Goal: Transaction & Acquisition: Purchase product/service

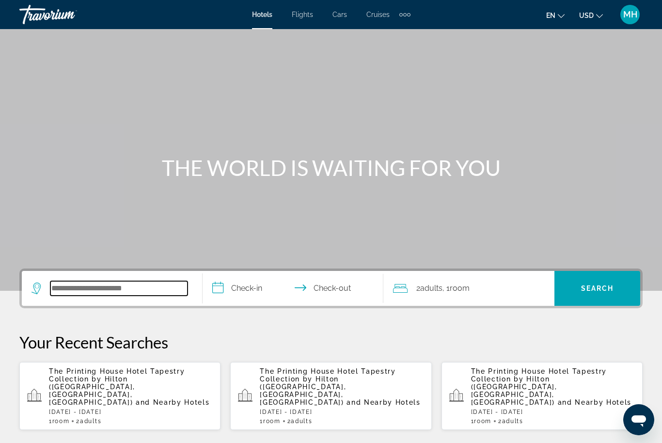
click at [121, 291] on input "Search hotel destination" at bounding box center [118, 288] width 137 height 15
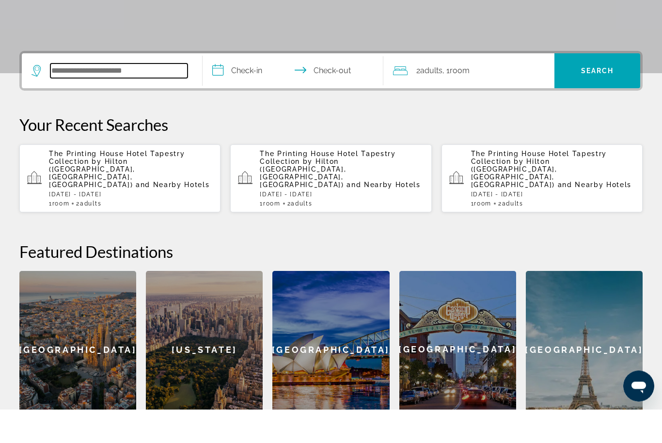
scroll to position [203, 0]
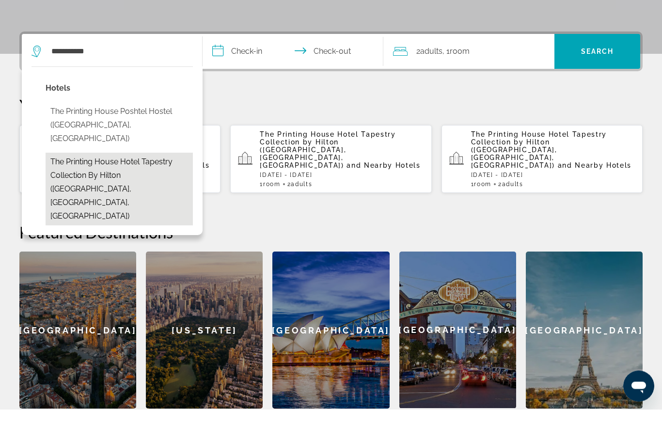
click at [142, 187] on button "The Printing House Hotel Tapestry Collection by Hilton (Nashville, TN, US)" at bounding box center [119, 223] width 147 height 73
type input "**********"
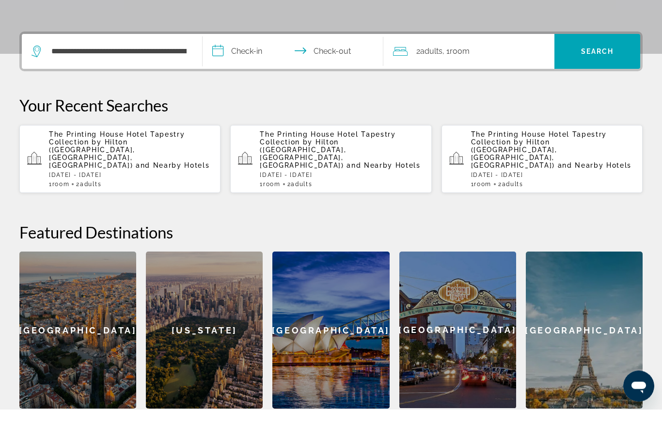
click at [123, 164] on p "The Printing House Hotel Tapestry Collection by Hilton (Nashville, TN, US) and …" at bounding box center [131, 183] width 164 height 39
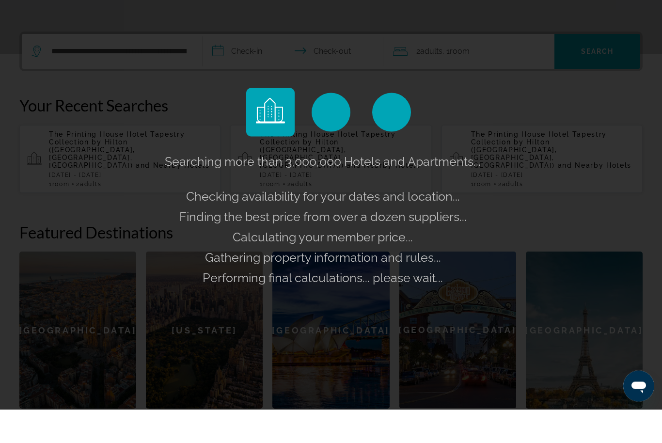
scroll to position [237, 0]
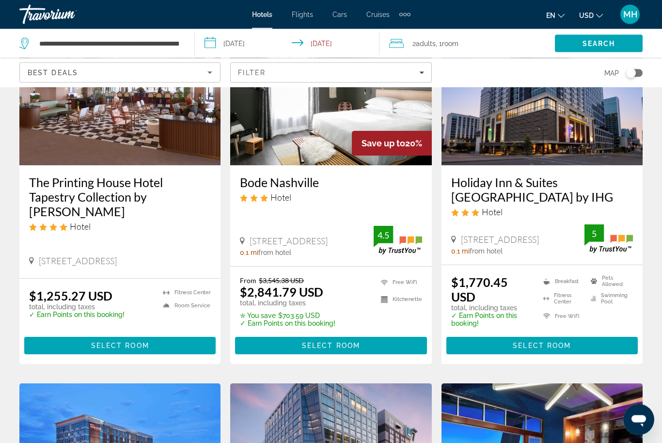
scroll to position [112, 0]
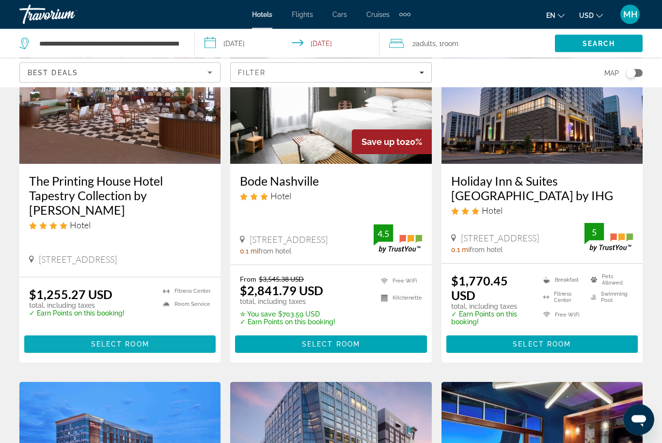
click at [128, 339] on span "Main content" at bounding box center [120, 344] width 192 height 23
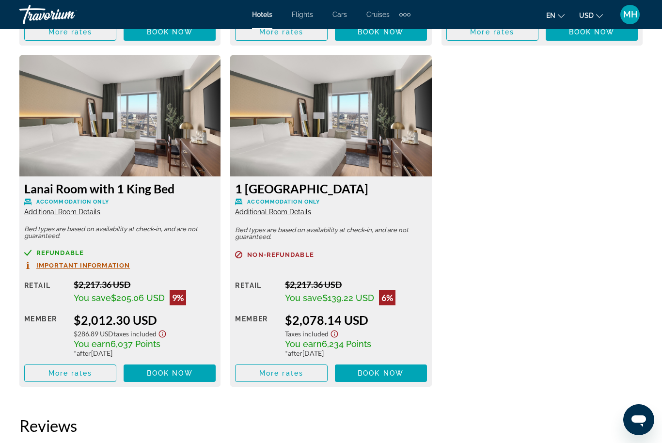
scroll to position [2147, 0]
click at [69, 209] on span "Additional Room Details" at bounding box center [62, 213] width 76 height 8
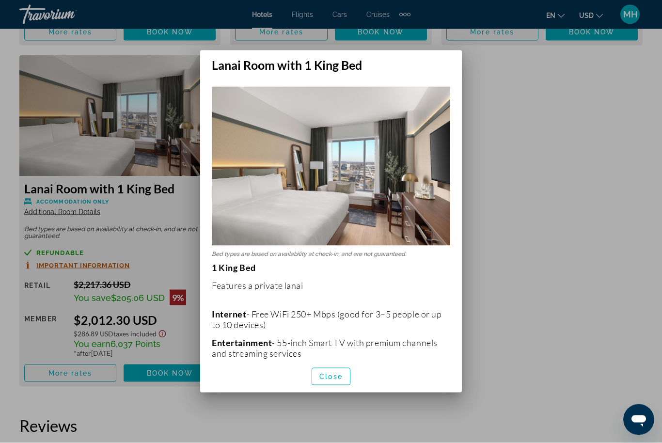
scroll to position [0, 0]
click at [527, 135] on div at bounding box center [331, 221] width 662 height 443
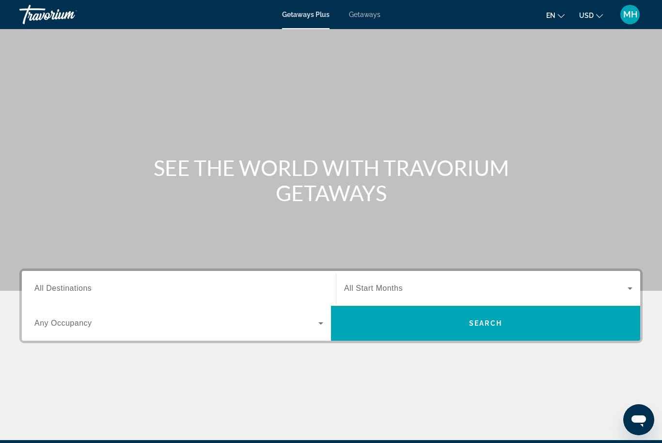
click at [67, 286] on span "All Destinations" at bounding box center [62, 288] width 57 height 8
click at [67, 286] on input "Destination All Destinations" at bounding box center [178, 289] width 289 height 12
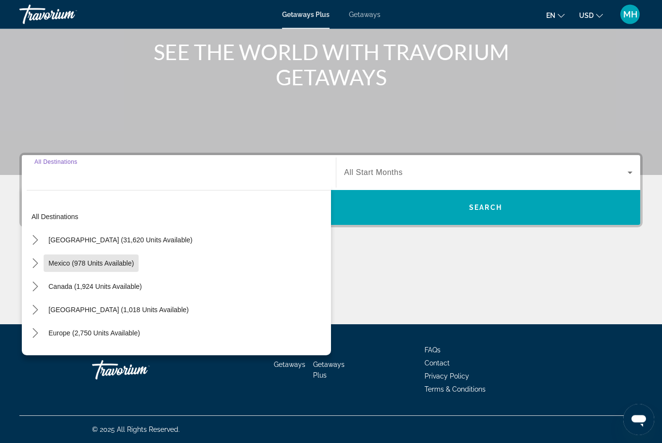
scroll to position [116, 0]
click at [97, 267] on span "Select destination: Mexico (978 units available)" at bounding box center [91, 263] width 95 height 23
type input "**********"
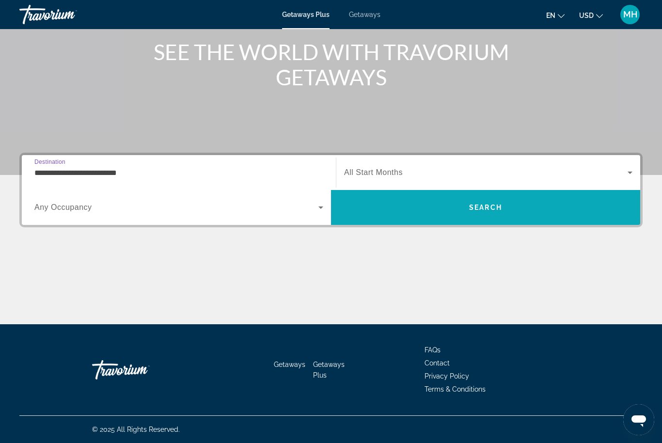
click at [490, 209] on span "Search" at bounding box center [485, 208] width 33 height 8
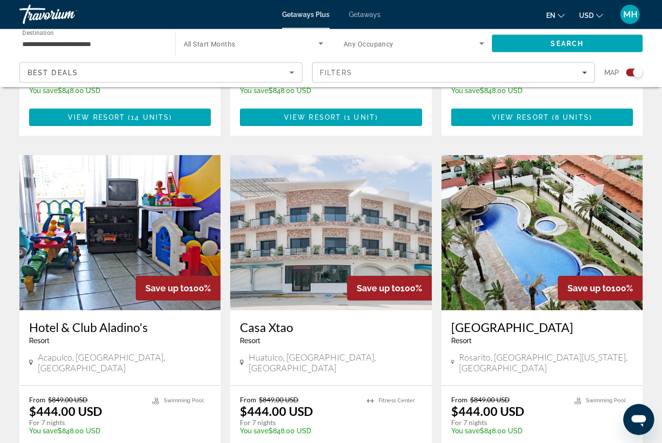
scroll to position [1364, 0]
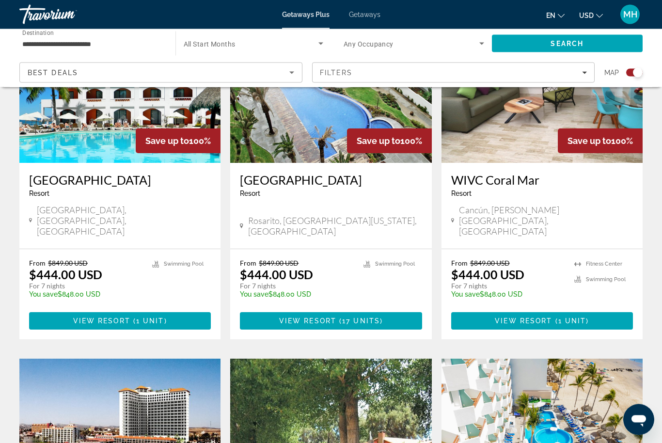
scroll to position [414, 0]
click at [407, 74] on div "Filters" at bounding box center [454, 73] width 268 height 8
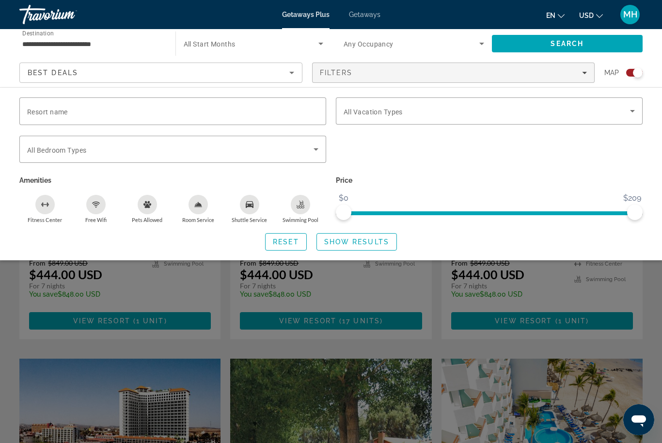
click at [201, 73] on div "Best Deals" at bounding box center [159, 73] width 262 height 12
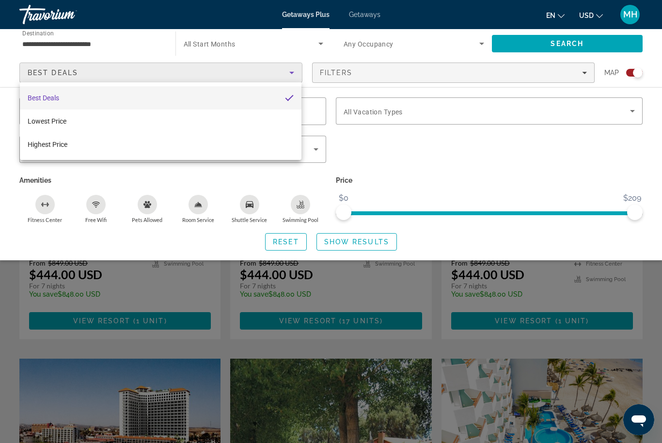
click at [487, 154] on div at bounding box center [331, 221] width 662 height 443
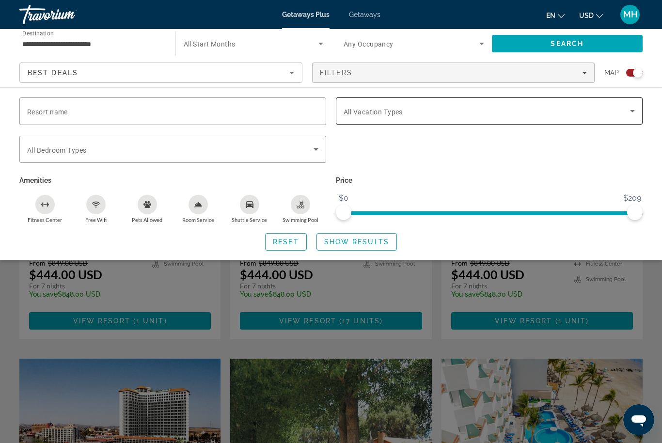
click at [582, 111] on span "Search widget" at bounding box center [487, 111] width 287 height 12
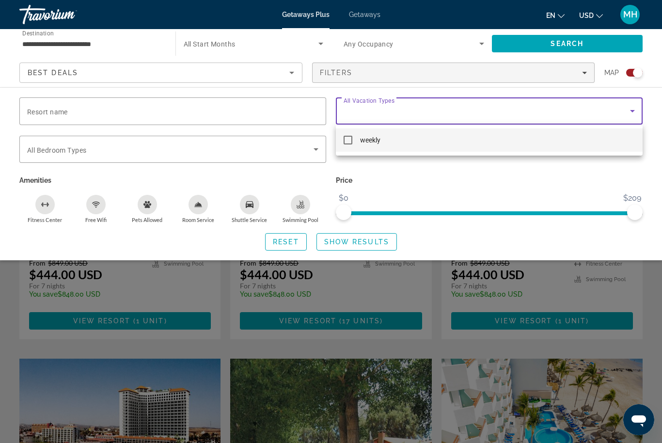
click at [512, 184] on div at bounding box center [331, 221] width 662 height 443
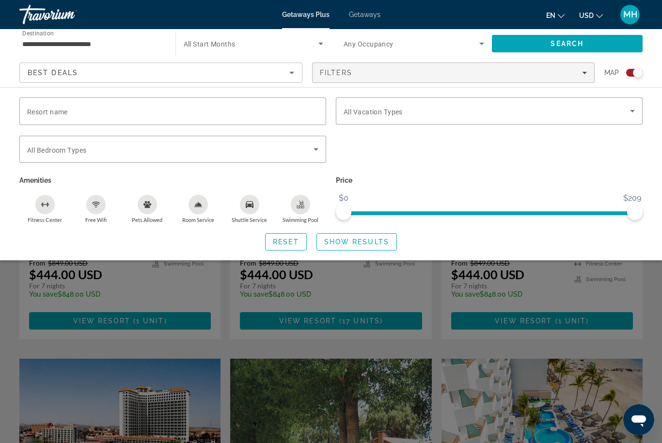
click at [277, 48] on span "Search widget" at bounding box center [251, 44] width 135 height 12
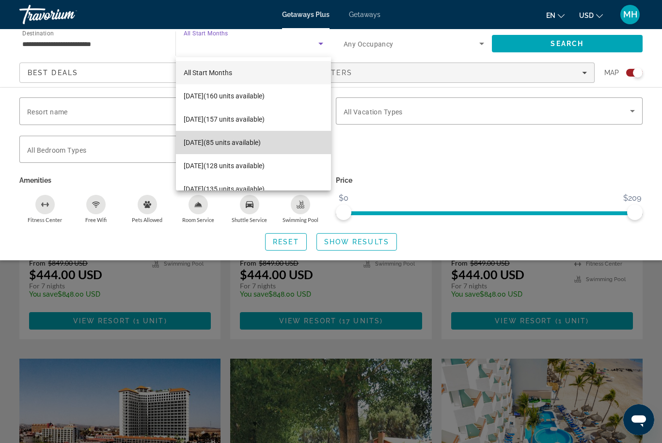
click at [261, 141] on span "December 2025 (85 units available)" at bounding box center [222, 143] width 77 height 12
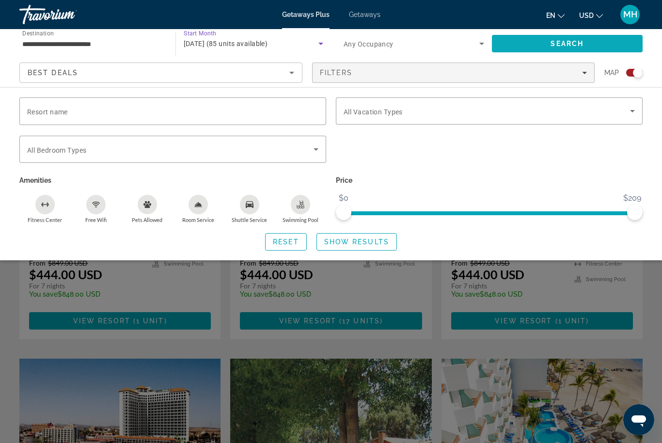
click at [553, 40] on span "Search" at bounding box center [567, 44] width 33 height 8
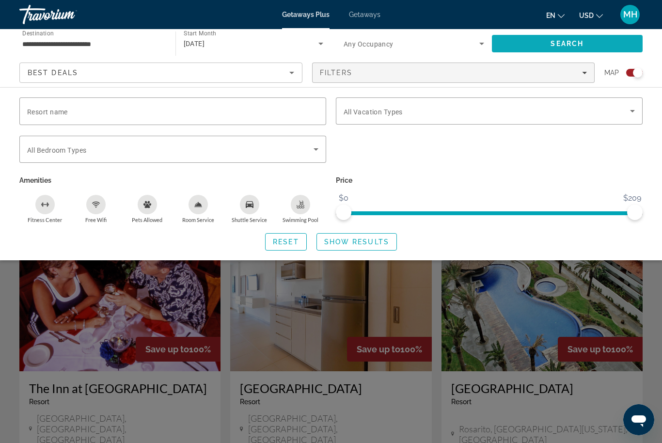
scroll to position [205, 0]
click at [358, 245] on span "Search widget" at bounding box center [357, 241] width 80 height 23
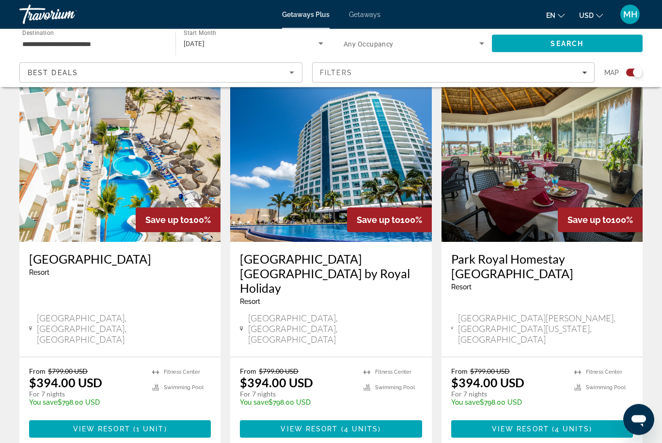
scroll to position [687, 0]
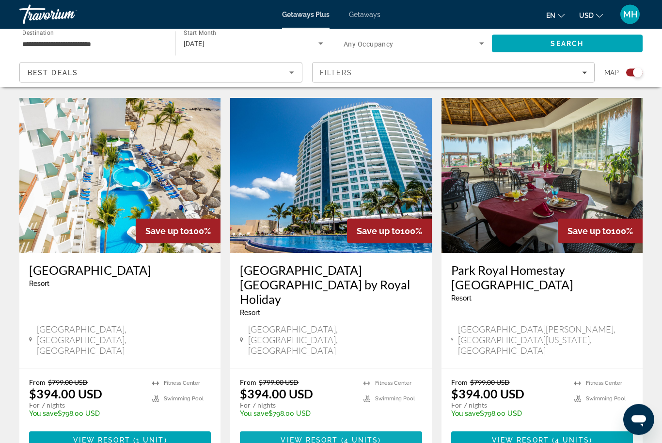
click at [349, 437] on span "4 units" at bounding box center [361, 441] width 34 height 8
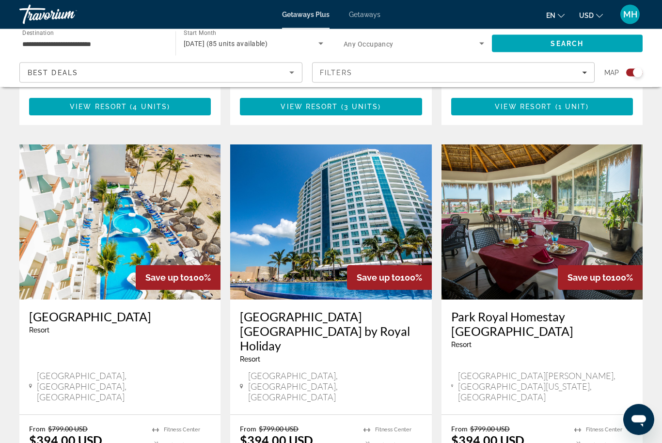
scroll to position [628, 0]
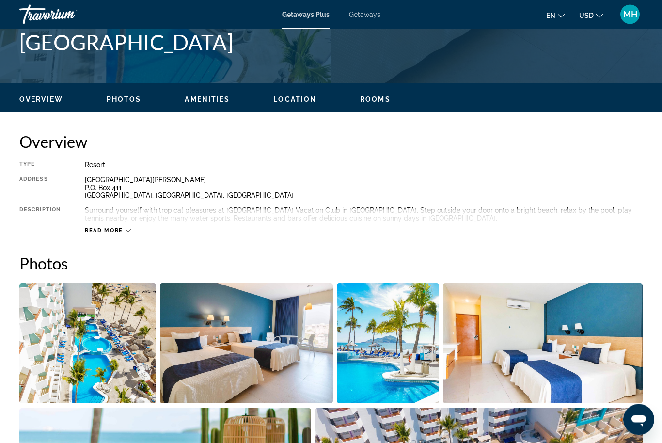
scroll to position [409, 0]
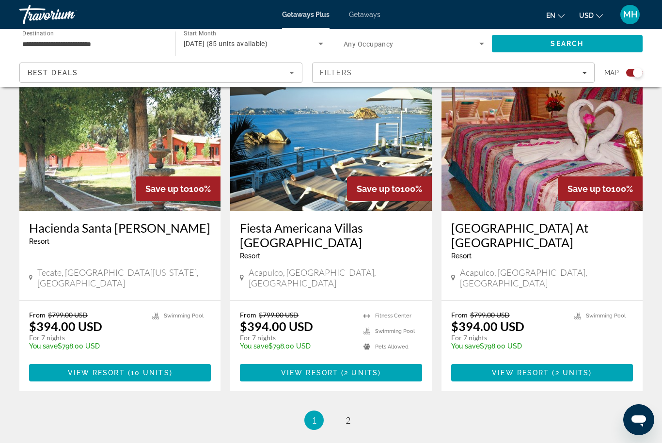
scroll to position [1467, 0]
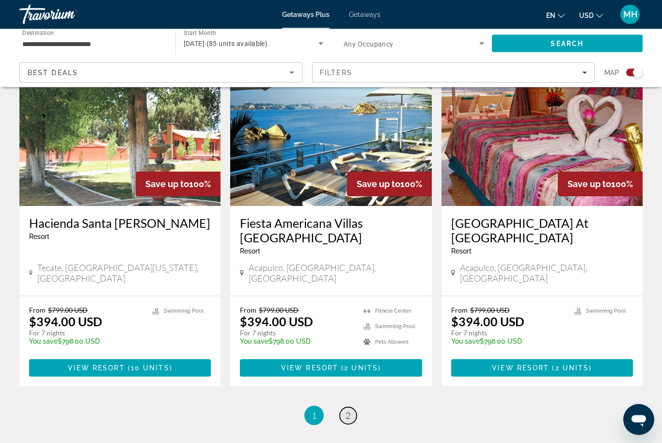
click at [348, 411] on span "2" at bounding box center [348, 416] width 5 height 11
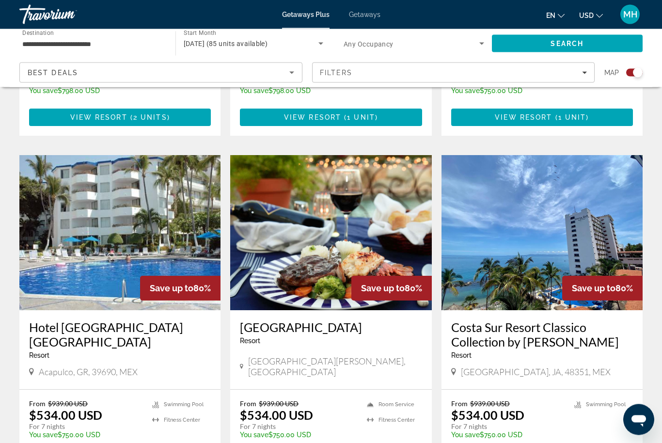
scroll to position [632, 0]
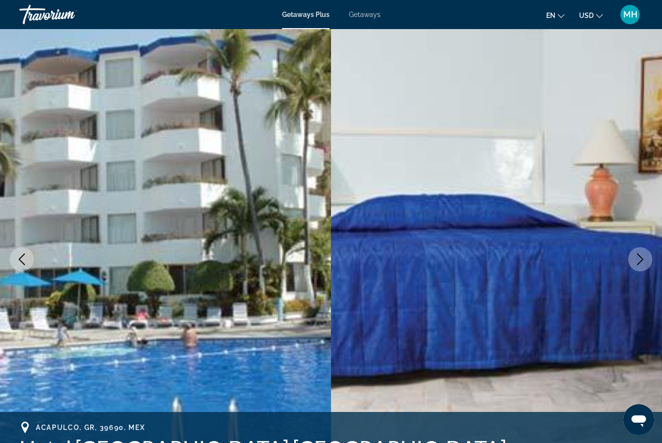
click at [362, 16] on span "Getaways" at bounding box center [365, 15] width 32 height 8
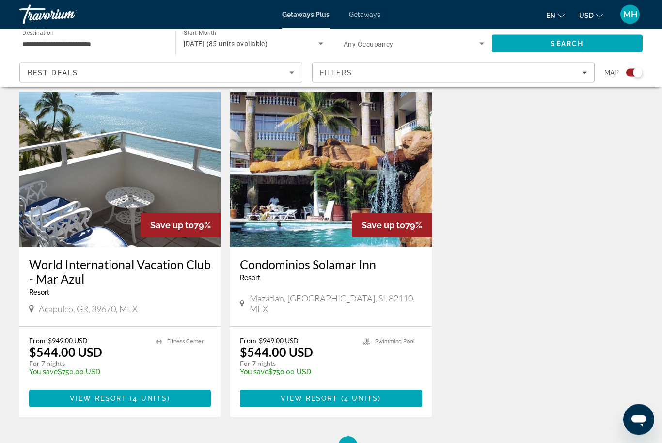
scroll to position [1369, 0]
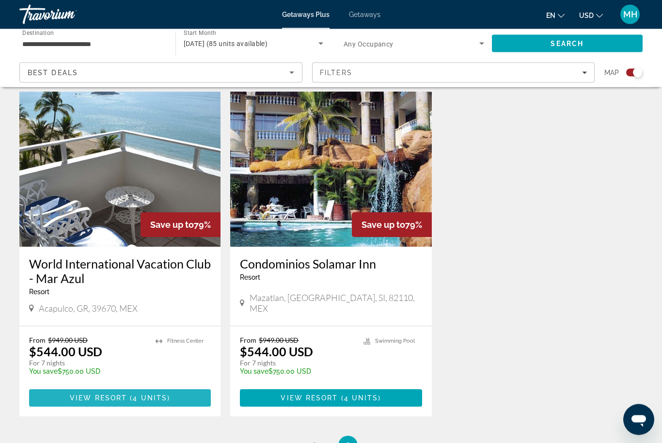
click at [154, 395] on span "4 units" at bounding box center [150, 399] width 34 height 8
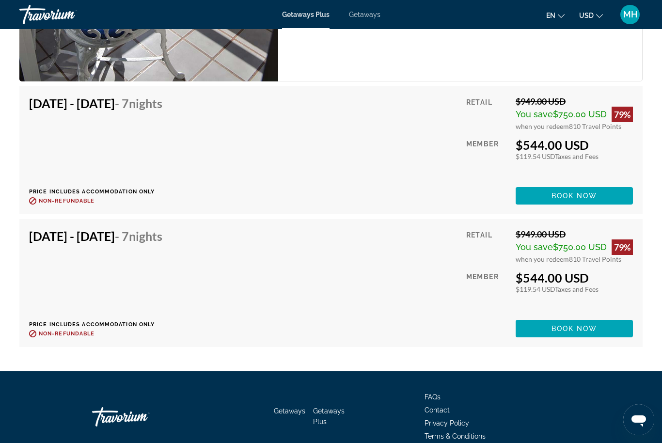
scroll to position [1960, 0]
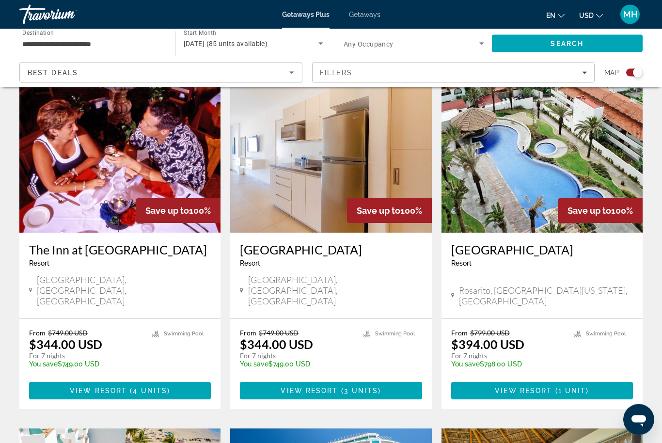
scroll to position [344, 0]
click at [570, 379] on span "Main content" at bounding box center [542, 390] width 182 height 23
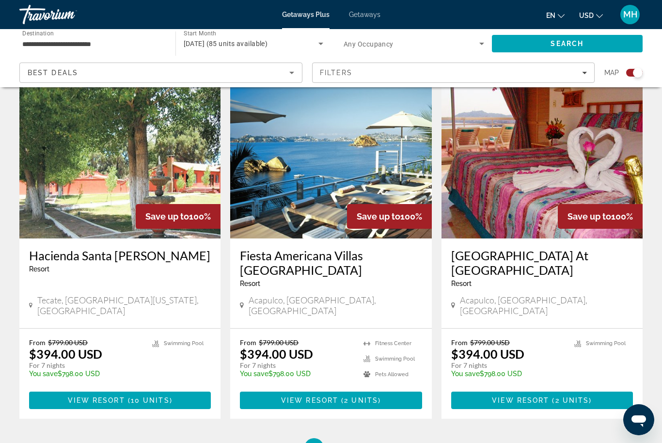
scroll to position [1462, 0]
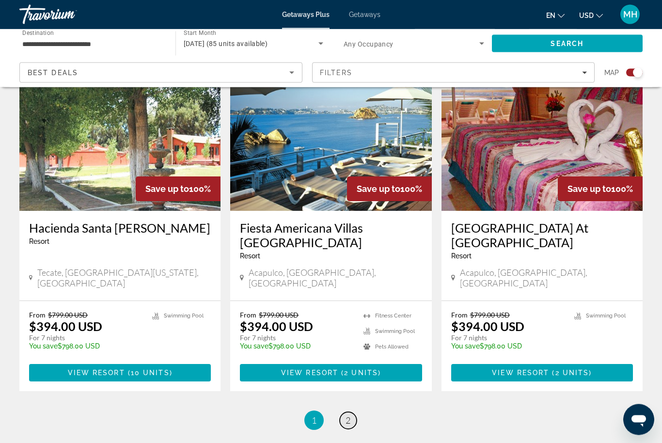
click at [351, 413] on link "page 2" at bounding box center [348, 421] width 17 height 17
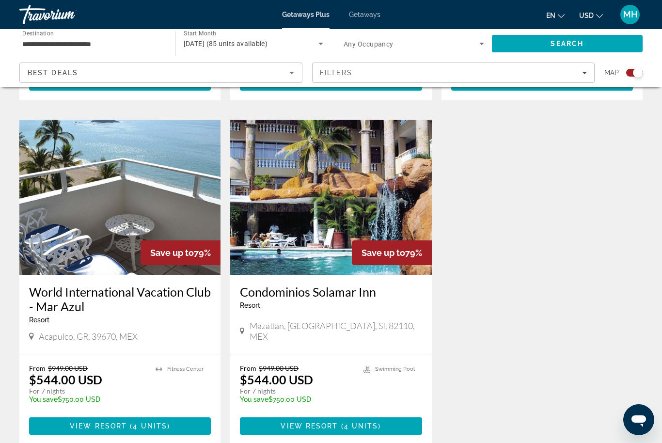
scroll to position [1346, 0]
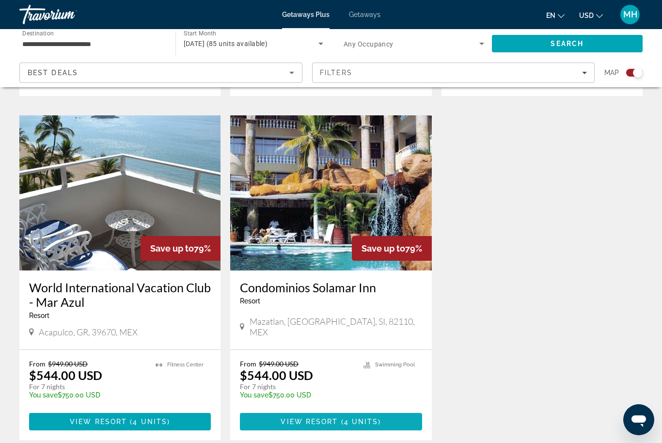
click at [328, 418] on span "View Resort" at bounding box center [309, 422] width 57 height 8
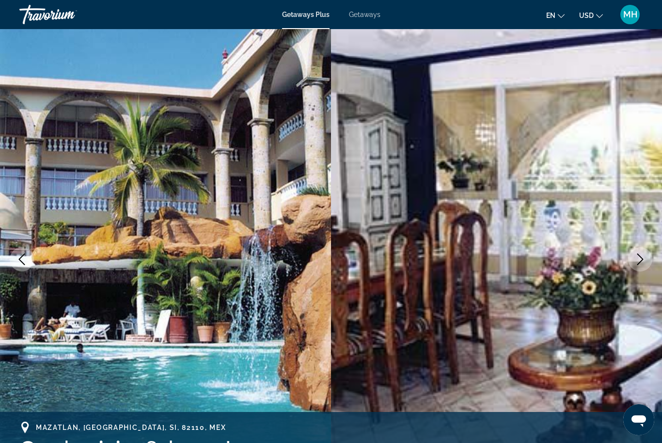
click at [371, 16] on span "Getaways" at bounding box center [365, 15] width 32 height 8
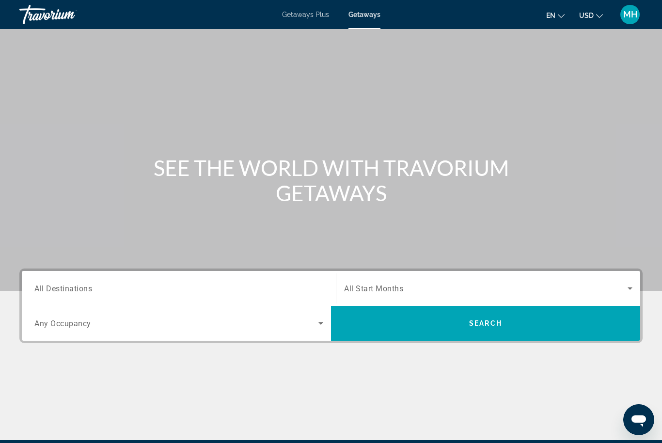
click at [158, 288] on input "Destination All Destinations" at bounding box center [178, 289] width 289 height 12
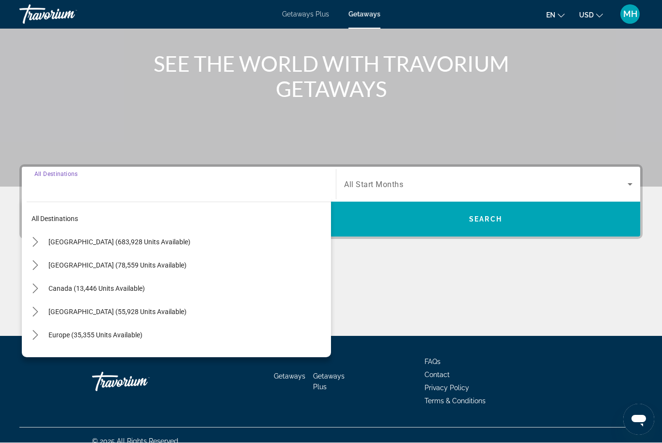
scroll to position [115, 0]
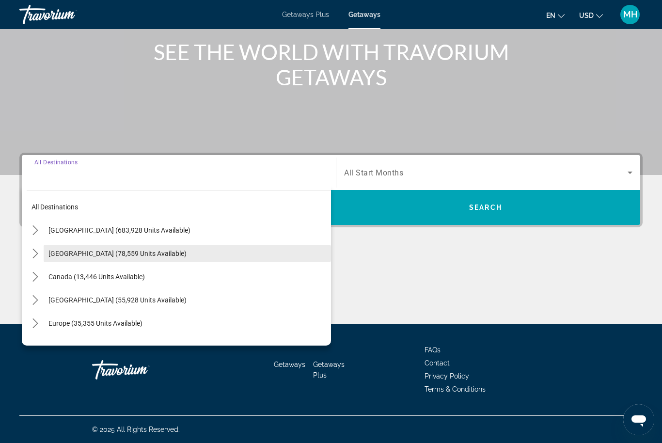
click at [113, 251] on span "Mexico (78,559 units available)" at bounding box center [117, 254] width 138 height 8
type input "**********"
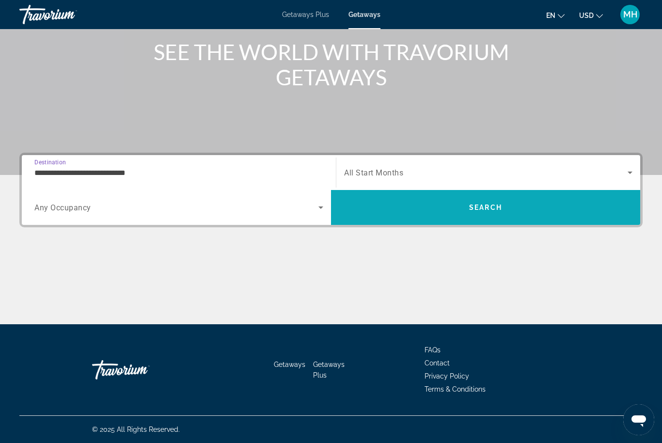
click at [473, 213] on span "Search" at bounding box center [485, 207] width 309 height 23
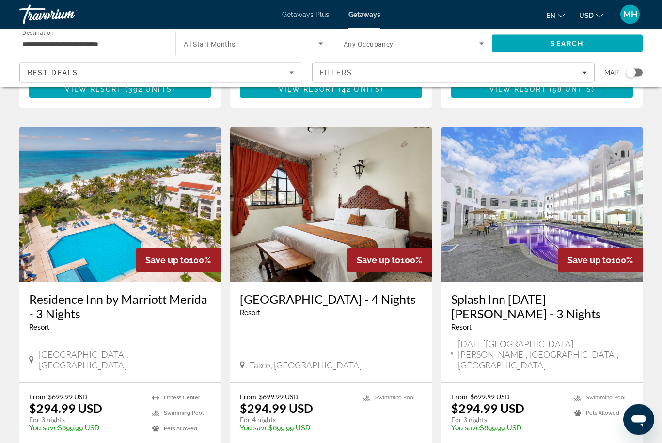
scroll to position [1153, 0]
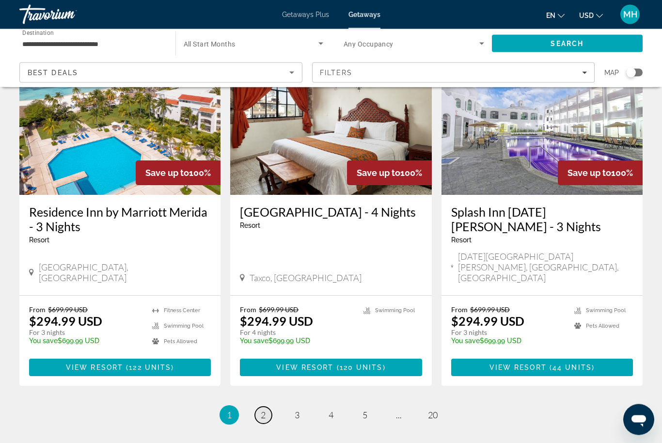
click at [265, 410] on span "2" at bounding box center [263, 415] width 5 height 11
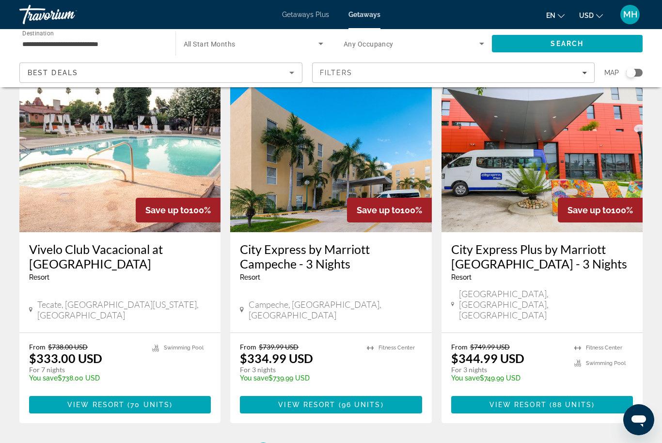
scroll to position [1167, 0]
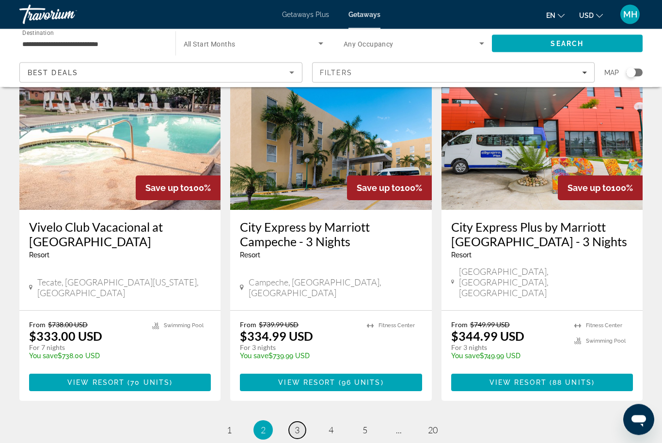
click at [297, 425] on span "3" at bounding box center [297, 430] width 5 height 11
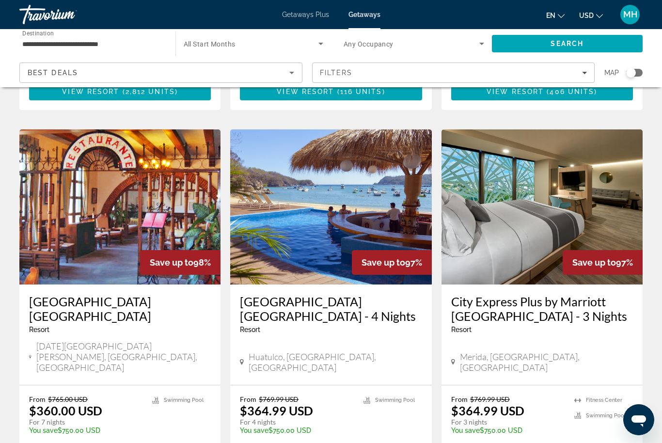
scroll to position [352, 0]
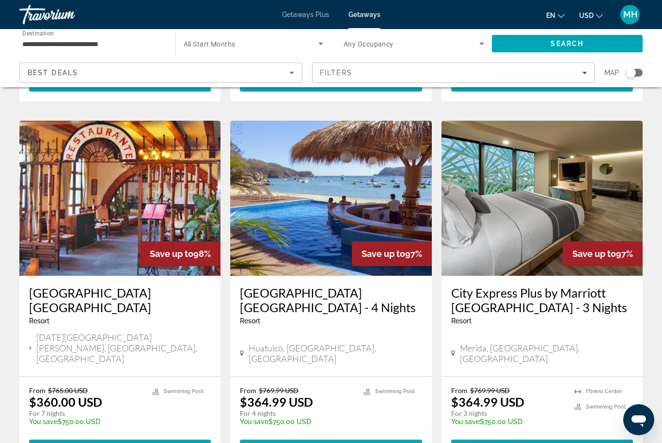
click at [335, 437] on span "Main content" at bounding box center [331, 448] width 182 height 23
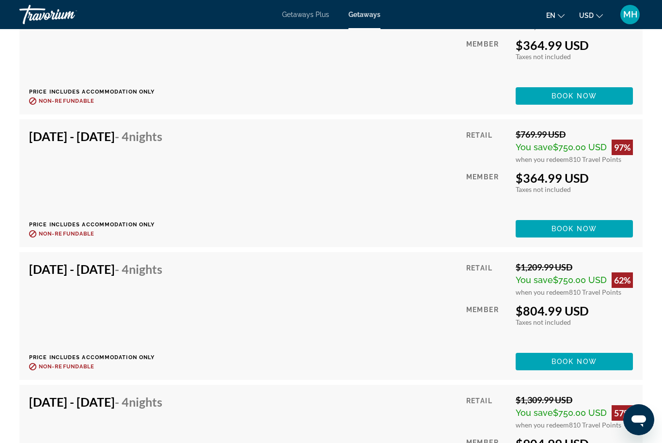
scroll to position [2953, 0]
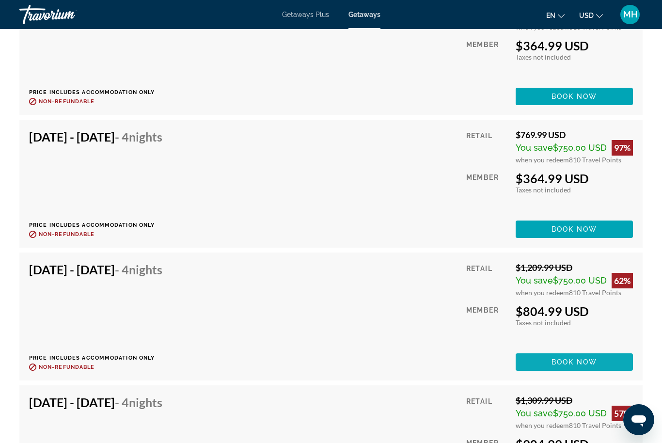
click at [590, 358] on span "Book now" at bounding box center [575, 362] width 46 height 8
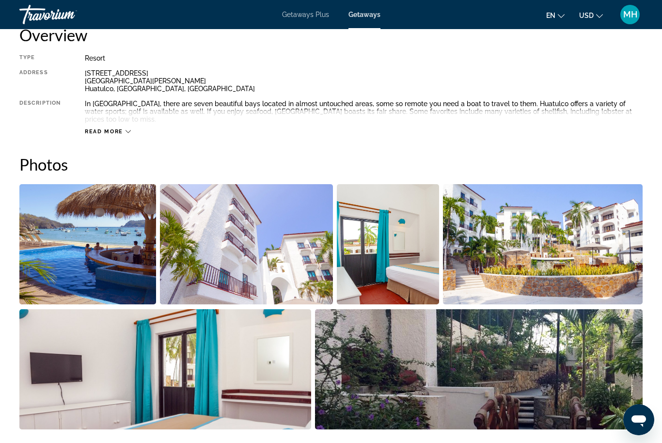
scroll to position [510, 0]
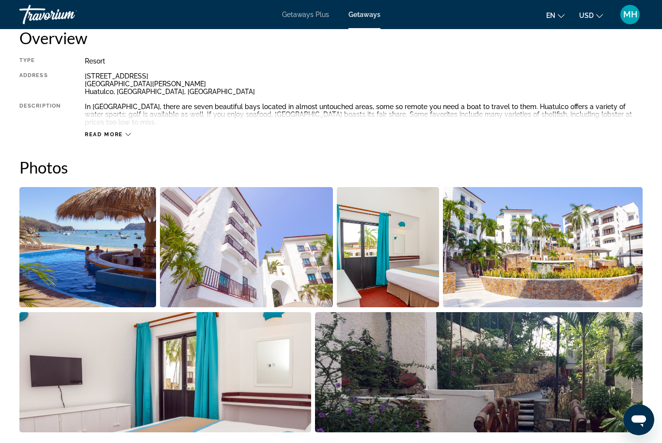
click at [114, 239] on img "Open full-screen image slider" at bounding box center [87, 247] width 137 height 120
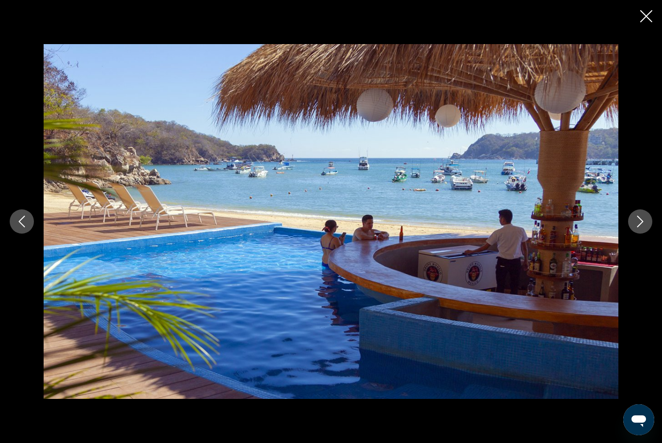
click at [640, 228] on button "Next image" at bounding box center [640, 221] width 24 height 24
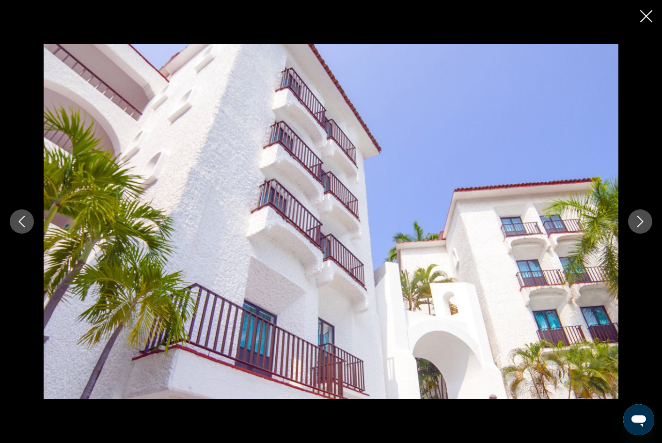
click at [629, 218] on button "Next image" at bounding box center [640, 221] width 24 height 24
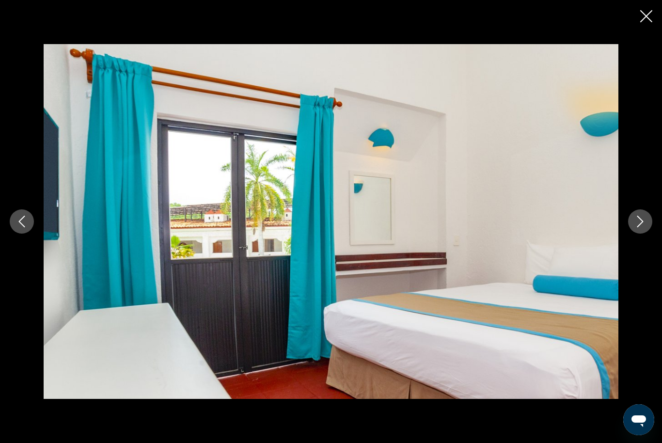
click at [630, 218] on button "Next image" at bounding box center [640, 221] width 24 height 24
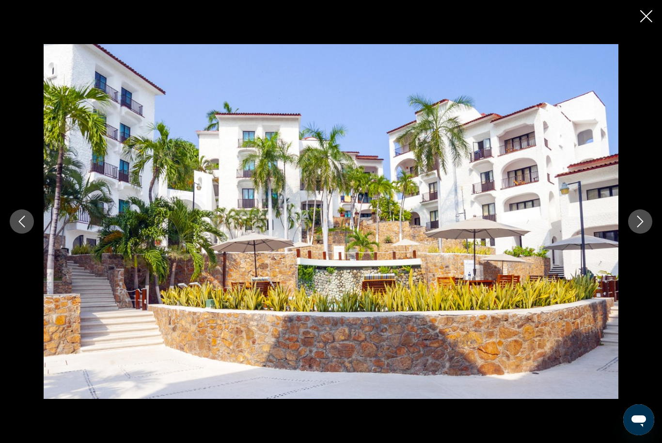
click at [626, 218] on div "prev next" at bounding box center [331, 221] width 662 height 354
click at [627, 221] on div "prev next" at bounding box center [331, 221] width 662 height 354
click at [633, 219] on button "Next image" at bounding box center [640, 221] width 24 height 24
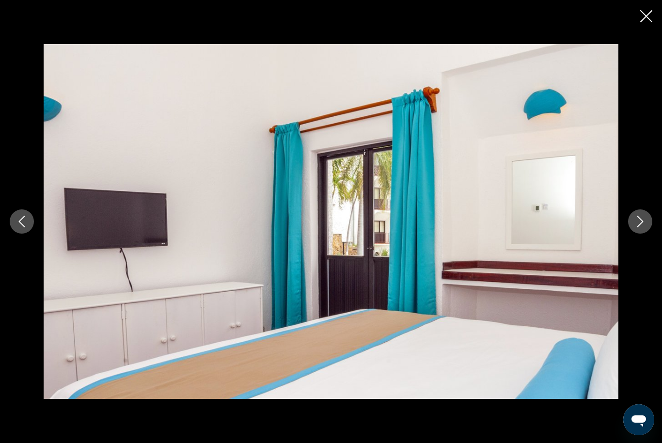
click at [637, 213] on button "Next image" at bounding box center [640, 221] width 24 height 24
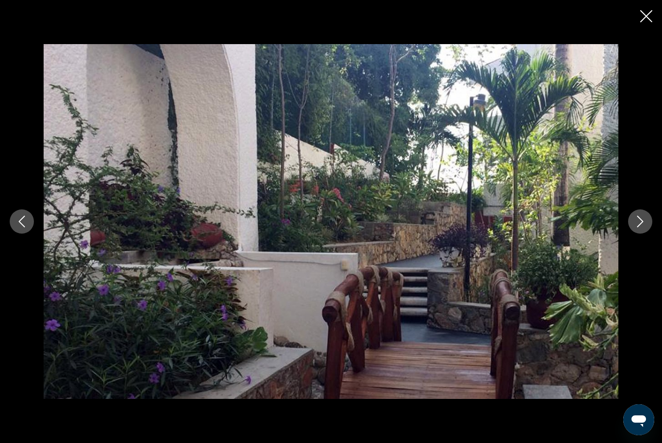
click at [634, 212] on button "Next image" at bounding box center [640, 221] width 24 height 24
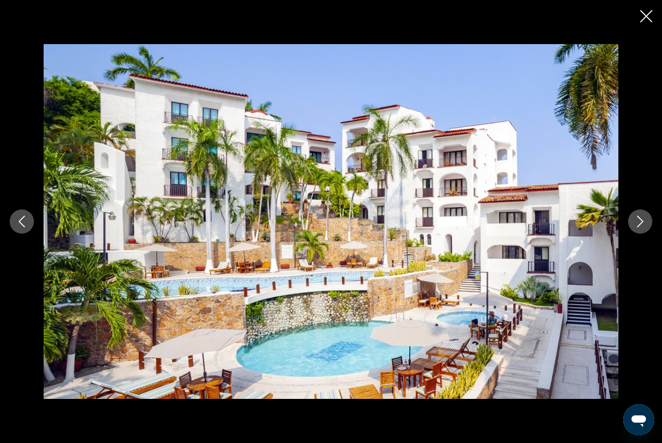
click at [634, 212] on button "Next image" at bounding box center [640, 221] width 24 height 24
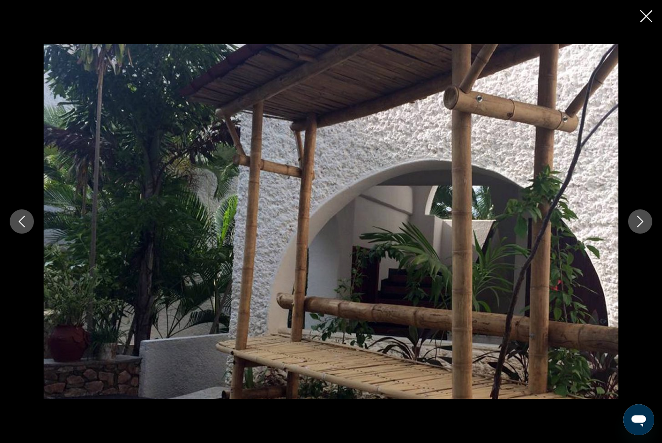
click at [632, 213] on button "Next image" at bounding box center [640, 221] width 24 height 24
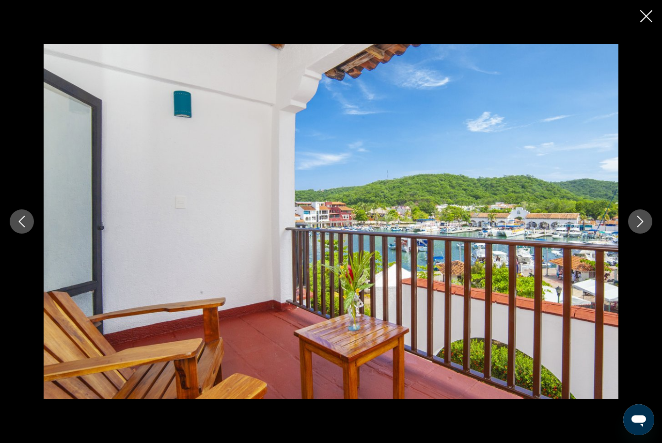
click at [631, 215] on button "Next image" at bounding box center [640, 221] width 24 height 24
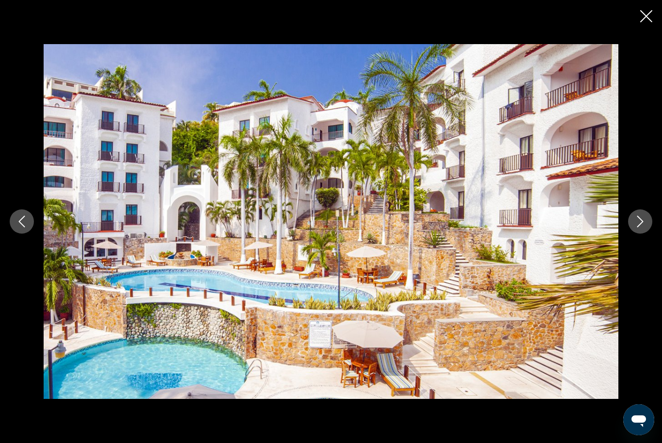
click at [628, 211] on div "prev next" at bounding box center [331, 221] width 662 height 354
click at [632, 214] on button "Next image" at bounding box center [640, 221] width 24 height 24
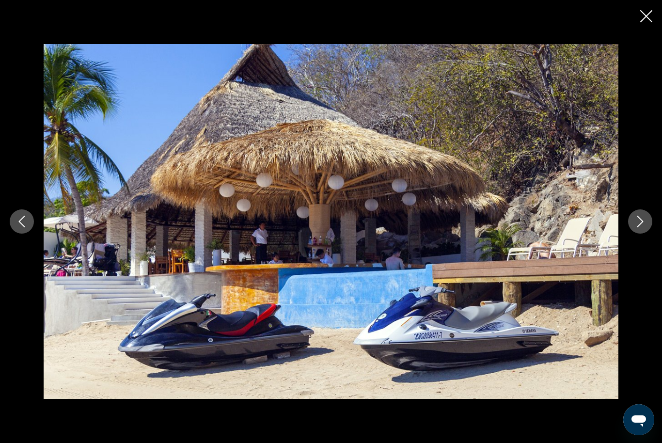
click at [633, 213] on button "Next image" at bounding box center [640, 221] width 24 height 24
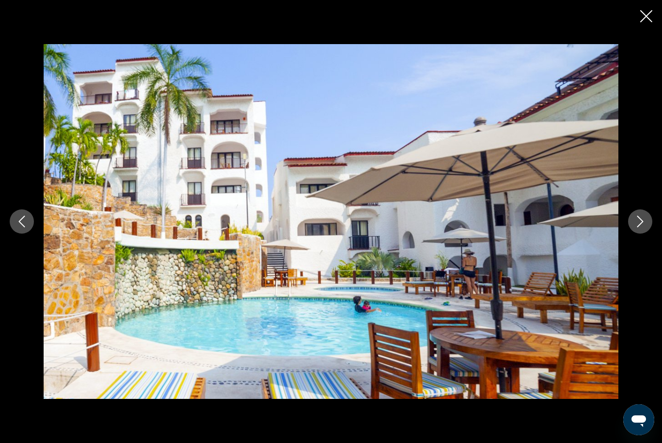
click at [631, 210] on div "prev next" at bounding box center [331, 221] width 662 height 354
click at [636, 214] on button "Next image" at bounding box center [640, 221] width 24 height 24
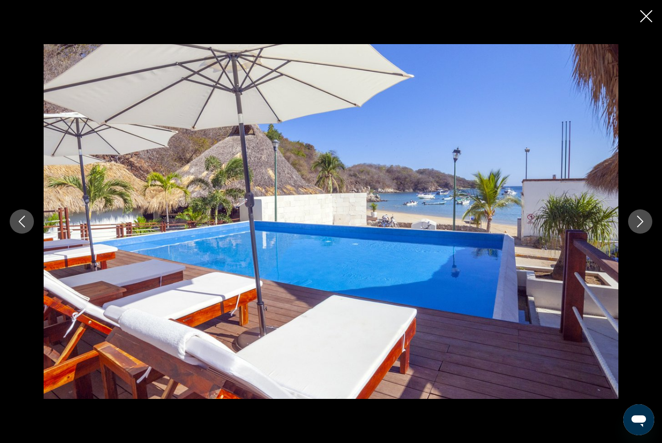
click at [633, 216] on button "Next image" at bounding box center [640, 221] width 24 height 24
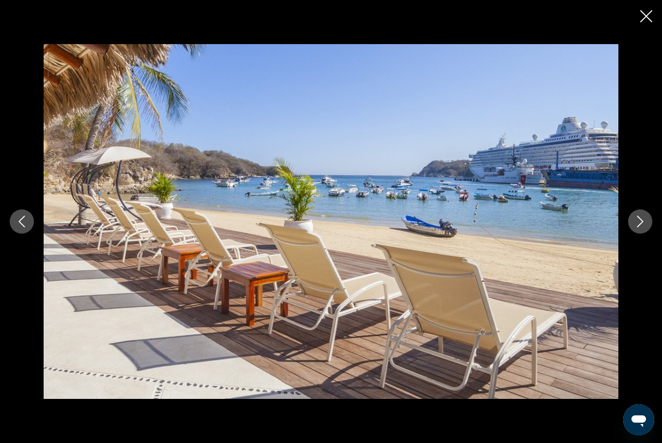
click at [630, 217] on button "Next image" at bounding box center [640, 221] width 24 height 24
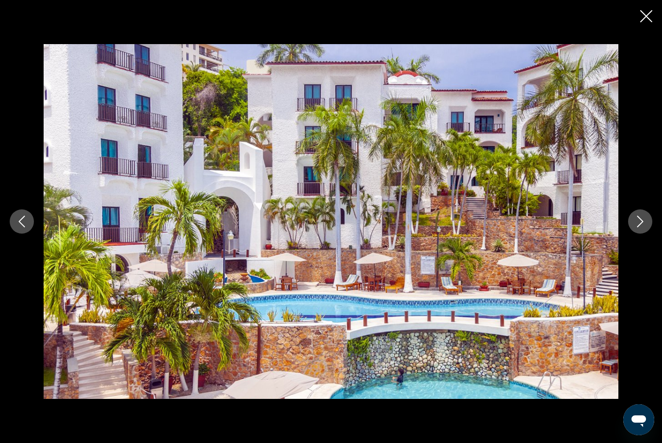
click at [631, 219] on button "Next image" at bounding box center [640, 221] width 24 height 24
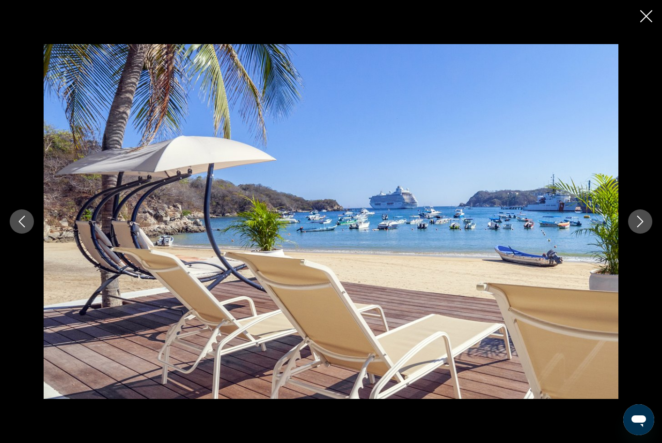
click at [632, 219] on button "Next image" at bounding box center [640, 221] width 24 height 24
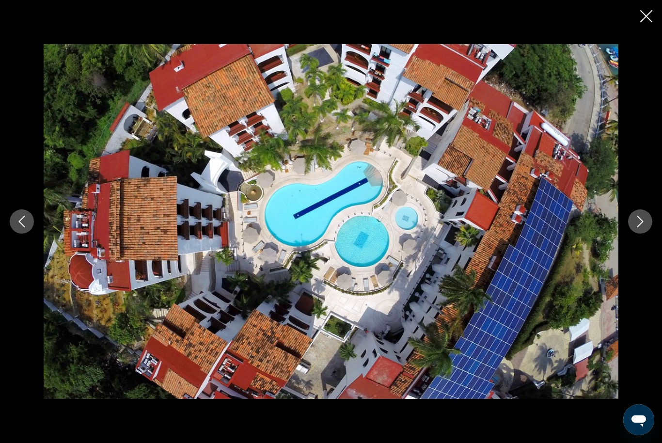
click at [628, 220] on button "Next image" at bounding box center [640, 221] width 24 height 24
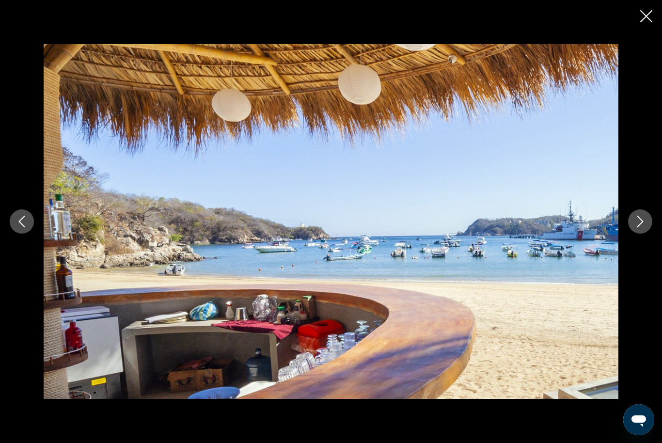
click at [631, 218] on button "Next image" at bounding box center [640, 221] width 24 height 24
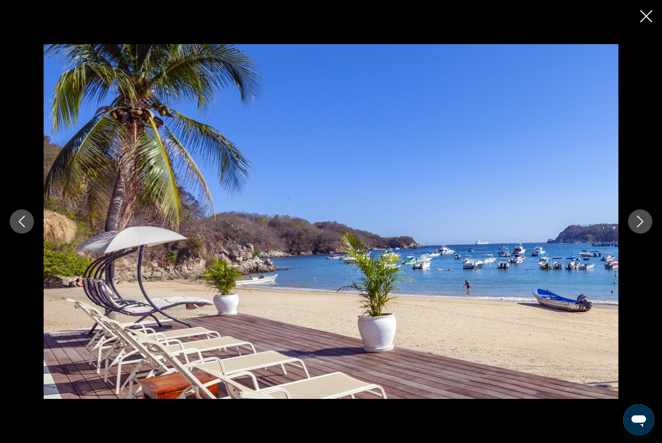
click at [633, 221] on button "Next image" at bounding box center [640, 221] width 24 height 24
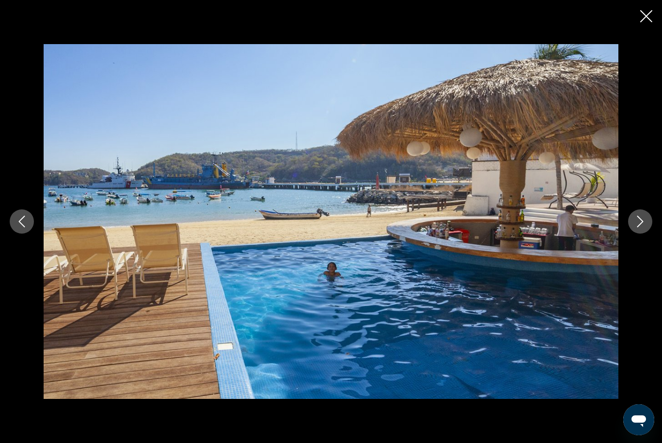
click at [631, 222] on button "Next image" at bounding box center [640, 221] width 24 height 24
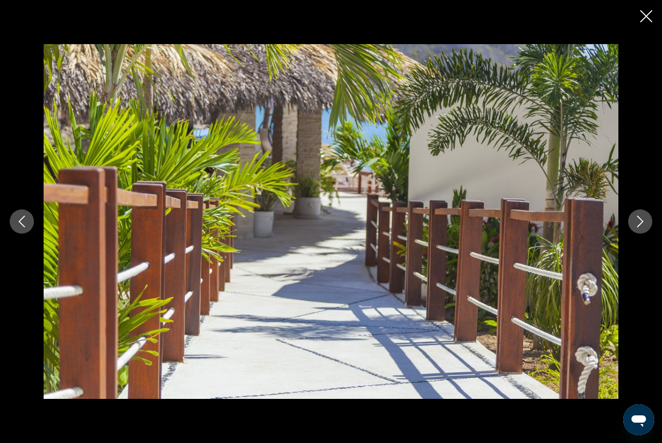
click at [631, 221] on button "Next image" at bounding box center [640, 221] width 24 height 24
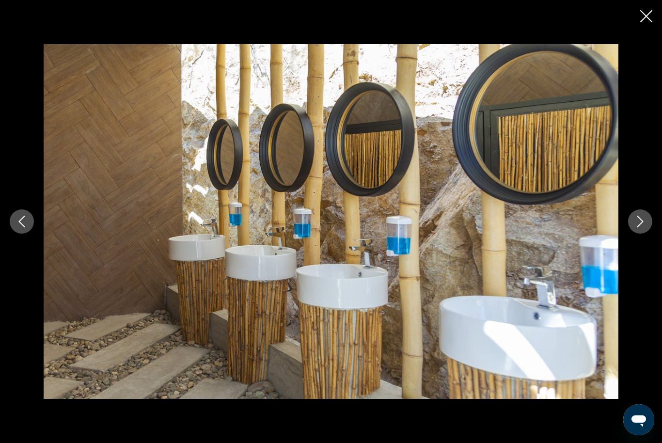
click at [632, 218] on button "Next image" at bounding box center [640, 221] width 24 height 24
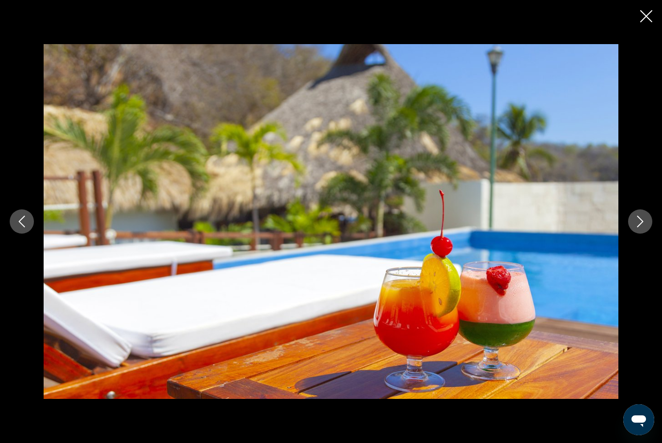
click at [627, 218] on div "prev next" at bounding box center [331, 221] width 662 height 354
click at [636, 216] on icon "Next image" at bounding box center [641, 222] width 12 height 12
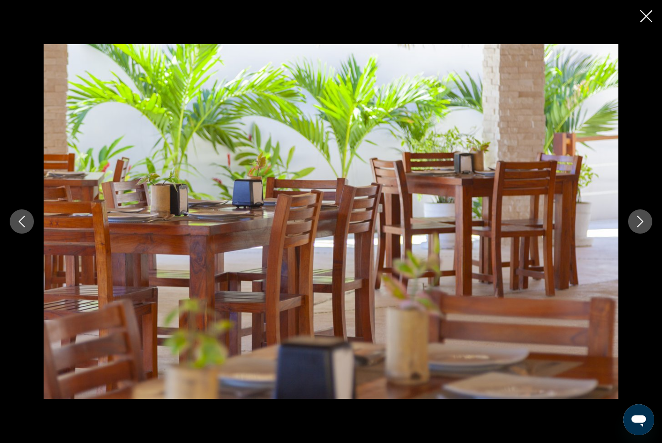
click at [625, 214] on div "prev next" at bounding box center [331, 221] width 662 height 354
click at [633, 217] on button "Next image" at bounding box center [640, 221] width 24 height 24
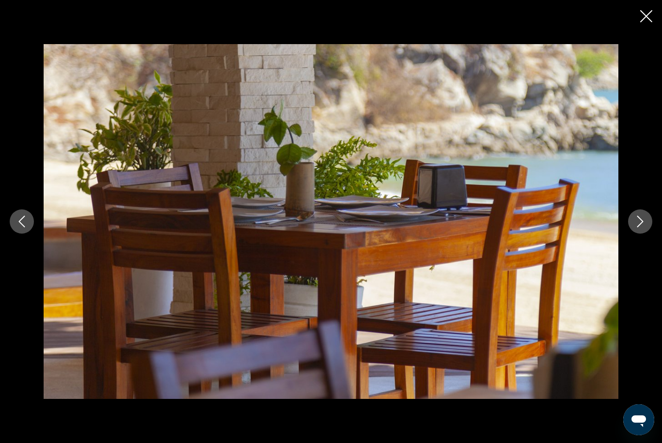
click at [637, 217] on icon "Next image" at bounding box center [641, 222] width 12 height 12
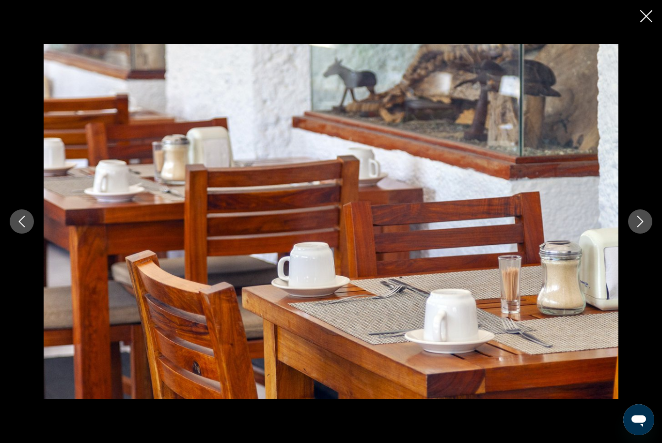
click at [631, 216] on button "Next image" at bounding box center [640, 221] width 24 height 24
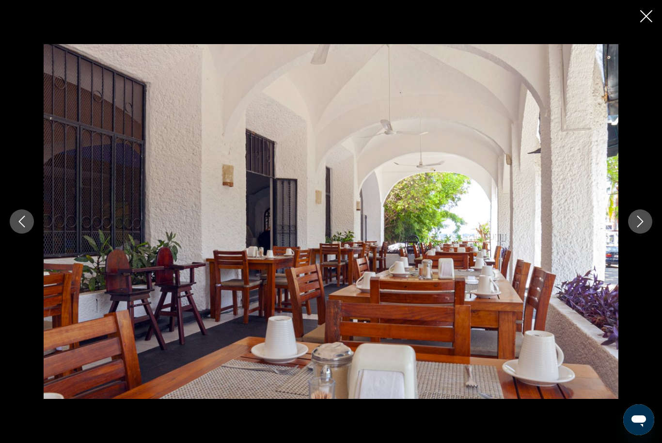
click at [629, 216] on button "Next image" at bounding box center [640, 221] width 24 height 24
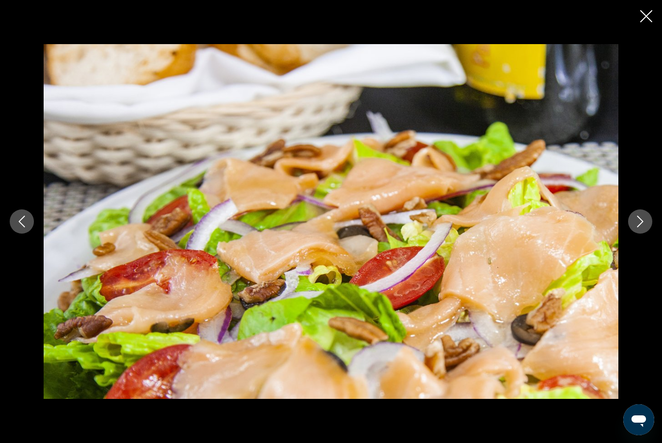
click at [634, 217] on button "Next image" at bounding box center [640, 221] width 24 height 24
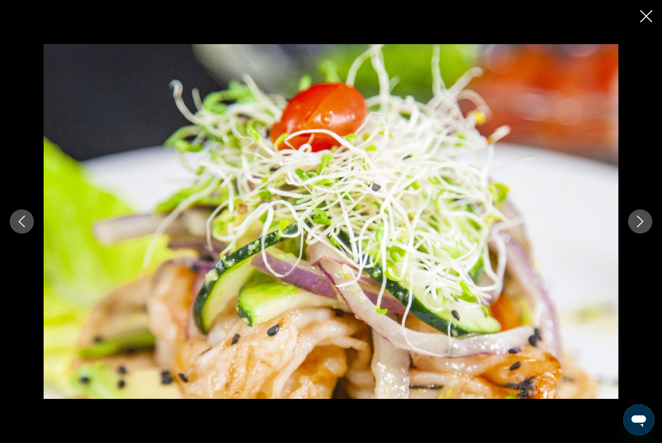
click at [636, 213] on button "Next image" at bounding box center [640, 221] width 24 height 24
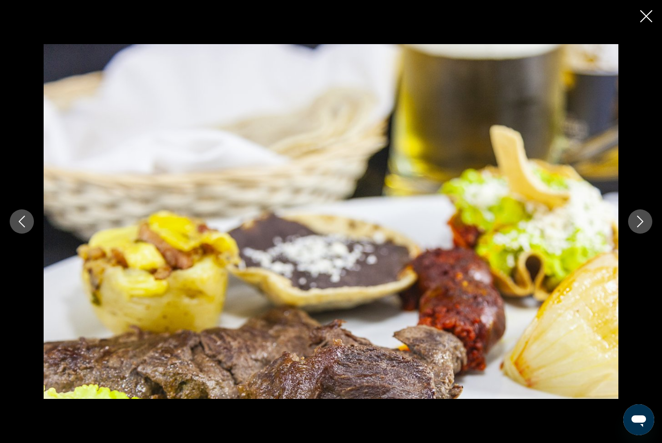
click at [631, 215] on button "Next image" at bounding box center [640, 221] width 24 height 24
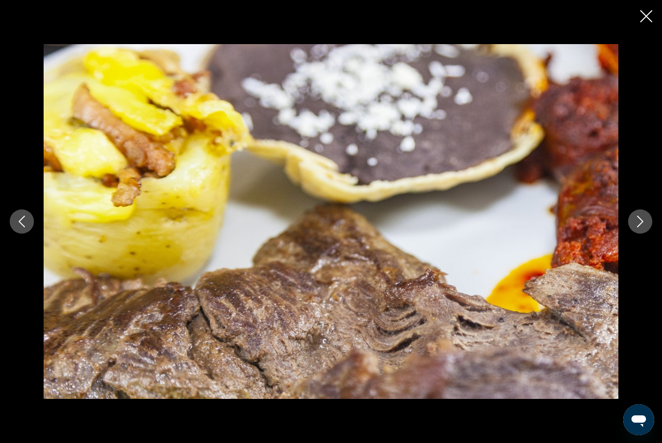
click at [632, 214] on button "Next image" at bounding box center [640, 221] width 24 height 24
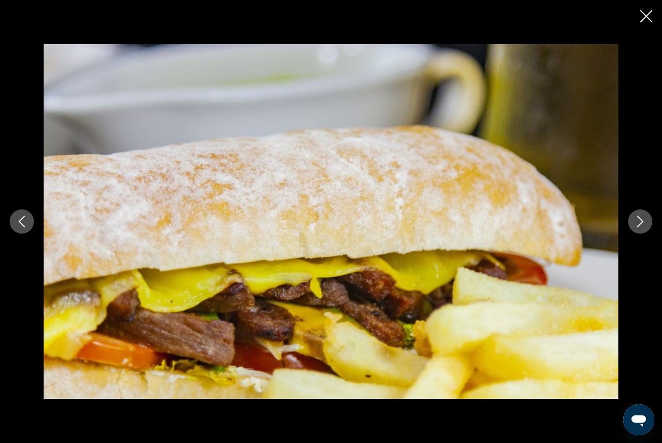
click at [633, 219] on button "Next image" at bounding box center [640, 221] width 24 height 24
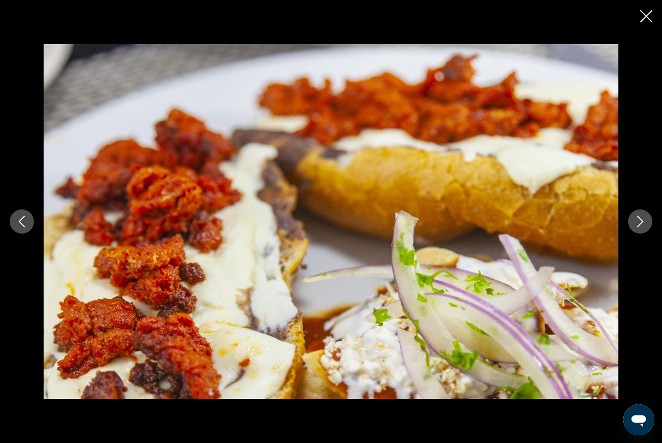
click at [629, 216] on button "Next image" at bounding box center [640, 221] width 24 height 24
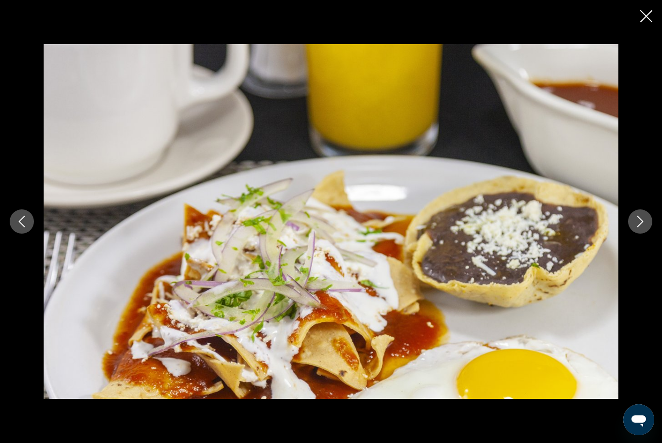
click at [627, 212] on div "prev next" at bounding box center [331, 221] width 662 height 354
click at [636, 217] on icon "Next image" at bounding box center [641, 222] width 12 height 12
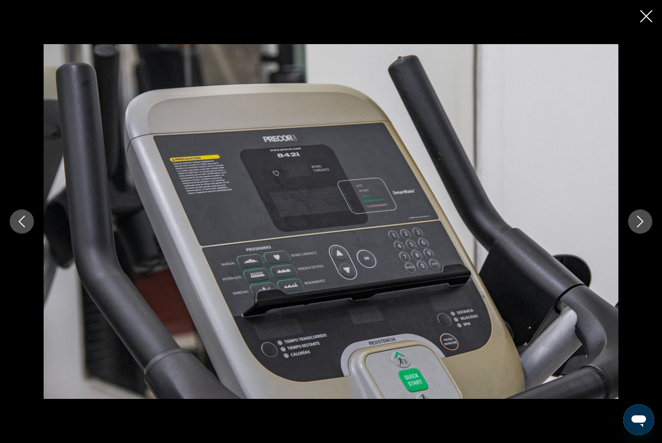
click at [632, 212] on button "Next image" at bounding box center [640, 221] width 24 height 24
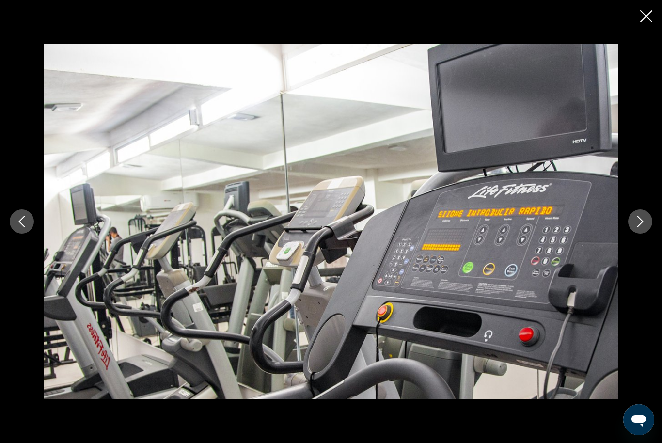
click at [631, 210] on div "prev next" at bounding box center [331, 221] width 662 height 354
click at [632, 216] on button "Next image" at bounding box center [640, 221] width 24 height 24
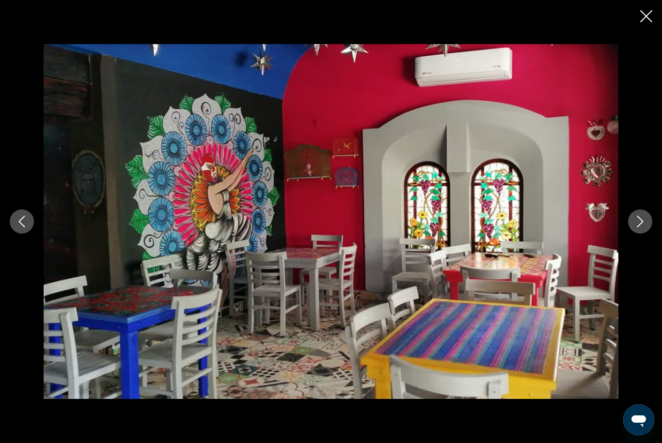
click at [631, 214] on button "Next image" at bounding box center [640, 221] width 24 height 24
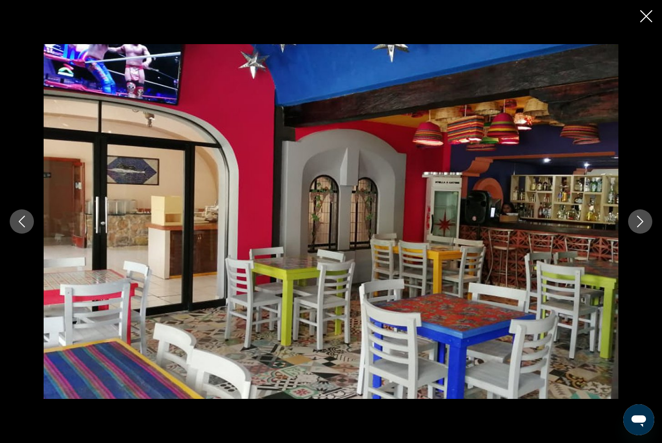
click at [630, 216] on button "Next image" at bounding box center [640, 221] width 24 height 24
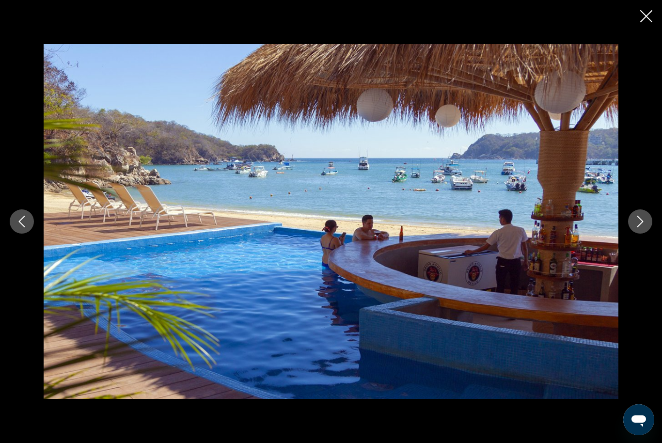
click at [627, 214] on div "prev next" at bounding box center [331, 221] width 662 height 354
click at [631, 214] on button "Next image" at bounding box center [640, 221] width 24 height 24
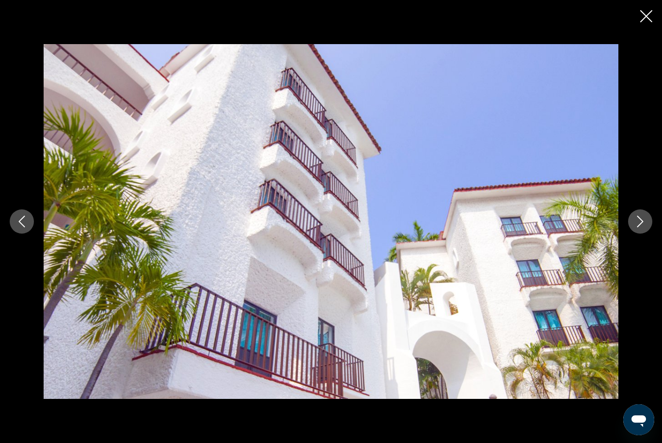
click at [631, 216] on button "Next image" at bounding box center [640, 221] width 24 height 24
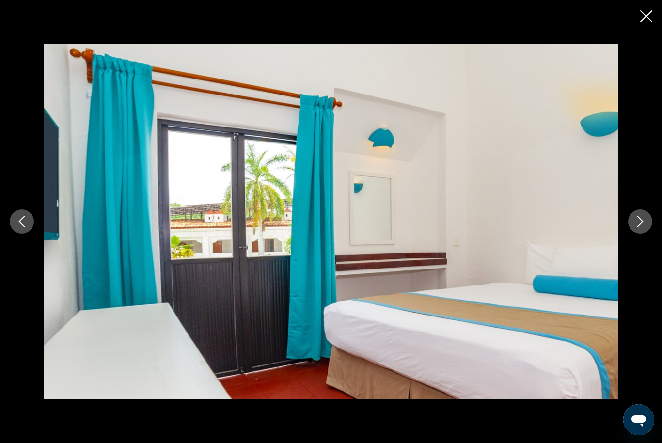
click at [630, 214] on button "Next image" at bounding box center [640, 221] width 24 height 24
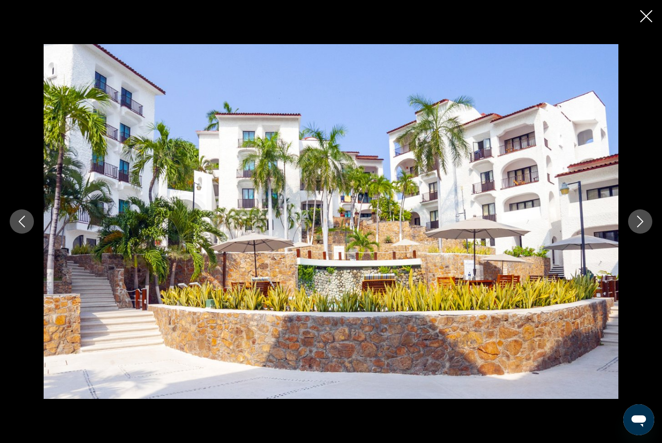
click at [627, 214] on div "prev next" at bounding box center [331, 221] width 662 height 354
click at [642, 14] on icon "Close slideshow" at bounding box center [647, 16] width 12 height 12
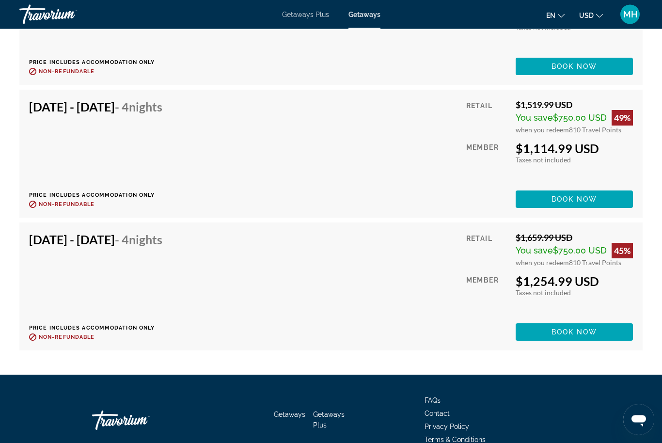
scroll to position [4809, 0]
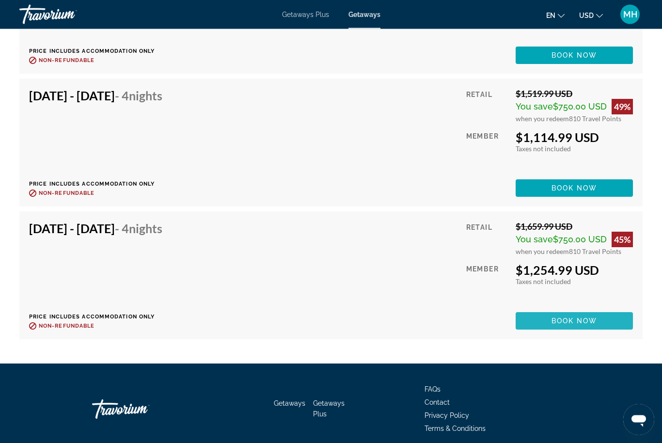
click at [601, 310] on span "Main content" at bounding box center [574, 321] width 117 height 23
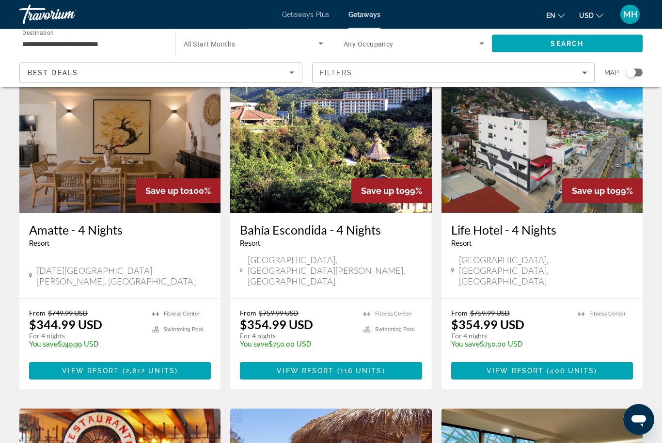
scroll to position [64, 0]
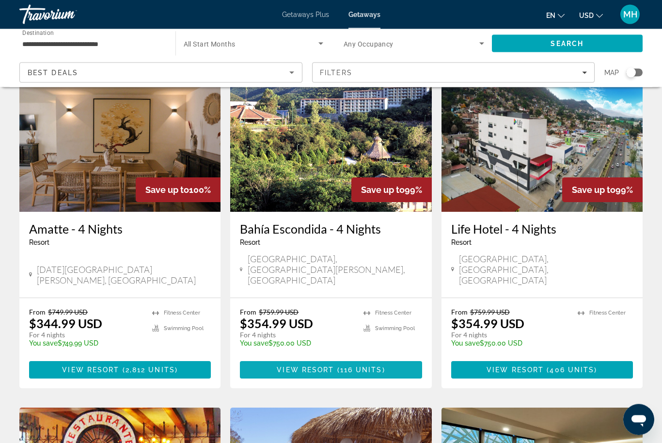
click at [343, 367] on span "116 units" at bounding box center [361, 371] width 42 height 8
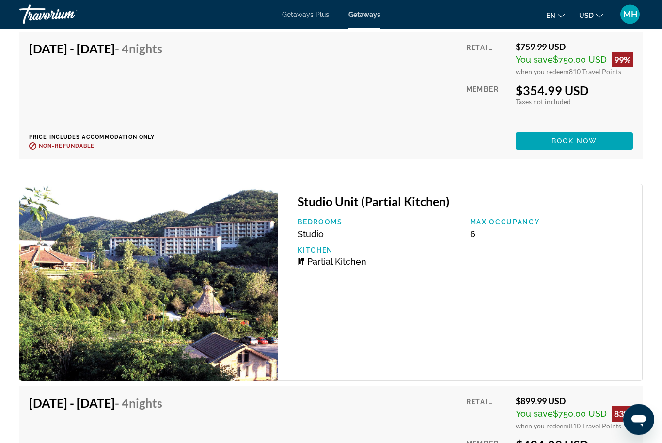
scroll to position [3196, 0]
click at [583, 138] on span "Book now" at bounding box center [575, 142] width 46 height 8
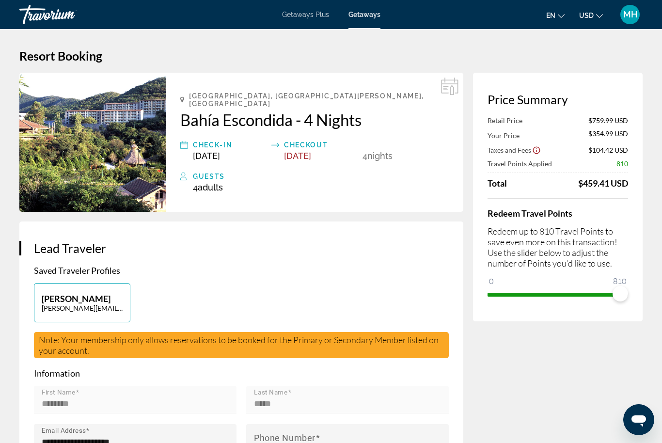
click at [98, 155] on img "Main content" at bounding box center [92, 142] width 146 height 139
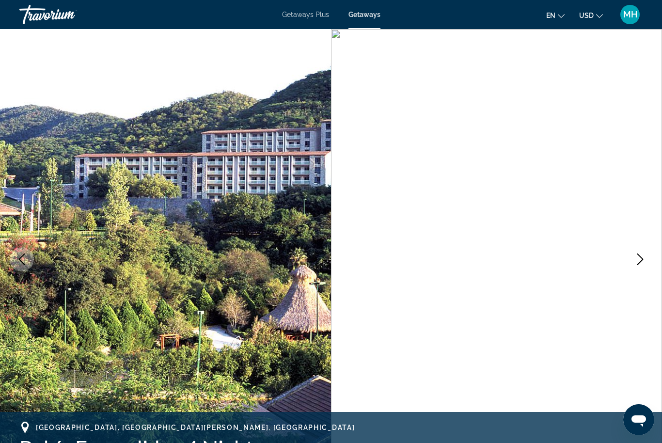
click at [179, 267] on img "Main content" at bounding box center [165, 259] width 331 height 461
click at [640, 259] on icon "Next image" at bounding box center [641, 260] width 12 height 12
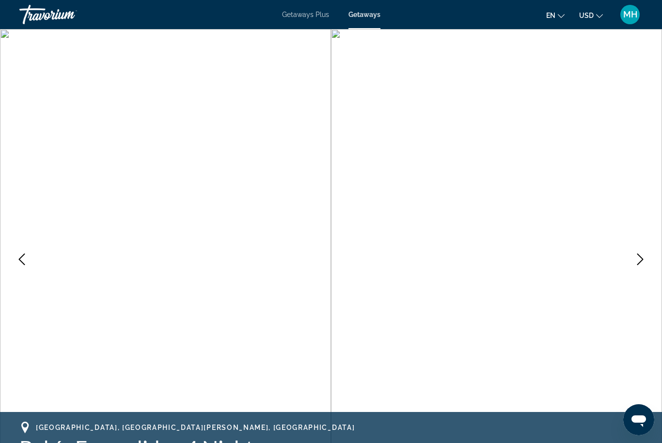
click at [641, 260] on icon "Next image" at bounding box center [641, 260] width 12 height 12
click at [644, 259] on icon "Next image" at bounding box center [641, 260] width 12 height 12
click at [643, 259] on icon "Next image" at bounding box center [641, 260] width 6 height 12
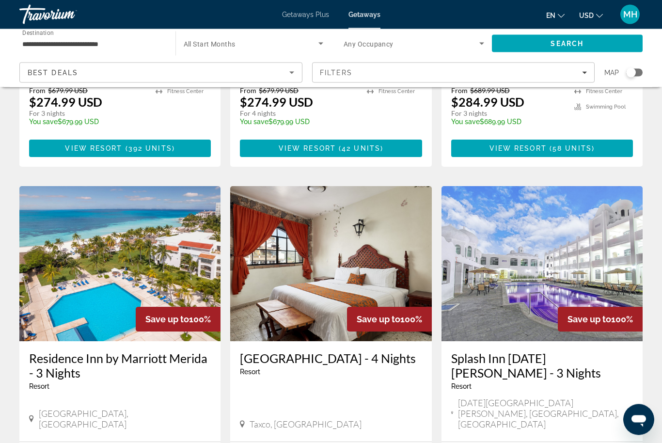
scroll to position [1006, 0]
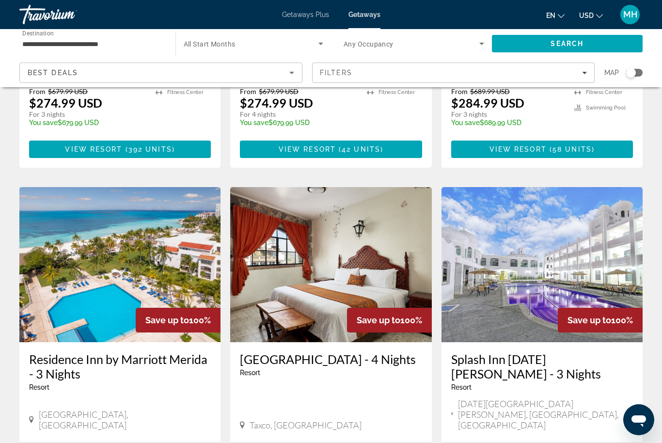
click at [157, 218] on img "Main content" at bounding box center [119, 264] width 201 height 155
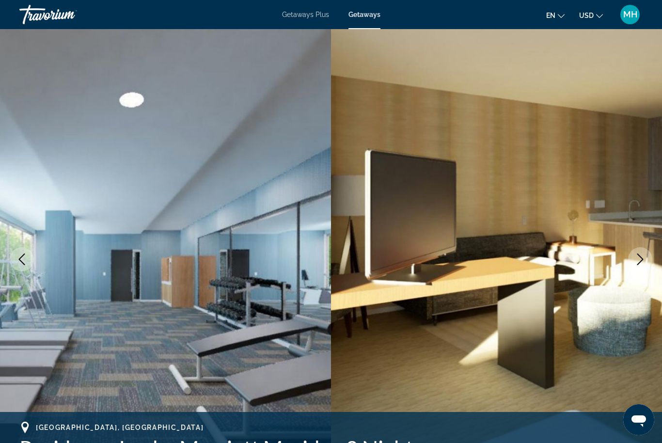
click at [639, 255] on icon "Next image" at bounding box center [641, 260] width 6 height 12
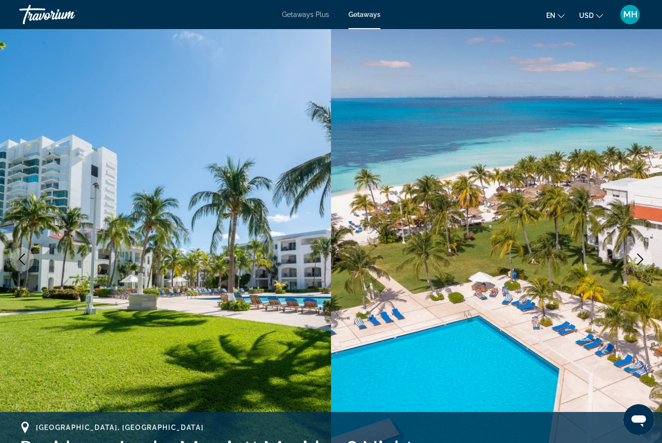
click at [638, 258] on icon "Next image" at bounding box center [641, 260] width 12 height 12
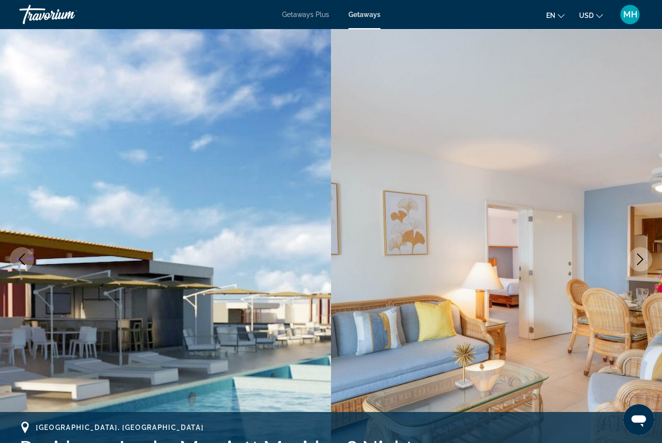
click at [639, 256] on icon "Next image" at bounding box center [641, 260] width 12 height 12
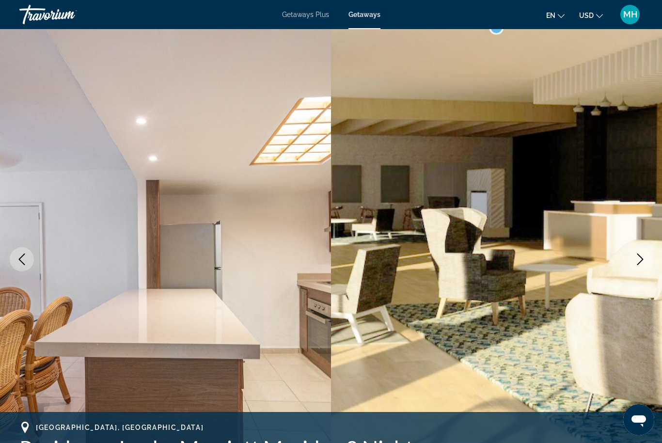
click at [640, 252] on button "Next image" at bounding box center [640, 259] width 24 height 24
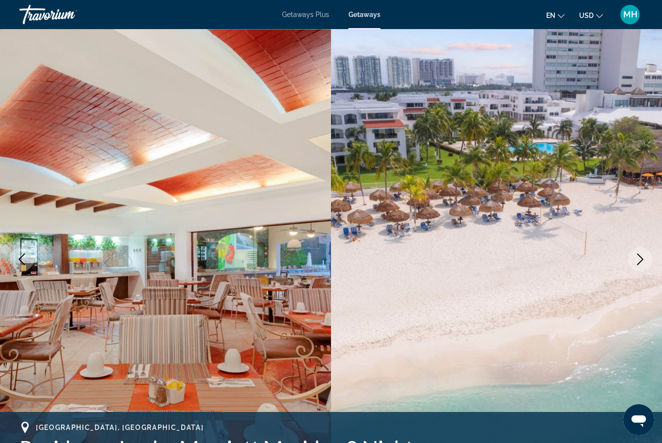
click at [639, 251] on button "Next image" at bounding box center [640, 259] width 24 height 24
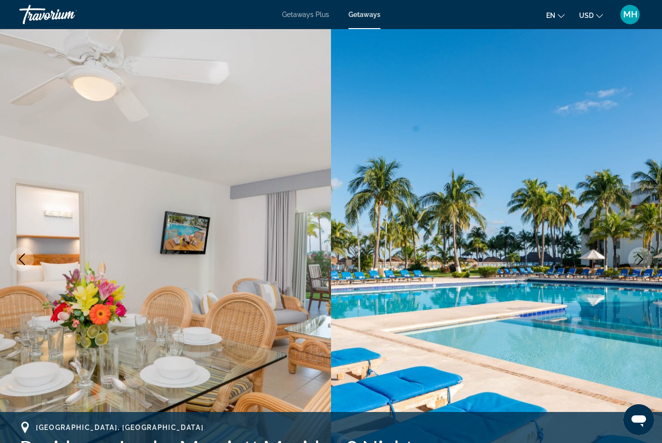
click at [638, 252] on button "Next image" at bounding box center [640, 259] width 24 height 24
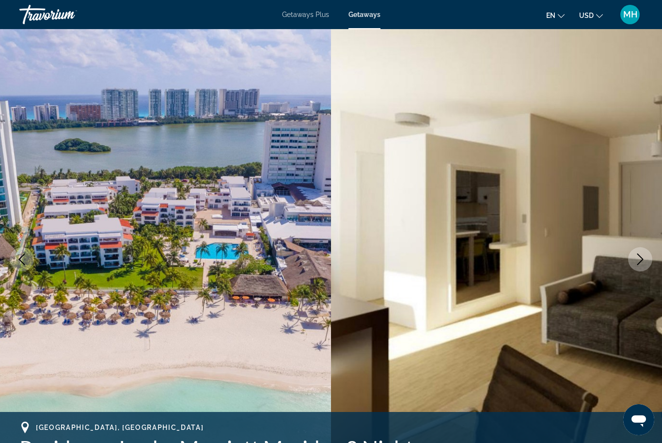
click at [643, 264] on icon "Next image" at bounding box center [641, 260] width 12 height 12
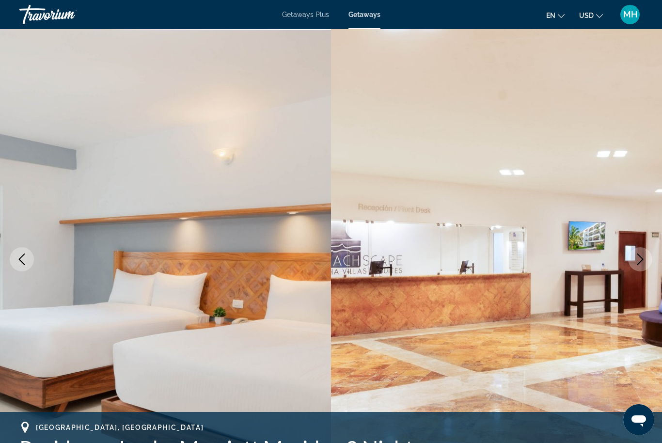
click at [632, 260] on button "Next image" at bounding box center [640, 259] width 24 height 24
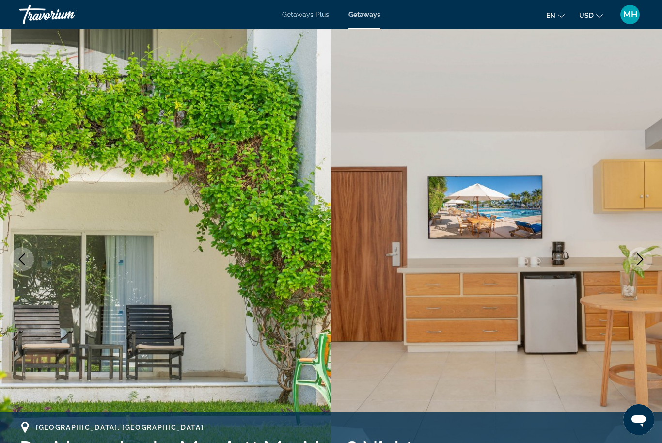
click at [642, 260] on icon "Next image" at bounding box center [641, 260] width 12 height 12
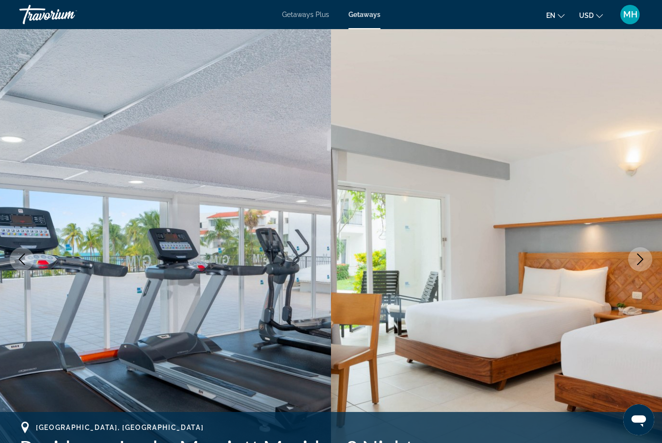
click at [639, 261] on icon "Next image" at bounding box center [641, 260] width 12 height 12
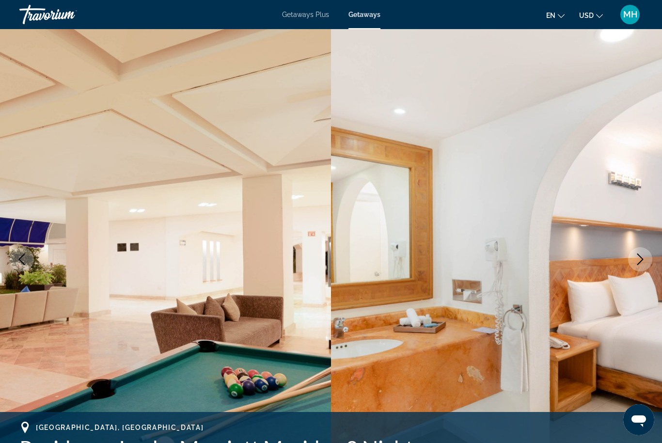
click at [634, 245] on img "Main content" at bounding box center [496, 259] width 331 height 461
click at [638, 258] on icon "Next image" at bounding box center [641, 260] width 12 height 12
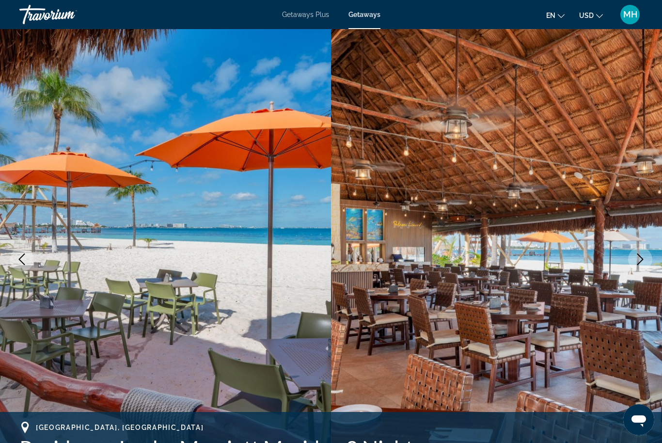
click at [647, 240] on img "Main content" at bounding box center [496, 259] width 331 height 461
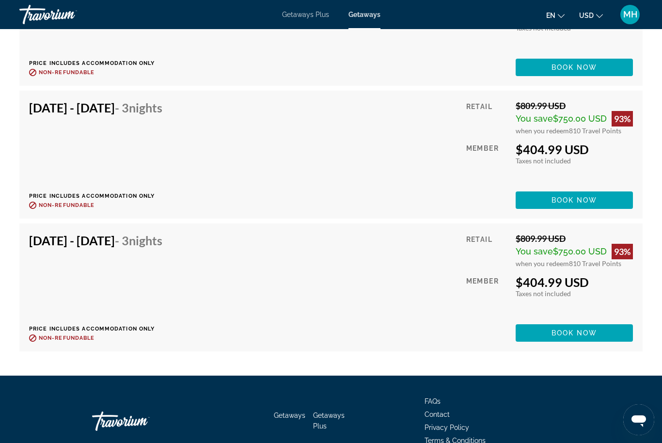
scroll to position [9808, 0]
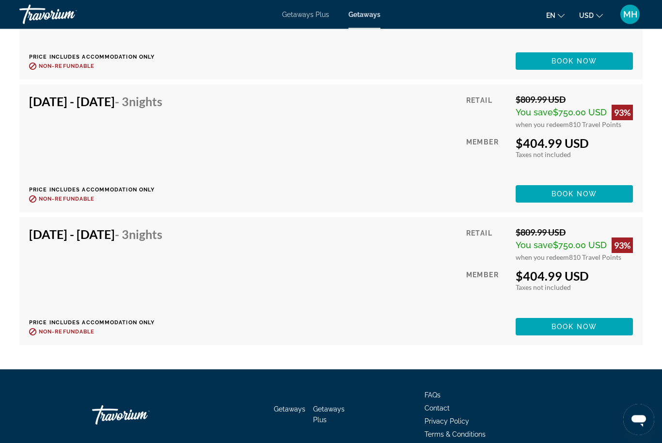
click at [355, 130] on div "Dec 22, 2025 - Dec 25, 2025 - 3 Nights Price includes accommodation only Refund…" at bounding box center [331, 149] width 604 height 109
click at [607, 183] on span "Main content" at bounding box center [574, 194] width 117 height 23
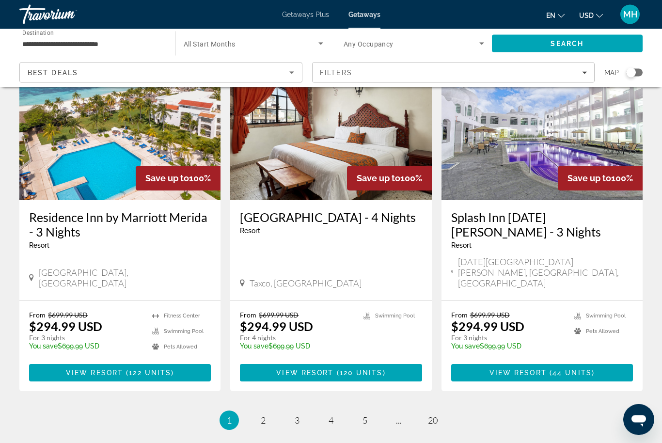
scroll to position [1149, 0]
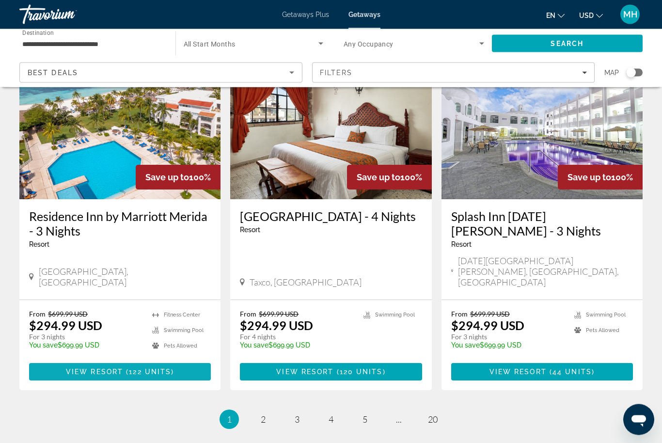
click at [107, 369] on span "View Resort" at bounding box center [94, 373] width 57 height 8
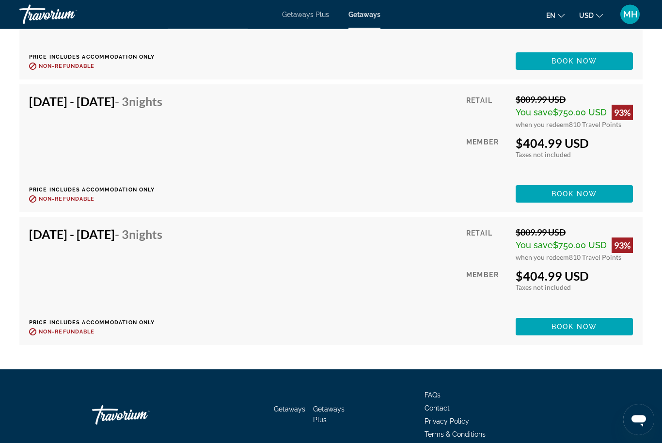
scroll to position [9675, 0]
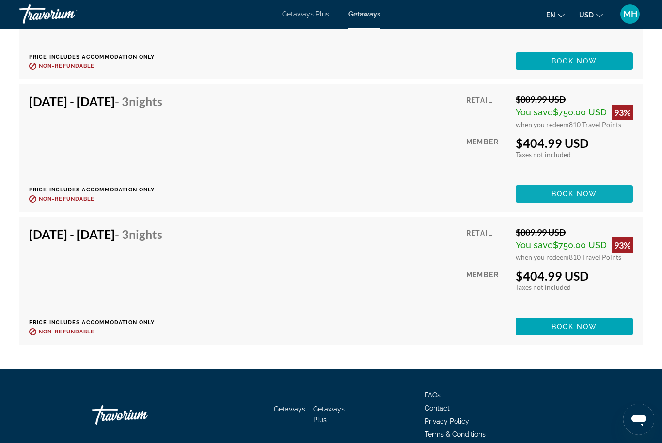
click at [568, 191] on span "Book now" at bounding box center [575, 195] width 46 height 8
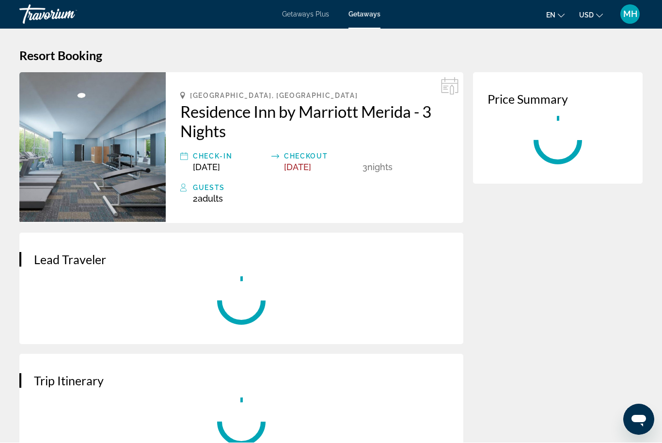
scroll to position [0, 0]
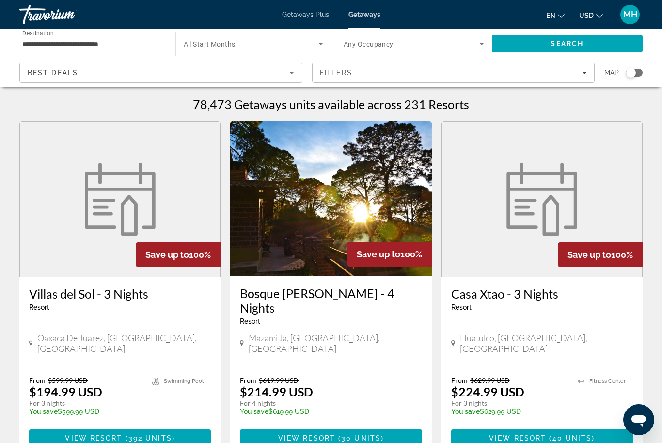
click at [282, 78] on div "Best Deals" at bounding box center [159, 73] width 262 height 12
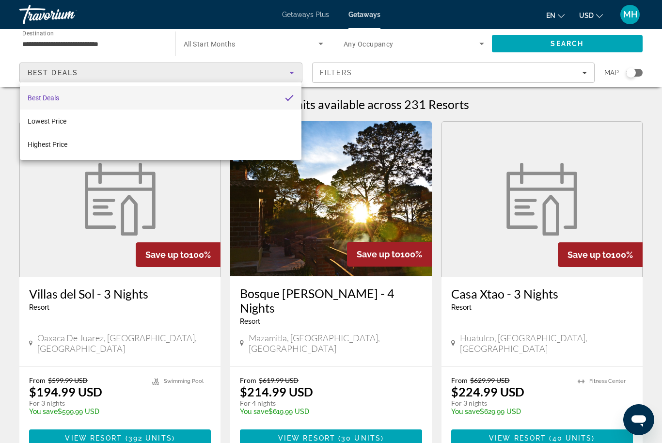
click at [541, 82] on div at bounding box center [331, 221] width 662 height 443
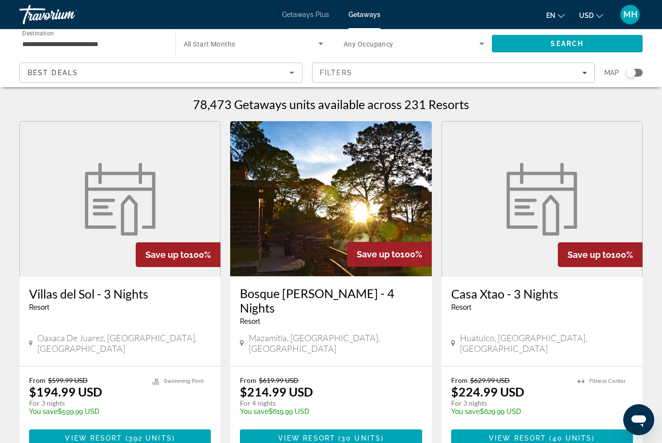
click at [365, 48] on span "Search widget" at bounding box center [412, 44] width 136 height 12
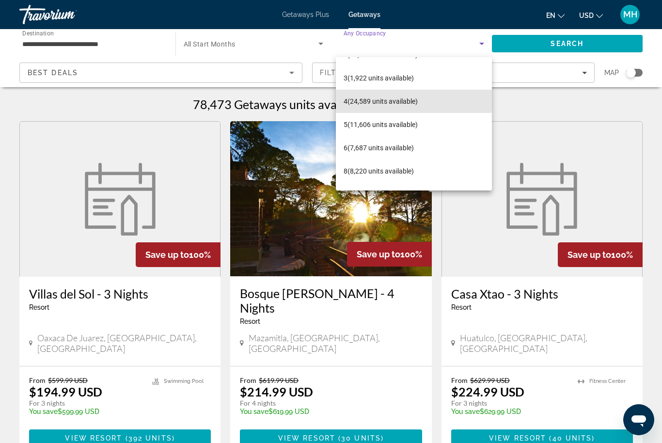
scroll to position [42, 0]
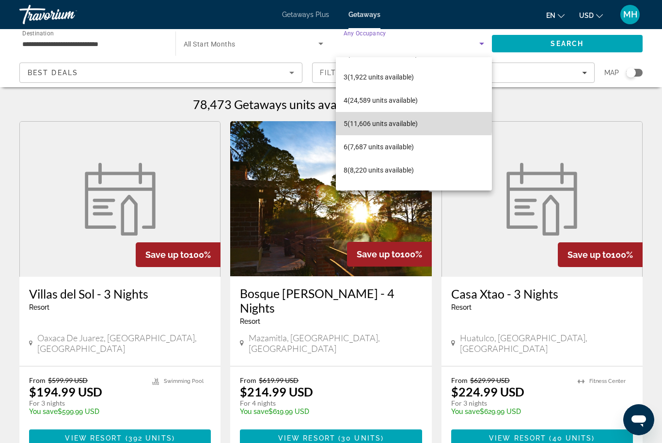
click at [403, 123] on span "5 (11,606 units available)" at bounding box center [381, 124] width 74 height 12
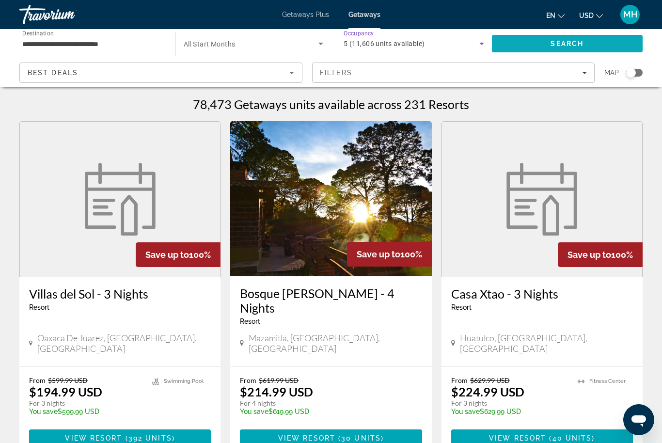
click at [583, 44] on span "Search" at bounding box center [567, 44] width 33 height 8
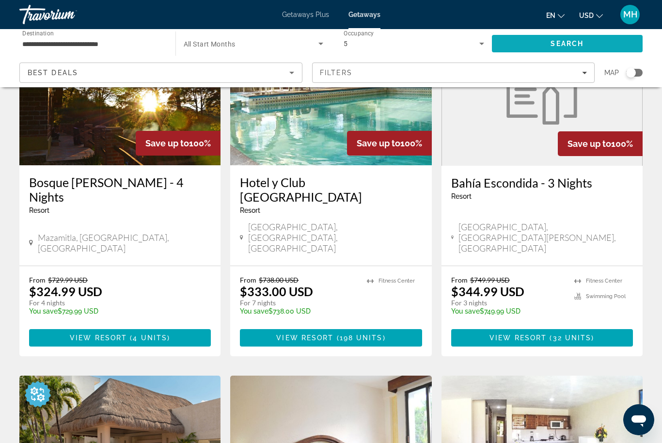
scroll to position [113, 0]
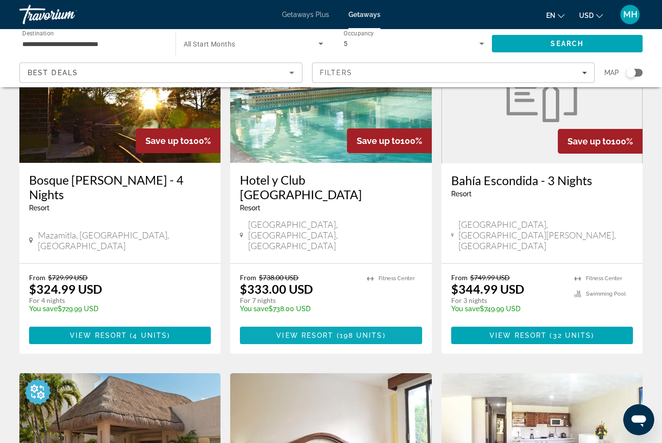
click at [363, 324] on span "Main content" at bounding box center [331, 335] width 182 height 23
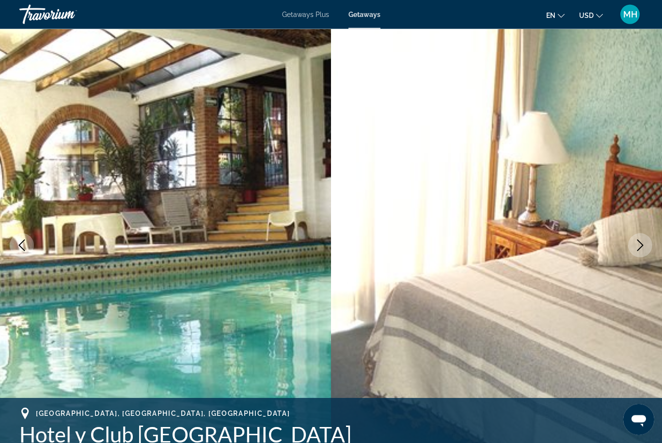
scroll to position [34, 0]
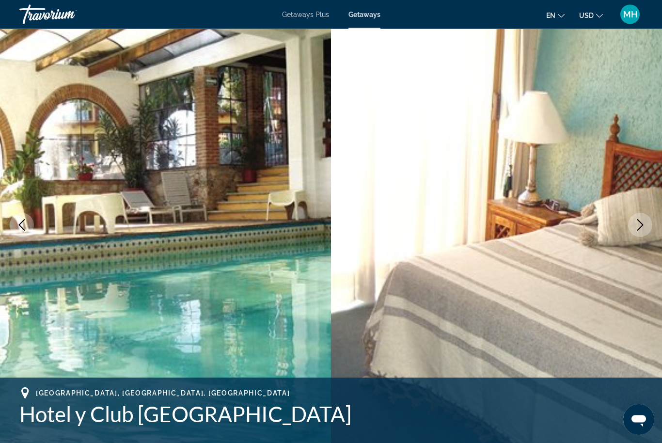
click at [641, 228] on icon "Next image" at bounding box center [641, 226] width 12 height 12
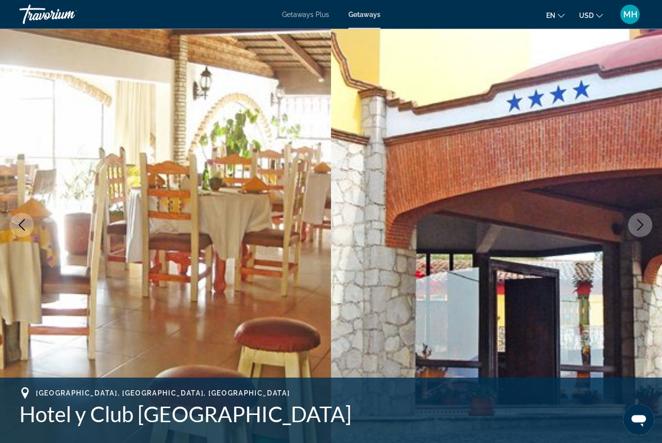
click at [634, 228] on button "Next image" at bounding box center [640, 225] width 24 height 24
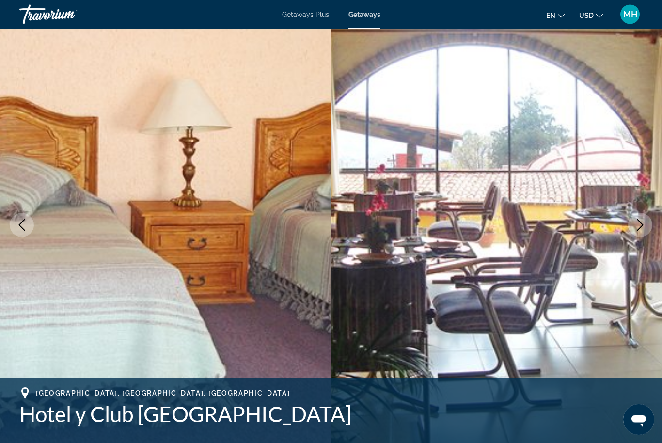
click at [639, 226] on icon "Next image" at bounding box center [641, 226] width 12 height 12
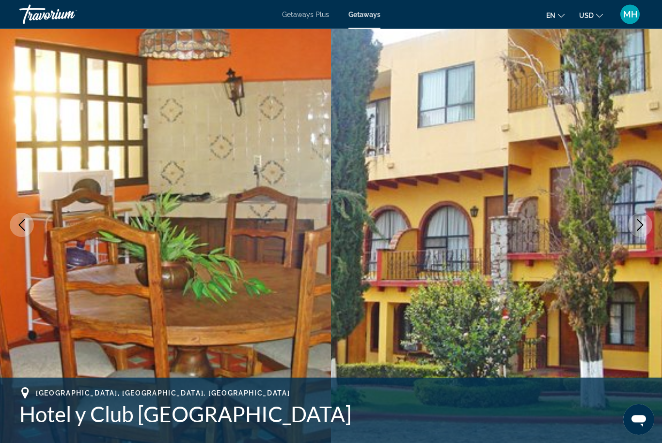
click at [639, 226] on icon "Next image" at bounding box center [641, 226] width 12 height 12
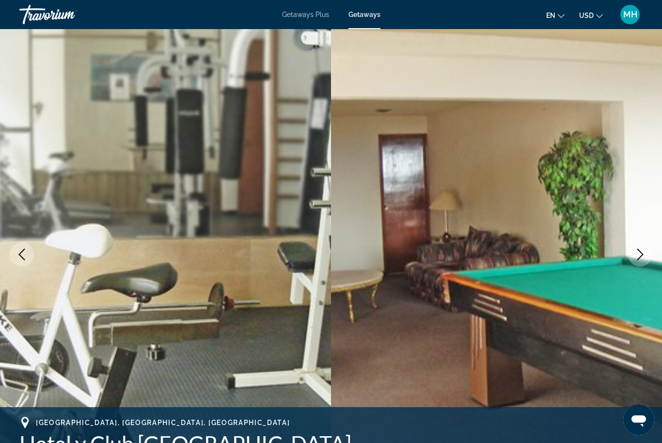
scroll to position [0, 0]
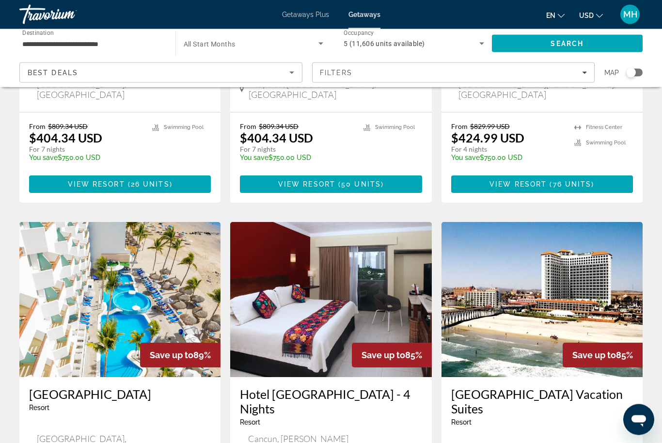
scroll to position [956, 0]
click at [574, 245] on img "Main content" at bounding box center [542, 299] width 201 height 155
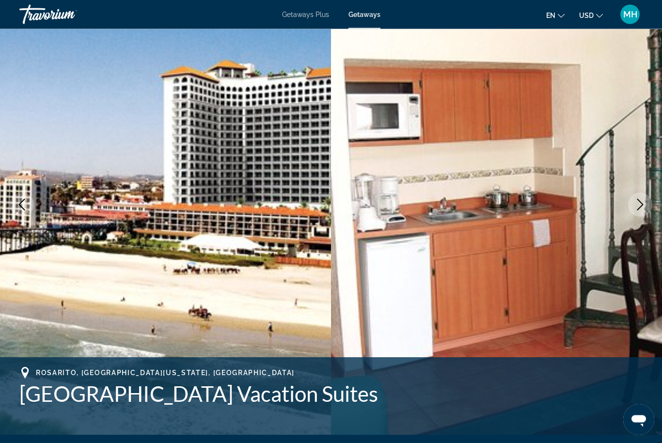
scroll to position [55, 0]
click at [641, 202] on icon "Next image" at bounding box center [641, 205] width 6 height 12
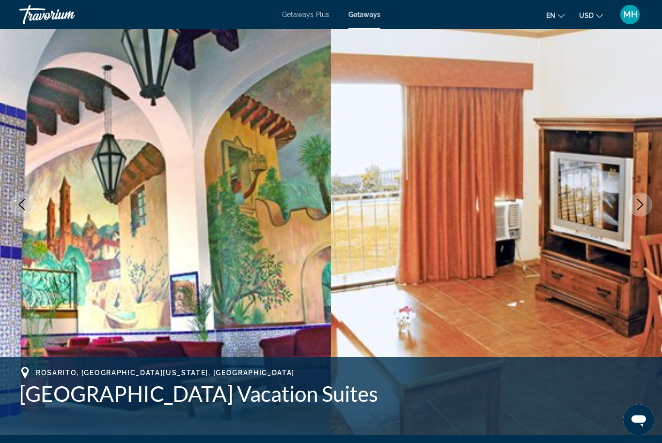
click at [634, 206] on button "Next image" at bounding box center [640, 205] width 24 height 24
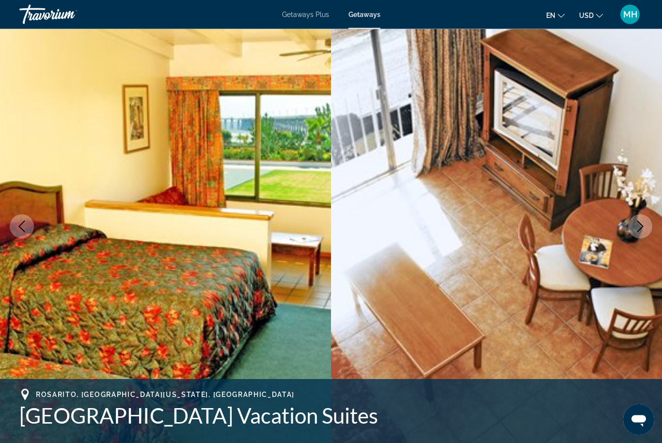
scroll to position [0, 0]
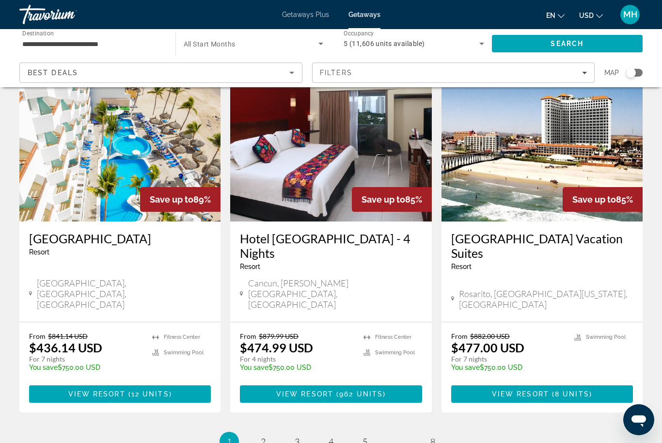
scroll to position [1138, 0]
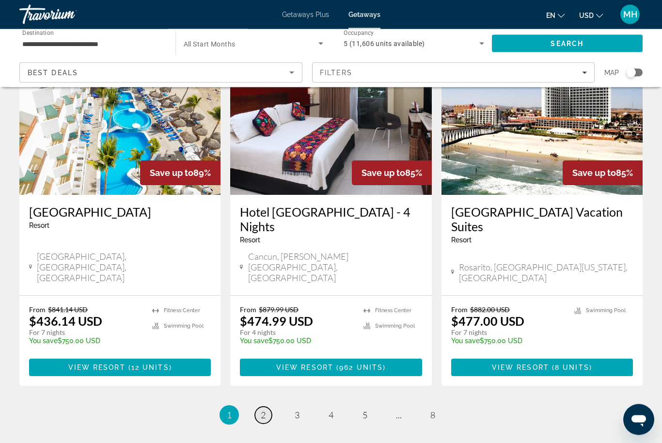
click at [265, 410] on span "2" at bounding box center [263, 415] width 5 height 11
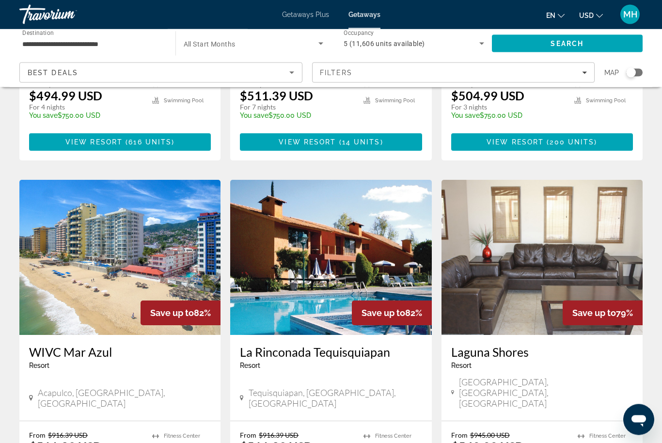
scroll to position [322, 0]
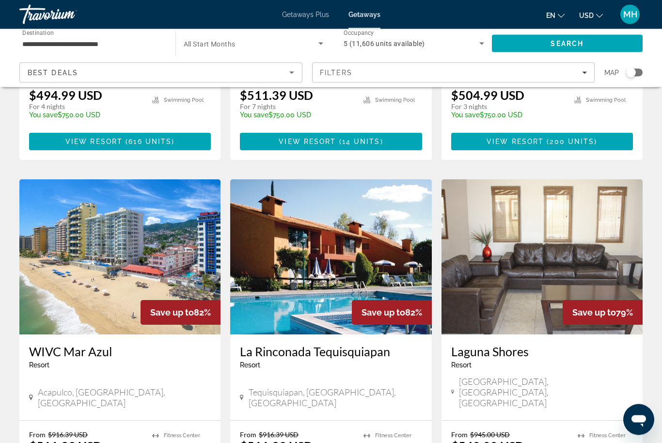
click at [173, 235] on img "Main content" at bounding box center [119, 257] width 201 height 155
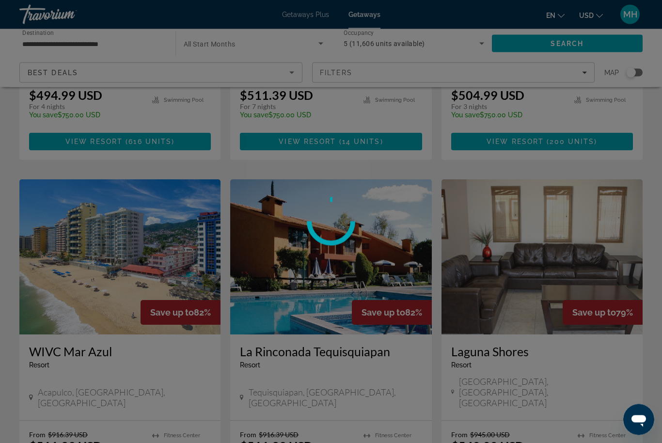
scroll to position [322, 0]
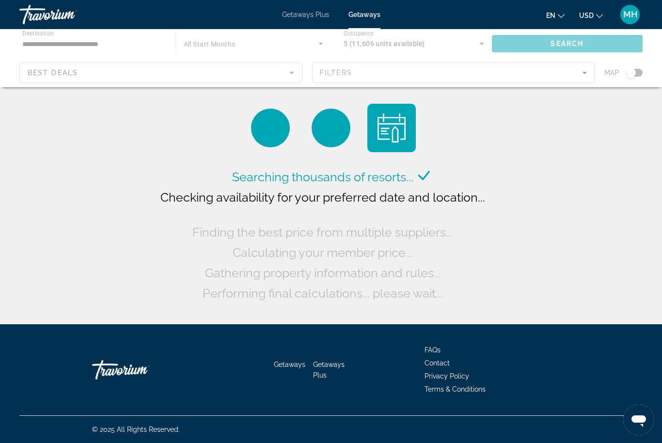
click at [381, 74] on div "Main content" at bounding box center [331, 58] width 662 height 58
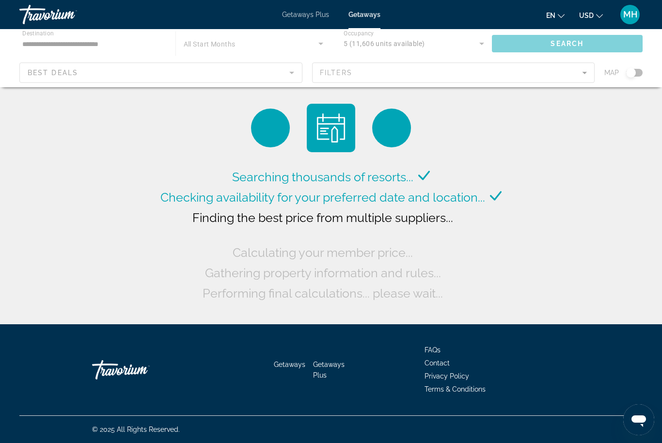
click at [546, 67] on div "Main content" at bounding box center [331, 58] width 662 height 58
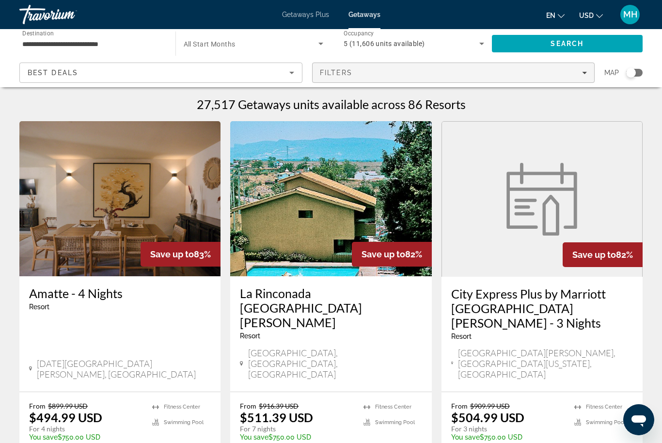
click at [504, 71] on div "Filters" at bounding box center [454, 73] width 268 height 8
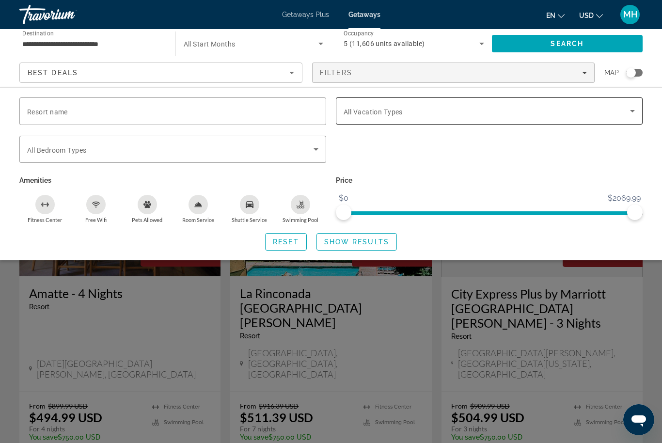
click at [445, 115] on span "Search widget" at bounding box center [487, 111] width 287 height 12
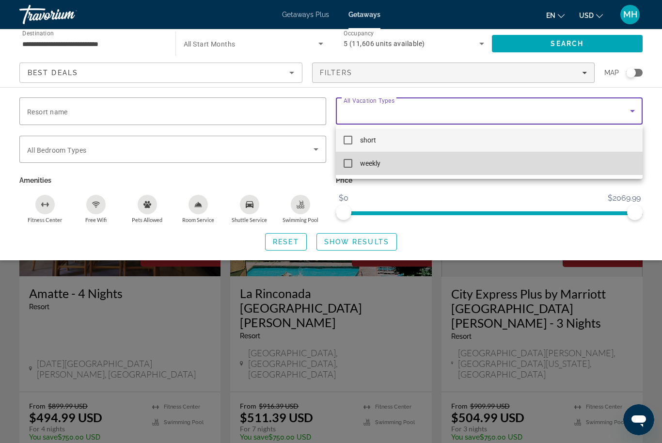
click at [379, 163] on span "weekly" at bounding box center [370, 164] width 20 height 12
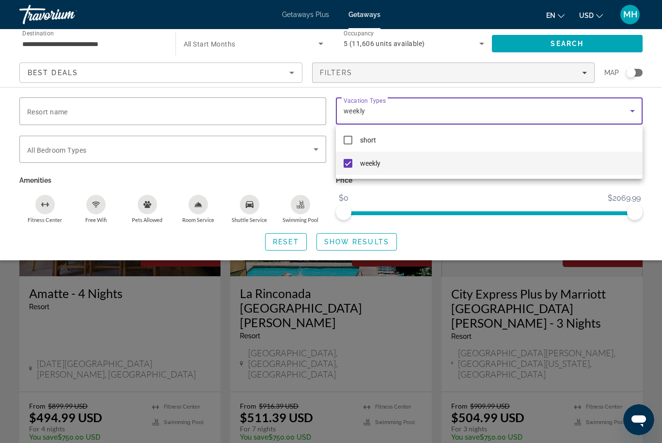
click at [240, 72] on div at bounding box center [331, 221] width 662 height 443
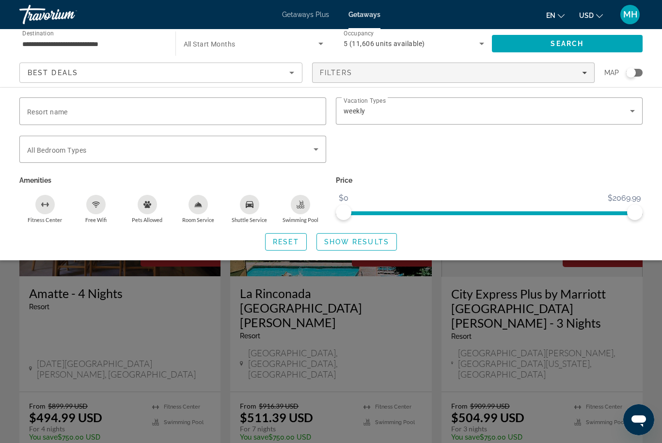
click at [252, 71] on div "Best Deals" at bounding box center [159, 73] width 262 height 12
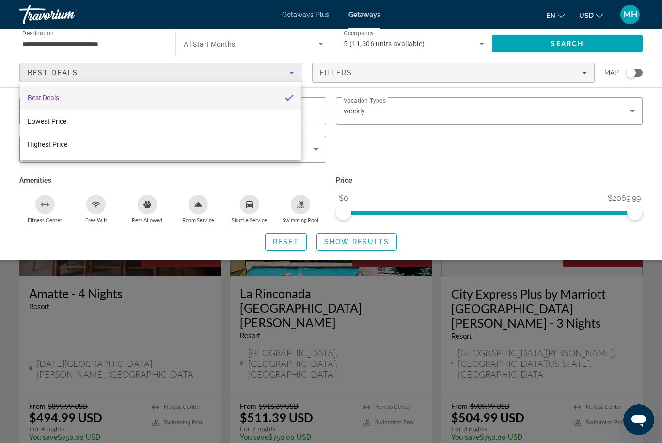
click at [446, 143] on div at bounding box center [331, 221] width 662 height 443
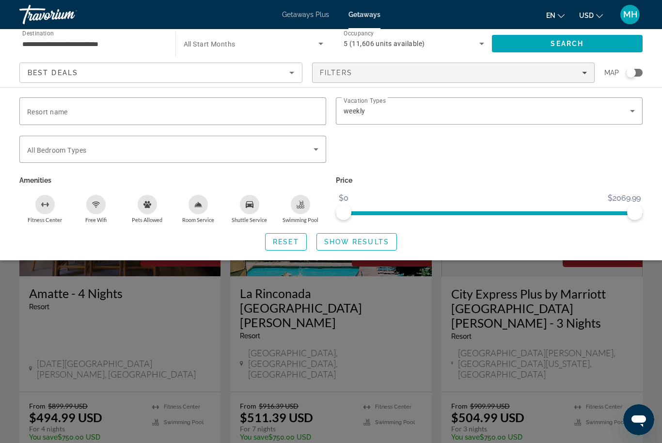
click at [252, 45] on span "Search widget" at bounding box center [251, 44] width 135 height 12
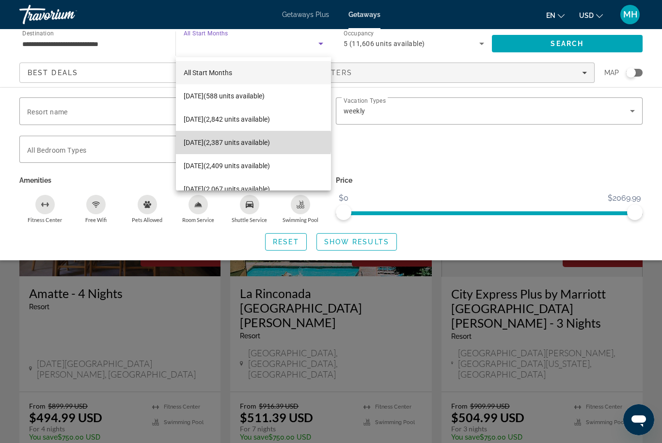
click at [245, 143] on span "December 2025 (2,387 units available)" at bounding box center [227, 143] width 86 height 12
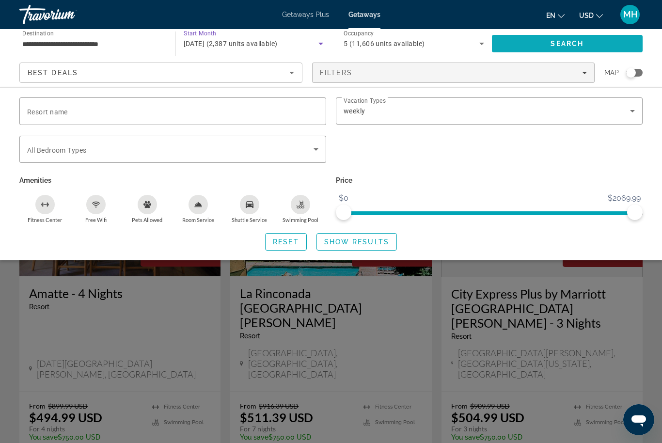
click at [581, 44] on span "Search" at bounding box center [567, 44] width 33 height 8
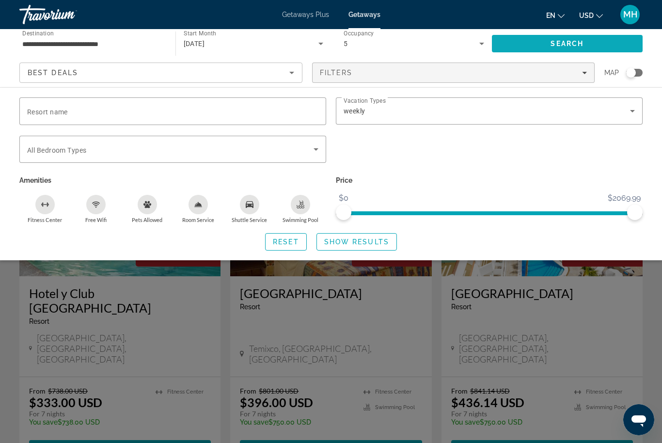
click at [579, 40] on span "Search" at bounding box center [567, 44] width 33 height 8
click at [372, 240] on span "Show Results" at bounding box center [356, 242] width 65 height 8
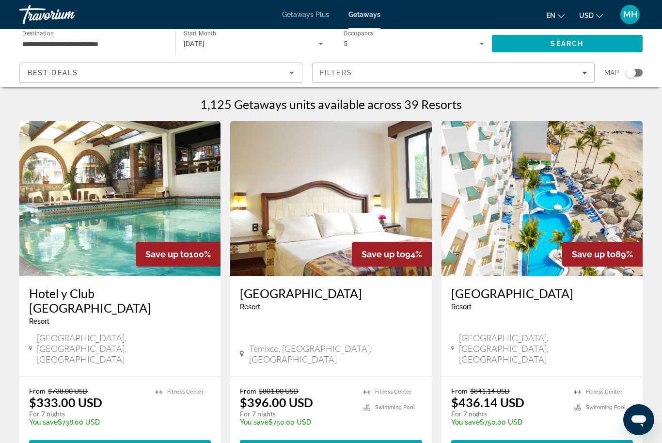
click at [544, 188] on img "Main content" at bounding box center [542, 198] width 201 height 155
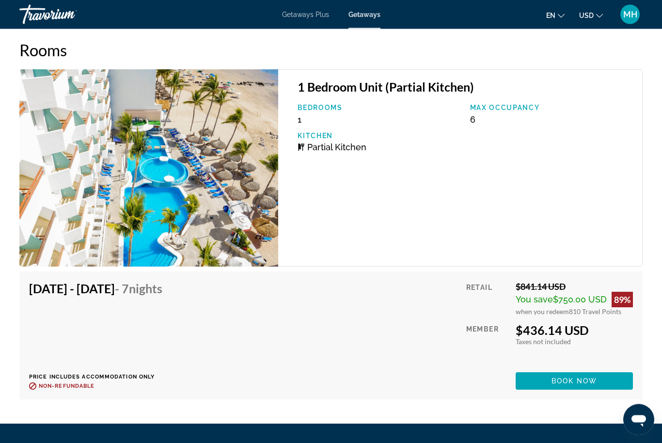
scroll to position [1873, 0]
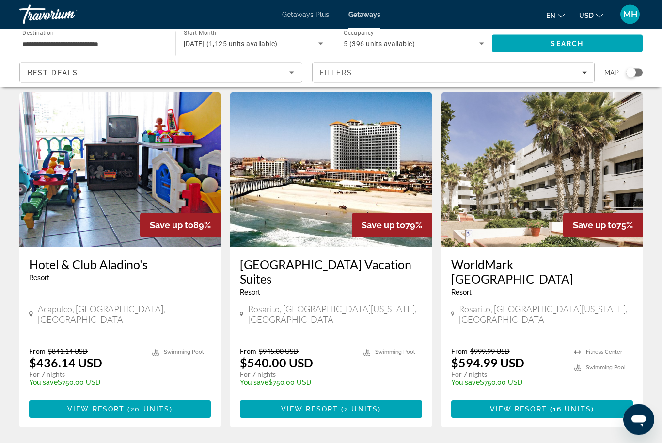
scroll to position [395, 0]
click at [591, 405] on span "( 16 units )" at bounding box center [570, 409] width 47 height 8
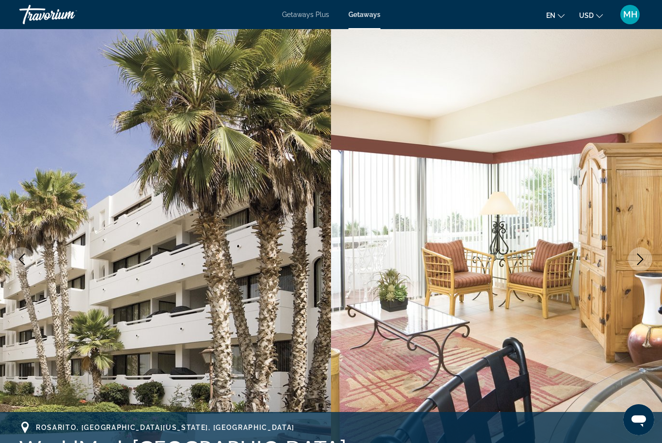
click at [628, 262] on button "Next image" at bounding box center [640, 259] width 24 height 24
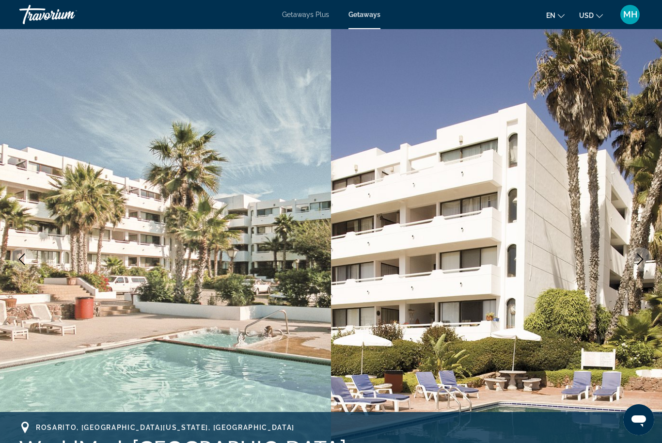
click at [634, 257] on button "Next image" at bounding box center [640, 259] width 24 height 24
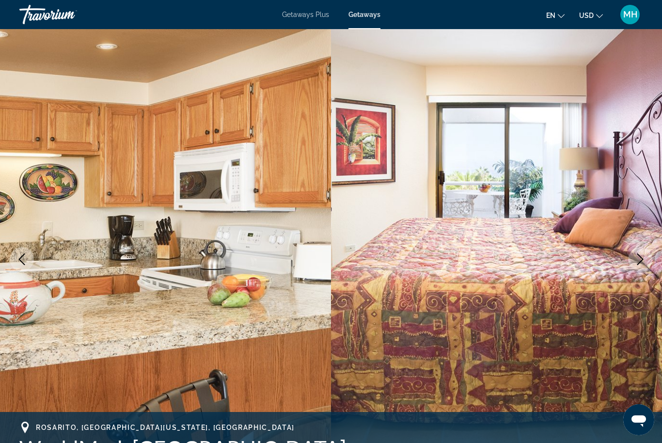
click at [631, 257] on button "Next image" at bounding box center [640, 259] width 24 height 24
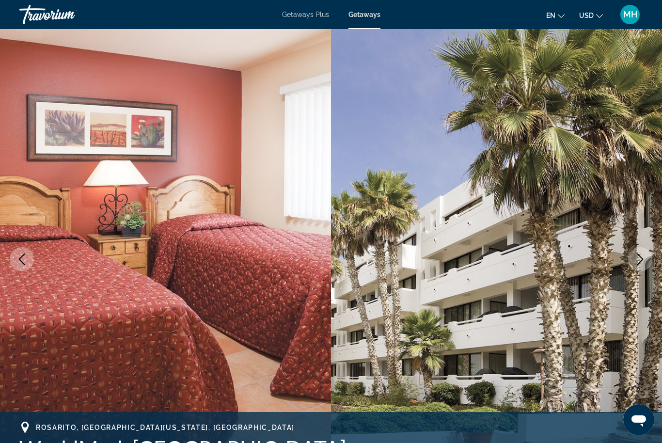
click at [632, 260] on button "Next image" at bounding box center [640, 259] width 24 height 24
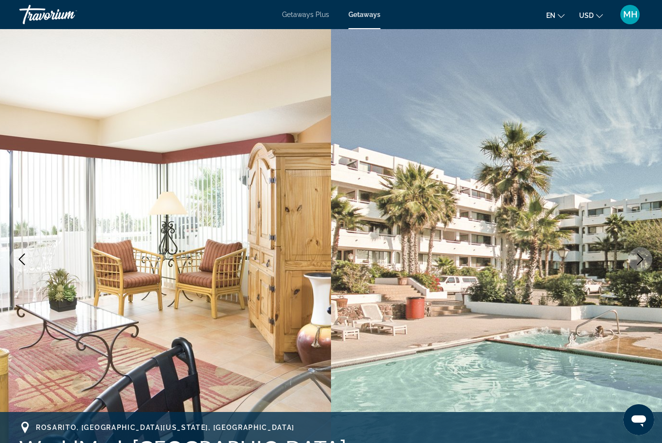
click at [628, 263] on button "Next image" at bounding box center [640, 259] width 24 height 24
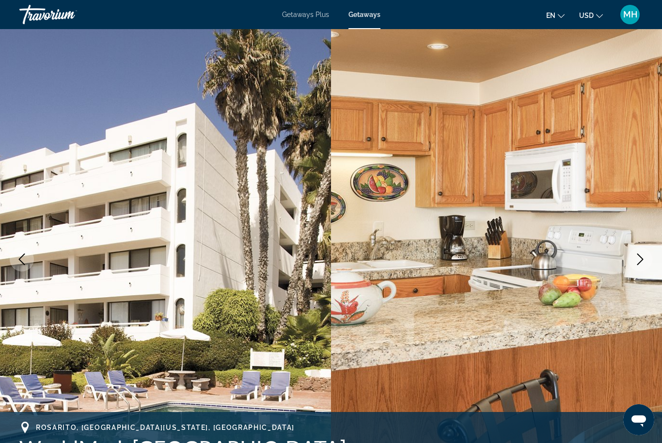
click at [638, 263] on icon "Next image" at bounding box center [641, 260] width 12 height 12
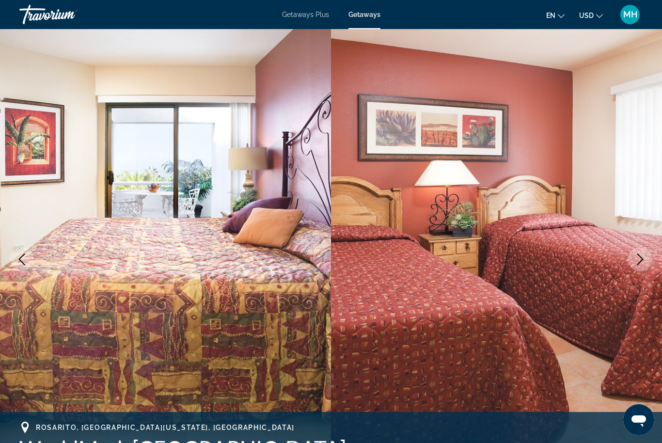
click at [639, 264] on icon "Next image" at bounding box center [641, 260] width 6 height 12
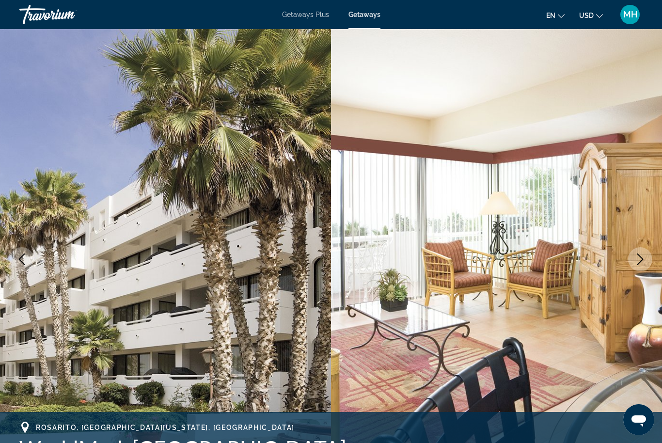
click at [633, 265] on button "Next image" at bounding box center [640, 259] width 24 height 24
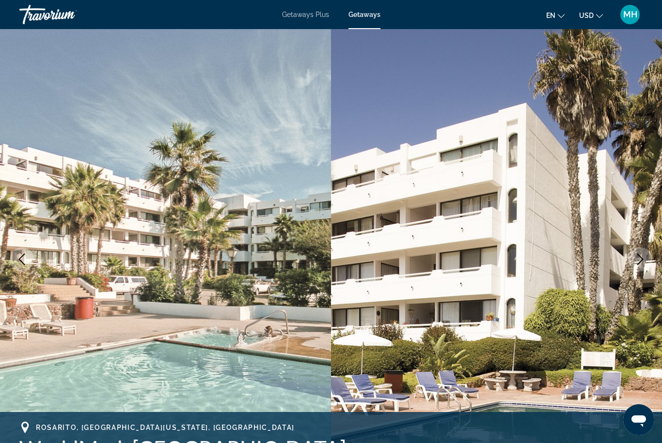
click at [633, 258] on button "Next image" at bounding box center [640, 259] width 24 height 24
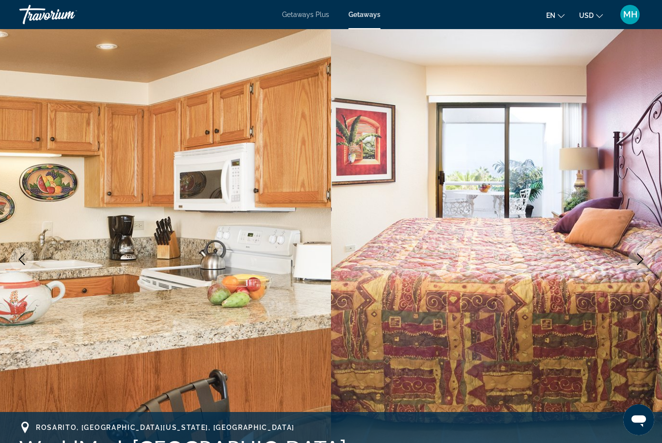
click at [630, 245] on img "Main content" at bounding box center [496, 259] width 331 height 461
click at [305, 16] on span "Getaways Plus" at bounding box center [305, 15] width 47 height 8
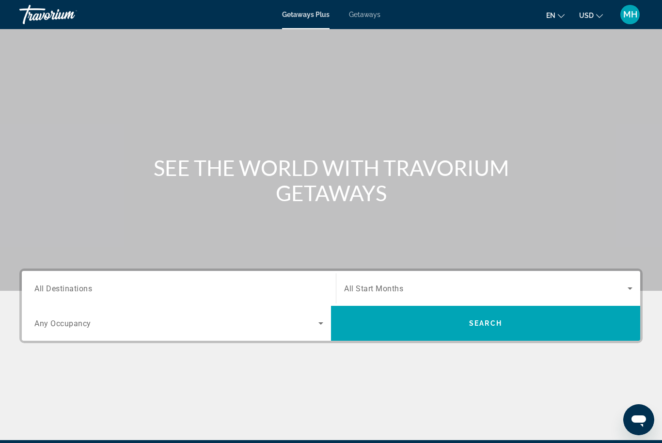
click at [404, 289] on span "Search widget" at bounding box center [486, 289] width 284 height 12
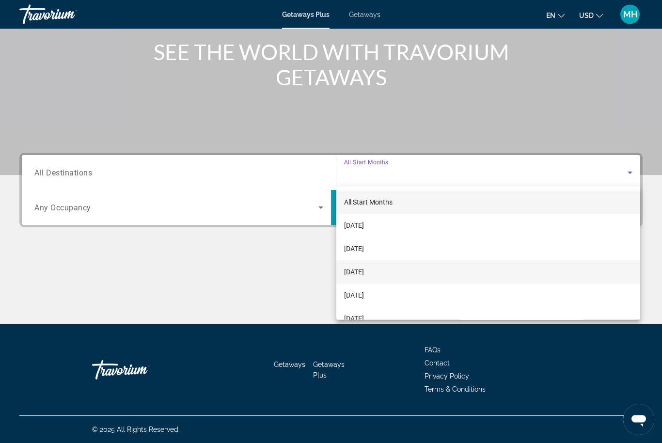
scroll to position [116, 0]
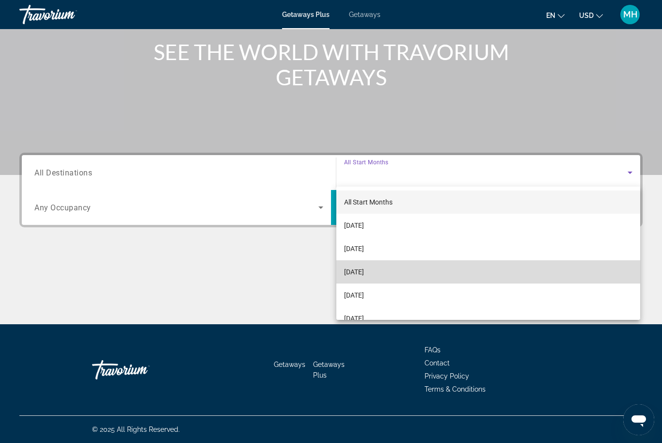
click at [364, 272] on span "December 2025" at bounding box center [354, 272] width 20 height 12
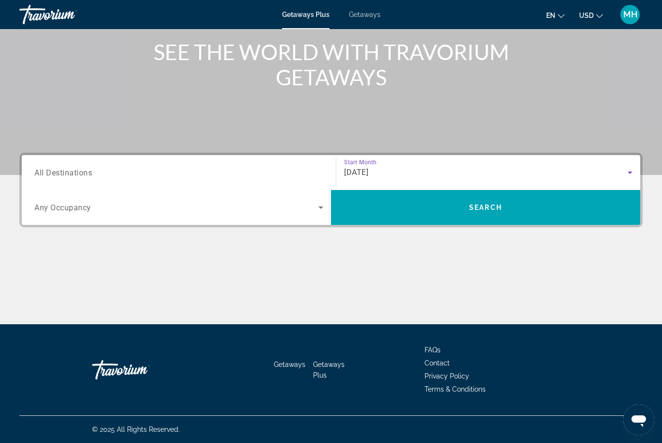
click at [80, 173] on span "All Destinations" at bounding box center [63, 172] width 58 height 9
click at [80, 173] on input "Destination All Destinations" at bounding box center [178, 173] width 289 height 12
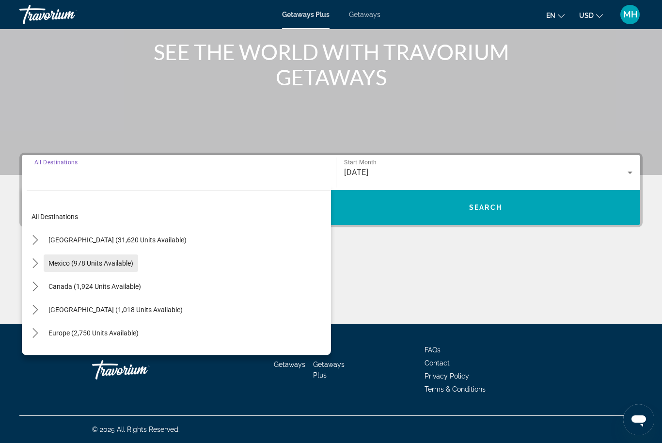
click at [108, 263] on span "Mexico (978 units available)" at bounding box center [90, 263] width 85 height 8
type input "**********"
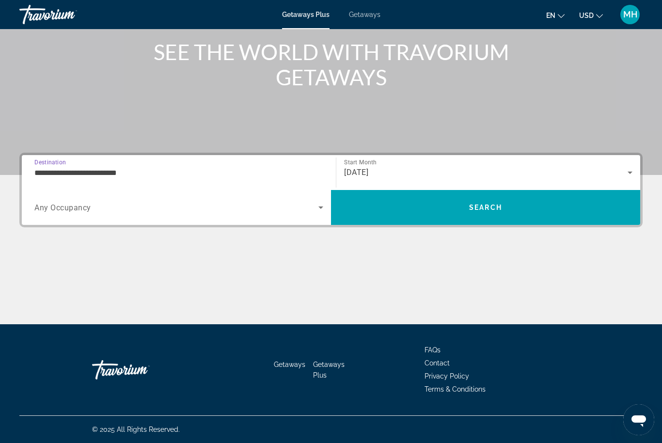
click at [143, 210] on span "Search widget" at bounding box center [176, 208] width 284 height 12
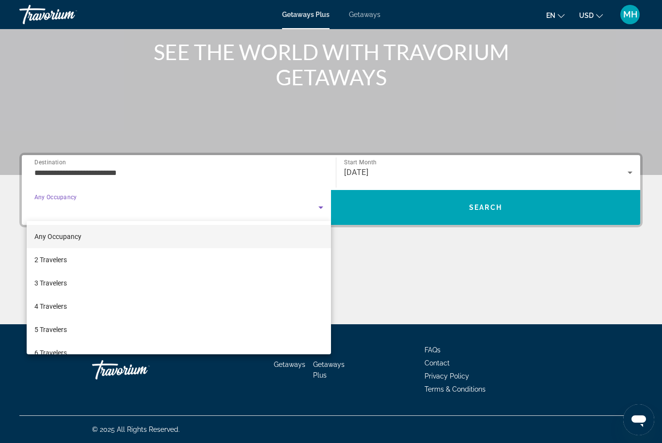
click at [402, 287] on div at bounding box center [331, 221] width 662 height 443
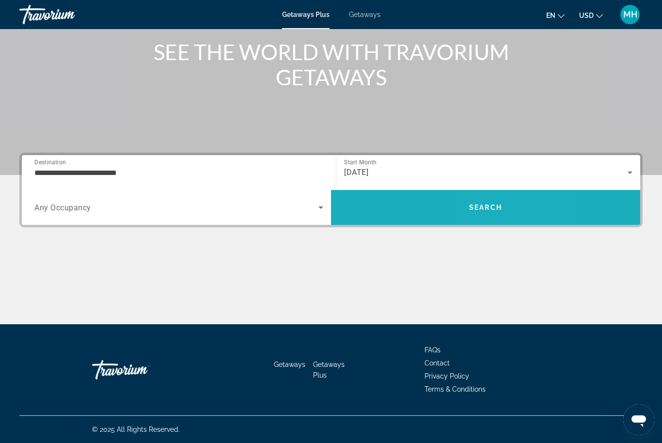
click at [492, 214] on span "Search" at bounding box center [485, 207] width 309 height 23
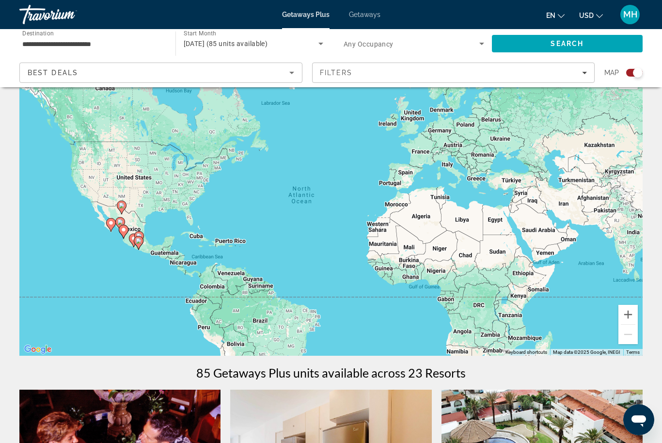
click at [384, 88] on div "To activate drag with keyboard, press Alt + Enter. Once in keyboard drag state,…" at bounding box center [331, 210] width 624 height 291
click at [388, 77] on span "Filters" at bounding box center [454, 72] width 282 height 23
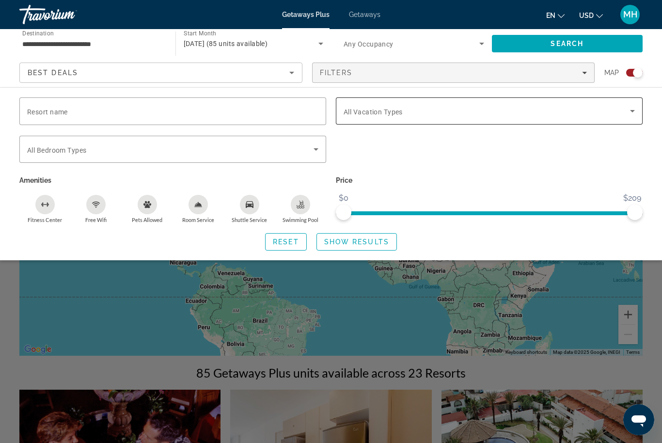
click at [601, 109] on span "Search widget" at bounding box center [487, 111] width 287 height 12
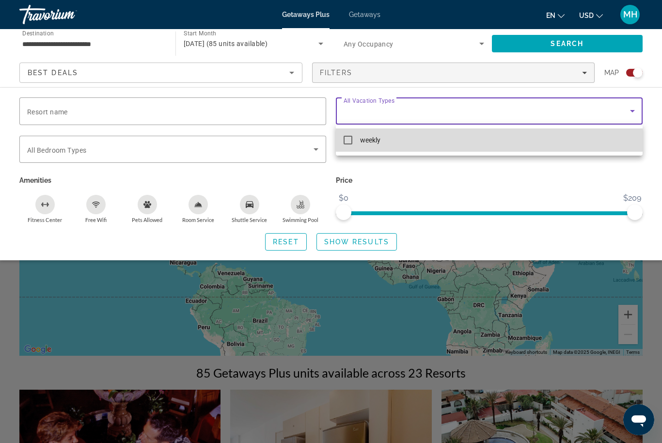
click at [357, 136] on mat-option "weekly" at bounding box center [489, 140] width 307 height 23
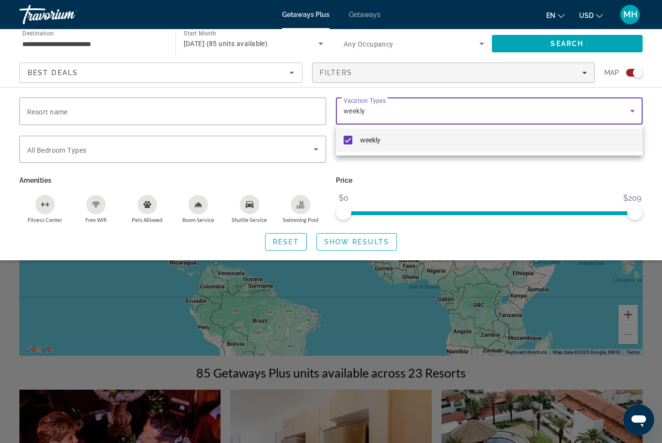
click at [177, 112] on div at bounding box center [331, 221] width 662 height 443
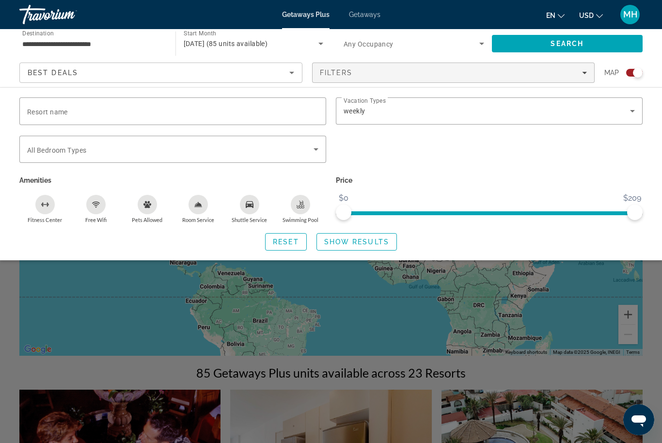
click at [254, 74] on div "Best Deals" at bounding box center [159, 73] width 262 height 12
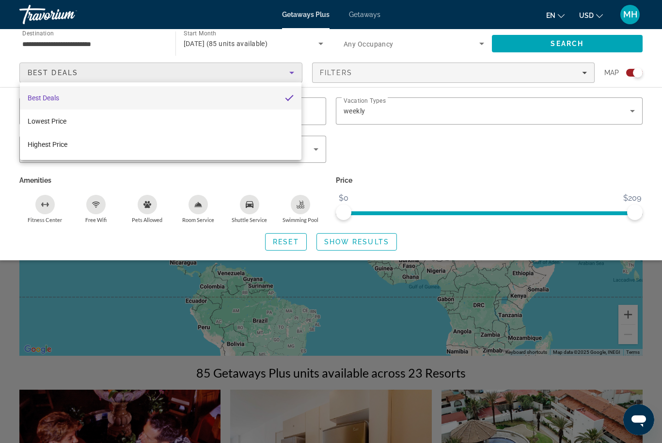
click at [478, 77] on div at bounding box center [331, 221] width 662 height 443
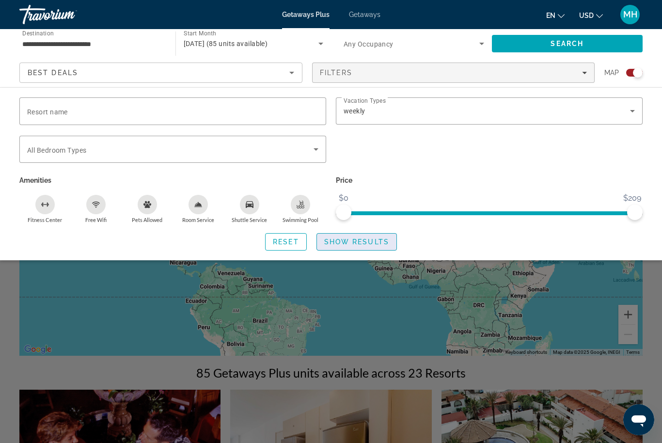
click at [363, 241] on span "Show Results" at bounding box center [356, 242] width 65 height 8
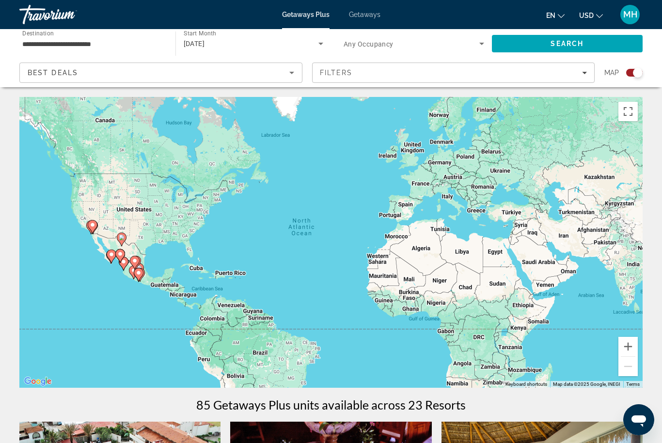
click at [383, 39] on span "Search widget" at bounding box center [412, 44] width 136 height 12
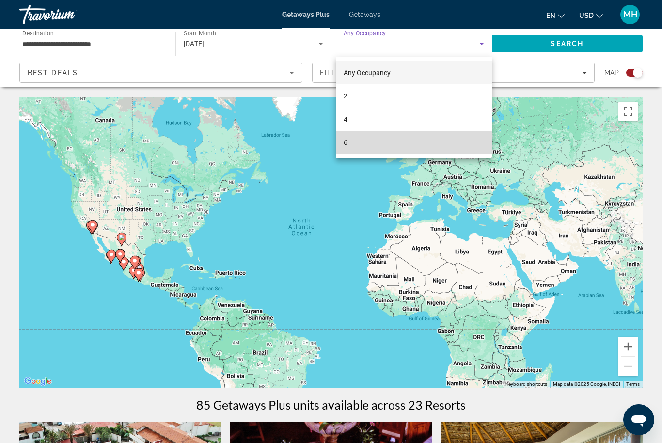
click at [345, 144] on span "6" at bounding box center [346, 143] width 4 height 12
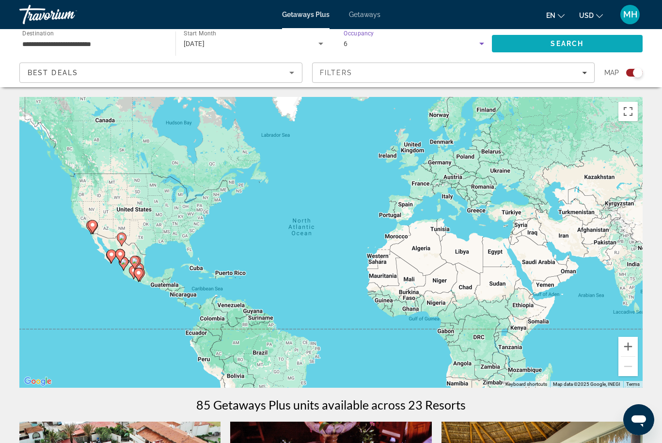
click at [575, 43] on span "Search" at bounding box center [567, 44] width 33 height 8
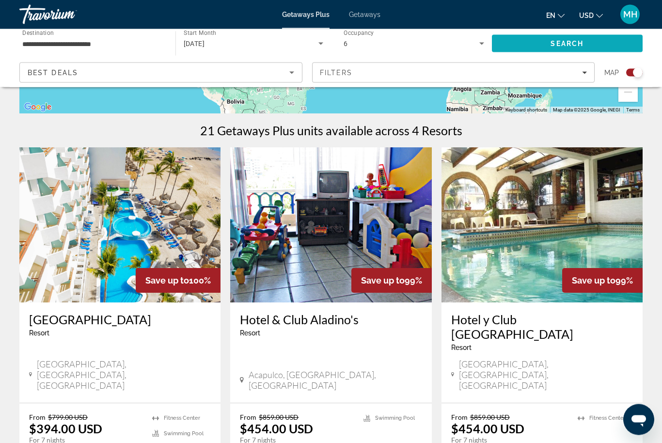
scroll to position [276, 0]
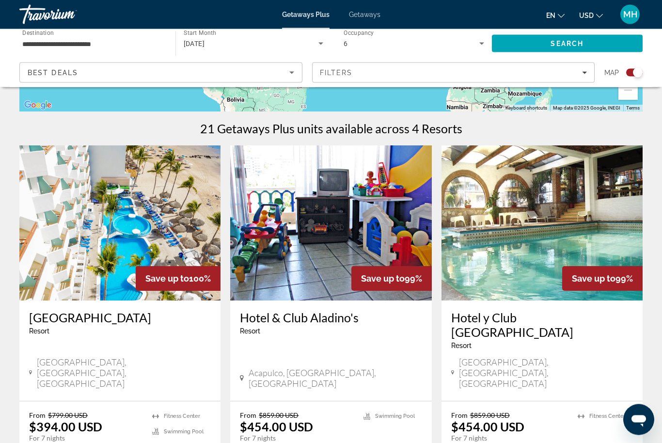
click at [155, 235] on img "Main content" at bounding box center [119, 223] width 201 height 155
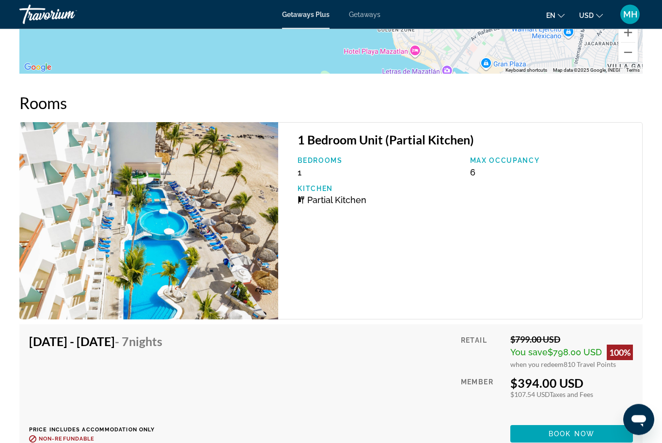
scroll to position [1864, 0]
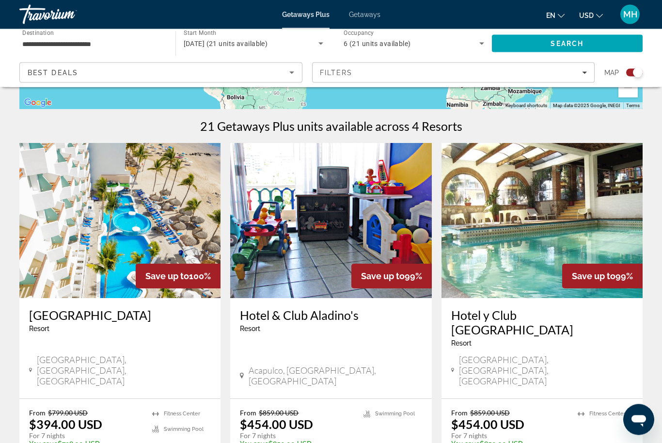
scroll to position [279, 0]
click at [589, 219] on img "Main content" at bounding box center [542, 220] width 201 height 155
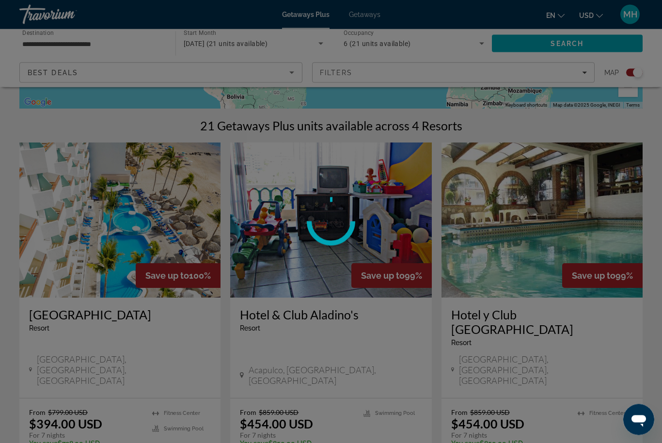
scroll to position [279, 0]
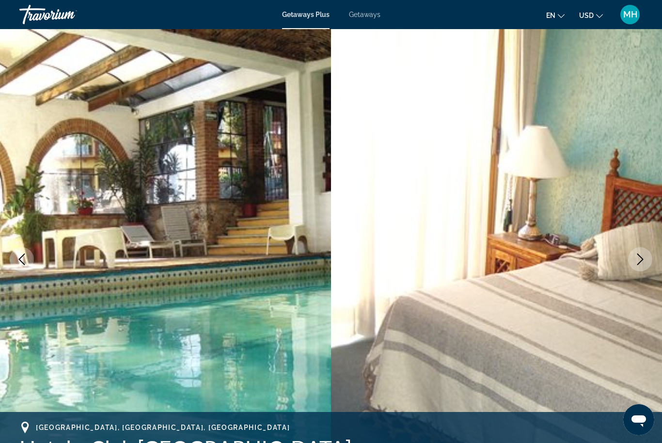
click at [636, 256] on icon "Next image" at bounding box center [641, 260] width 12 height 12
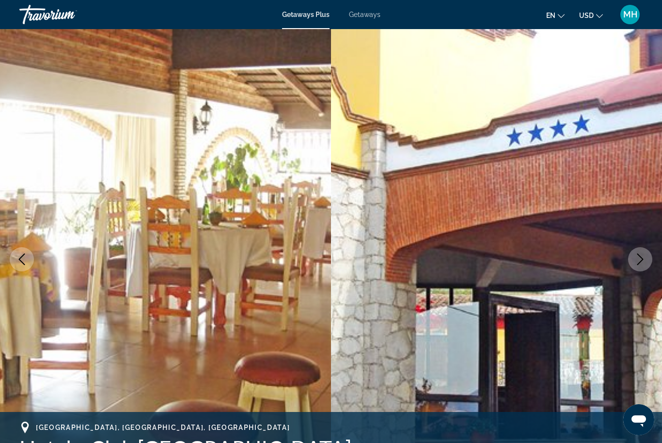
click at [637, 257] on icon "Next image" at bounding box center [641, 260] width 12 height 12
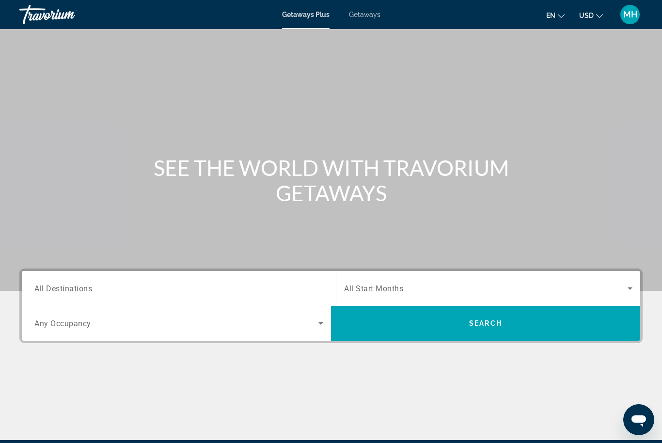
click at [365, 13] on span "Getaways" at bounding box center [365, 15] width 32 height 8
click at [106, 280] on div "Search widget" at bounding box center [178, 289] width 289 height 28
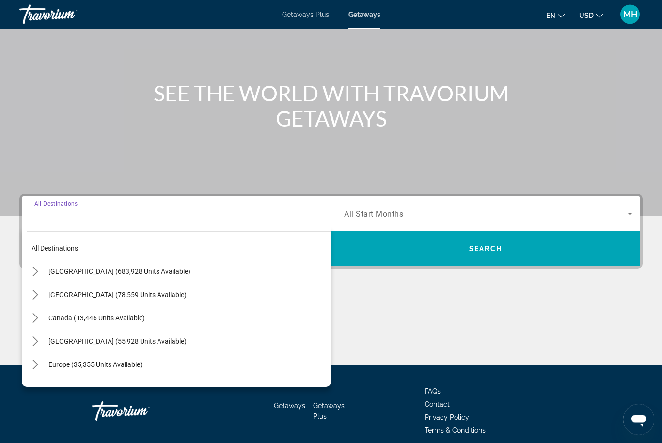
scroll to position [115, 0]
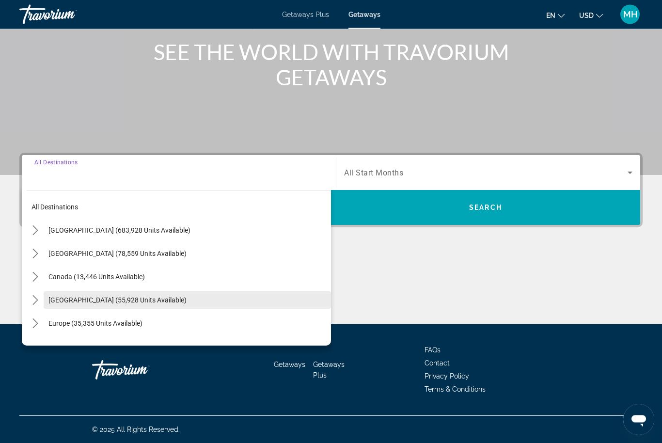
click at [150, 303] on span "Caribbean & Atlantic Islands (55,928 units available)" at bounding box center [117, 301] width 138 height 8
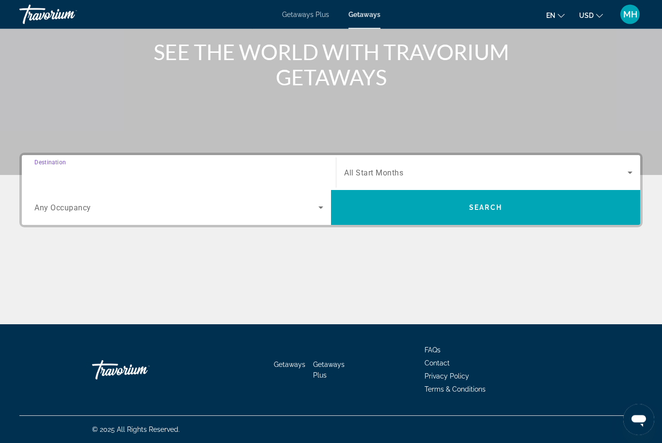
type input "**********"
click at [384, 168] on span "Search widget" at bounding box center [486, 173] width 284 height 12
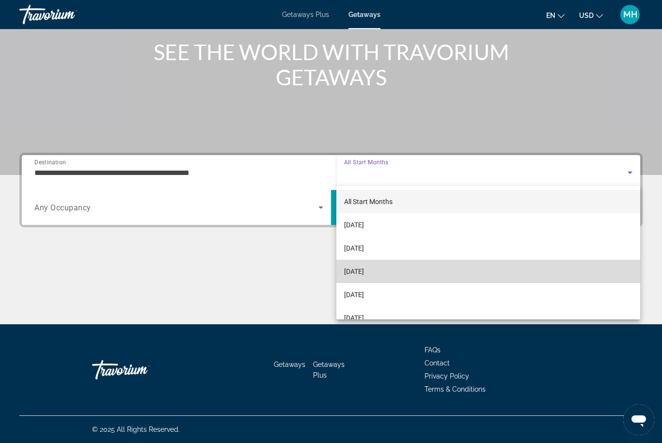
click at [364, 273] on span "December 2025" at bounding box center [354, 272] width 20 height 12
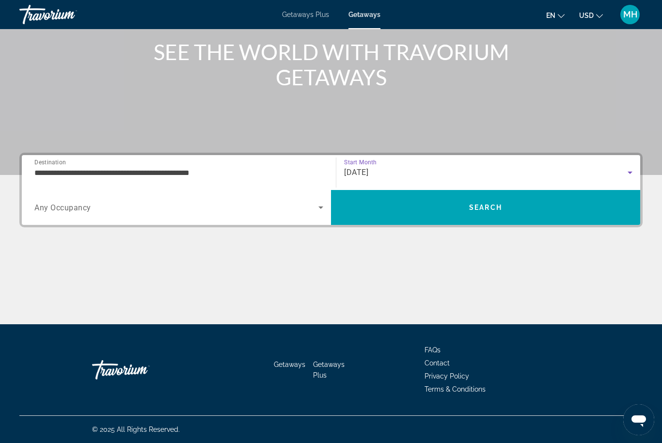
click at [262, 207] on span "Search widget" at bounding box center [176, 208] width 284 height 12
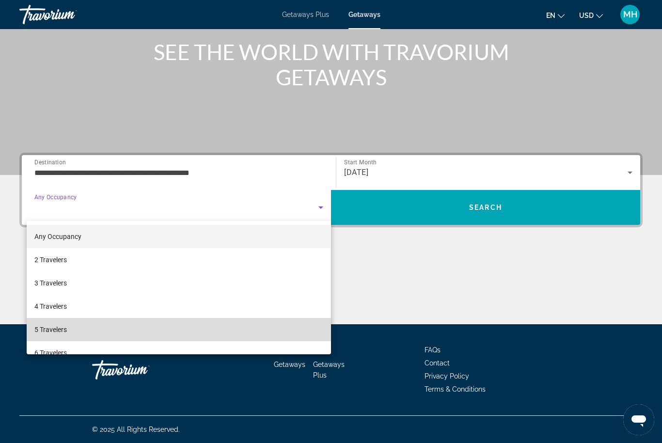
click at [66, 329] on span "5 Travelers" at bounding box center [50, 330] width 32 height 12
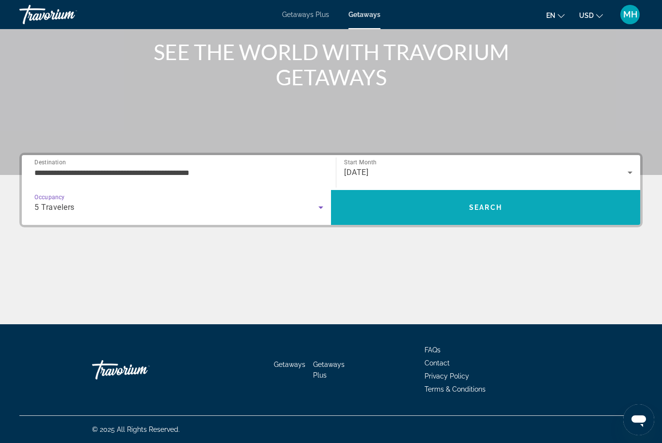
click at [498, 211] on span "Search" at bounding box center [485, 208] width 33 height 8
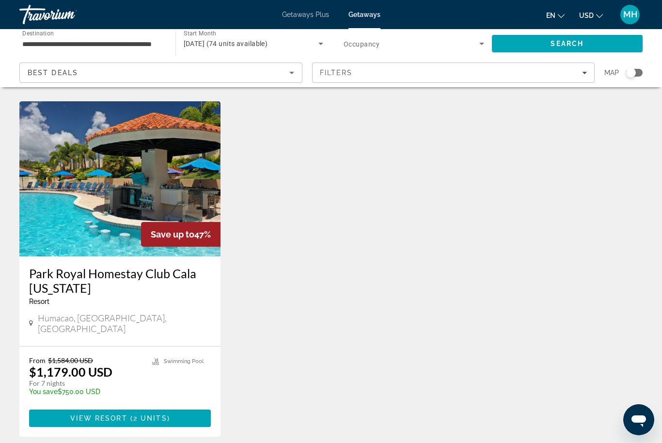
scroll to position [712, 0]
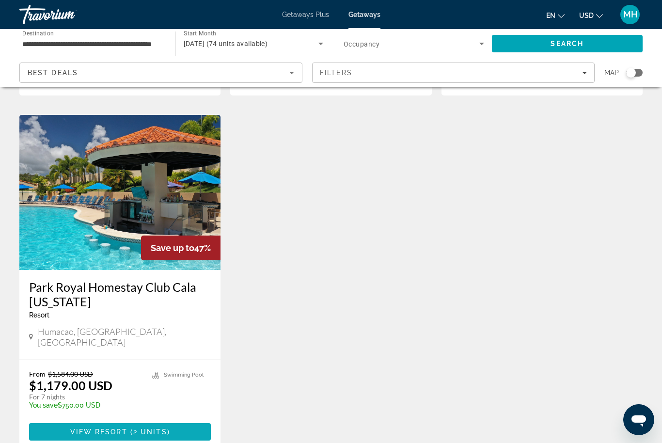
click at [158, 428] on span "2 units" at bounding box center [150, 432] width 34 height 8
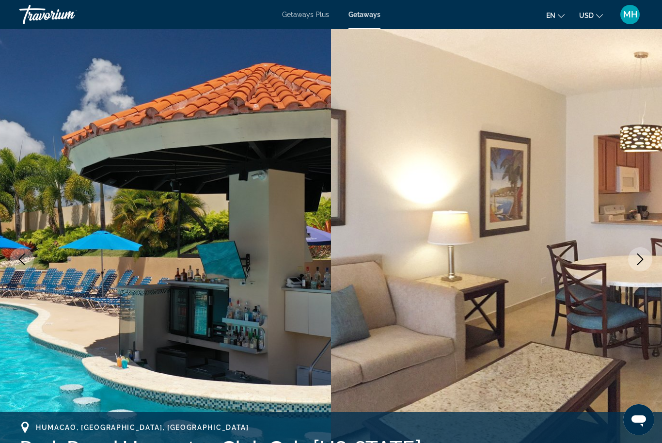
click at [638, 251] on button "Next image" at bounding box center [640, 259] width 24 height 24
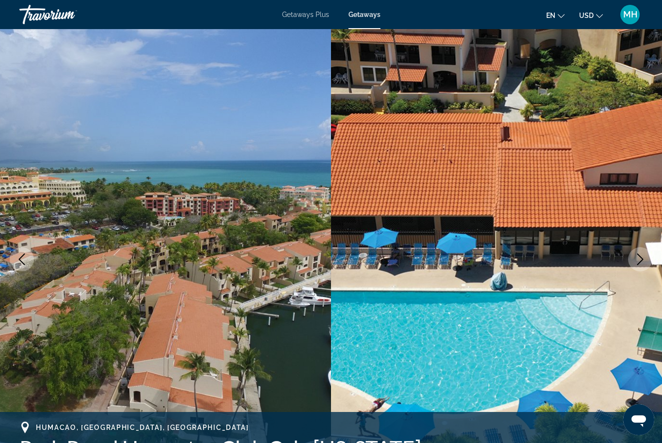
click at [637, 254] on icon "Next image" at bounding box center [641, 260] width 12 height 12
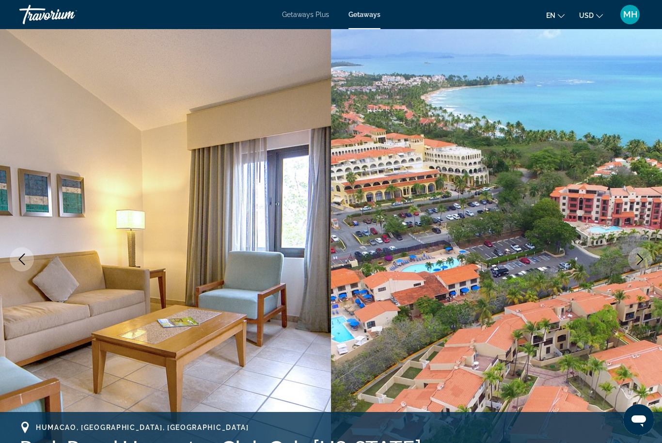
click at [632, 256] on button "Next image" at bounding box center [640, 259] width 24 height 24
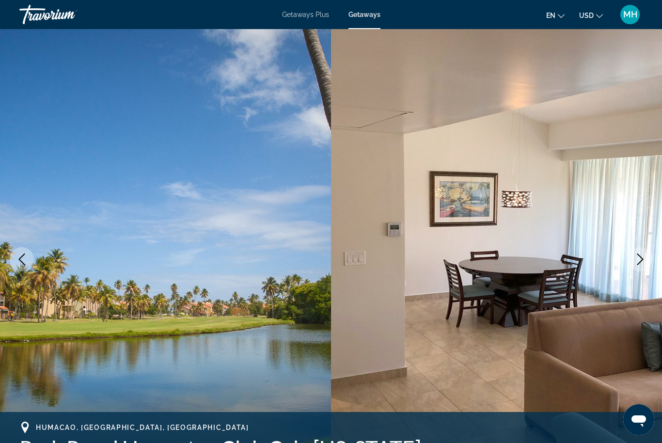
click at [629, 258] on button "Next image" at bounding box center [640, 259] width 24 height 24
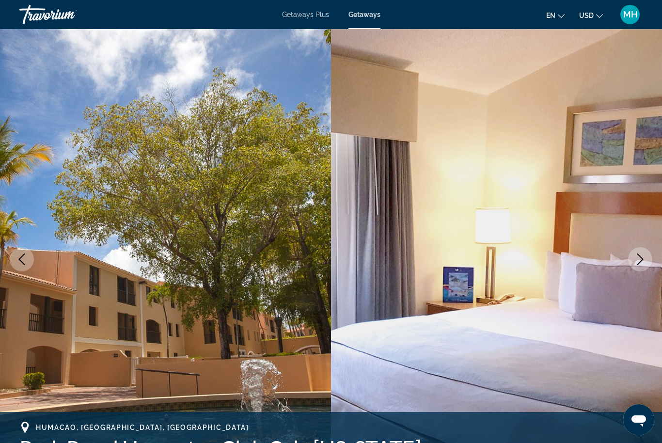
click at [628, 256] on img "Main content" at bounding box center [496, 259] width 331 height 461
click at [635, 252] on button "Next image" at bounding box center [640, 259] width 24 height 24
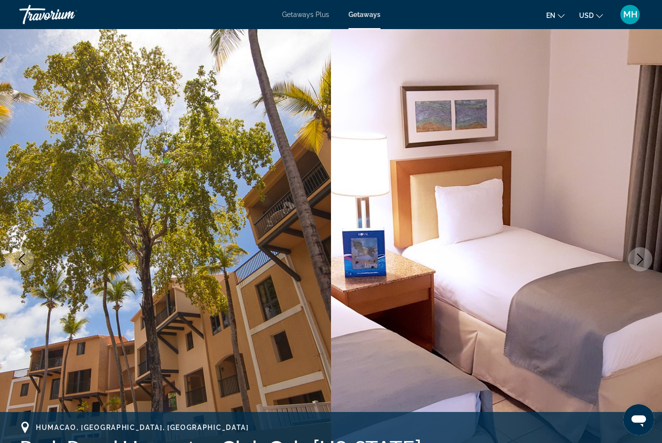
click at [637, 258] on icon "Next image" at bounding box center [641, 260] width 12 height 12
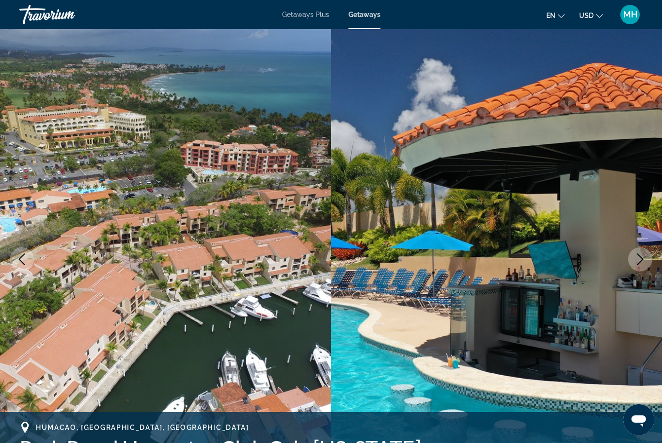
click at [634, 260] on button "Next image" at bounding box center [640, 259] width 24 height 24
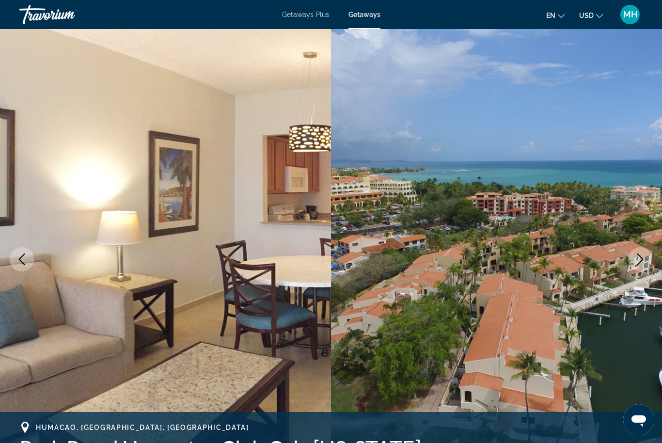
click at [632, 258] on button "Next image" at bounding box center [640, 259] width 24 height 24
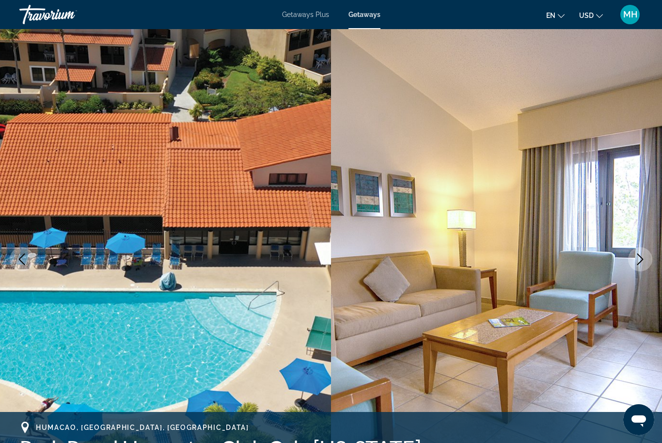
click at [635, 257] on icon "Next image" at bounding box center [641, 260] width 12 height 12
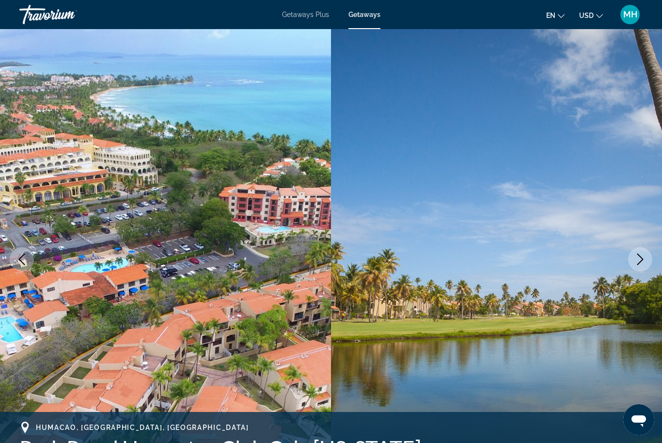
click at [637, 260] on icon "Next image" at bounding box center [641, 260] width 12 height 12
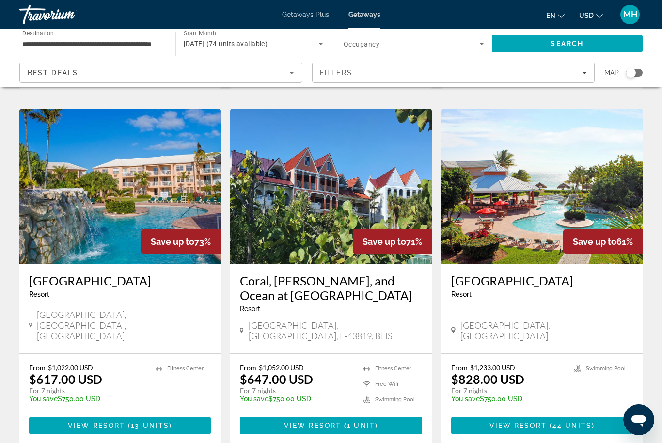
scroll to position [363, 0]
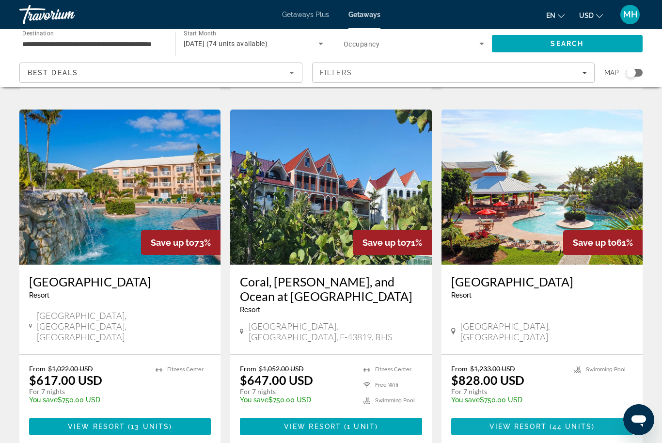
click at [564, 423] on span "44 units" at bounding box center [572, 427] width 39 height 8
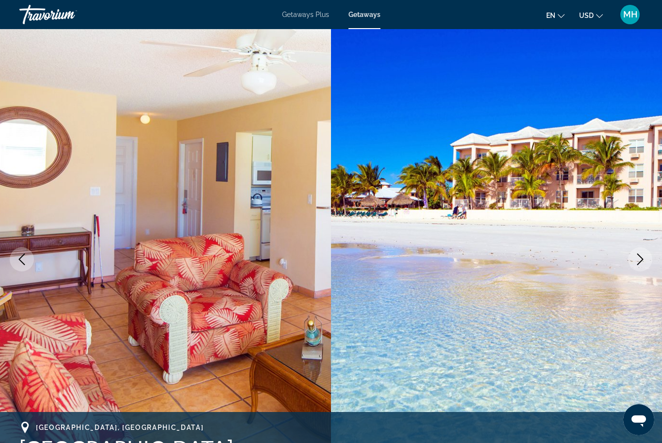
click at [636, 259] on icon "Next image" at bounding box center [641, 260] width 12 height 12
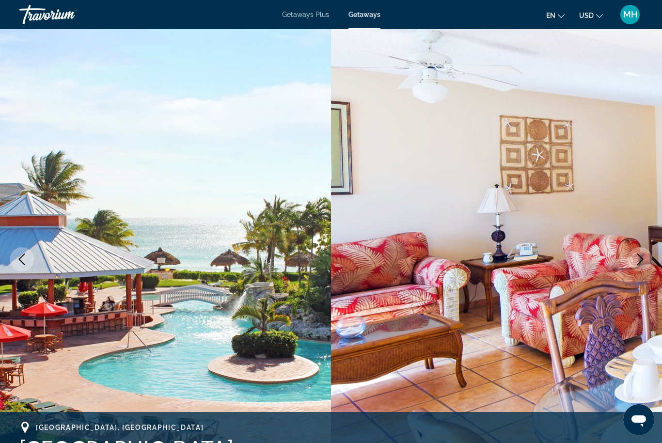
click at [638, 258] on icon "Next image" at bounding box center [641, 260] width 12 height 12
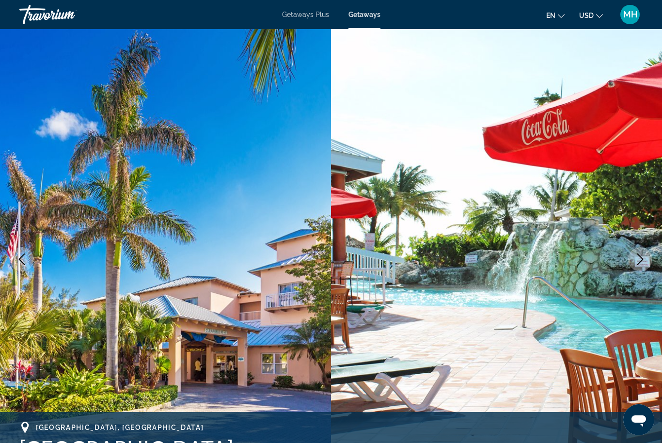
click at [638, 257] on icon "Next image" at bounding box center [641, 260] width 12 height 12
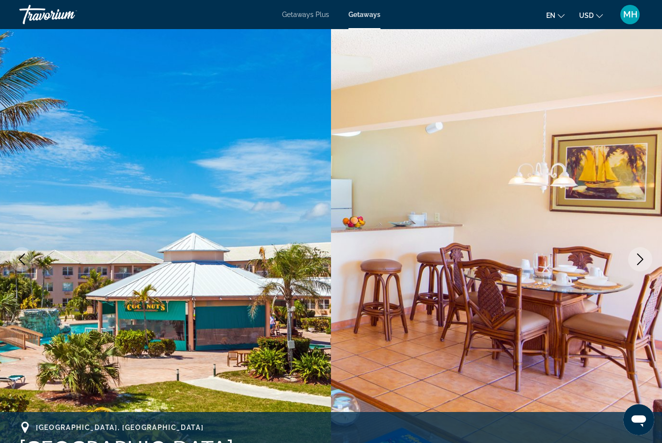
click at [642, 256] on icon "Next image" at bounding box center [641, 260] width 12 height 12
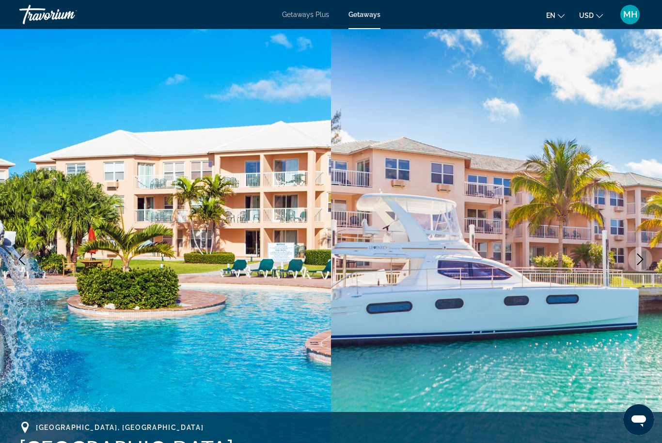
click at [643, 253] on button "Next image" at bounding box center [640, 259] width 24 height 24
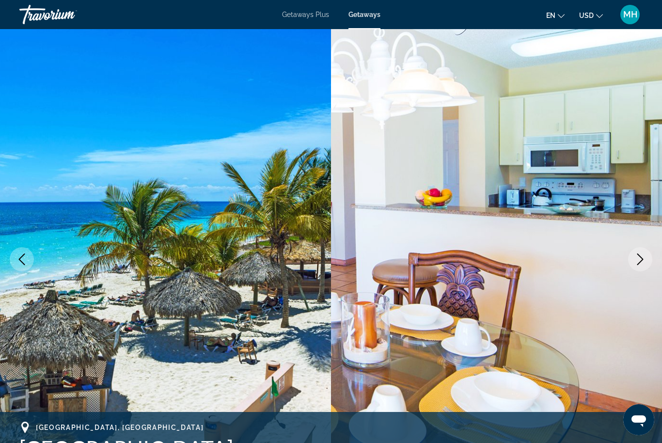
click at [641, 256] on icon "Next image" at bounding box center [641, 260] width 12 height 12
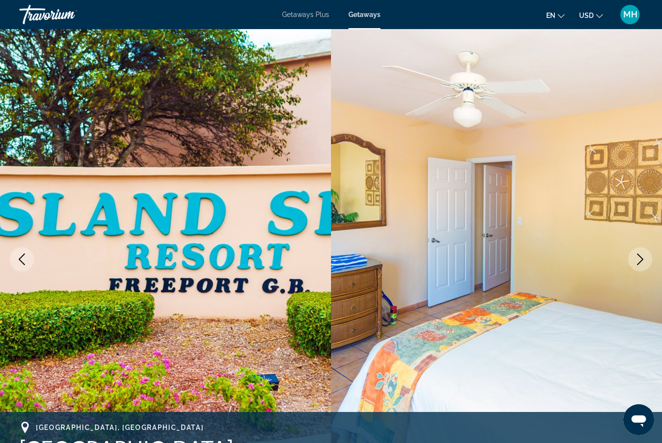
click at [640, 256] on icon "Next image" at bounding box center [641, 260] width 6 height 12
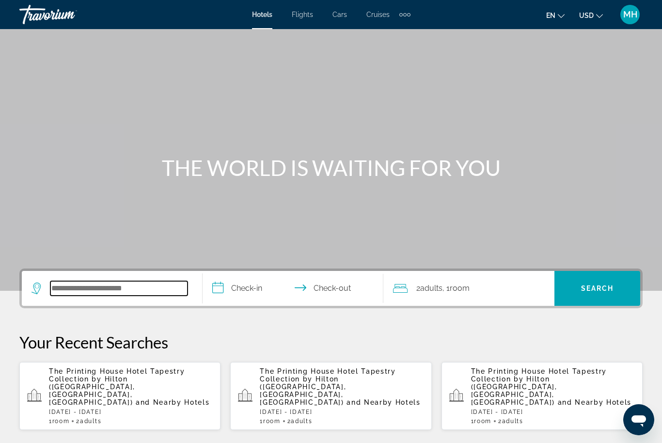
click at [109, 296] on input "Search hotel destination" at bounding box center [118, 288] width 137 height 15
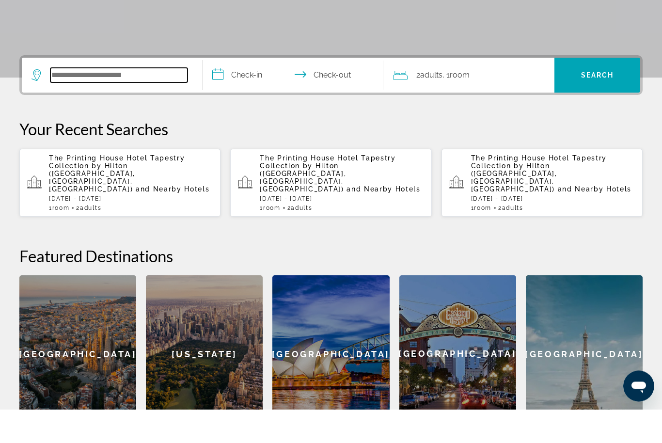
scroll to position [203, 0]
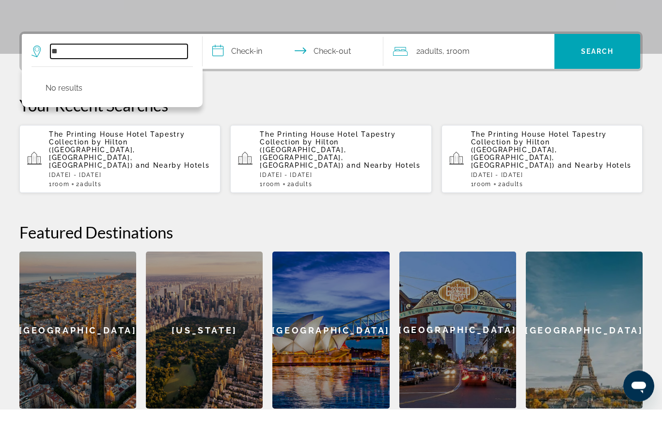
type input "*"
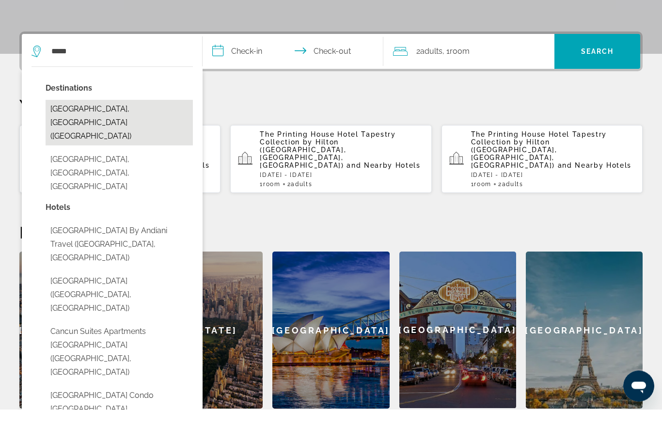
click at [109, 134] on button "[GEOGRAPHIC_DATA], [GEOGRAPHIC_DATA] ([GEOGRAPHIC_DATA])" at bounding box center [119, 157] width 147 height 46
type input "**********"
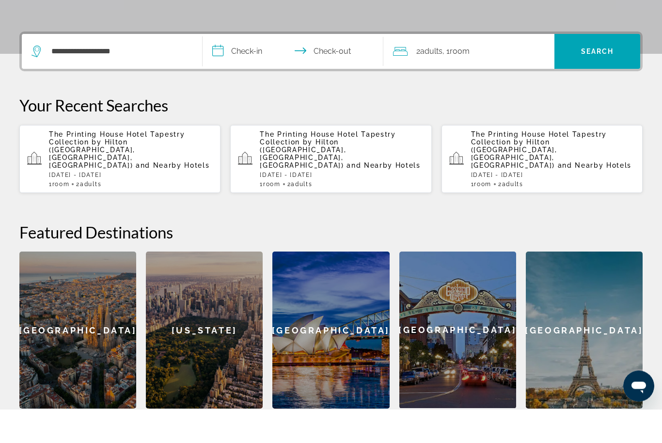
click at [256, 68] on input "**********" at bounding box center [295, 87] width 185 height 38
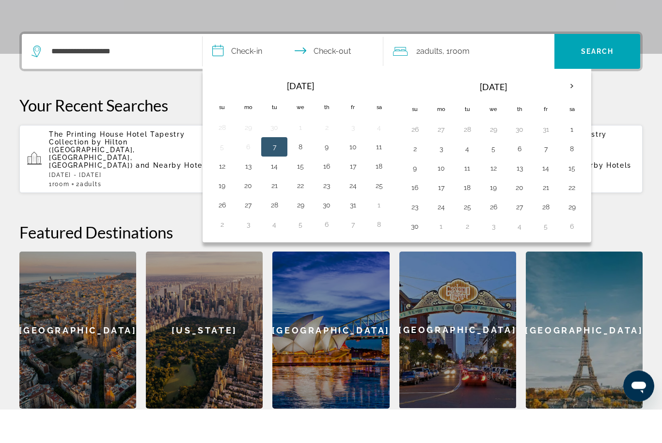
scroll to position [237, 0]
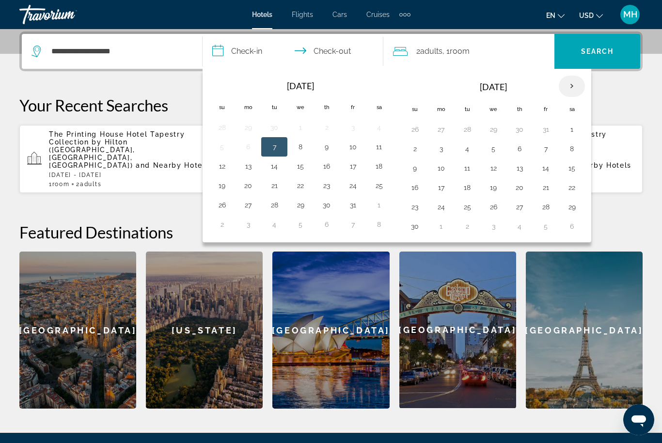
click at [567, 82] on th "Next month" at bounding box center [572, 86] width 26 height 21
click at [434, 203] on button "29" at bounding box center [442, 207] width 16 height 14
click at [569, 88] on th "Next month" at bounding box center [572, 86] width 26 height 21
click at [297, 130] on button "3" at bounding box center [301, 130] width 16 height 14
type input "**********"
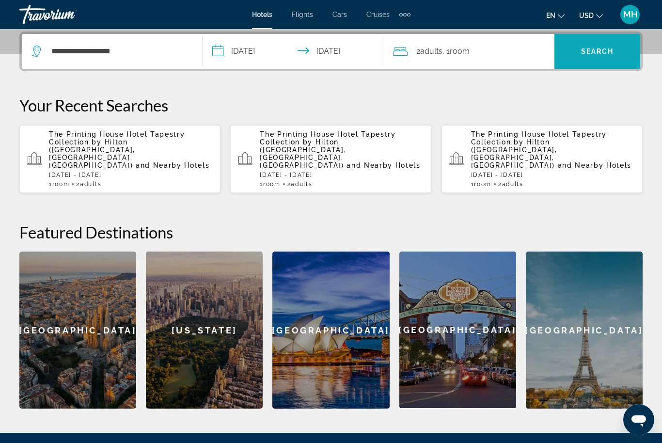
click at [602, 55] on span "Search" at bounding box center [597, 52] width 33 height 8
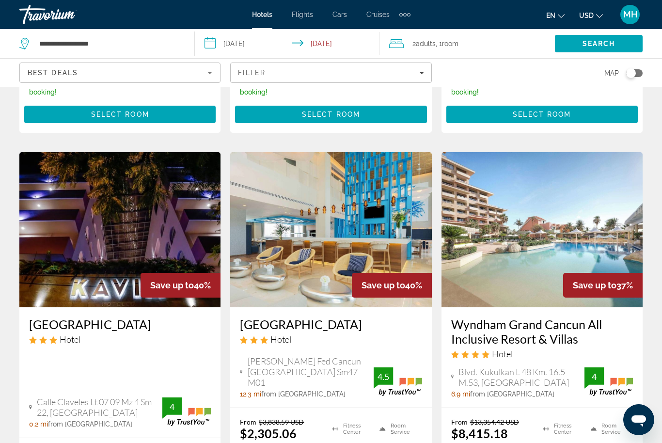
scroll to position [1180, 0]
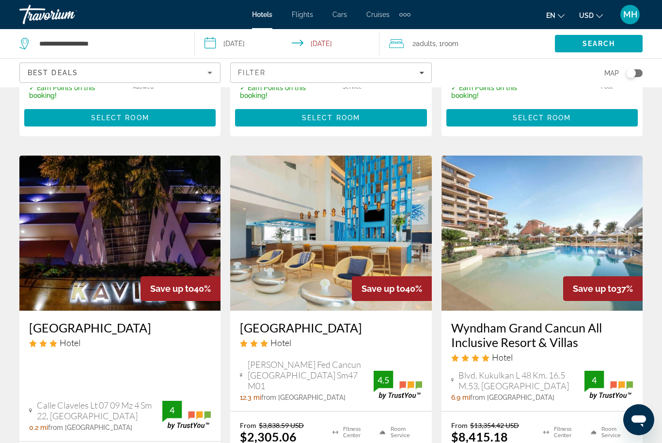
click at [123, 231] on img "Main content" at bounding box center [119, 233] width 201 height 155
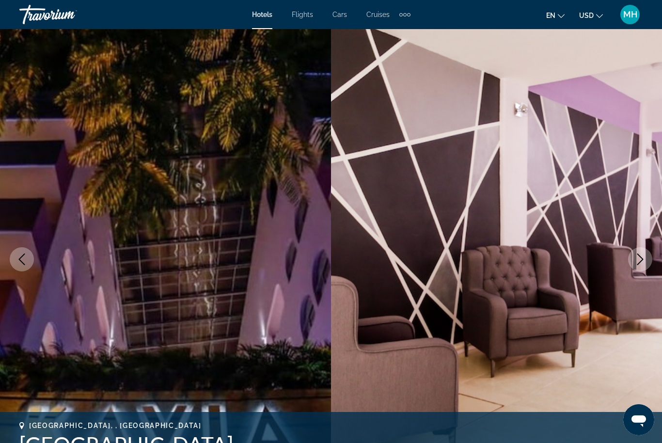
click at [640, 254] on icon "Next image" at bounding box center [641, 260] width 12 height 12
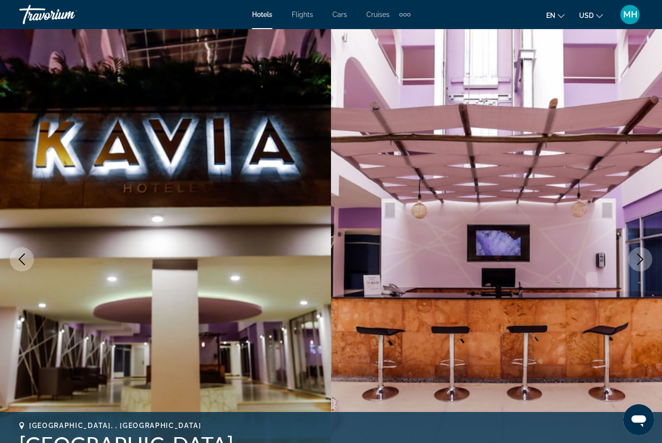
click at [638, 257] on icon "Next image" at bounding box center [641, 260] width 12 height 12
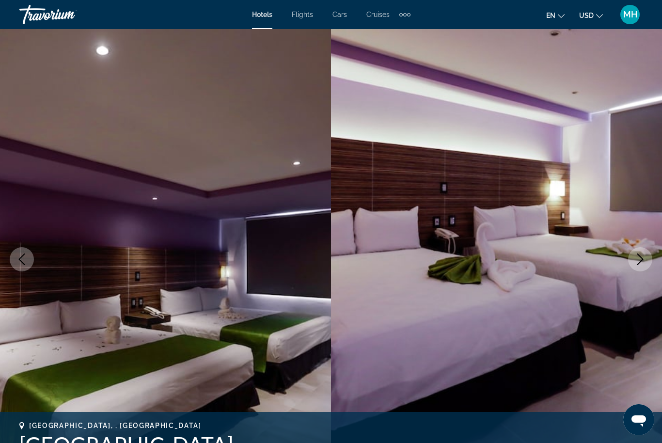
click at [638, 254] on icon "Next image" at bounding box center [641, 260] width 6 height 12
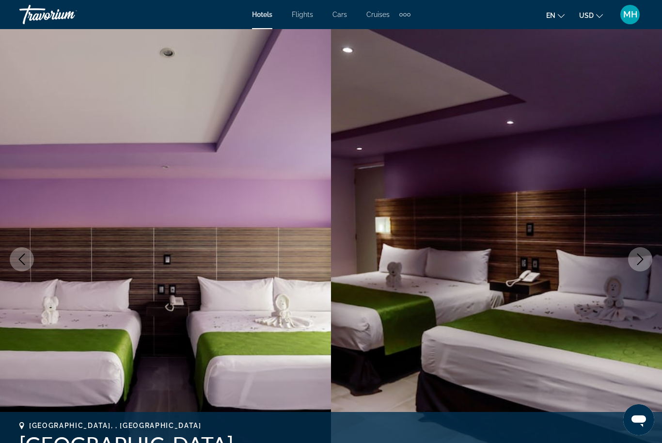
click at [637, 252] on button "Next image" at bounding box center [640, 259] width 24 height 24
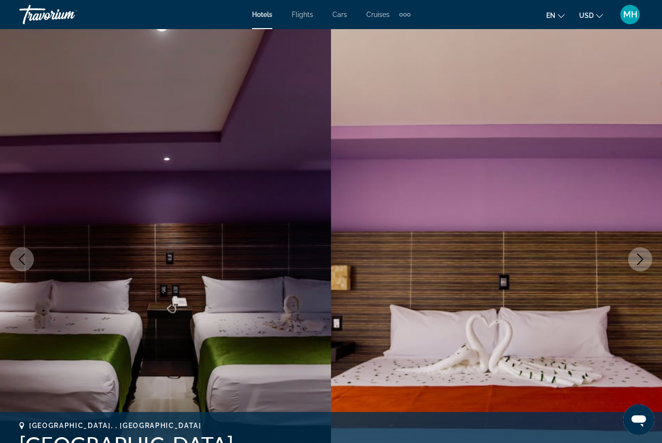
click at [635, 254] on icon "Next image" at bounding box center [641, 260] width 12 height 12
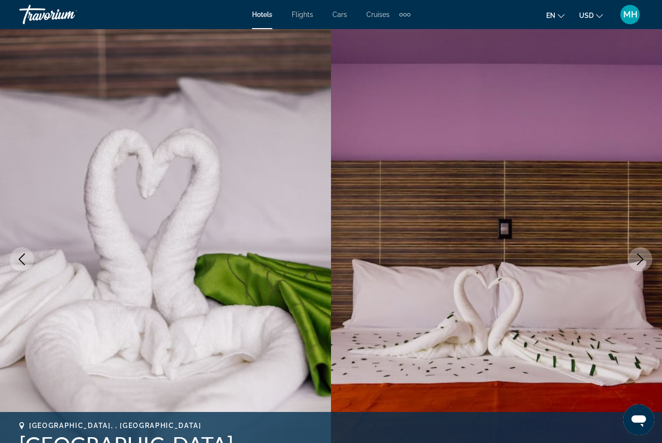
click at [632, 252] on button "Next image" at bounding box center [640, 259] width 24 height 24
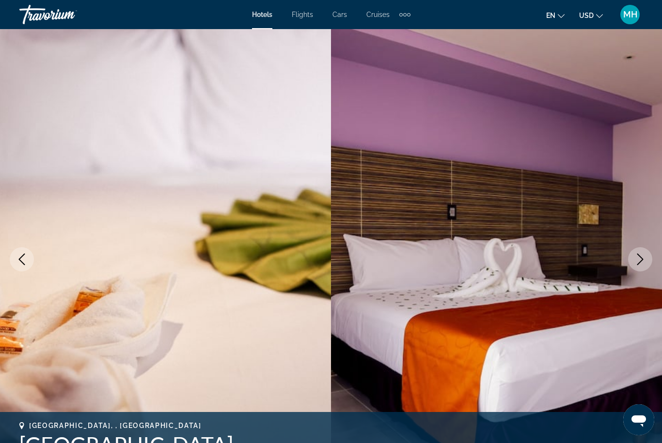
click at [635, 251] on button "Next image" at bounding box center [640, 259] width 24 height 24
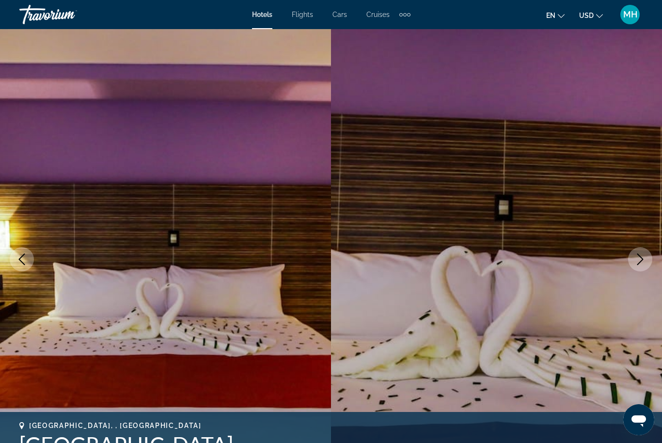
click at [636, 255] on icon "Next image" at bounding box center [641, 260] width 12 height 12
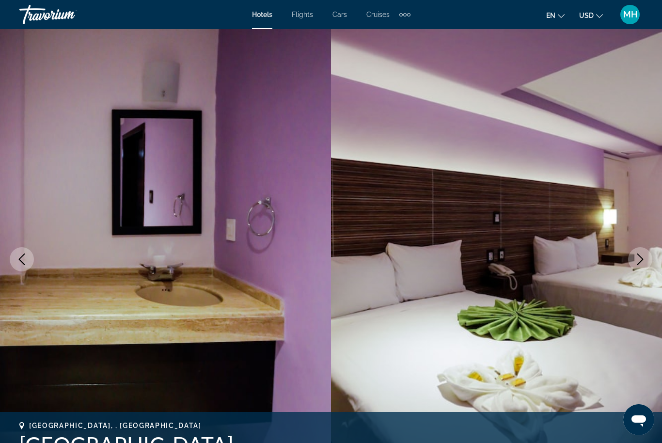
click at [636, 254] on icon "Next image" at bounding box center [641, 260] width 12 height 12
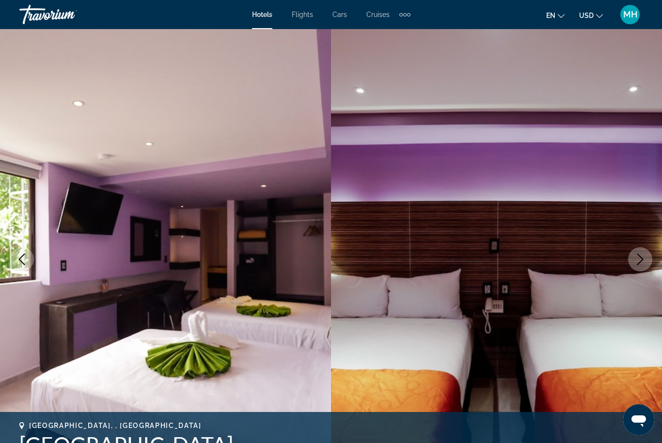
click at [638, 255] on icon "Next image" at bounding box center [641, 260] width 12 height 12
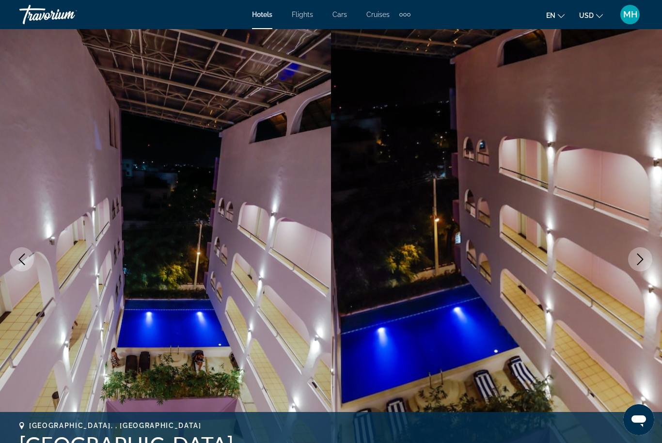
click at [638, 253] on button "Next image" at bounding box center [640, 259] width 24 height 24
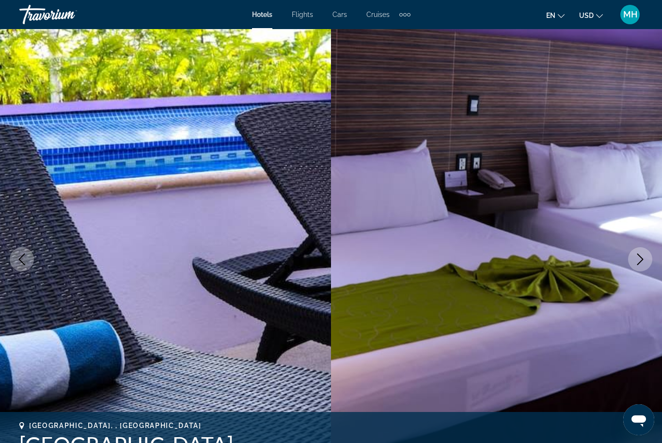
click at [637, 255] on icon "Next image" at bounding box center [641, 260] width 12 height 12
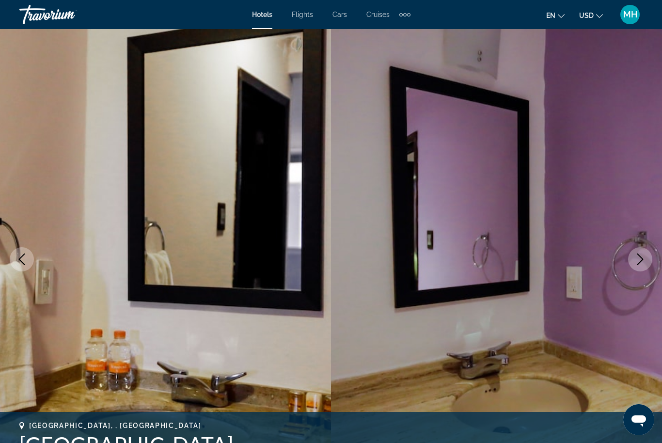
click at [635, 260] on icon "Next image" at bounding box center [641, 260] width 12 height 12
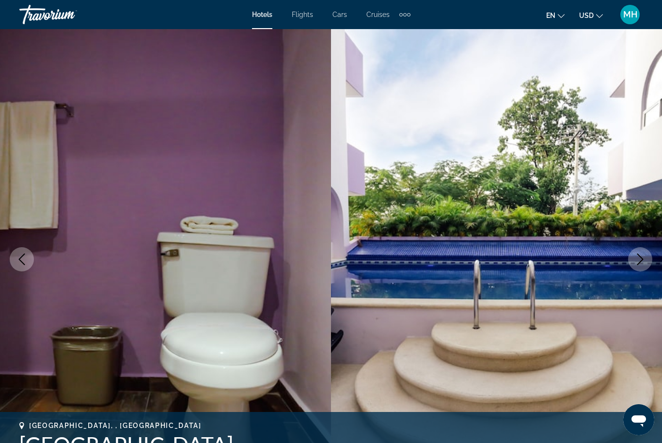
click at [631, 260] on button "Next image" at bounding box center [640, 259] width 24 height 24
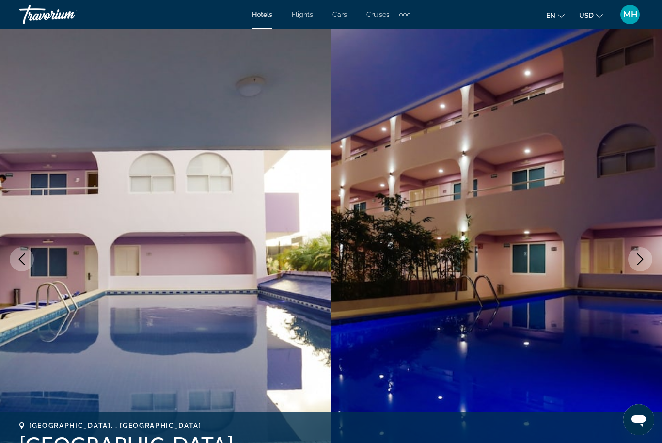
click at [634, 260] on button "Next image" at bounding box center [640, 259] width 24 height 24
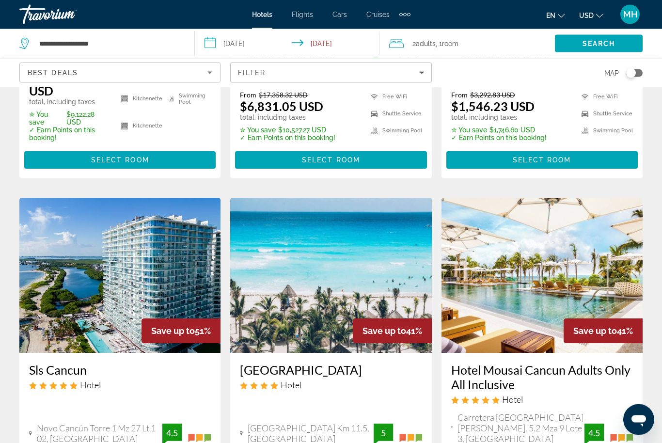
scroll to position [715, 0]
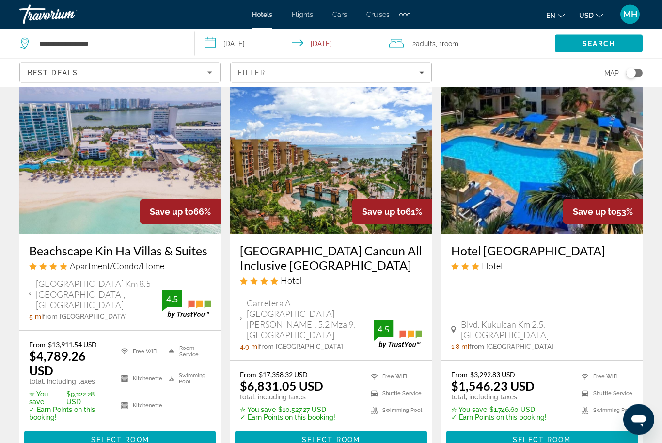
click at [573, 147] on img "Main content" at bounding box center [542, 156] width 201 height 155
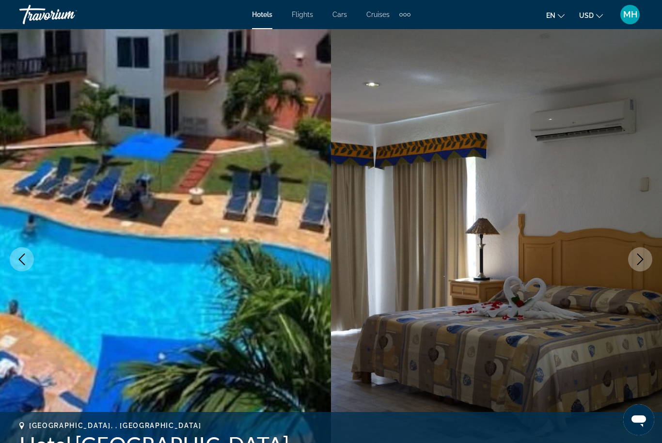
click at [643, 261] on icon "Next image" at bounding box center [641, 260] width 12 height 12
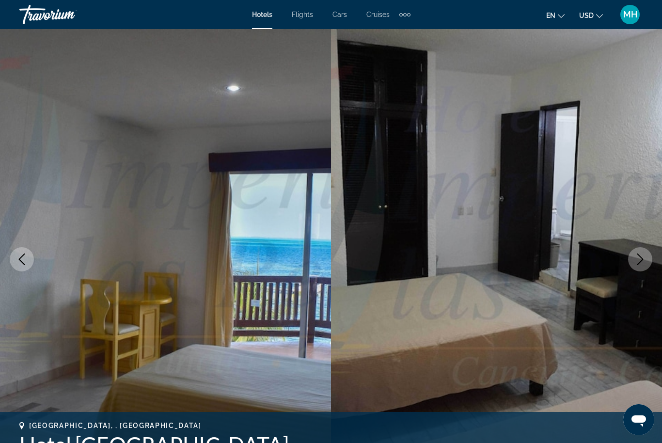
click at [640, 262] on icon "Next image" at bounding box center [641, 260] width 12 height 12
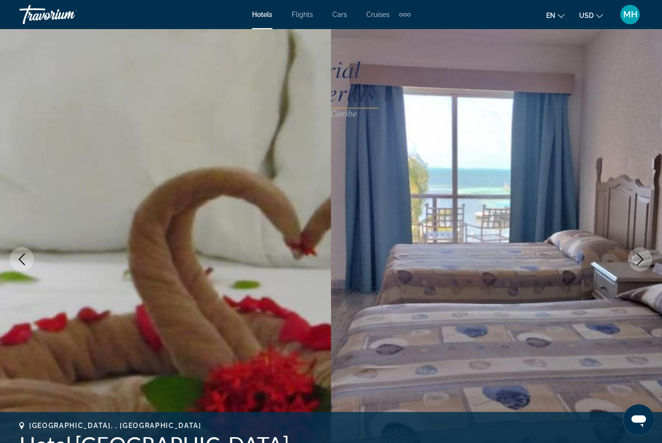
click at [641, 263] on icon "Next image" at bounding box center [641, 260] width 12 height 12
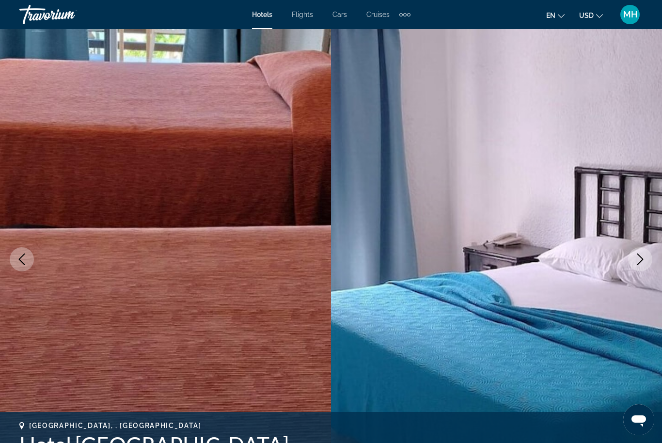
click at [642, 262] on icon "Next image" at bounding box center [641, 260] width 12 height 12
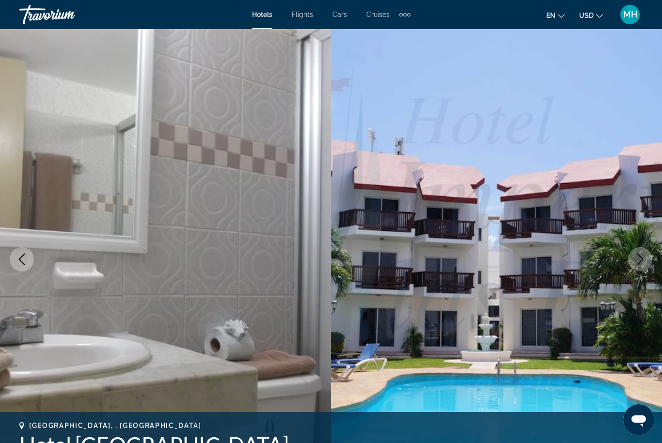
click at [644, 262] on icon "Next image" at bounding box center [641, 260] width 12 height 12
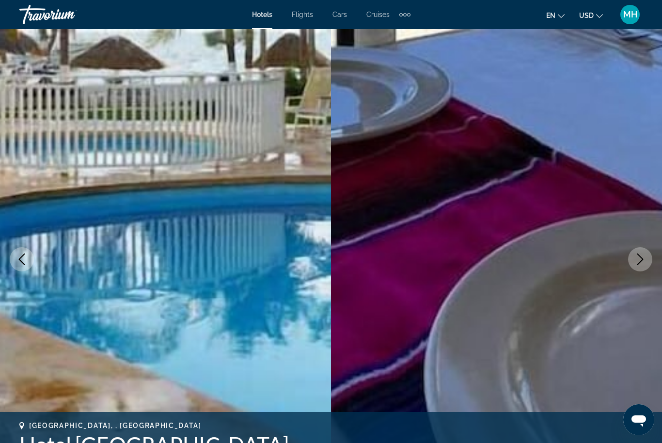
click at [647, 262] on button "Next image" at bounding box center [640, 259] width 24 height 24
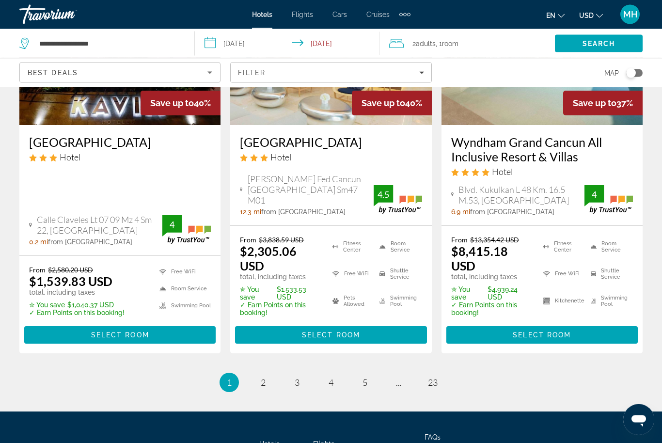
scroll to position [1401, 0]
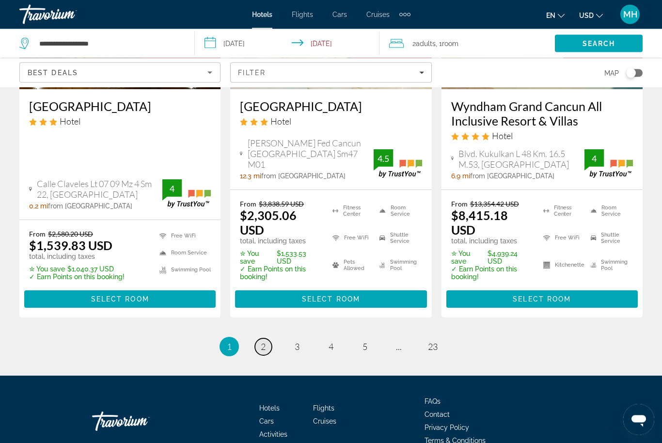
click at [270, 339] on link "page 2" at bounding box center [263, 347] width 17 height 17
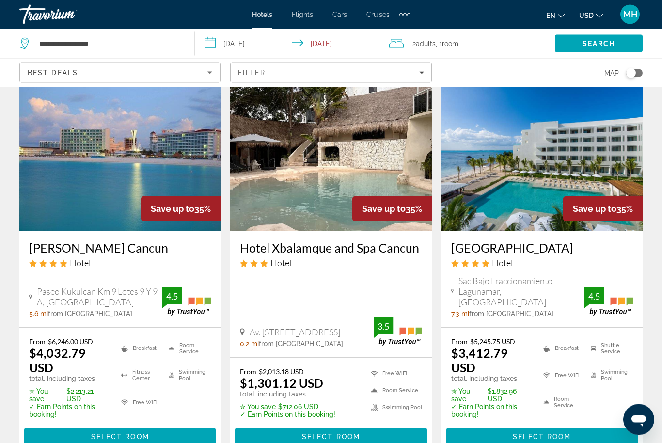
scroll to position [445, 0]
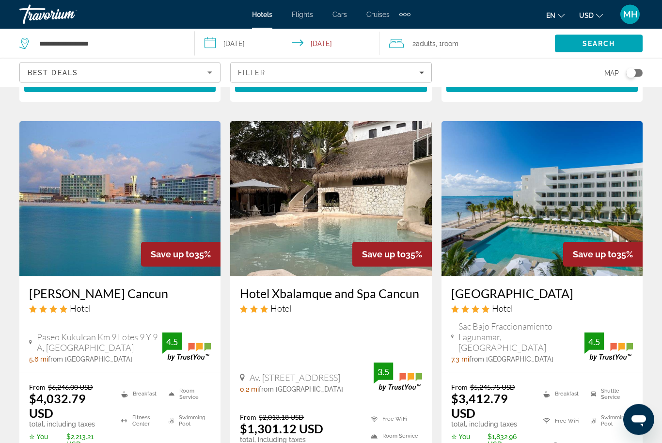
click at [548, 187] on img "Main content" at bounding box center [542, 199] width 201 height 155
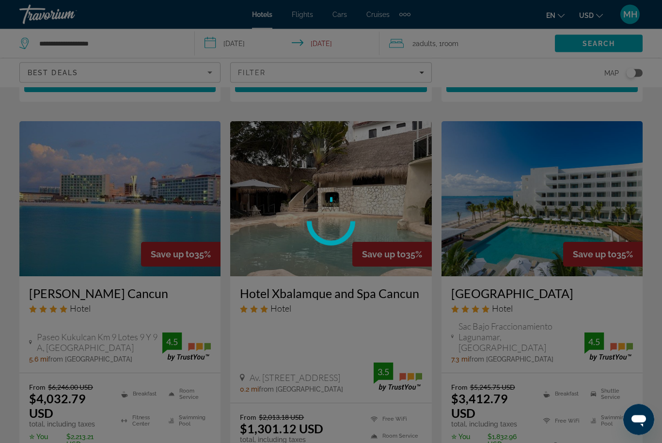
scroll to position [403, 0]
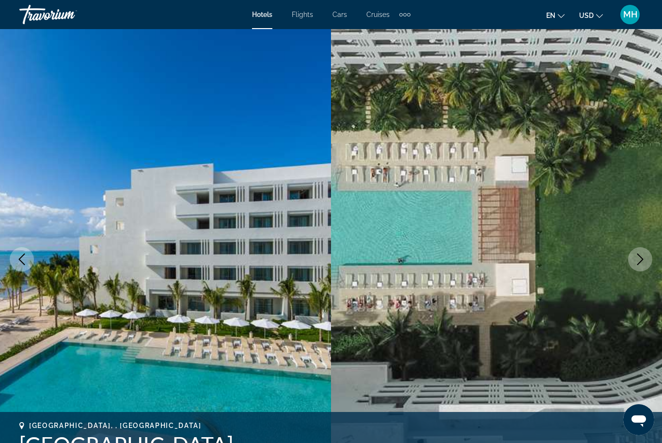
click at [634, 257] on button "Next image" at bounding box center [640, 259] width 24 height 24
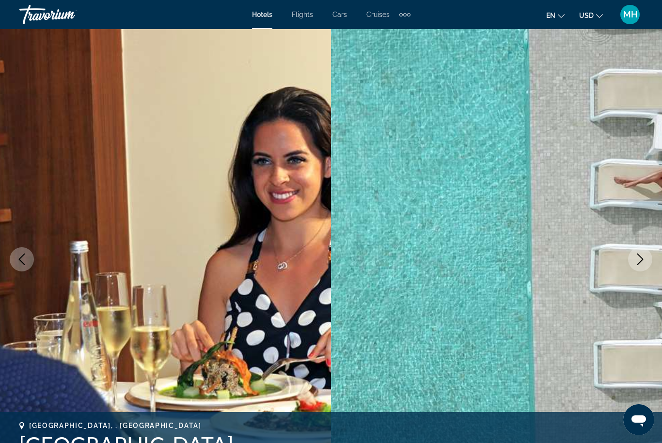
click at [638, 258] on icon "Next image" at bounding box center [641, 260] width 12 height 12
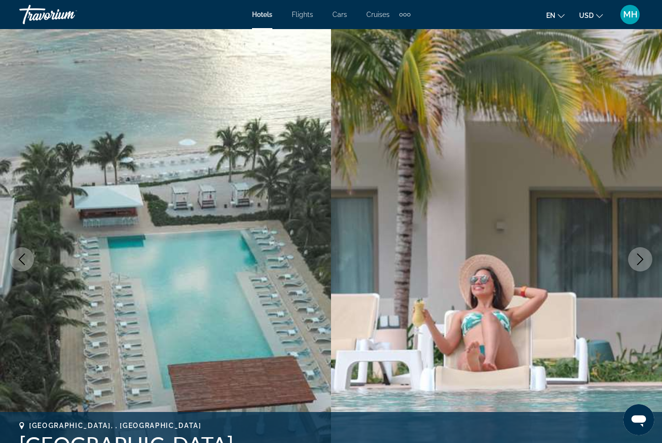
click at [634, 258] on button "Next image" at bounding box center [640, 259] width 24 height 24
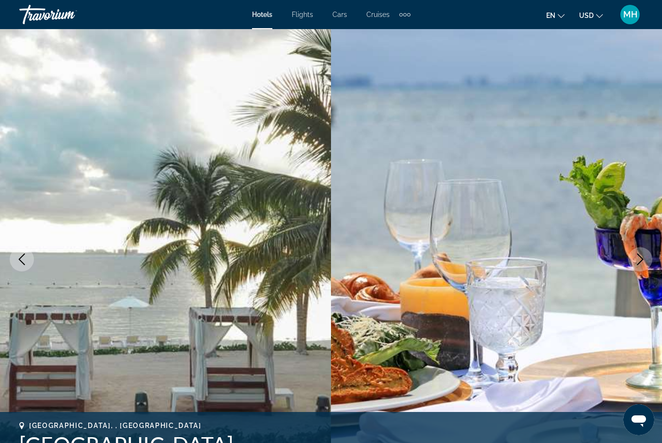
click at [637, 266] on button "Next image" at bounding box center [640, 259] width 24 height 24
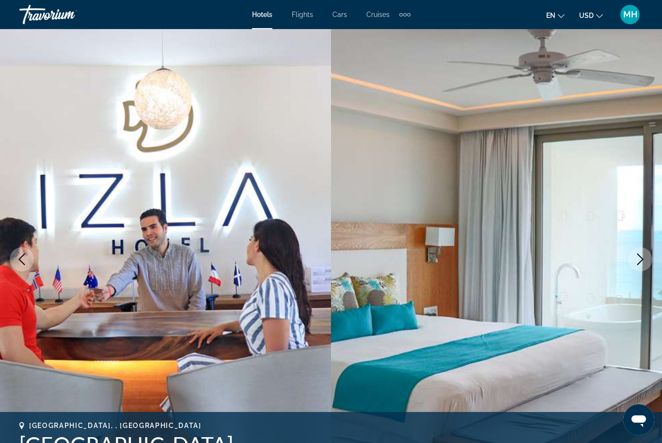
click at [638, 263] on icon "Next image" at bounding box center [641, 260] width 12 height 12
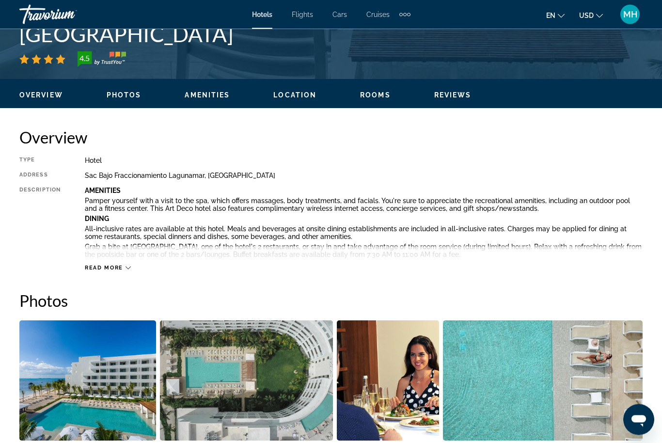
scroll to position [411, 0]
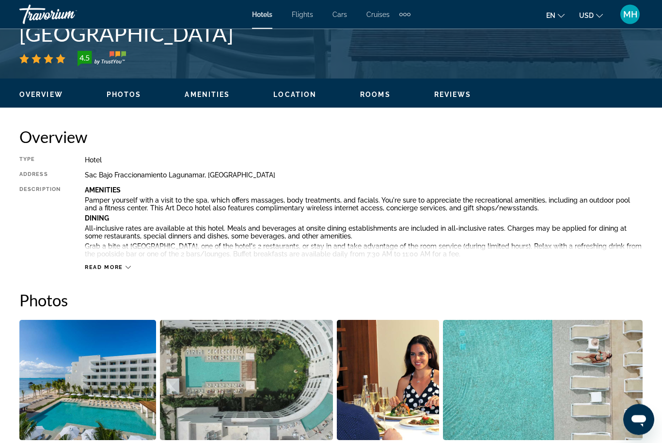
click at [109, 270] on span "Read more" at bounding box center [104, 268] width 38 height 6
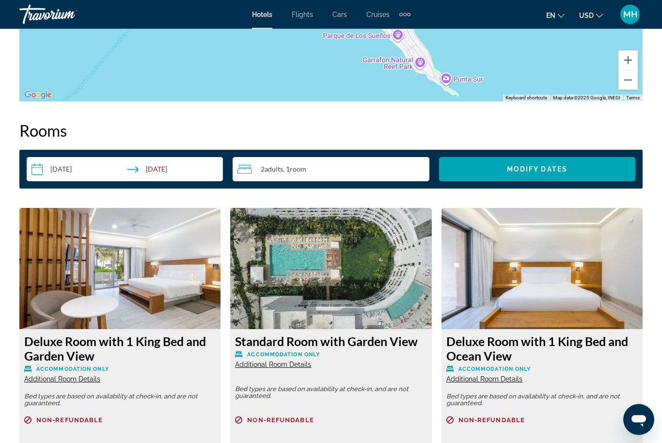
scroll to position [1831, 0]
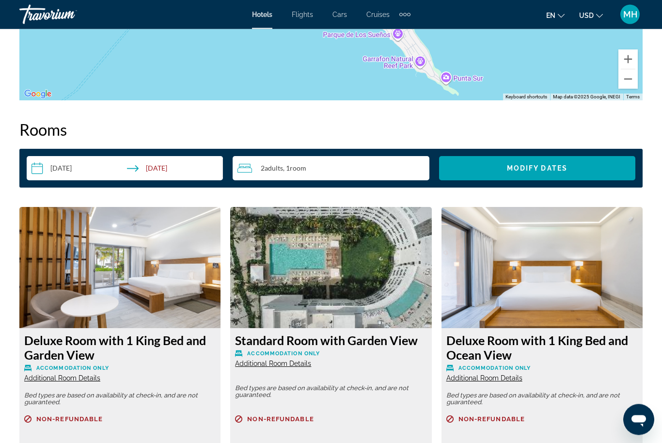
click at [313, 163] on div "2 Adult Adults , 1 Room rooms" at bounding box center [334, 169] width 192 height 12
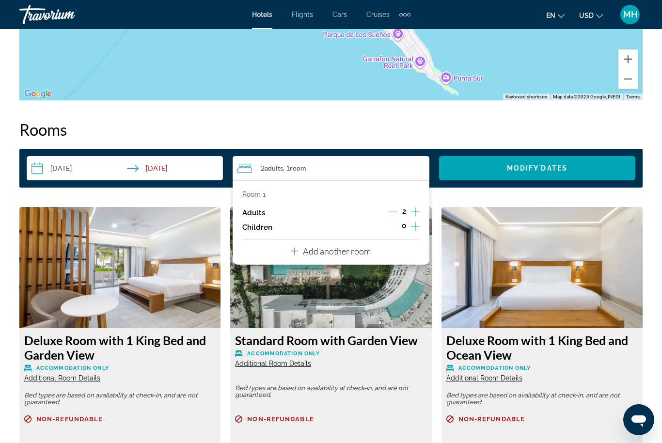
click at [416, 222] on icon "Increment children" at bounding box center [415, 226] width 9 height 9
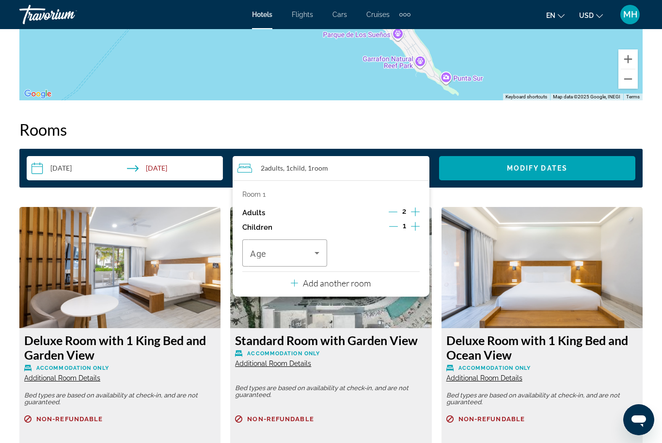
click at [415, 221] on icon "Increment children" at bounding box center [415, 227] width 9 height 12
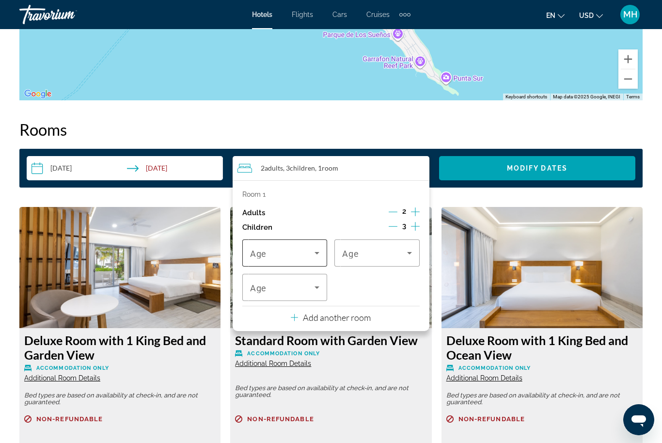
click at [295, 247] on span "Travelers: 2 adults, 3 children" at bounding box center [282, 253] width 64 height 12
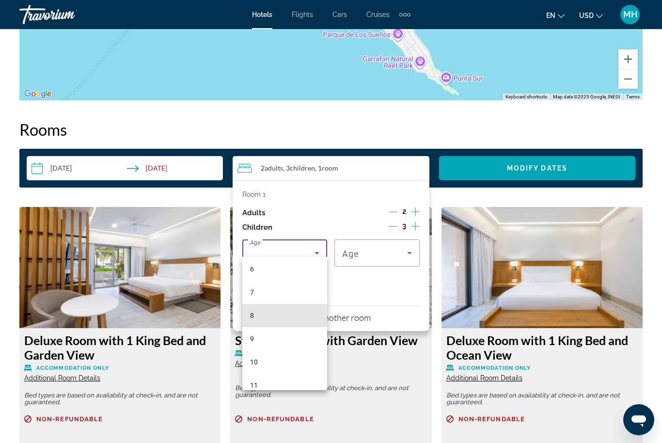
scroll to position [150, 0]
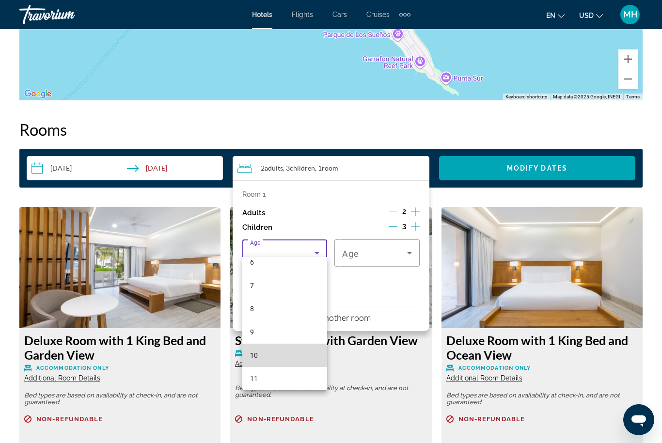
click at [271, 354] on mat-option "10" at bounding box center [284, 355] width 85 height 23
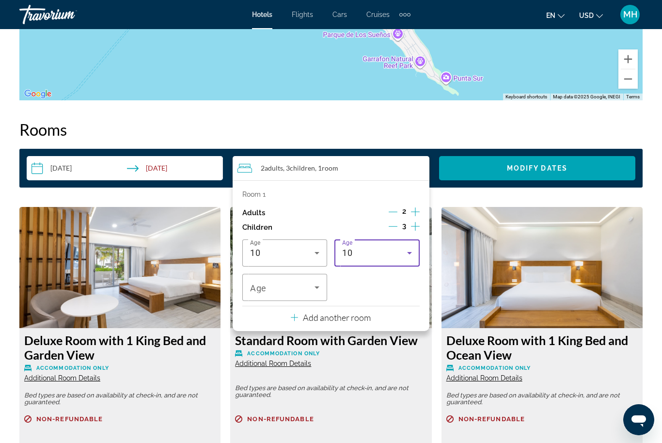
click at [383, 247] on div "10" at bounding box center [374, 253] width 64 height 12
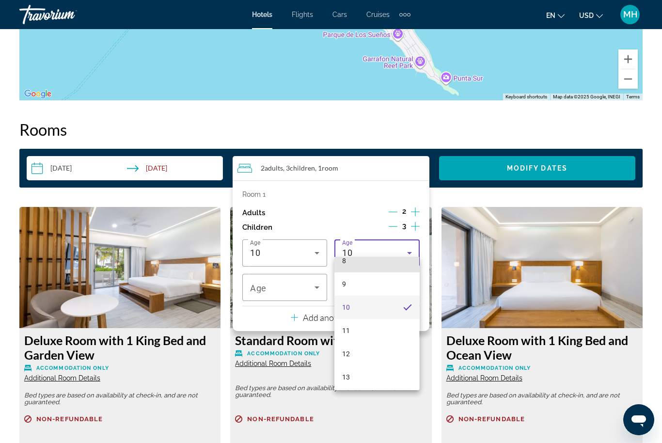
scroll to position [204, 0]
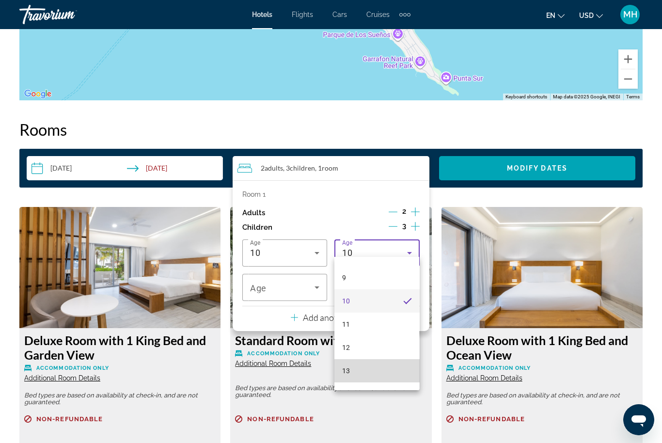
click at [358, 369] on mat-option "13" at bounding box center [377, 370] width 85 height 23
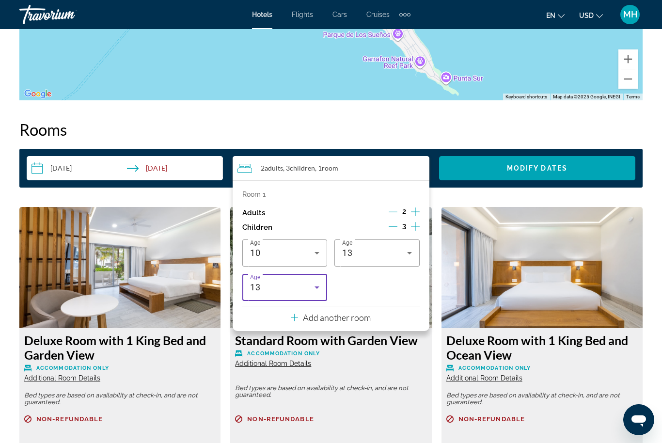
click at [294, 282] on div "13" at bounding box center [282, 288] width 64 height 12
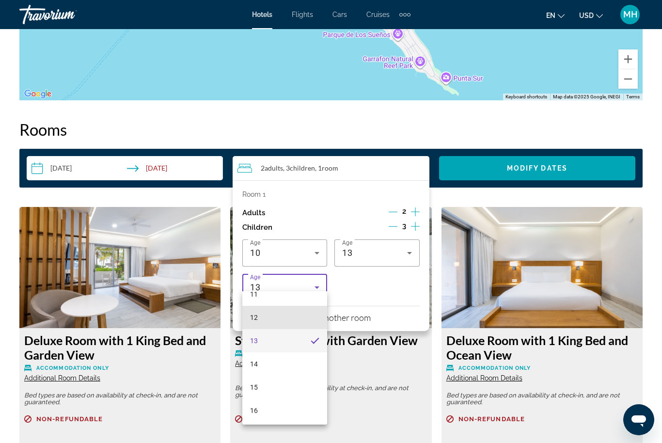
scroll to position [279, 0]
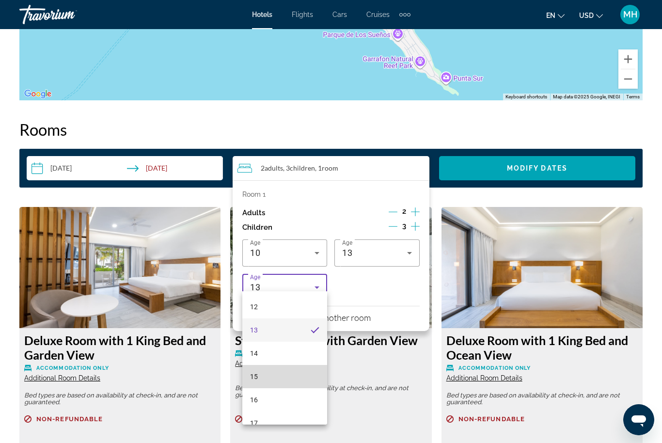
click at [273, 376] on mat-option "15" at bounding box center [284, 376] width 85 height 23
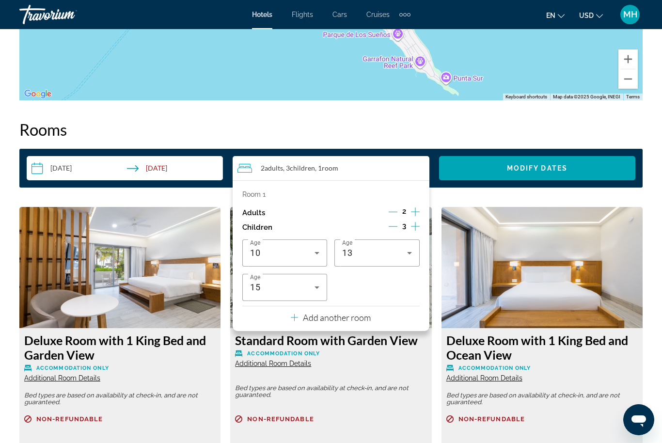
click at [541, 164] on span "Modify Dates" at bounding box center [537, 168] width 61 height 8
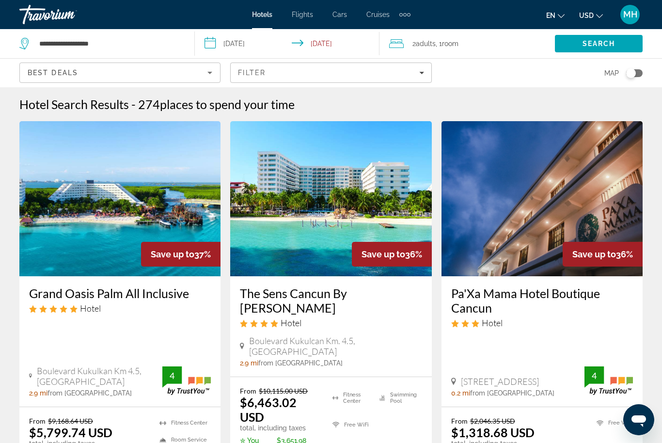
click at [459, 38] on span ", 1 Room rooms" at bounding box center [447, 44] width 23 height 14
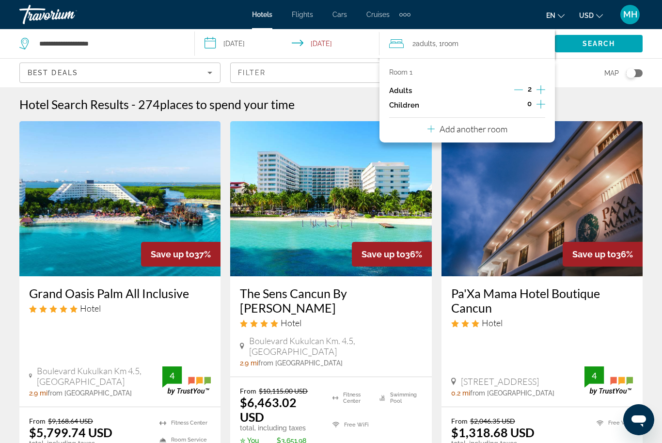
click at [546, 101] on icon "Increment children" at bounding box center [541, 104] width 9 height 12
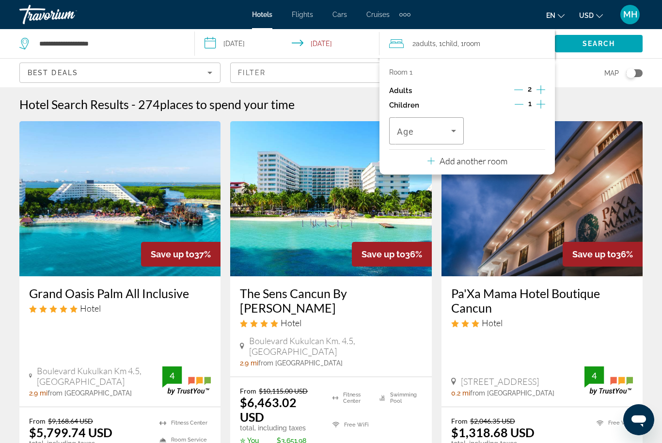
click at [541, 102] on icon "Increment children" at bounding box center [541, 104] width 9 height 9
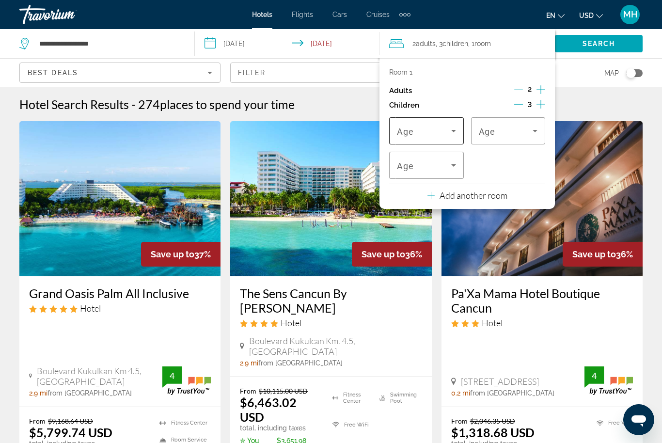
click at [442, 134] on span "Travelers: 2 adults, 3 children" at bounding box center [424, 131] width 54 height 12
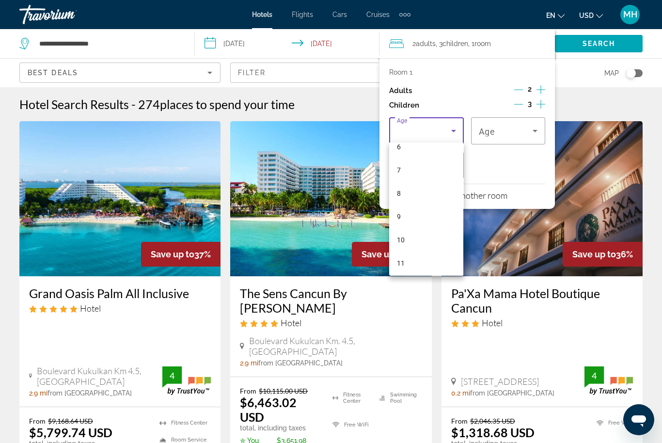
scroll to position [151, 0]
click at [406, 239] on mat-option "10" at bounding box center [426, 239] width 74 height 23
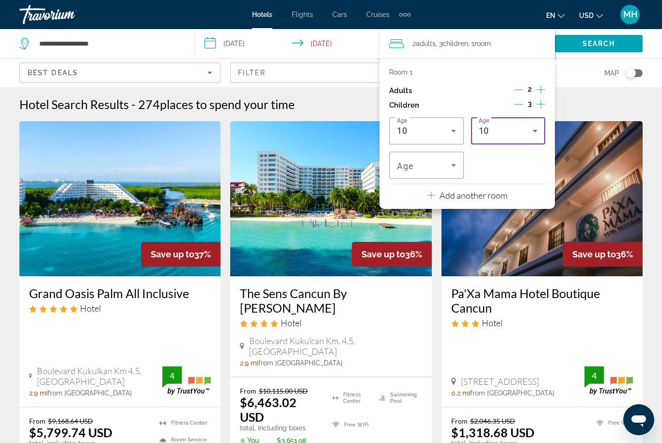
click at [516, 127] on div "10" at bounding box center [506, 131] width 54 height 12
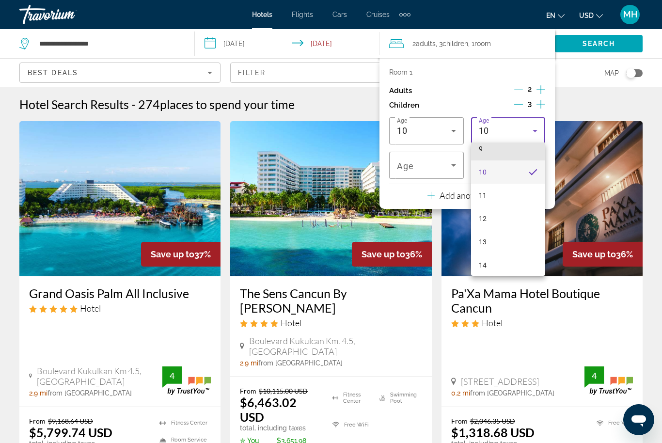
scroll to position [221, 0]
click at [492, 234] on mat-option "13" at bounding box center [508, 239] width 74 height 23
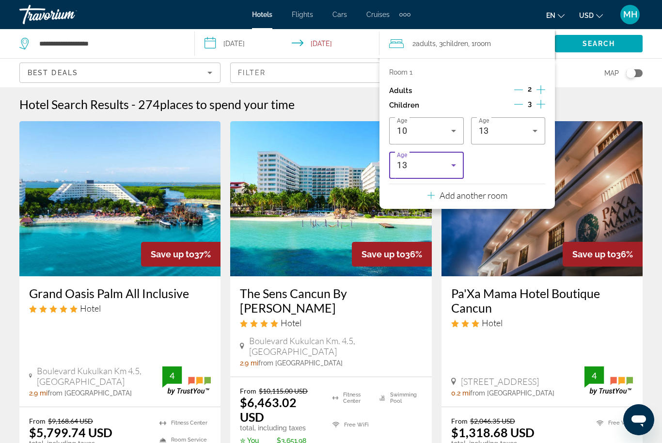
click at [441, 162] on div "13" at bounding box center [424, 166] width 54 height 12
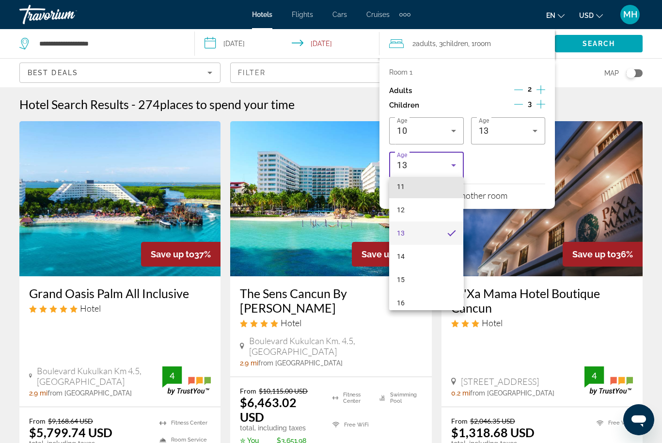
scroll to position [266, 0]
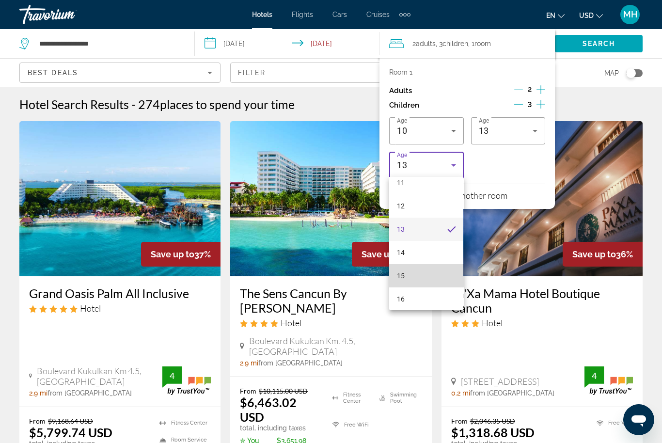
click at [409, 267] on mat-option "15" at bounding box center [426, 275] width 74 height 23
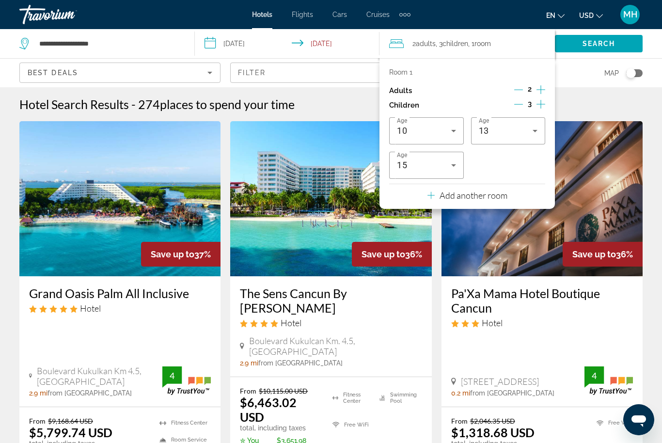
click at [603, 44] on span "Search" at bounding box center [599, 44] width 33 height 8
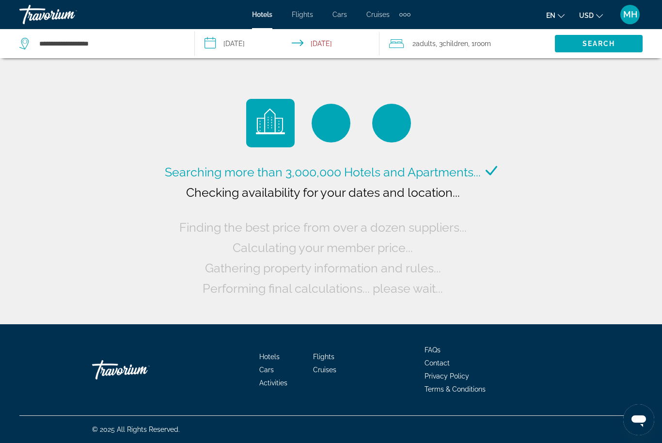
click at [328, 43] on input "**********" at bounding box center [289, 45] width 189 height 32
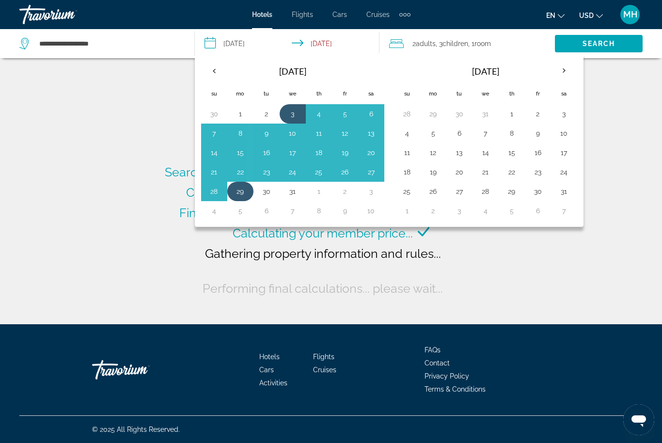
click at [240, 189] on button "29" at bounding box center [241, 192] width 16 height 14
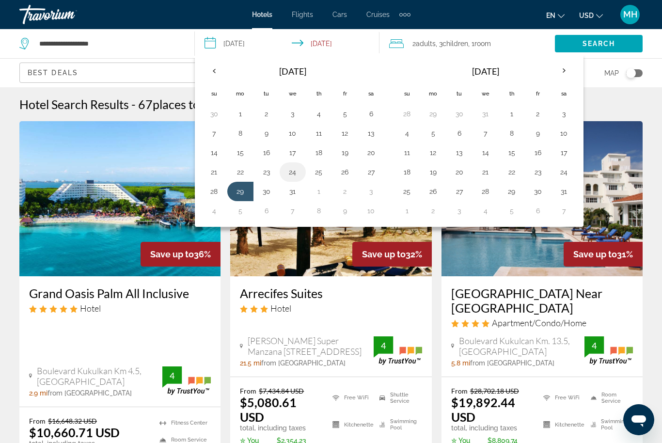
click at [291, 174] on button "24" at bounding box center [293, 172] width 16 height 14
type input "**********"
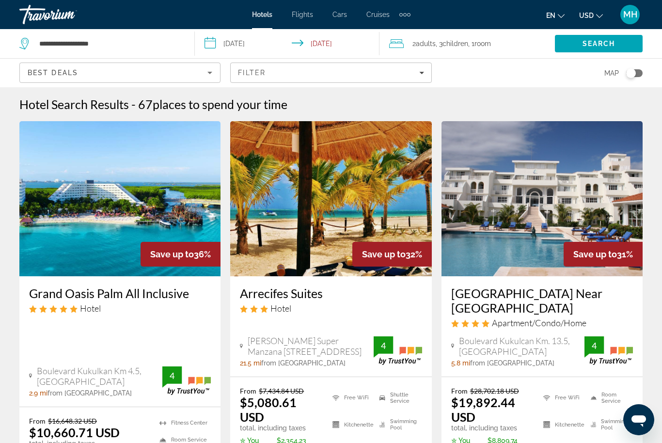
click at [326, 47] on input "**********" at bounding box center [289, 45] width 189 height 32
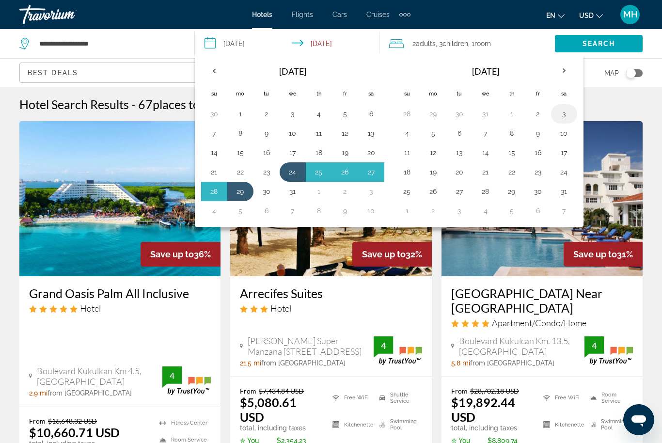
click at [554, 116] on td "3" at bounding box center [564, 113] width 26 height 19
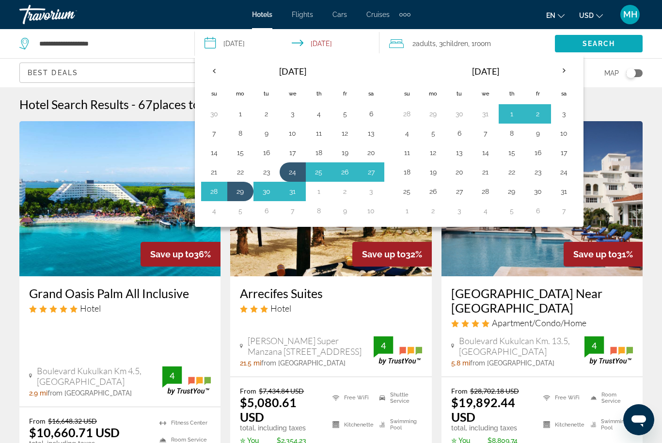
click at [591, 44] on span "Search" at bounding box center [599, 44] width 33 height 8
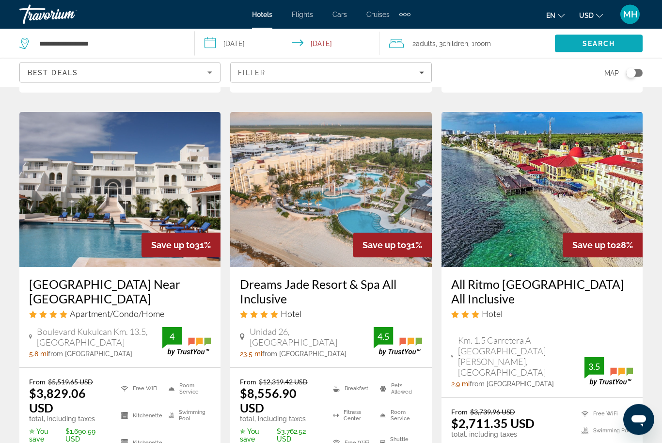
scroll to position [441, 0]
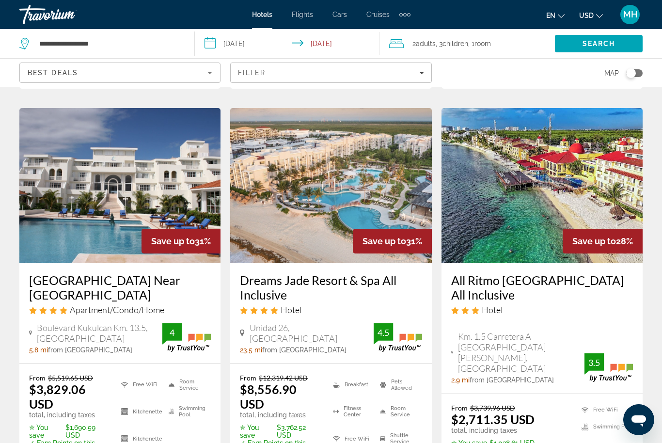
click at [565, 170] on img "Main content" at bounding box center [542, 185] width 201 height 155
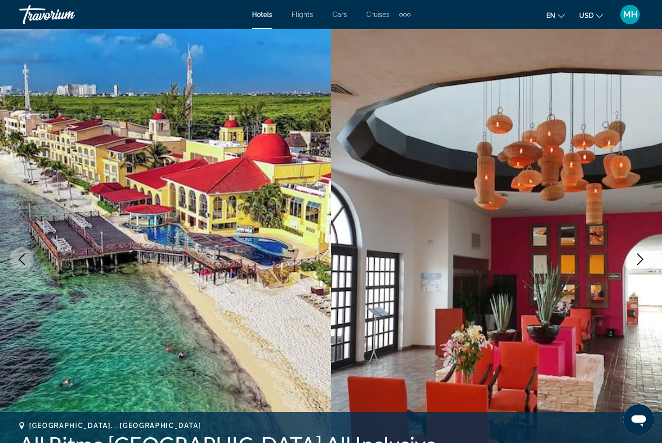
click at [634, 255] on button "Next image" at bounding box center [640, 259] width 24 height 24
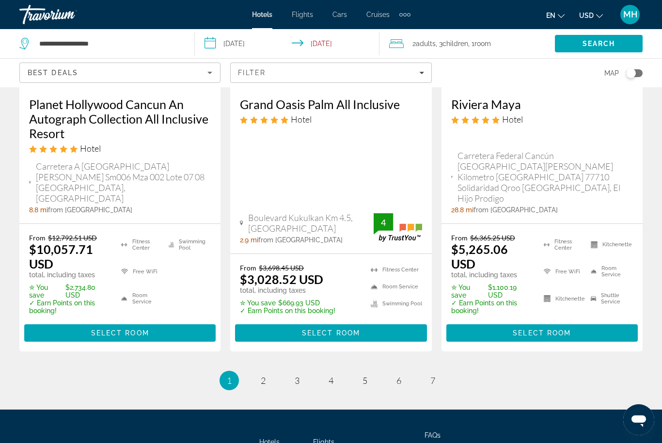
scroll to position [1456, 0]
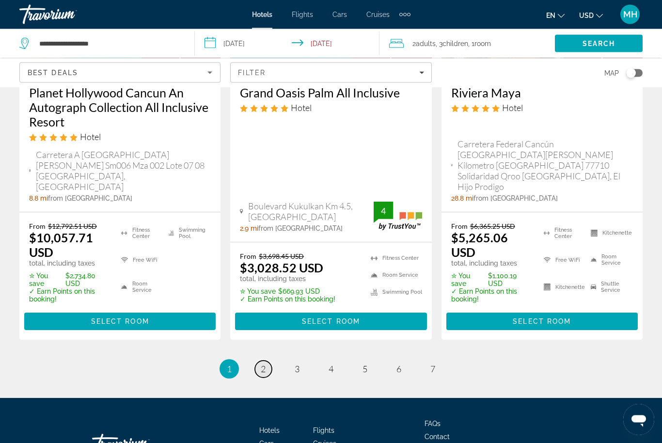
click at [258, 361] on link "page 2" at bounding box center [263, 369] width 17 height 17
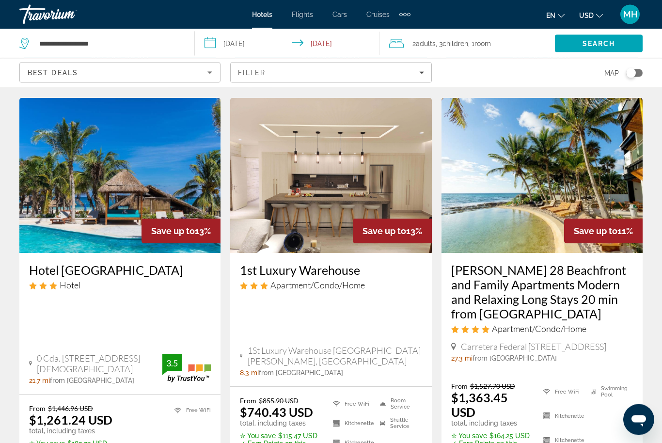
scroll to position [1288, 0]
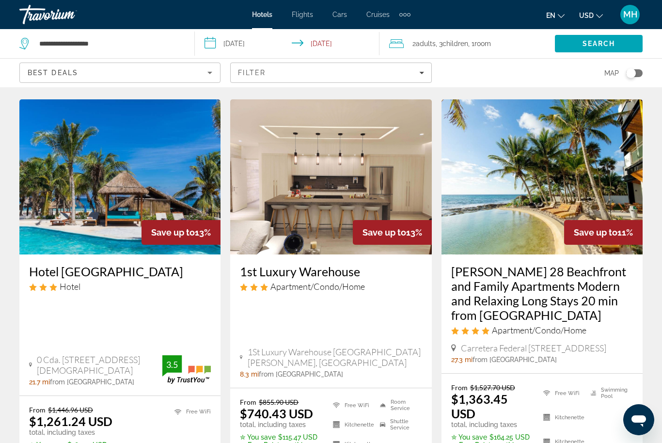
click at [601, 153] on img "Main content" at bounding box center [542, 176] width 201 height 155
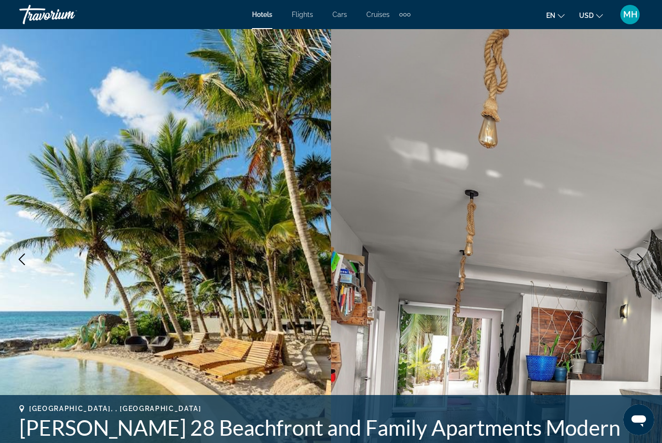
click at [641, 257] on icon "Next image" at bounding box center [641, 260] width 6 height 12
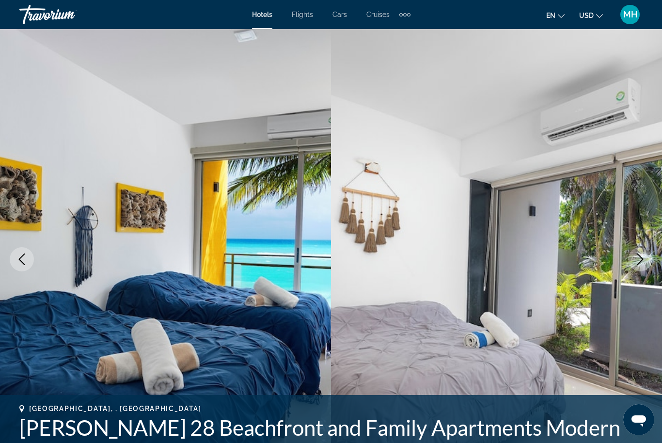
click at [636, 259] on icon "Next image" at bounding box center [641, 260] width 12 height 12
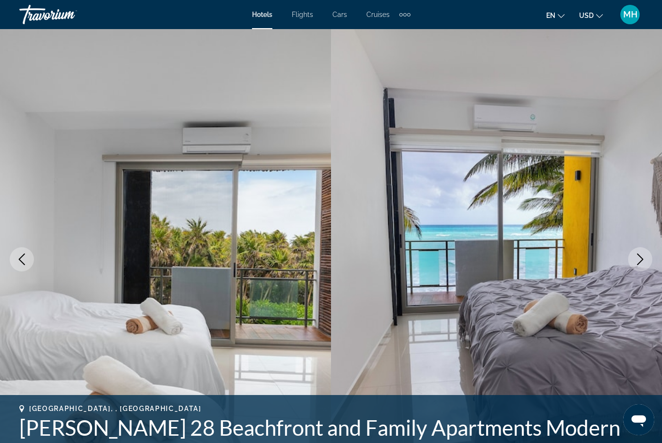
click at [634, 259] on button "Next image" at bounding box center [640, 259] width 24 height 24
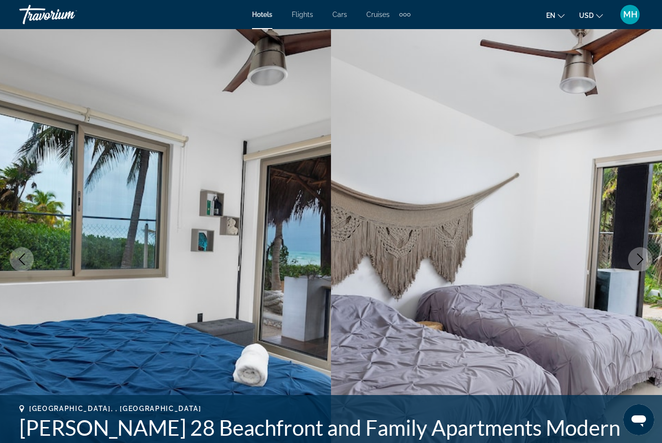
click at [632, 257] on button "Next image" at bounding box center [640, 259] width 24 height 24
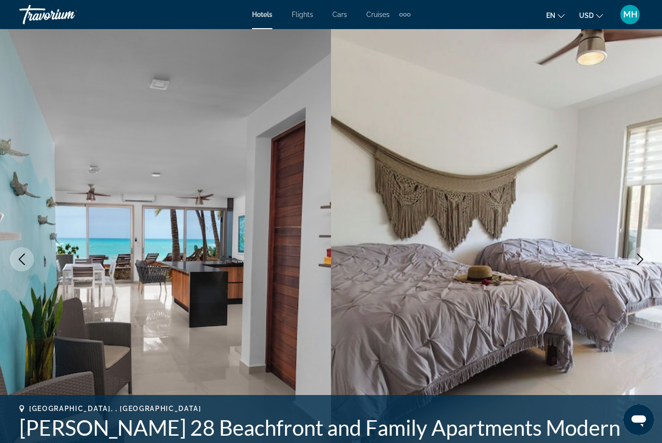
click at [630, 258] on button "Next image" at bounding box center [640, 259] width 24 height 24
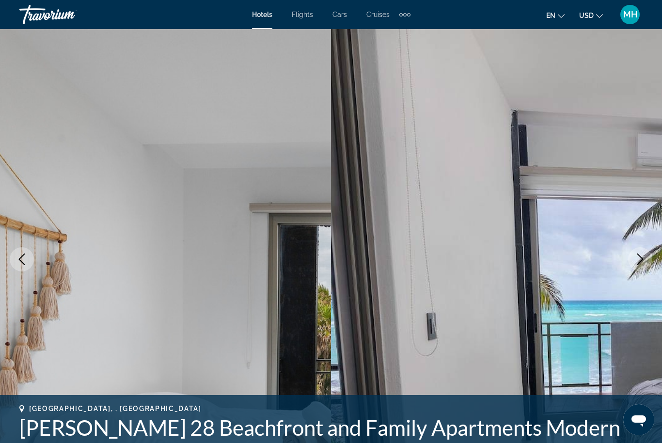
click at [630, 257] on button "Next image" at bounding box center [640, 259] width 24 height 24
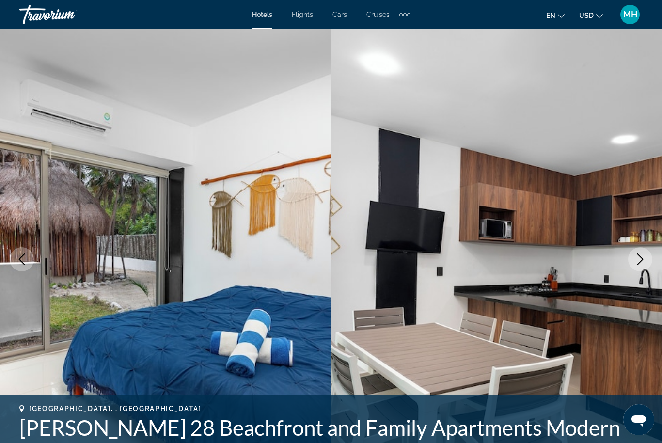
click at [632, 258] on button "Next image" at bounding box center [640, 259] width 24 height 24
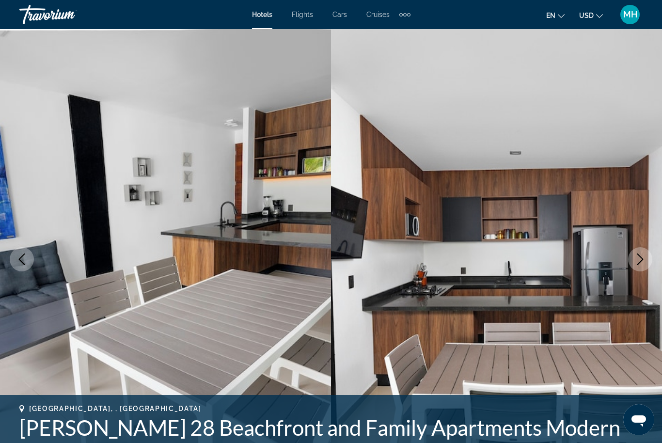
click at [628, 257] on img "Main content" at bounding box center [496, 259] width 331 height 461
click at [637, 261] on icon "Next image" at bounding box center [641, 260] width 12 height 12
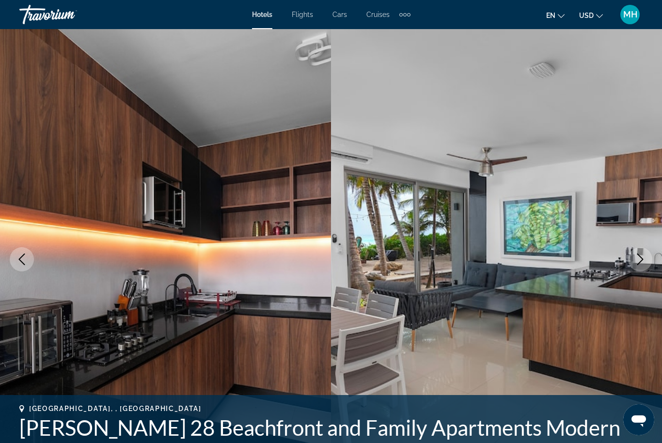
click at [635, 259] on icon "Next image" at bounding box center [641, 260] width 12 height 12
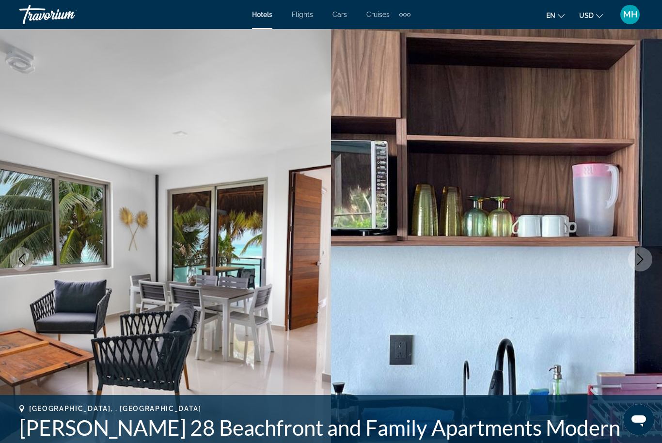
click at [631, 259] on button "Next image" at bounding box center [640, 259] width 24 height 24
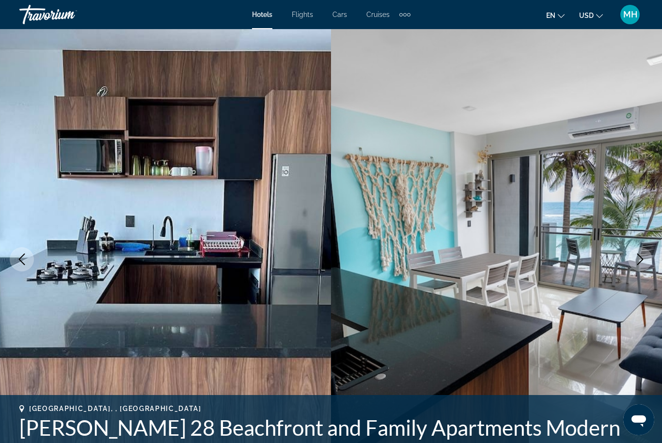
click at [634, 257] on button "Next image" at bounding box center [640, 259] width 24 height 24
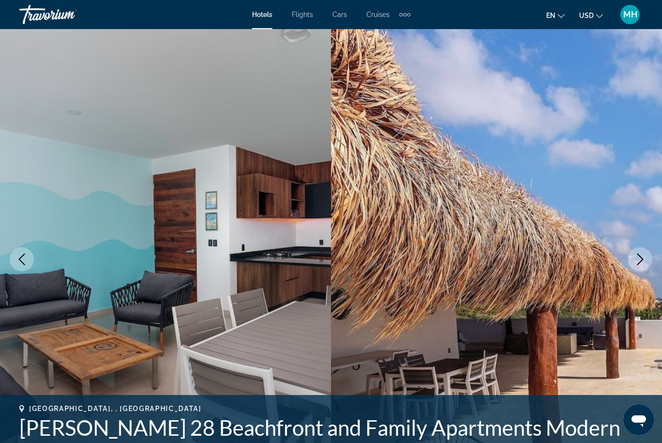
click at [633, 258] on button "Next image" at bounding box center [640, 259] width 24 height 24
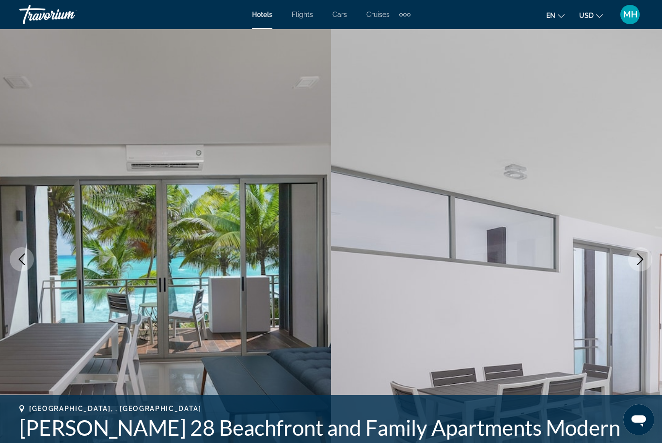
click at [634, 260] on button "Next image" at bounding box center [640, 259] width 24 height 24
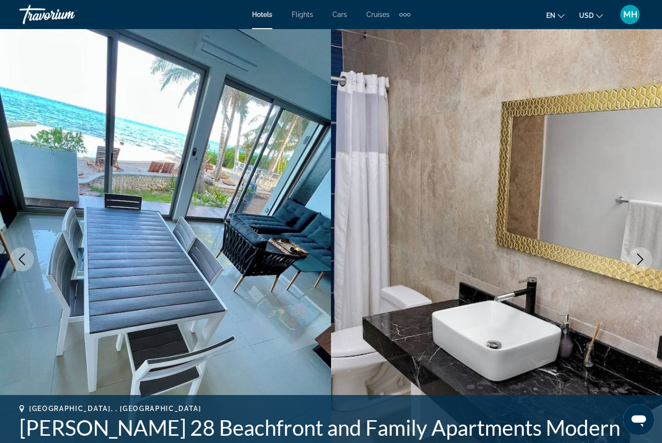
click at [634, 255] on button "Next image" at bounding box center [640, 259] width 24 height 24
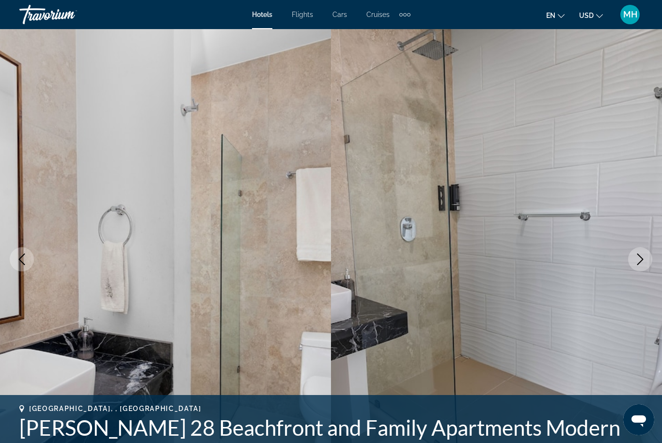
click at [630, 257] on button "Next image" at bounding box center [640, 259] width 24 height 24
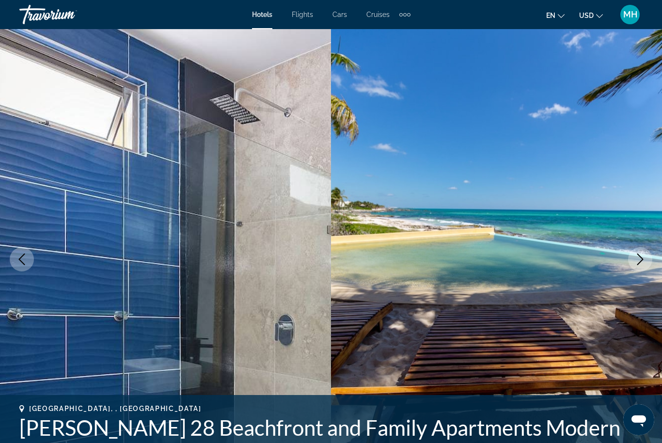
click at [630, 260] on button "Next image" at bounding box center [640, 259] width 24 height 24
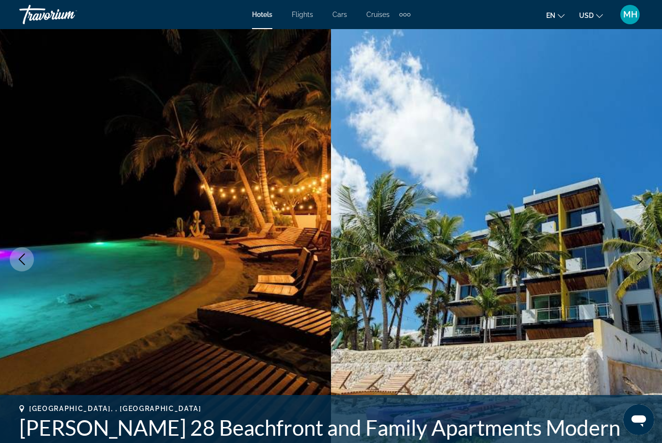
click at [640, 260] on icon "Next image" at bounding box center [641, 260] width 12 height 12
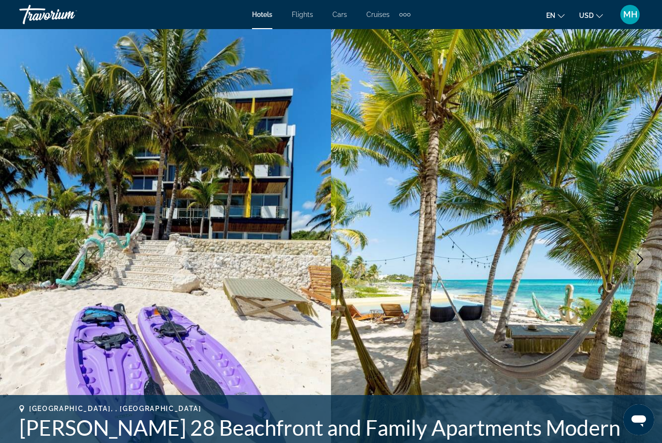
click at [637, 264] on icon "Next image" at bounding box center [641, 260] width 12 height 12
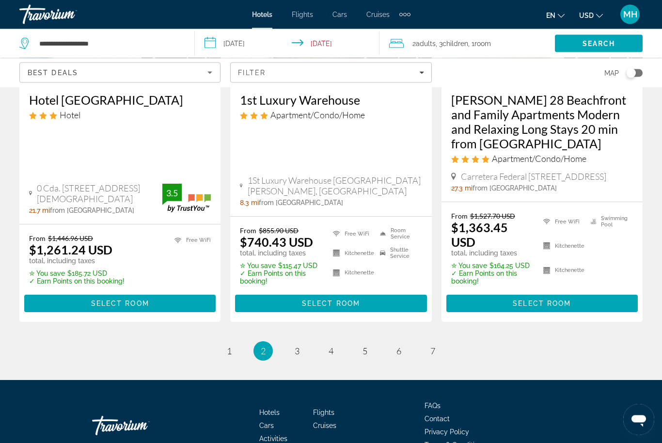
scroll to position [1469, 0]
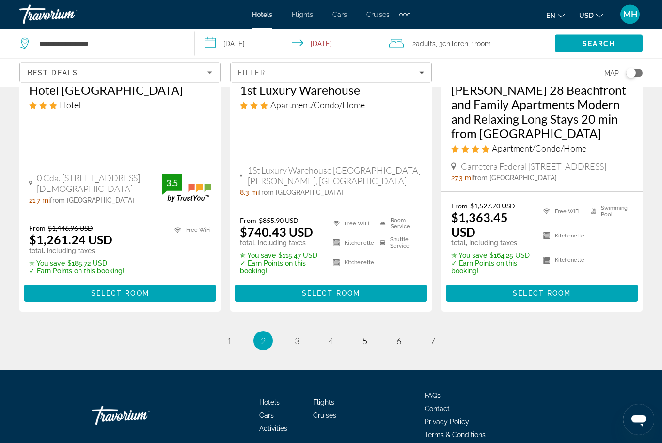
click at [307, 332] on ul "2 / 7 page 1 You're on page 2 page 3 page 4 page 5 page 6 page 7" at bounding box center [331, 341] width 624 height 19
click at [298, 336] on span "3" at bounding box center [297, 341] width 5 height 11
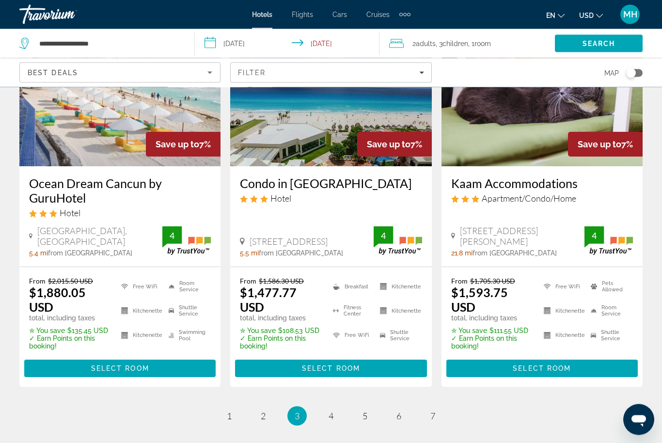
scroll to position [1348, 0]
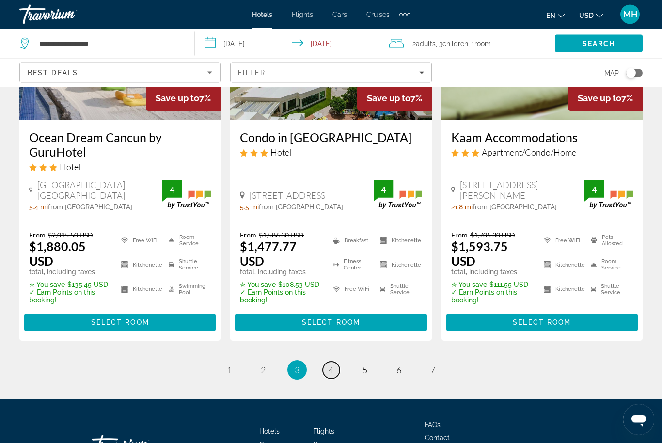
click at [332, 365] on span "4" at bounding box center [331, 370] width 5 height 11
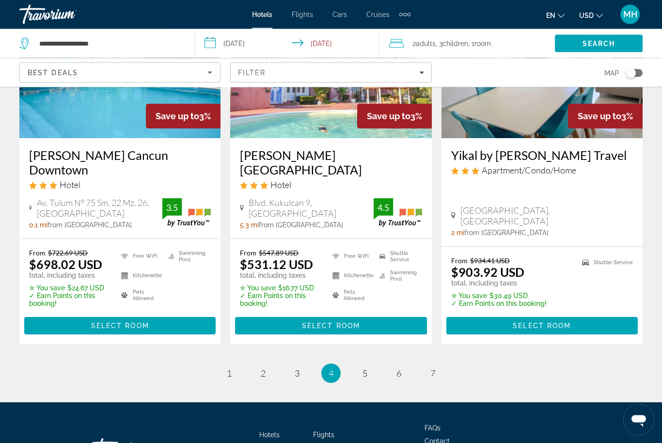
scroll to position [1314, 0]
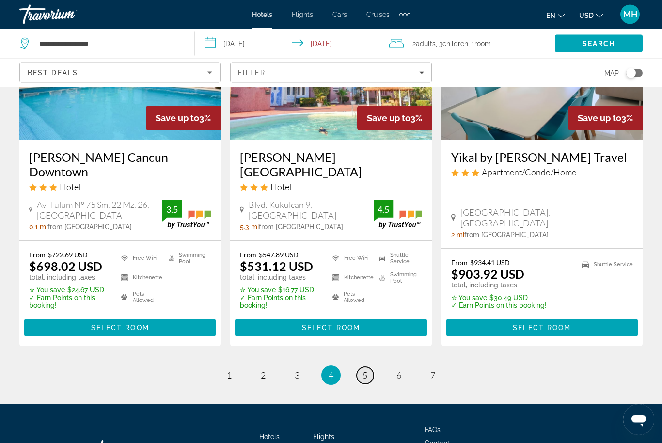
click at [359, 368] on link "page 5" at bounding box center [365, 376] width 17 height 17
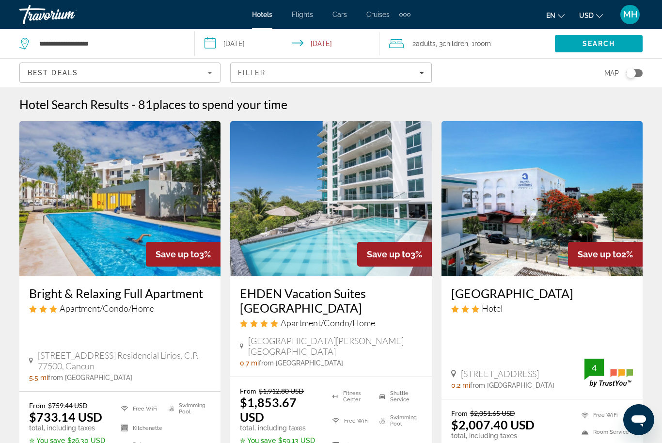
click at [333, 199] on img "Main content" at bounding box center [330, 198] width 201 height 155
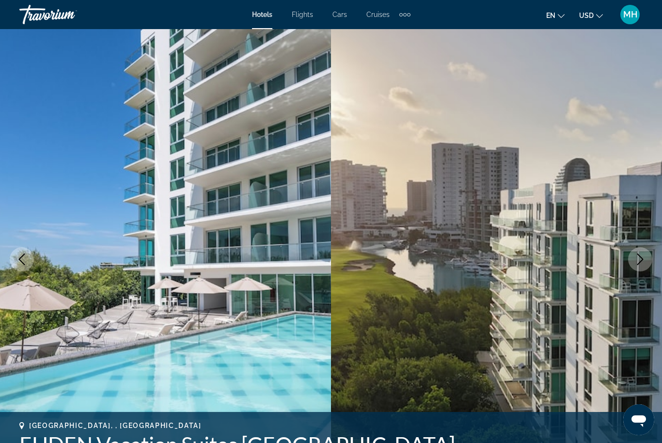
click at [635, 256] on icon "Next image" at bounding box center [641, 260] width 12 height 12
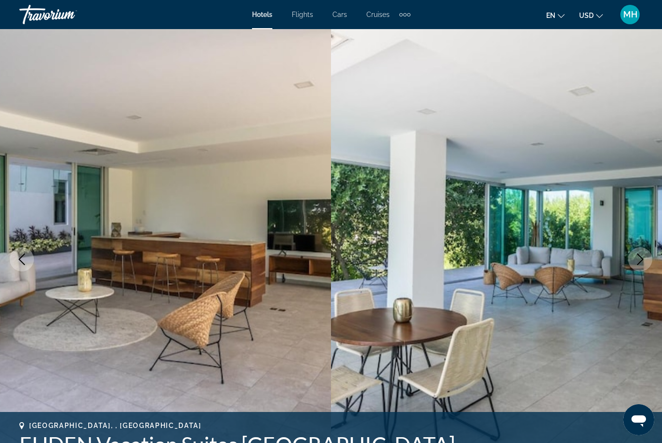
click at [635, 258] on icon "Next image" at bounding box center [641, 260] width 12 height 12
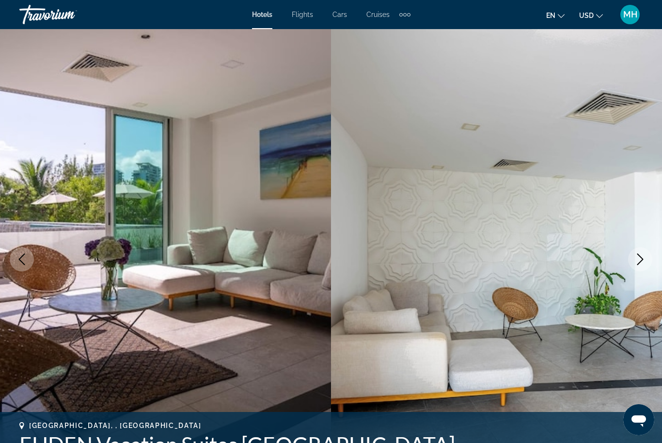
click at [629, 260] on button "Next image" at bounding box center [640, 259] width 24 height 24
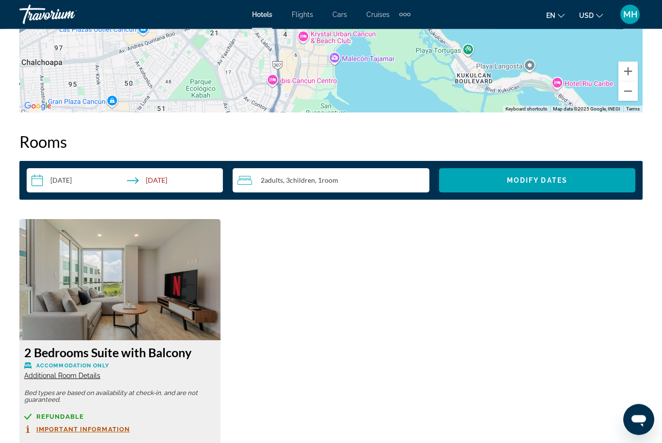
scroll to position [1363, 0]
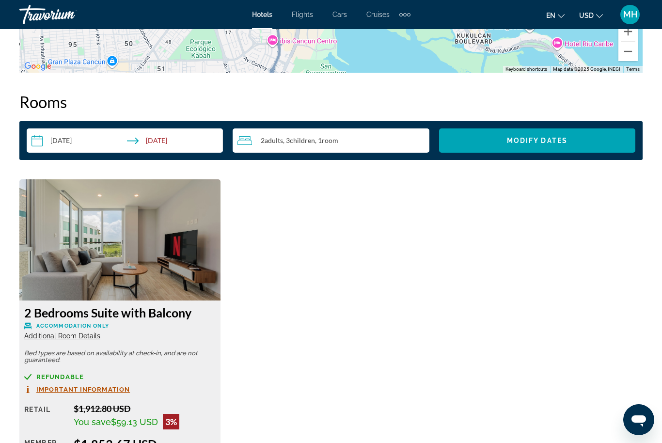
click at [94, 145] on input "**********" at bounding box center [127, 142] width 200 height 27
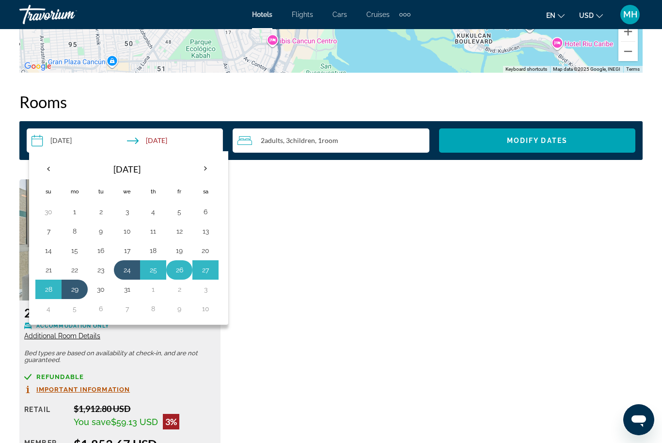
click at [185, 269] on button "26" at bounding box center [180, 270] width 16 height 14
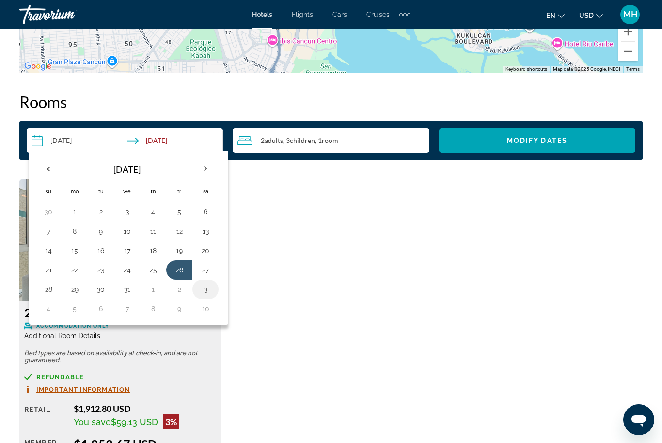
click at [207, 294] on button "3" at bounding box center [206, 290] width 16 height 14
type input "**********"
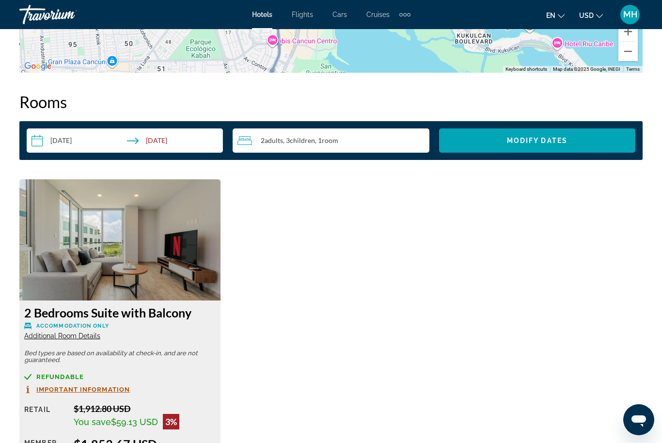
click at [561, 135] on span "Search widget" at bounding box center [537, 140] width 196 height 23
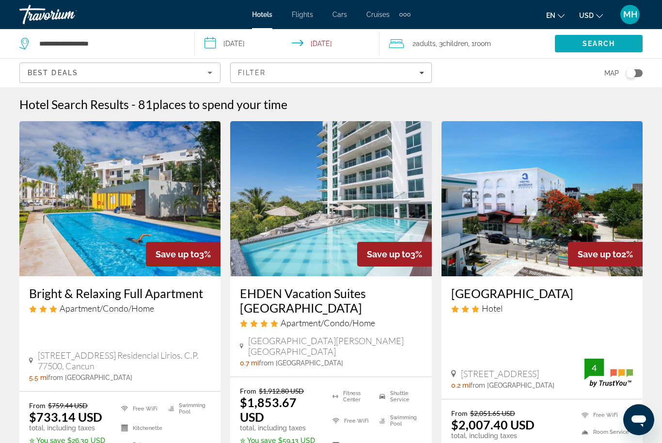
click at [610, 44] on span "Search" at bounding box center [599, 44] width 33 height 8
click at [591, 44] on span "Search" at bounding box center [599, 44] width 33 height 8
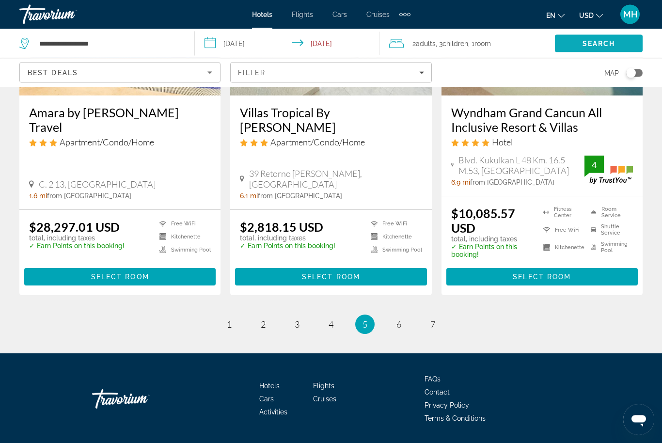
scroll to position [1357, 0]
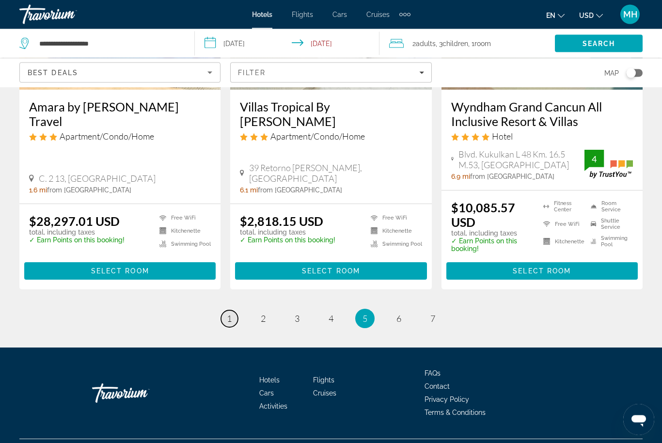
click at [232, 324] on span "1" at bounding box center [229, 319] width 5 height 11
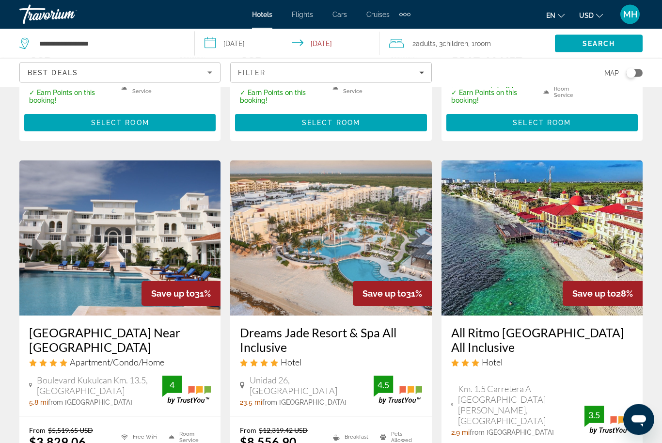
scroll to position [389, 0]
click at [122, 248] on img "Main content" at bounding box center [119, 238] width 201 height 155
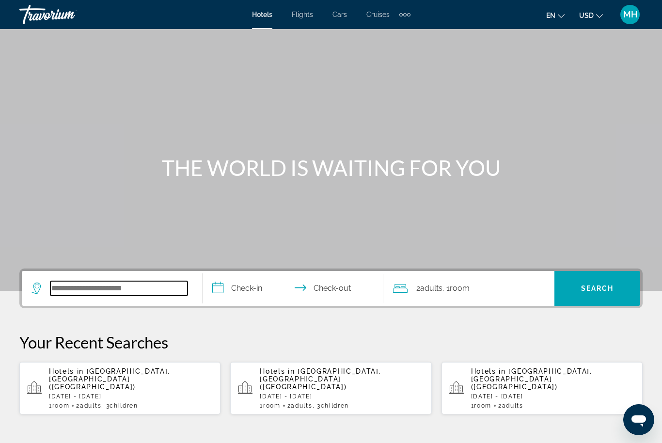
click at [115, 284] on input "Search hotel destination" at bounding box center [118, 288] width 137 height 15
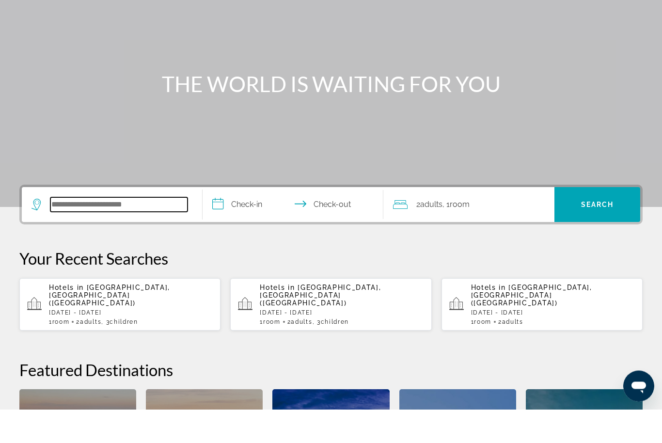
scroll to position [203, 0]
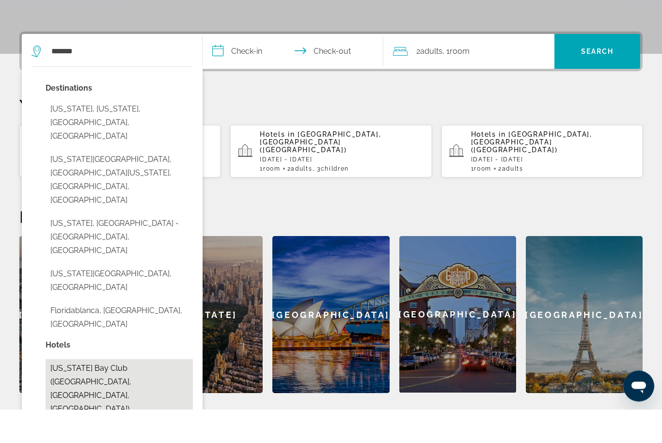
click at [165, 393] on button "[US_STATE] Bay Club ([GEOGRAPHIC_DATA], [GEOGRAPHIC_DATA], [GEOGRAPHIC_DATA])" at bounding box center [119, 422] width 147 height 59
type input "**********"
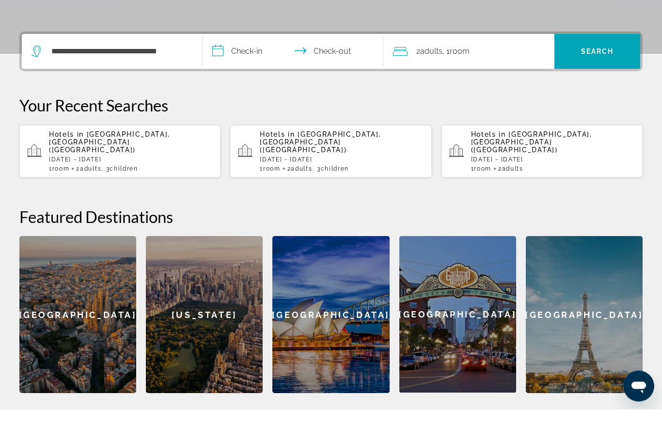
click at [247, 68] on input "**********" at bounding box center [295, 87] width 185 height 38
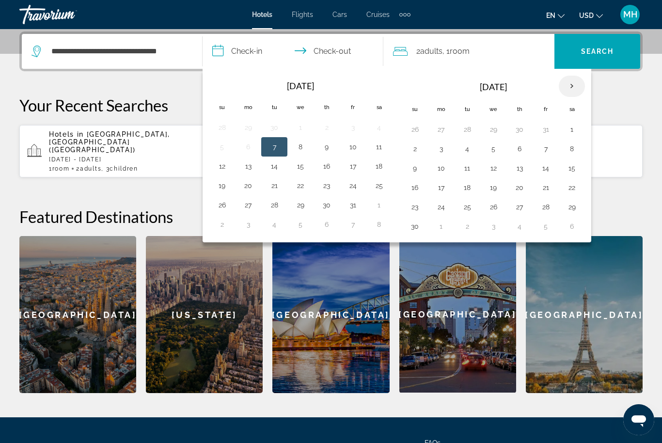
click at [571, 93] on th "Next month" at bounding box center [572, 86] width 26 height 21
click at [299, 209] on button "26" at bounding box center [301, 207] width 16 height 14
click at [272, 227] on button "2" at bounding box center [275, 227] width 16 height 14
type input "**********"
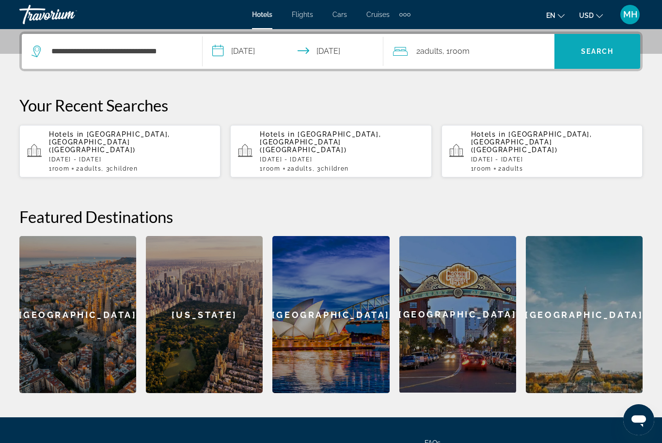
click at [602, 48] on span "Search" at bounding box center [597, 52] width 33 height 8
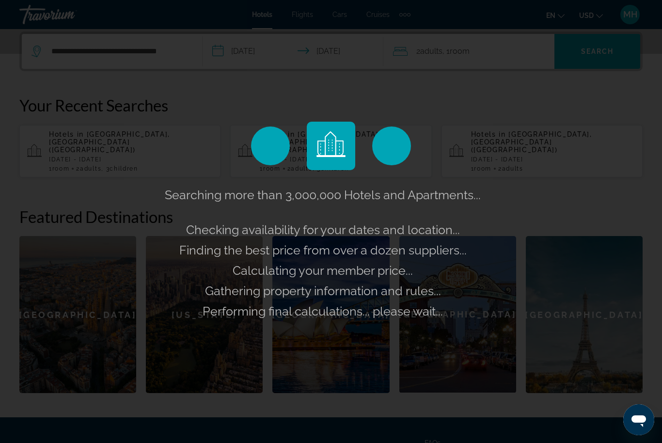
click at [458, 60] on div "Searching more than 3,000,000 Hotels and Apartments... Checking availability fo…" at bounding box center [331, 221] width 662 height 443
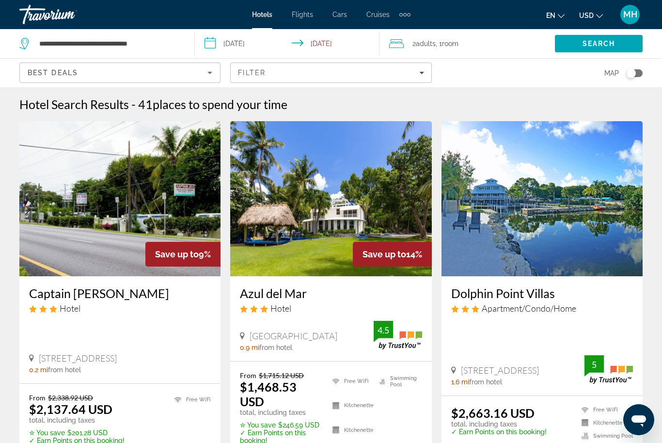
click at [257, 43] on input "**********" at bounding box center [289, 45] width 189 height 32
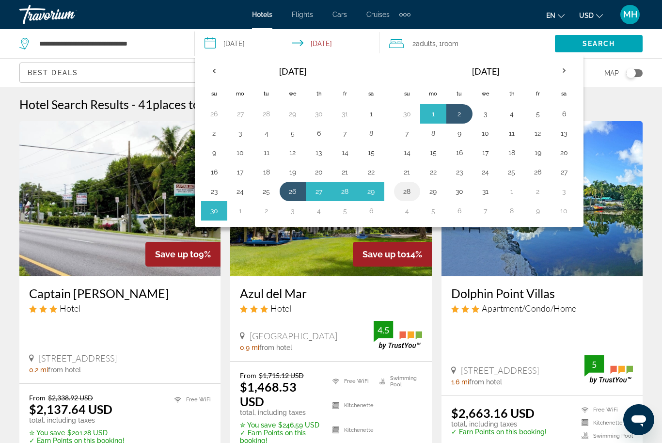
click at [403, 188] on button "28" at bounding box center [408, 192] width 16 height 14
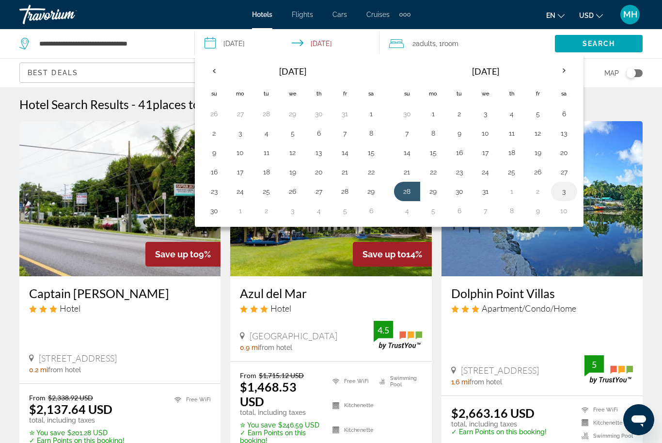
click at [562, 190] on button "3" at bounding box center [565, 192] width 16 height 14
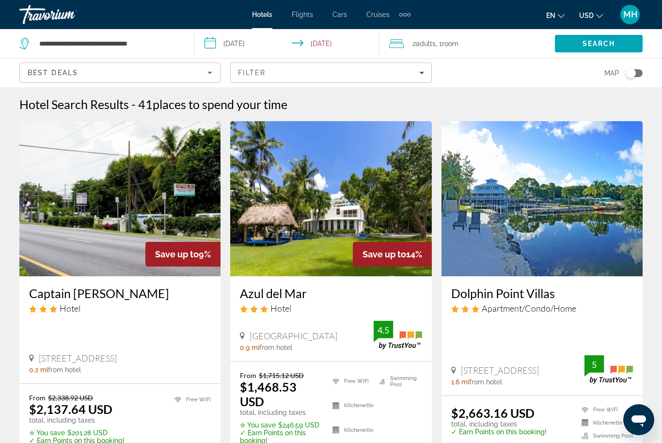
click at [445, 43] on span "Room" at bounding box center [450, 44] width 16 height 8
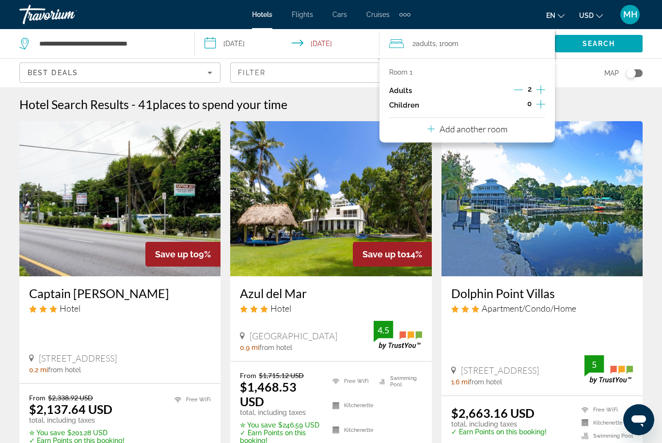
click at [539, 102] on icon "Increment children" at bounding box center [541, 104] width 9 height 12
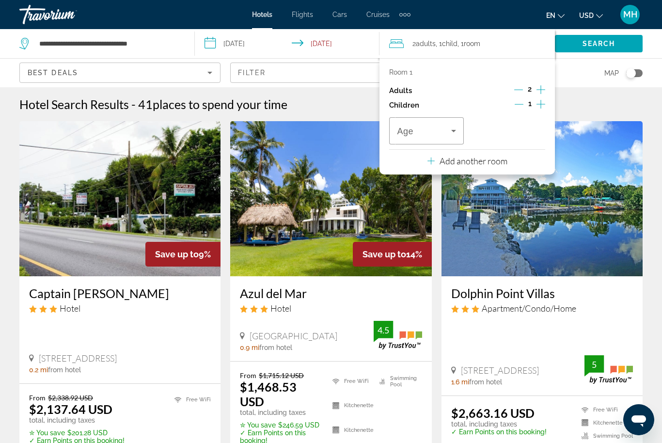
click at [541, 103] on icon "Increment children" at bounding box center [541, 104] width 9 height 9
click at [546, 104] on button "Increment children" at bounding box center [541, 105] width 9 height 15
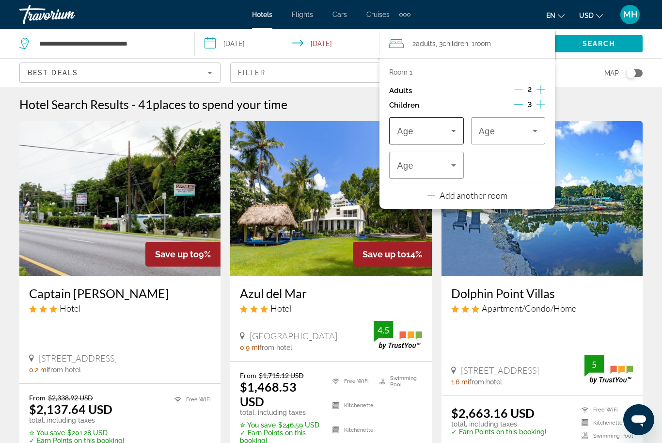
click at [422, 134] on span "Travelers: 2 adults, 3 children" at bounding box center [424, 131] width 54 height 12
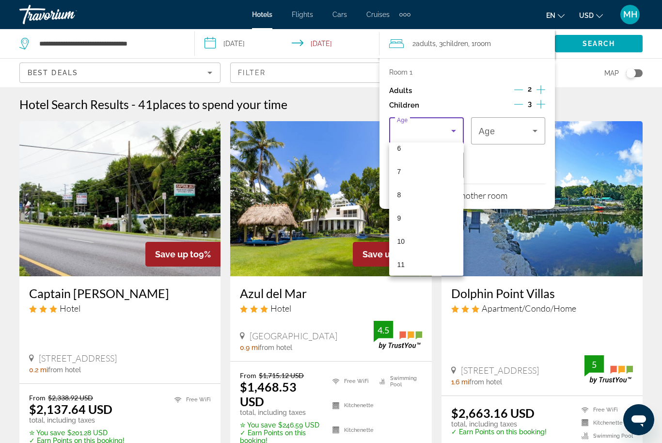
scroll to position [150, 0]
click at [407, 245] on mat-option "10" at bounding box center [426, 240] width 74 height 23
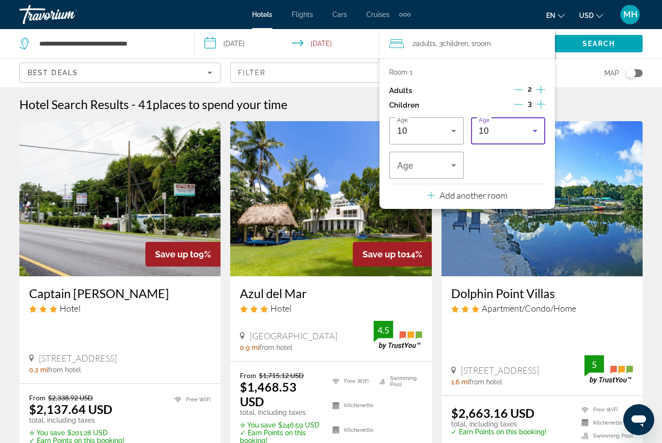
click at [510, 129] on div "10" at bounding box center [506, 131] width 54 height 12
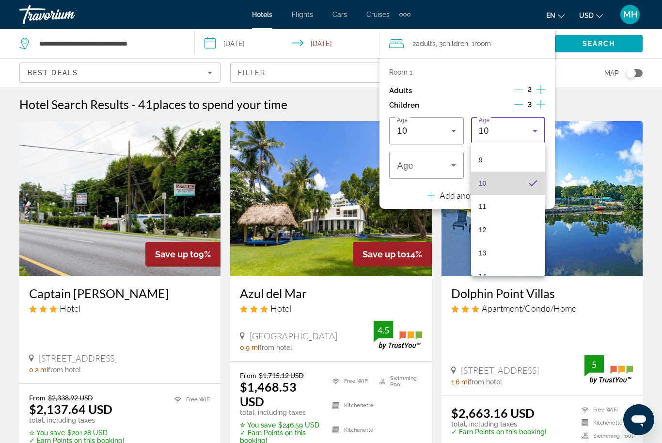
scroll to position [209, 0]
click at [493, 253] on mat-option "13" at bounding box center [508, 251] width 74 height 23
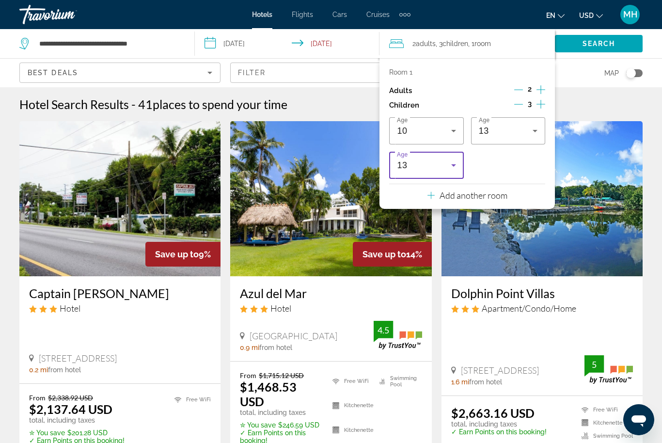
click at [426, 165] on div "13" at bounding box center [424, 166] width 54 height 12
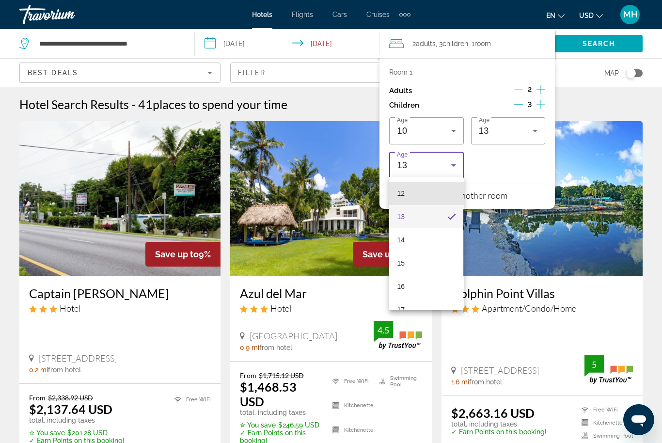
scroll to position [278, 0]
click at [409, 267] on mat-option "15" at bounding box center [426, 263] width 74 height 23
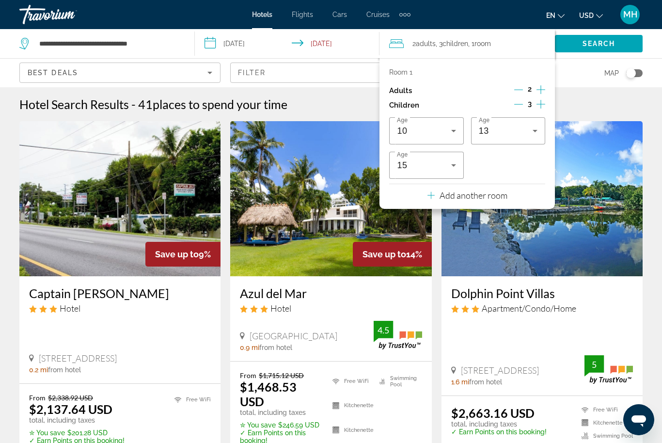
click at [604, 46] on span "Search" at bounding box center [599, 44] width 33 height 8
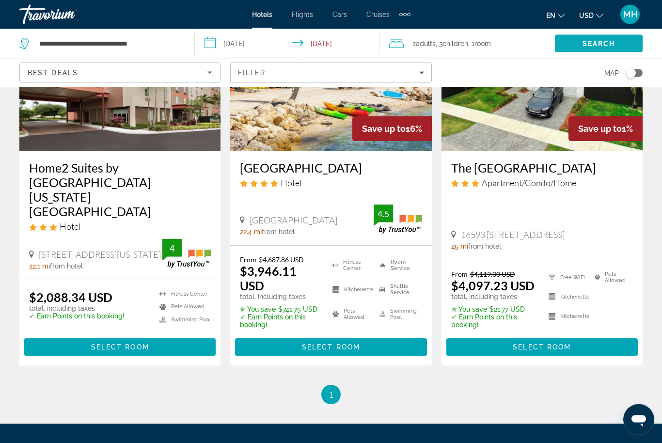
scroll to position [938, 0]
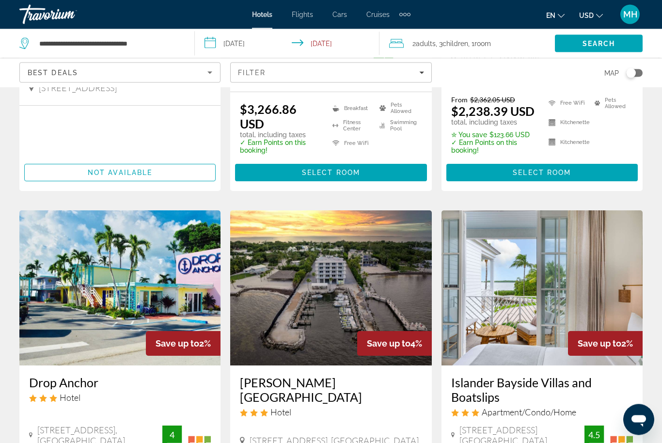
click at [245, 43] on input "**********" at bounding box center [289, 45] width 189 height 32
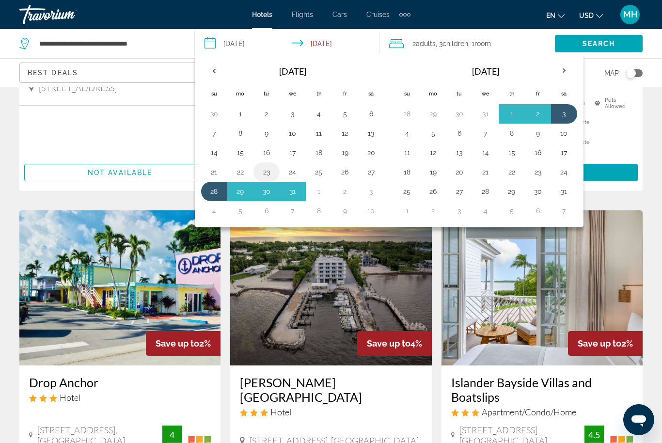
click at [264, 169] on button "23" at bounding box center [267, 172] width 16 height 14
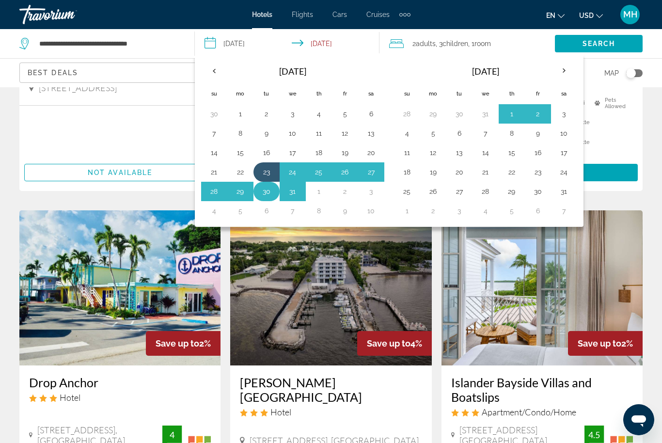
click at [272, 193] on button "30" at bounding box center [267, 192] width 16 height 14
type input "**********"
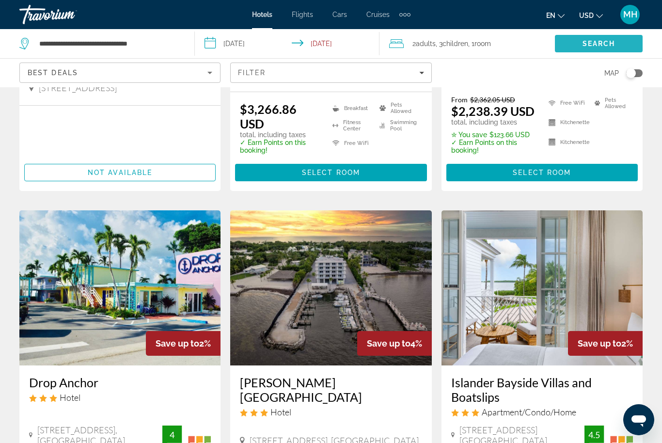
click at [606, 47] on span "Search" at bounding box center [599, 44] width 33 height 8
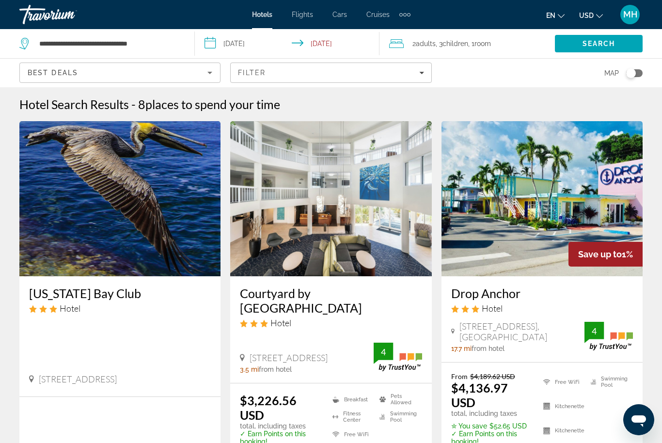
click at [82, 72] on div "Best Deals" at bounding box center [118, 73] width 180 height 12
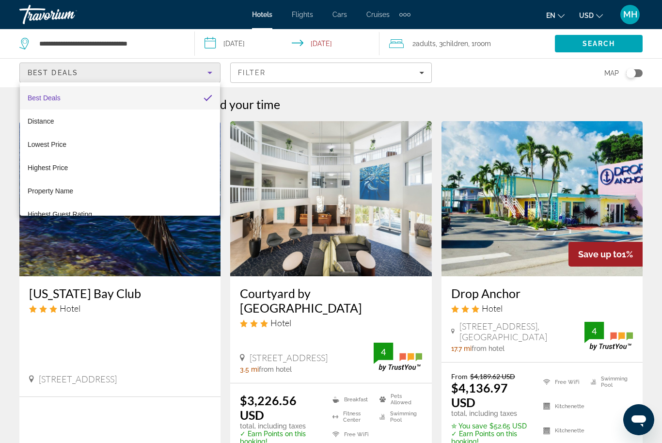
click at [160, 42] on div at bounding box center [331, 221] width 662 height 443
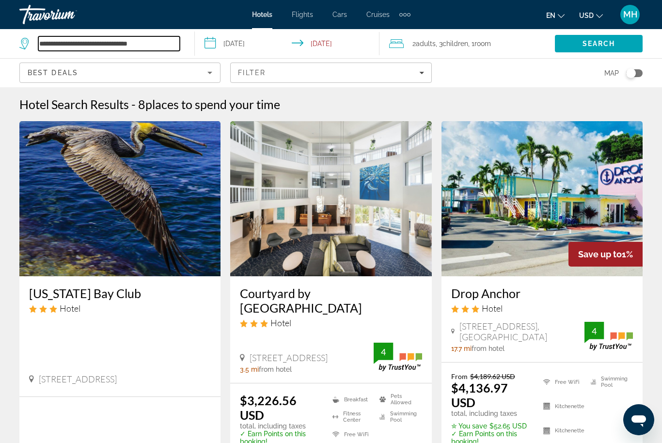
click at [144, 42] on input "**********" at bounding box center [109, 43] width 142 height 15
type input "*"
click at [76, 43] on input "*" at bounding box center [109, 43] width 142 height 15
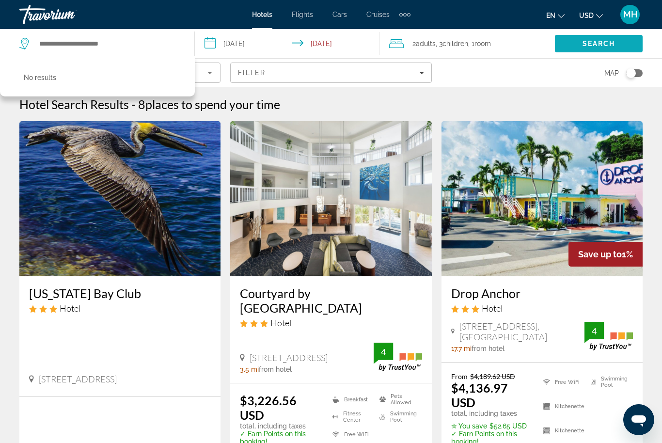
click at [597, 44] on span "Search" at bounding box center [599, 44] width 33 height 8
click at [597, 43] on span "Search" at bounding box center [599, 44] width 33 height 8
click at [599, 47] on span "Search" at bounding box center [599, 44] width 33 height 8
click at [608, 42] on span "Search" at bounding box center [599, 44] width 33 height 8
click at [602, 43] on span "Search" at bounding box center [599, 44] width 33 height 8
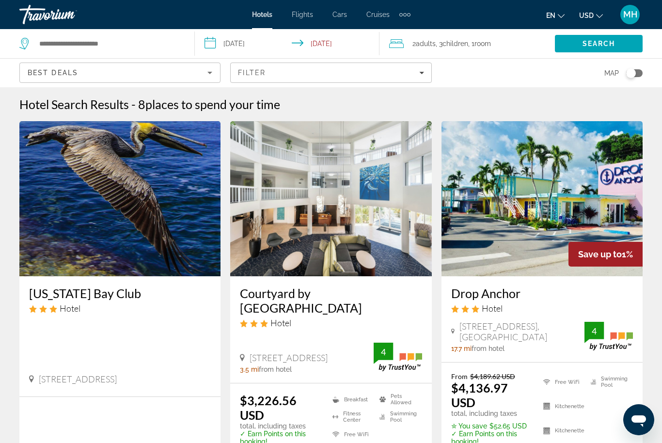
click at [178, 72] on div "Best Deals" at bounding box center [118, 73] width 180 height 12
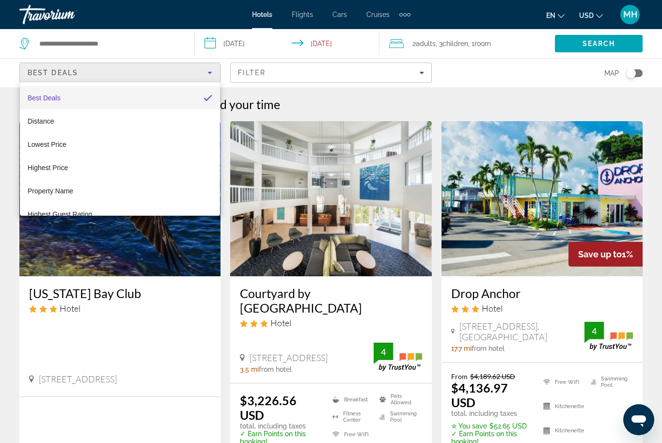
click at [311, 71] on div at bounding box center [331, 221] width 662 height 443
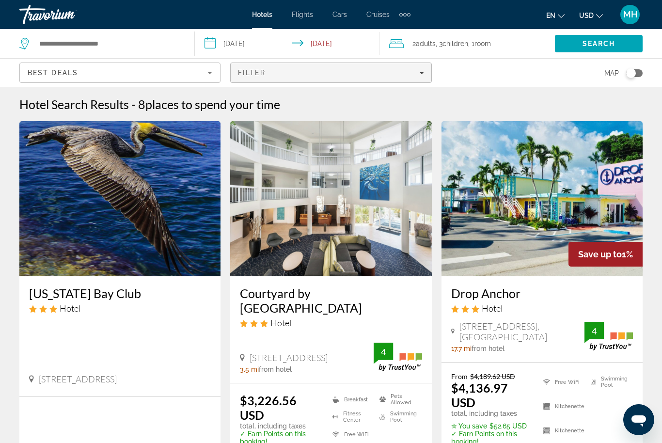
click at [355, 78] on span "Filters" at bounding box center [331, 72] width 200 height 23
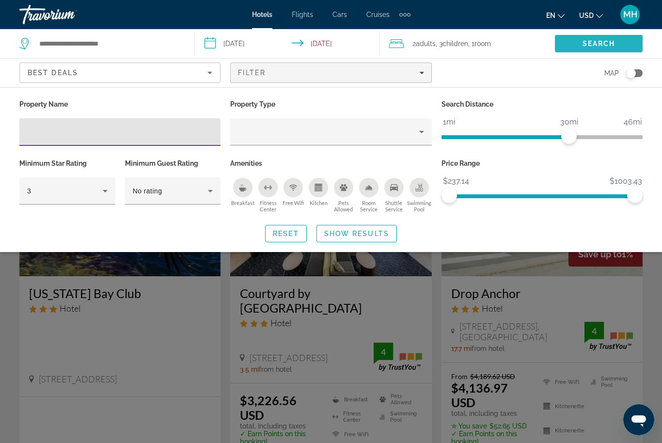
click at [594, 44] on span "Search" at bounding box center [599, 44] width 33 height 8
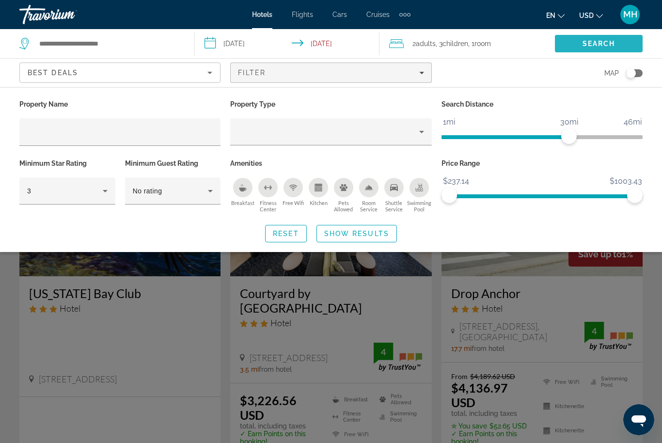
click at [604, 43] on span "Search" at bounding box center [599, 44] width 33 height 8
click at [607, 45] on span "Search" at bounding box center [599, 44] width 33 height 8
click at [603, 48] on span "Search" at bounding box center [599, 43] width 88 height 23
click at [601, 42] on span "Search" at bounding box center [599, 44] width 33 height 8
click at [595, 44] on span "Search" at bounding box center [599, 44] width 33 height 8
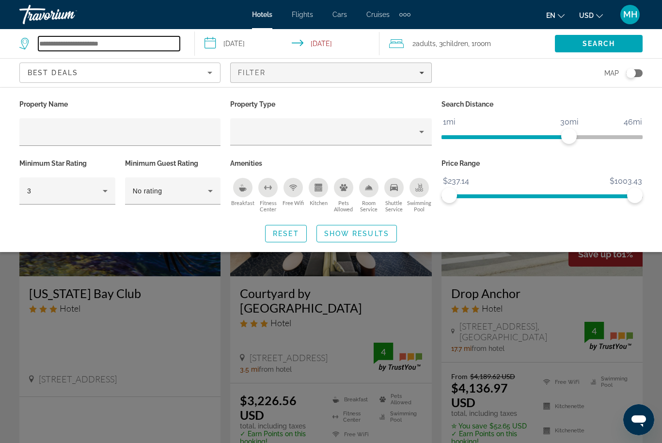
click at [130, 49] on input "Search hotel destination" at bounding box center [109, 43] width 142 height 15
click at [257, 13] on span "Hotels" at bounding box center [262, 15] width 20 height 8
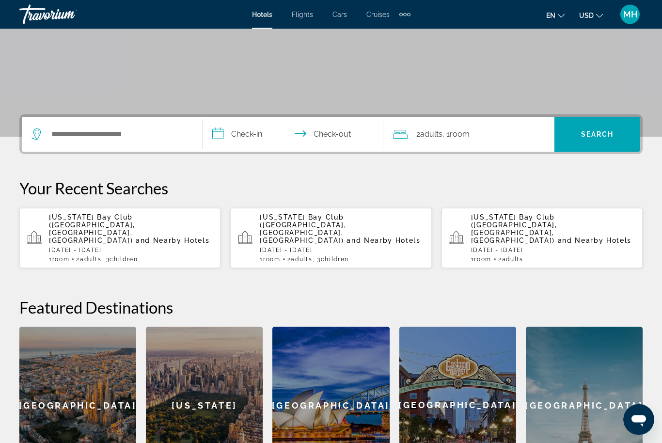
click at [466, 128] on span ", 1 Room rooms" at bounding box center [456, 135] width 27 height 14
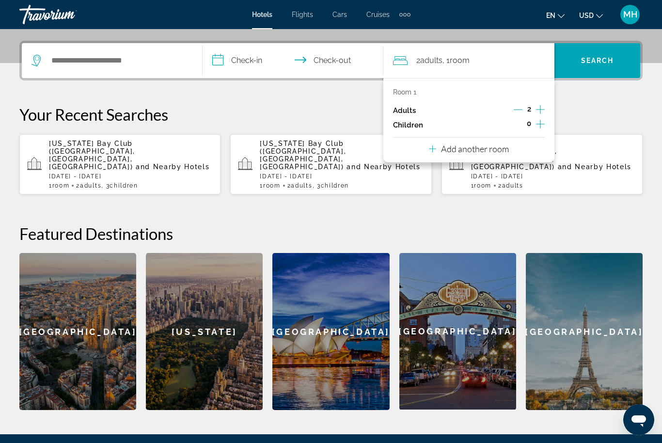
scroll to position [237, 0]
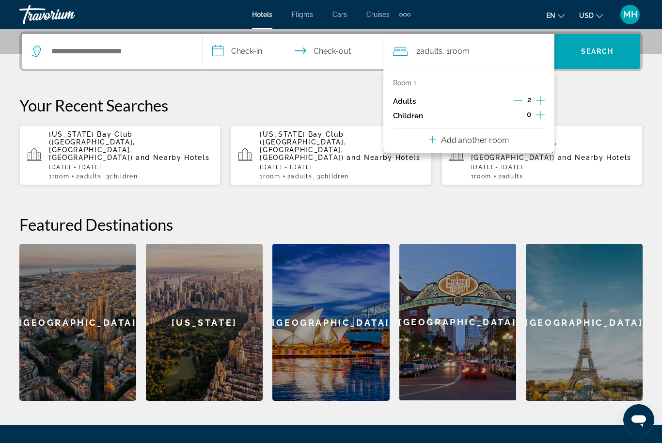
click at [536, 113] on icon "Increment children" at bounding box center [540, 115] width 9 height 12
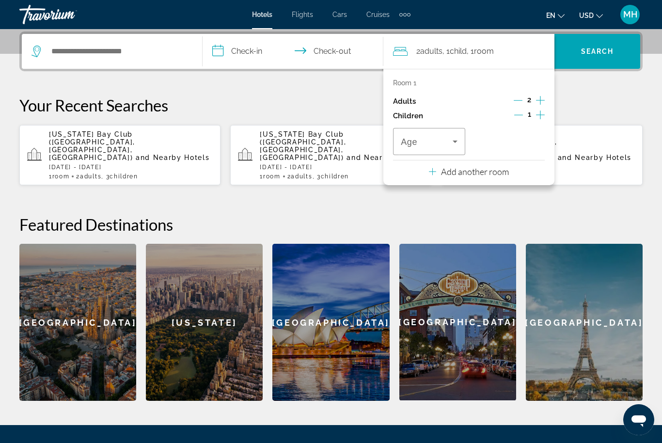
click at [538, 112] on icon "Increment children" at bounding box center [540, 115] width 9 height 12
click at [537, 116] on icon "Increment children" at bounding box center [540, 115] width 9 height 12
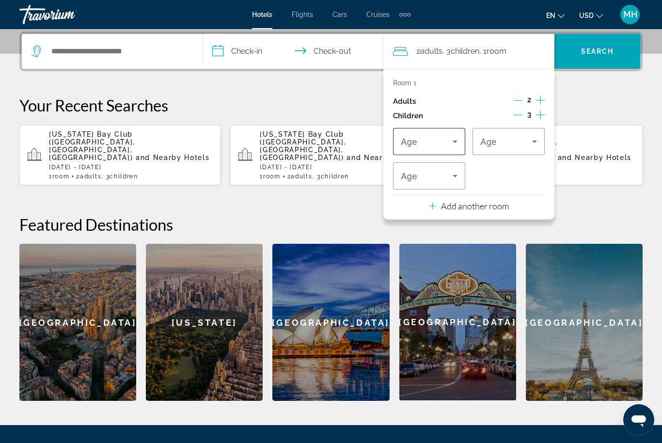
click at [437, 137] on span "Travelers: 2 adults, 3 children" at bounding box center [427, 142] width 52 height 12
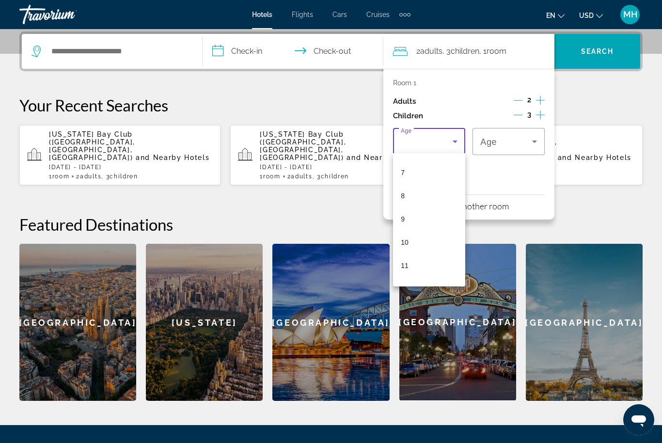
scroll to position [160, 0]
click at [419, 240] on mat-option "10" at bounding box center [429, 241] width 72 height 23
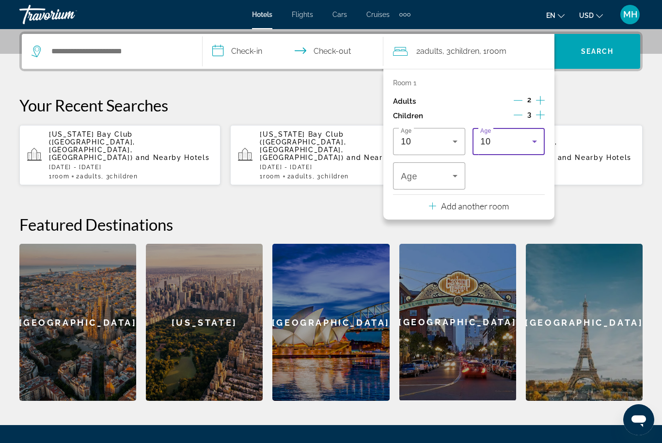
click at [510, 139] on div "10" at bounding box center [507, 142] width 52 height 12
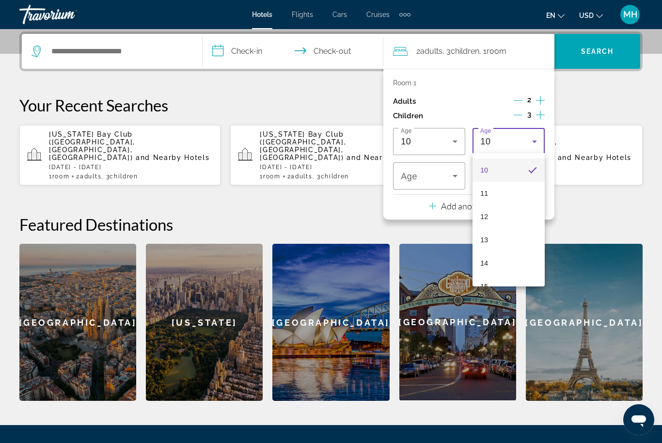
scroll to position [242, 0]
click at [498, 226] on mat-option "13" at bounding box center [509, 229] width 72 height 23
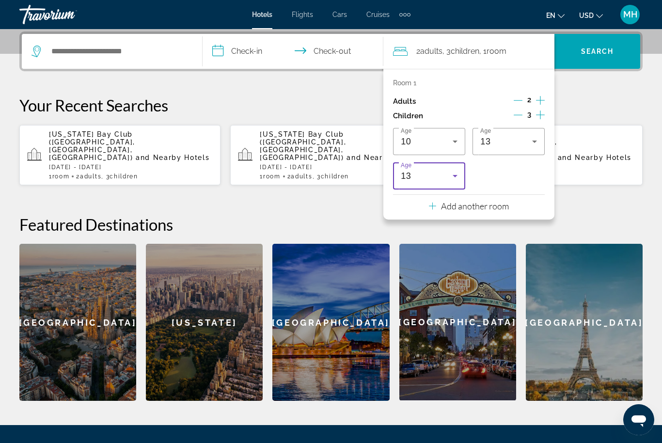
click at [433, 173] on div "13" at bounding box center [427, 176] width 52 height 12
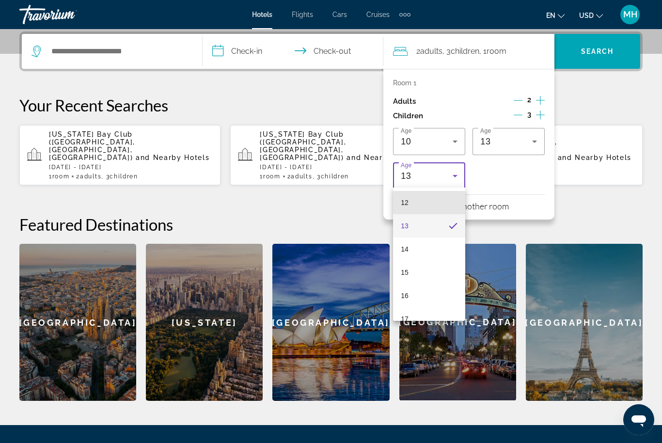
scroll to position [281, 0]
click at [417, 269] on mat-option "15" at bounding box center [429, 271] width 72 height 23
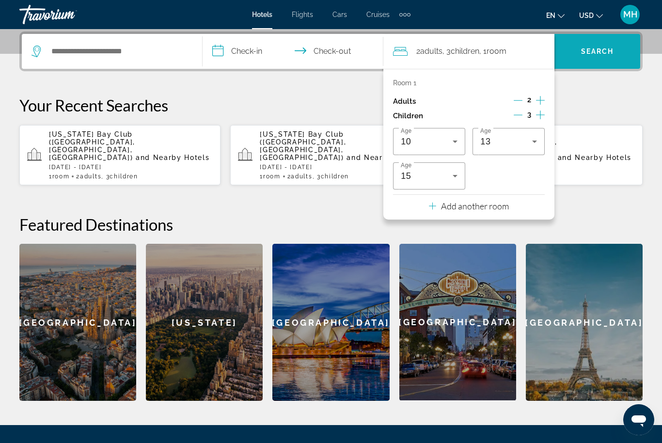
click at [599, 52] on span "Search" at bounding box center [597, 52] width 33 height 8
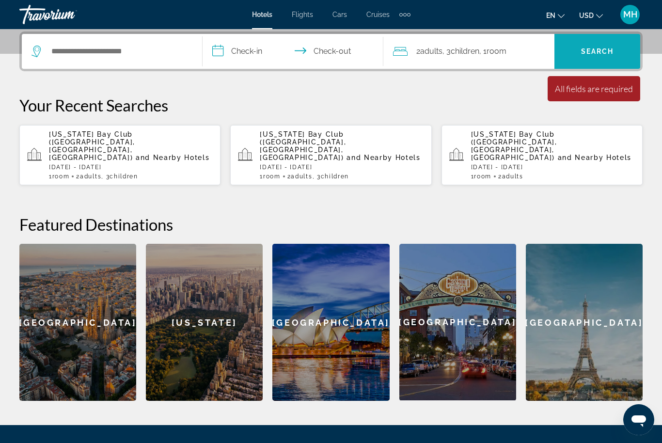
click at [595, 53] on span "Search" at bounding box center [597, 52] width 33 height 8
click at [594, 55] on span "Search" at bounding box center [597, 52] width 33 height 8
click at [597, 52] on span "Search" at bounding box center [597, 52] width 33 height 8
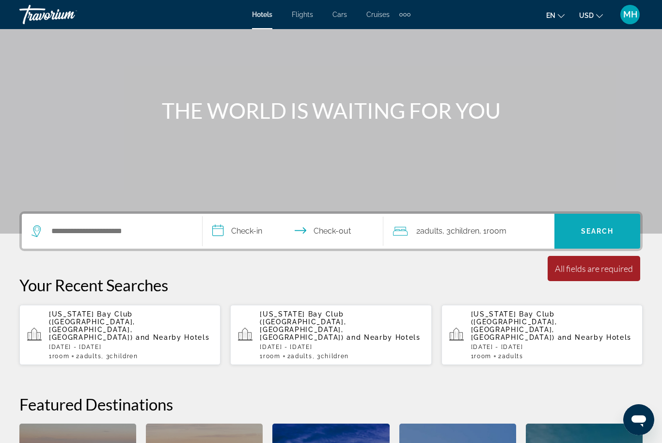
scroll to position [0, 0]
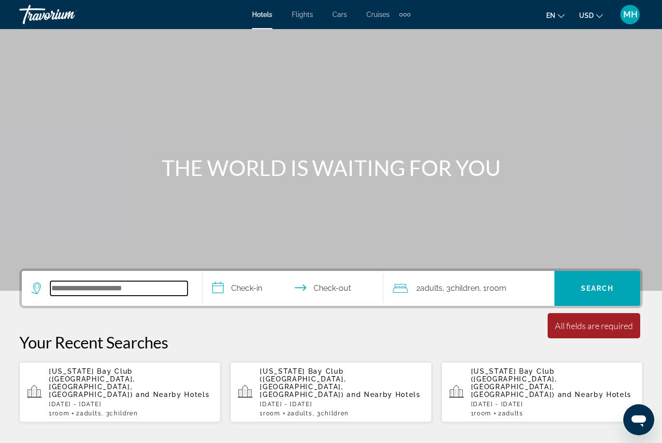
click at [112, 287] on input "Search hotel destination" at bounding box center [118, 288] width 137 height 15
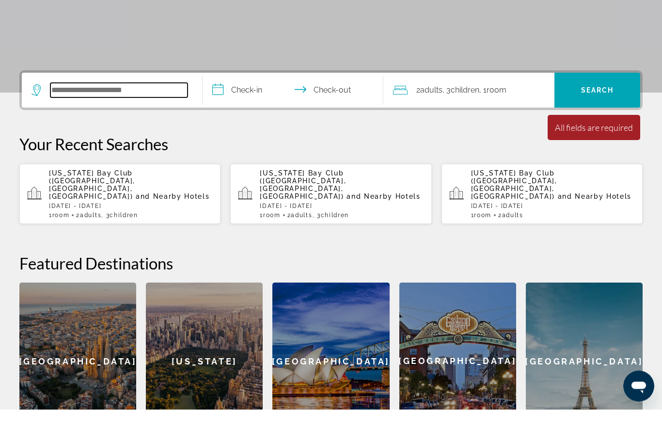
scroll to position [203, 0]
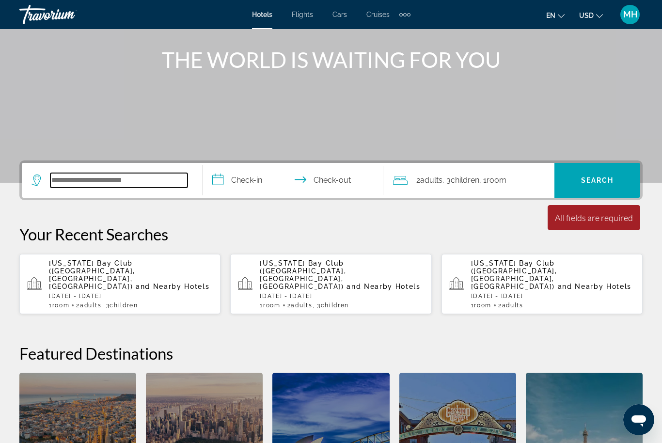
click at [108, 182] on input "Search hotel destination" at bounding box center [118, 180] width 137 height 15
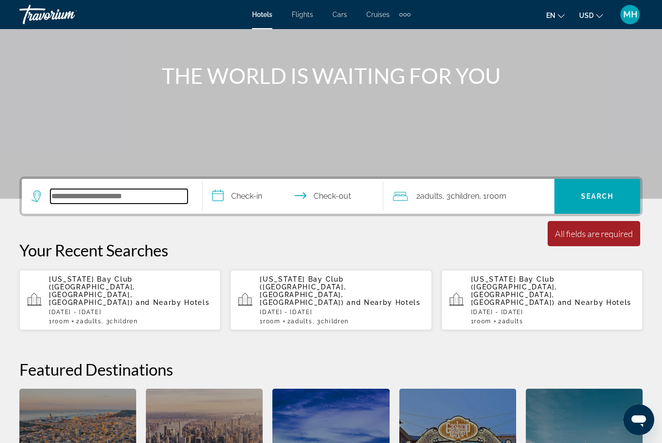
scroll to position [0, 0]
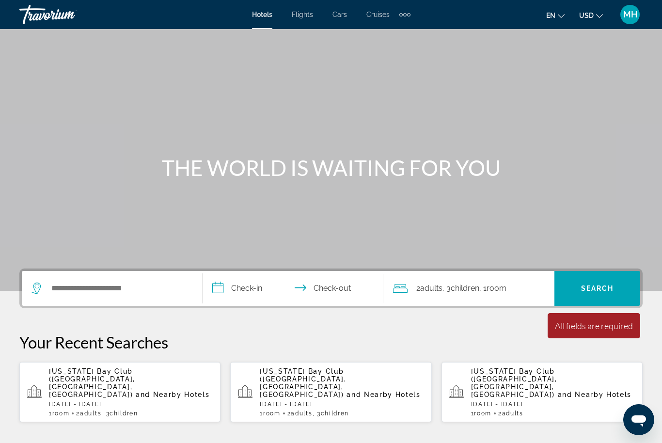
click at [629, 17] on span "MH" at bounding box center [631, 15] width 14 height 10
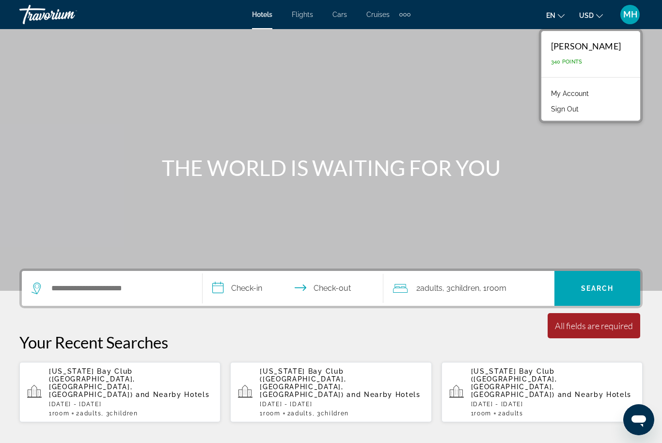
click at [456, 122] on div "Main content" at bounding box center [331, 145] width 662 height 291
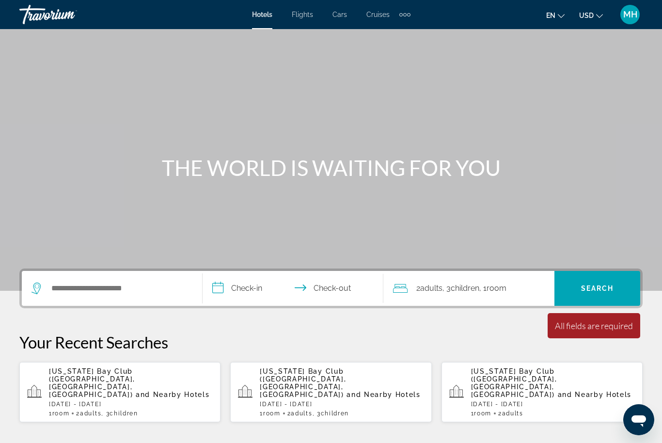
click at [636, 19] on span "MH" at bounding box center [631, 15] width 14 height 10
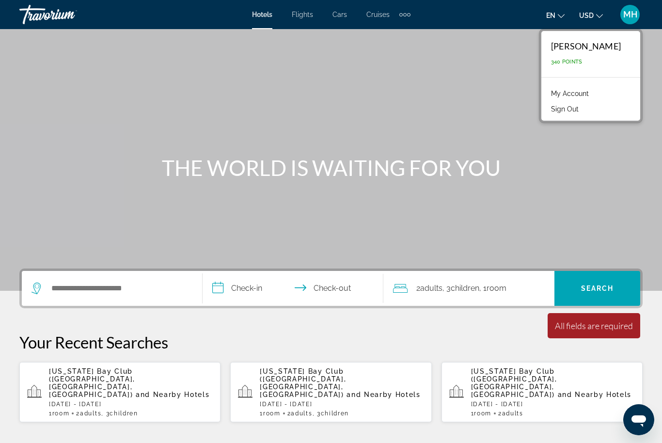
click at [579, 115] on button "Sign Out" at bounding box center [564, 109] width 37 height 13
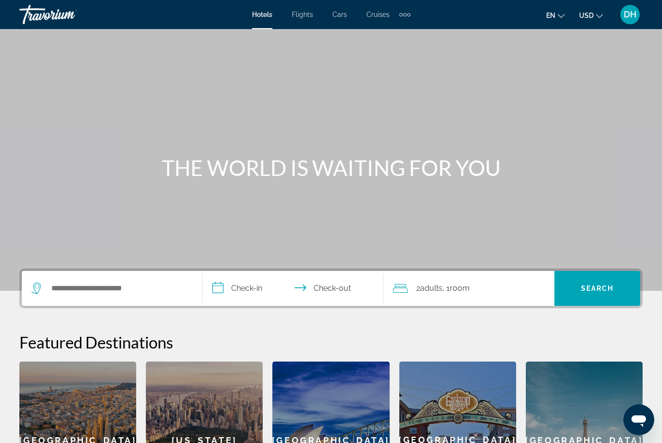
click at [624, 19] on span "DH" at bounding box center [630, 15] width 13 height 10
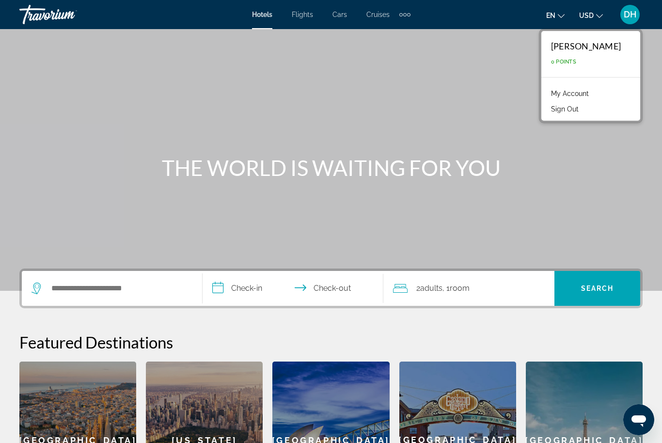
click at [577, 63] on span "0 Points" at bounding box center [563, 62] width 25 height 6
click at [590, 93] on link "My Account" at bounding box center [570, 93] width 48 height 13
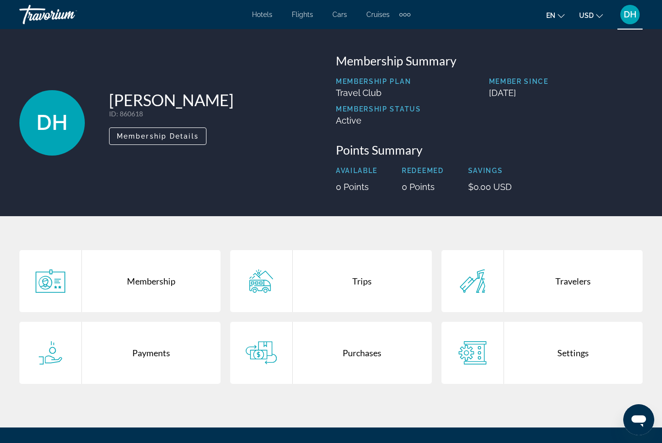
click at [348, 283] on div "Trips" at bounding box center [362, 281] width 139 height 62
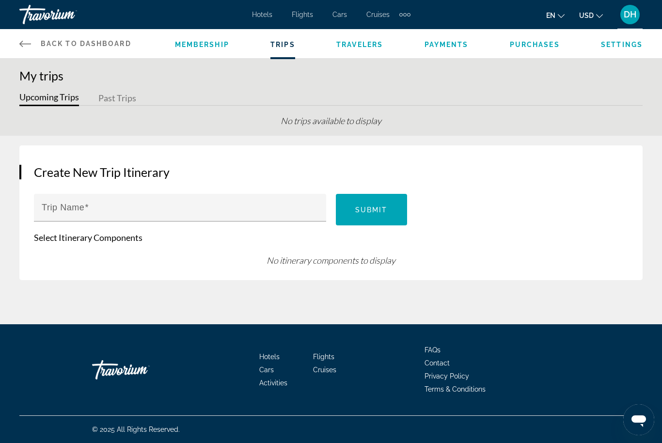
click at [112, 96] on button "Past Trips" at bounding box center [117, 98] width 38 height 15
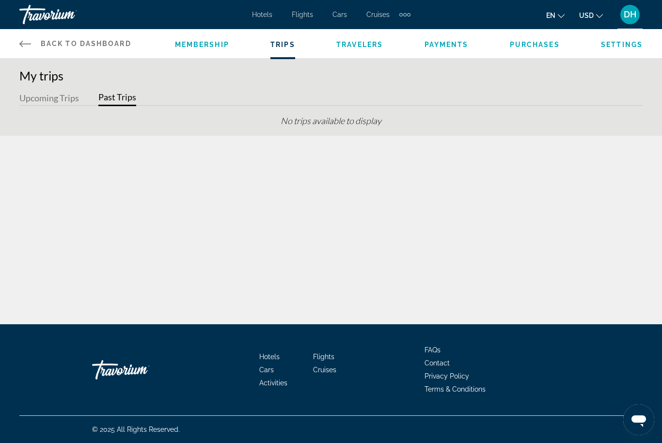
click at [364, 46] on span "Travelers" at bounding box center [360, 45] width 47 height 8
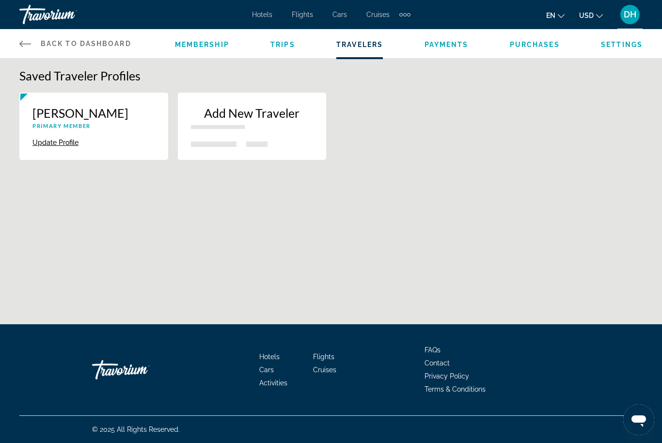
click at [278, 46] on span "Trips" at bounding box center [283, 45] width 25 height 8
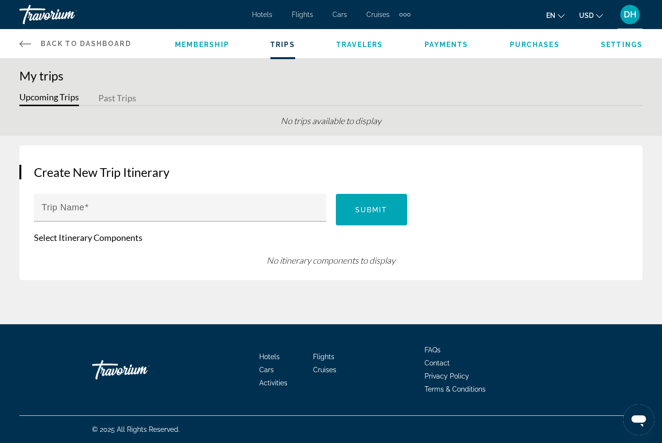
click at [196, 54] on div "Membership Trips Travelers Payments Purchases Settings" at bounding box center [409, 43] width 468 height 29
click at [205, 47] on span "Membership" at bounding box center [202, 45] width 54 height 8
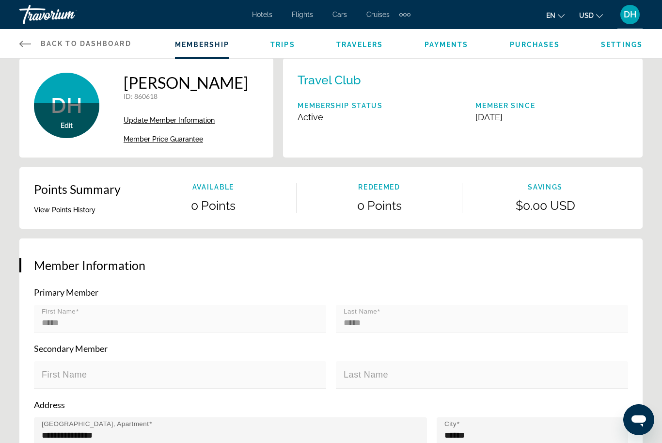
scroll to position [17, 0]
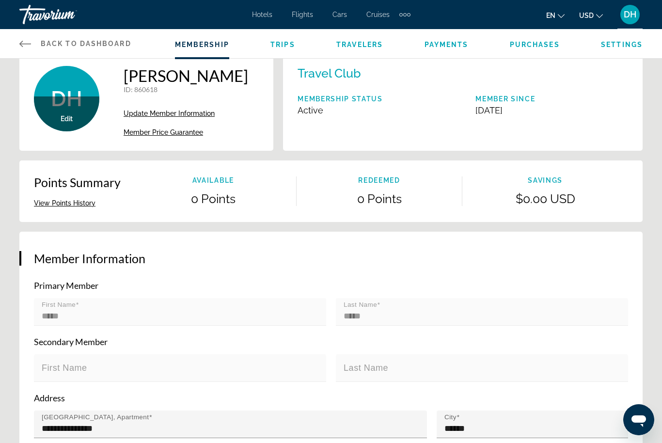
click at [286, 48] on span "Trips" at bounding box center [283, 45] width 25 height 8
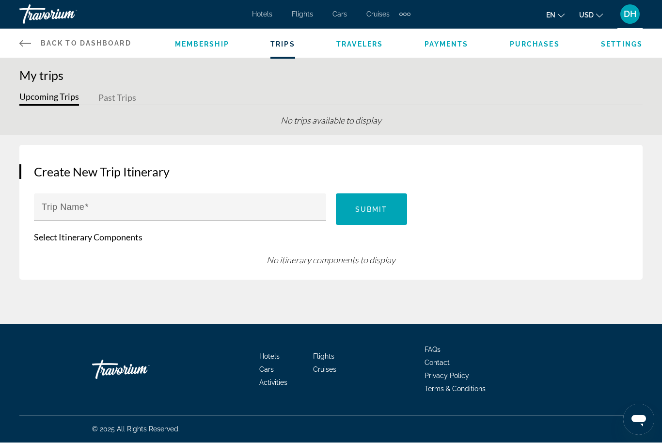
click at [122, 95] on button "Past Trips" at bounding box center [117, 98] width 38 height 15
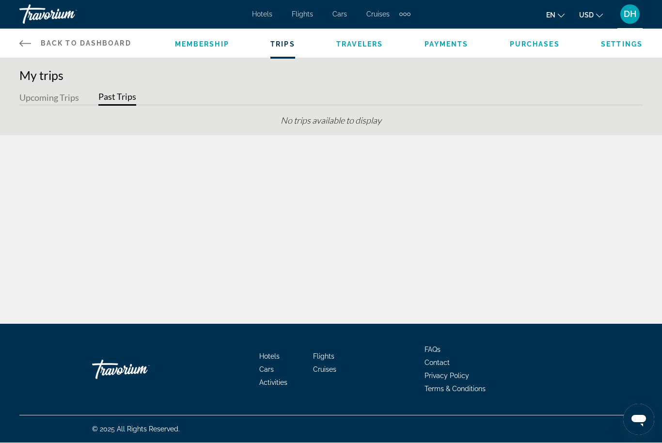
click at [448, 45] on span "Payments" at bounding box center [447, 45] width 44 height 8
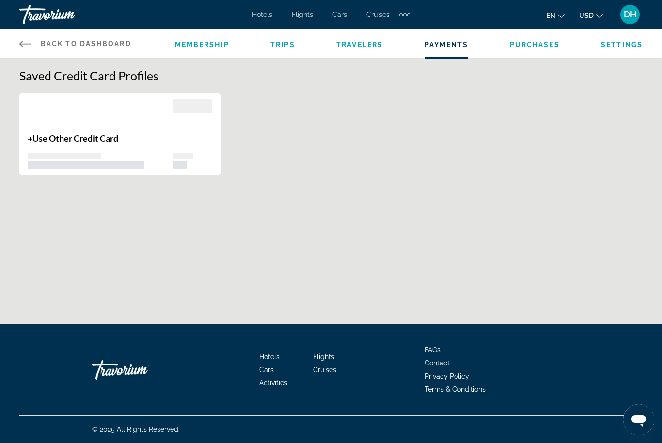
click at [538, 48] on span "Purchases" at bounding box center [535, 45] width 50 height 8
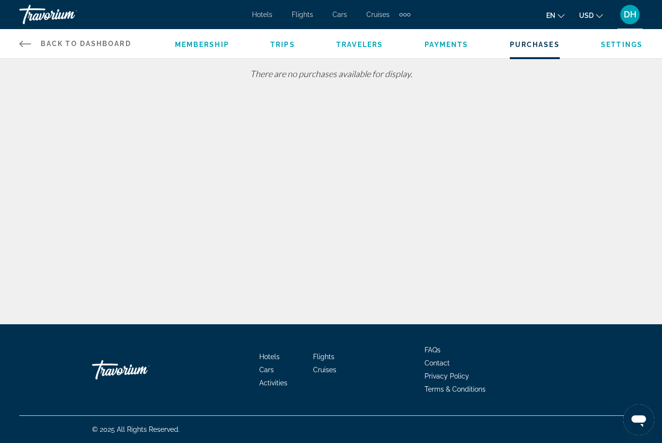
click at [626, 17] on span "DH" at bounding box center [630, 15] width 13 height 10
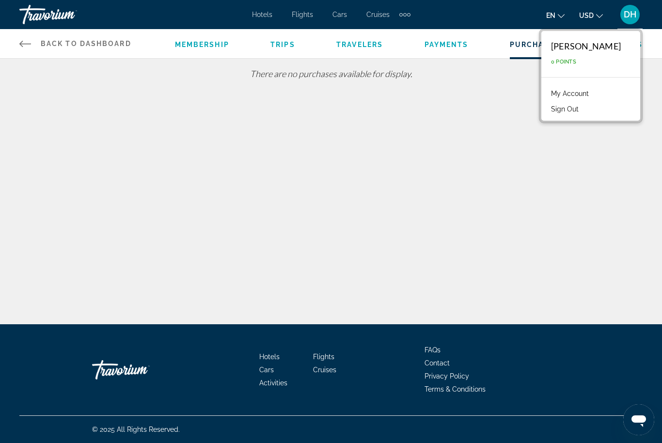
click at [584, 111] on button "Sign Out" at bounding box center [564, 109] width 37 height 13
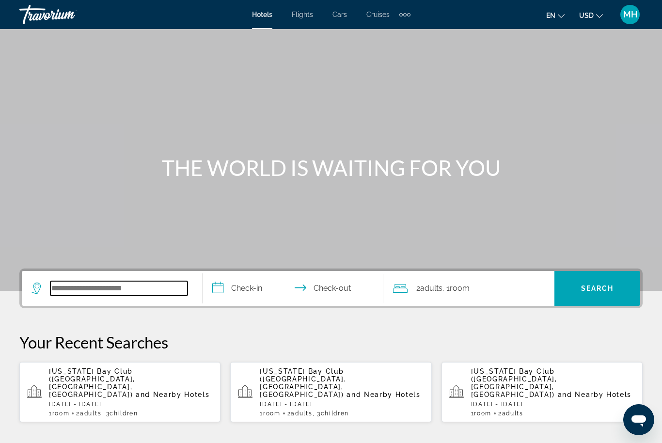
click at [88, 288] on input "Search hotel destination" at bounding box center [118, 288] width 137 height 15
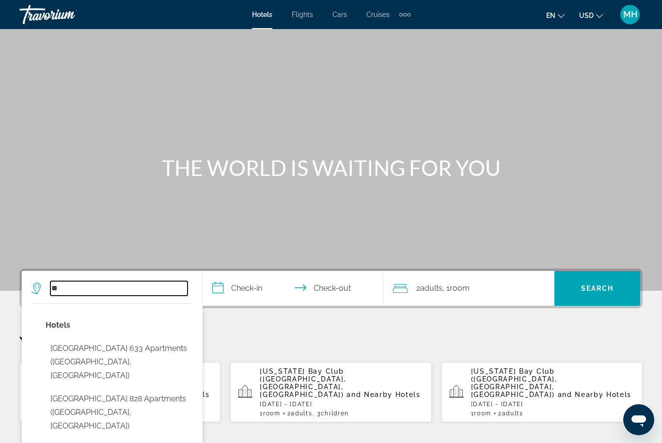
type input "*"
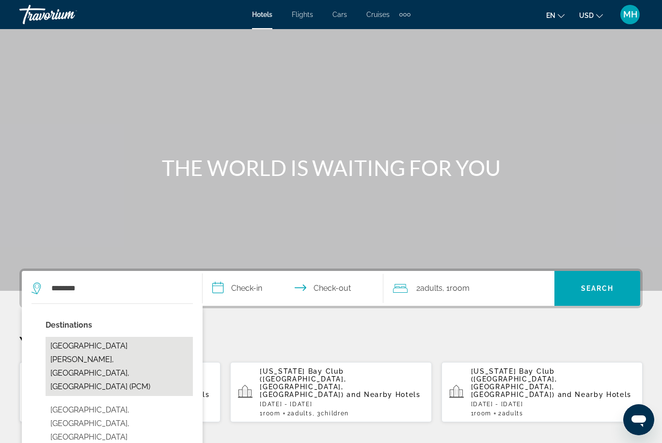
click at [128, 360] on button "[GEOGRAPHIC_DATA][PERSON_NAME], [GEOGRAPHIC_DATA], [GEOGRAPHIC_DATA] (PCM)" at bounding box center [119, 366] width 147 height 59
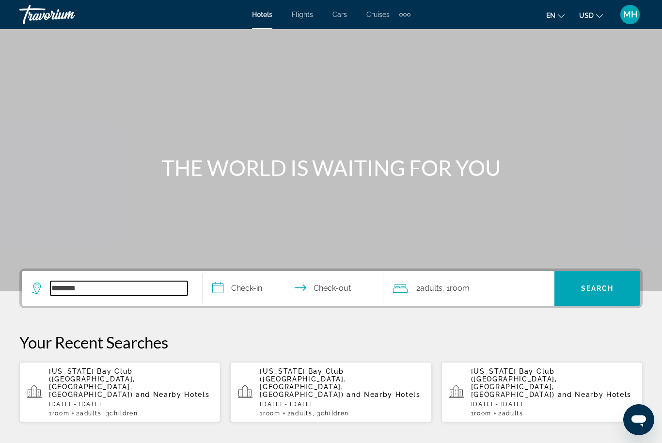
type input "**********"
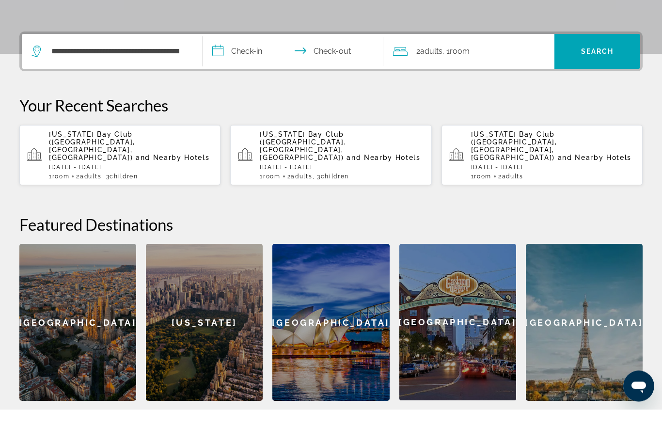
click at [249, 68] on input "**********" at bounding box center [295, 87] width 185 height 38
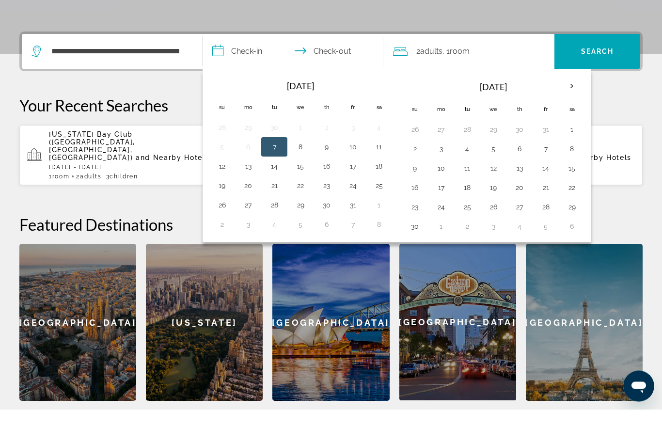
scroll to position [237, 0]
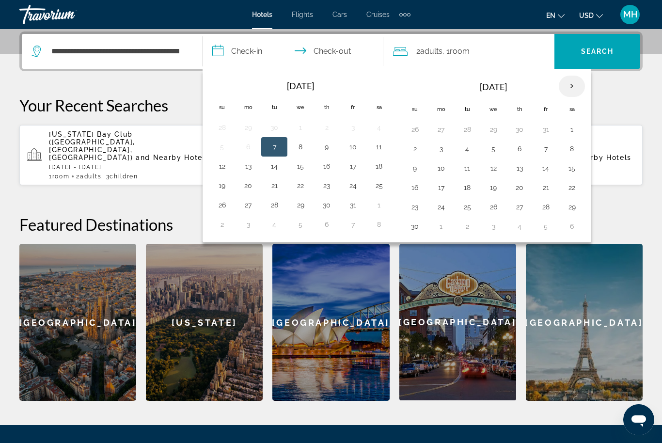
click at [569, 82] on th "Next month" at bounding box center [572, 86] width 26 height 21
click at [519, 190] on button "25" at bounding box center [520, 188] width 16 height 14
click at [490, 210] on button "31" at bounding box center [494, 207] width 16 height 14
type input "**********"
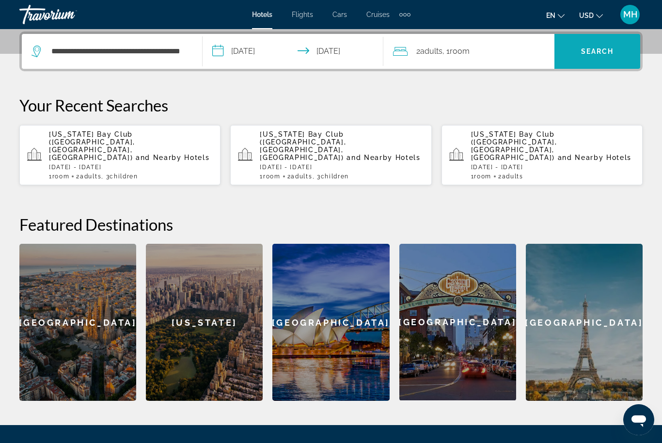
click at [609, 54] on span "Search" at bounding box center [597, 52] width 33 height 8
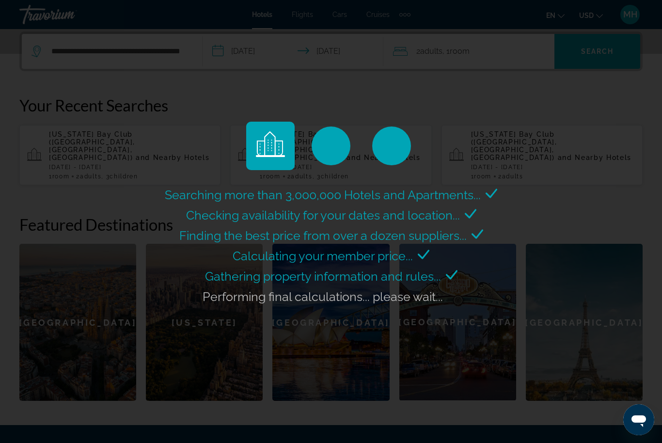
click at [458, 64] on div "Searching more than 3,000,000 Hotels and Apartments... Checking availability fo…" at bounding box center [331, 221] width 662 height 443
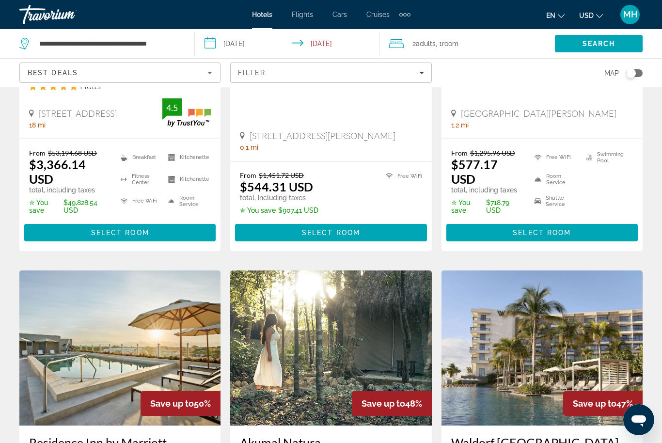
scroll to position [32, 0]
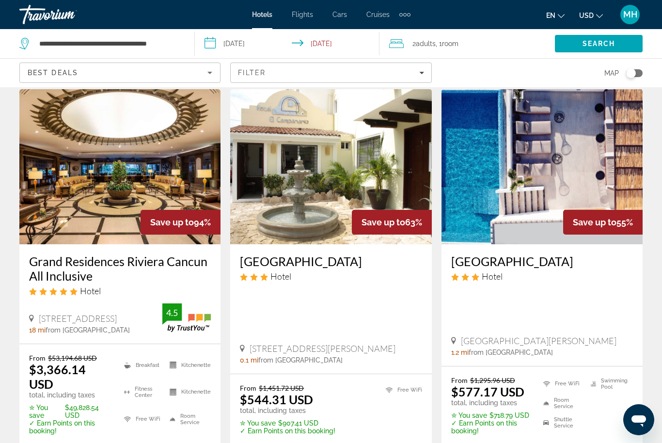
click at [448, 53] on div "2 Adult Adults , 1 Room rooms" at bounding box center [472, 43] width 166 height 29
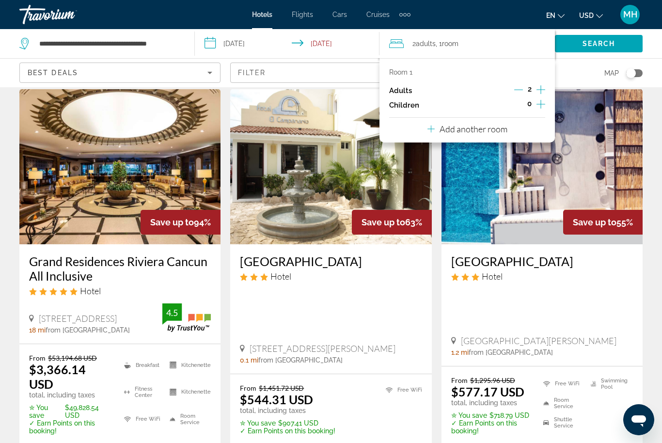
click at [544, 105] on icon "Increment children" at bounding box center [541, 104] width 9 height 12
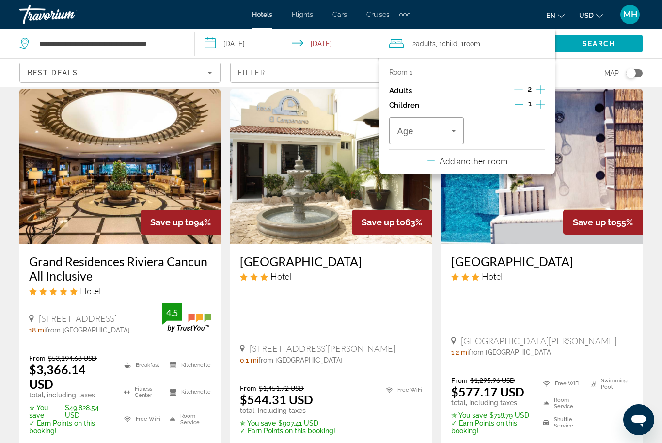
click at [543, 99] on icon "Increment children" at bounding box center [541, 104] width 9 height 12
click at [543, 102] on icon "Increment children" at bounding box center [541, 104] width 9 height 12
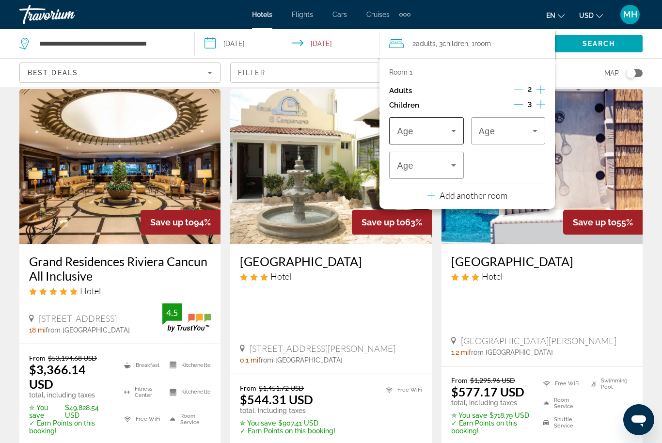
click at [438, 125] on span "Travelers: 2 adults, 3 children" at bounding box center [424, 131] width 54 height 12
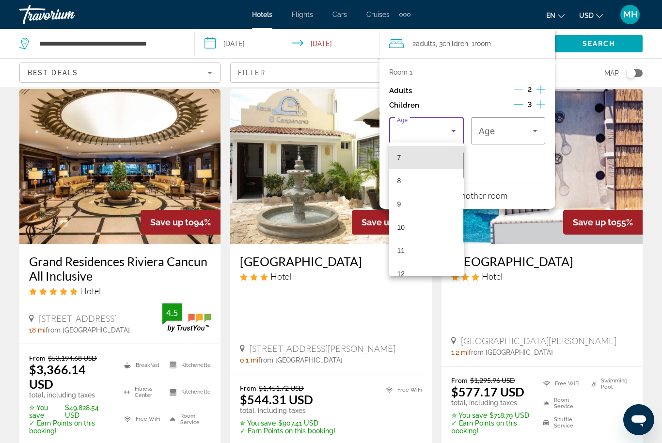
scroll to position [166, 0]
click at [411, 226] on mat-option "10" at bounding box center [426, 224] width 74 height 23
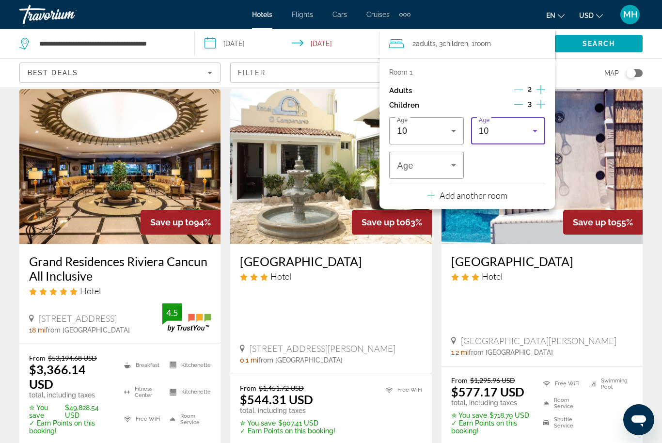
click at [515, 129] on div "10" at bounding box center [506, 131] width 54 height 12
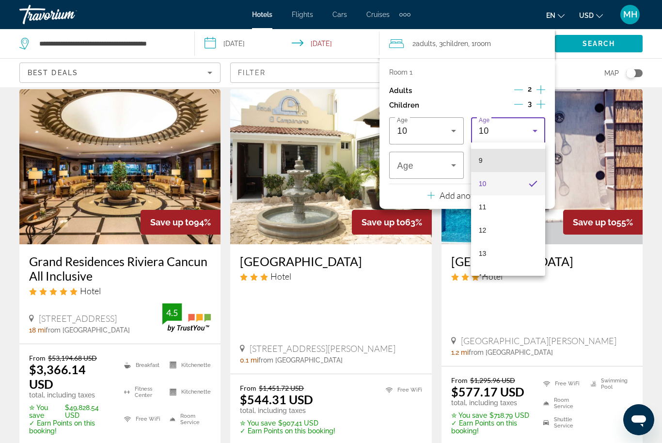
scroll to position [211, 0]
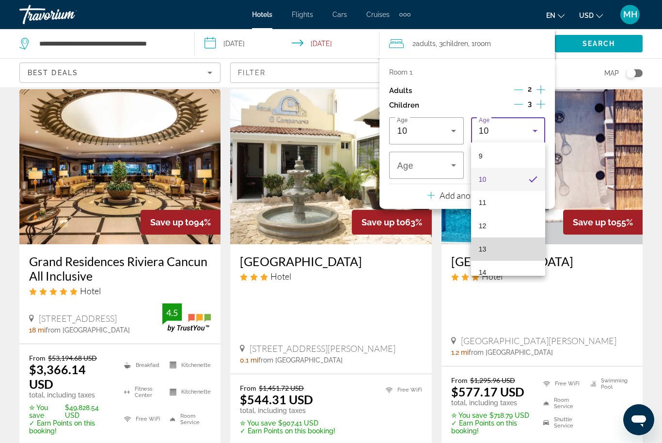
click at [493, 244] on mat-option "13" at bounding box center [508, 249] width 74 height 23
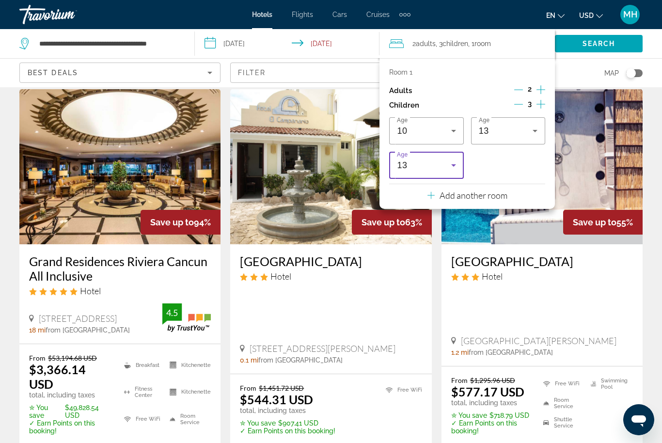
click at [437, 165] on div "13" at bounding box center [424, 166] width 54 height 12
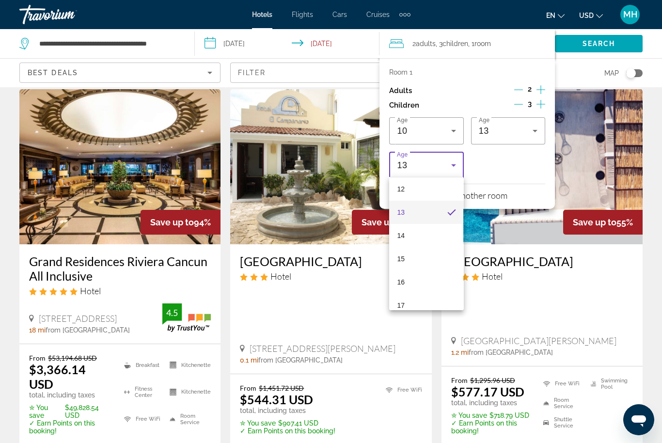
scroll to position [289, 0]
click at [407, 255] on mat-option "15" at bounding box center [426, 252] width 74 height 23
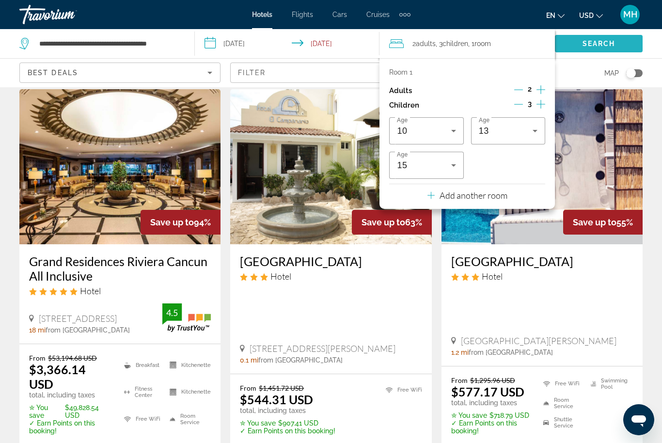
click at [604, 41] on span "Search" at bounding box center [599, 44] width 33 height 8
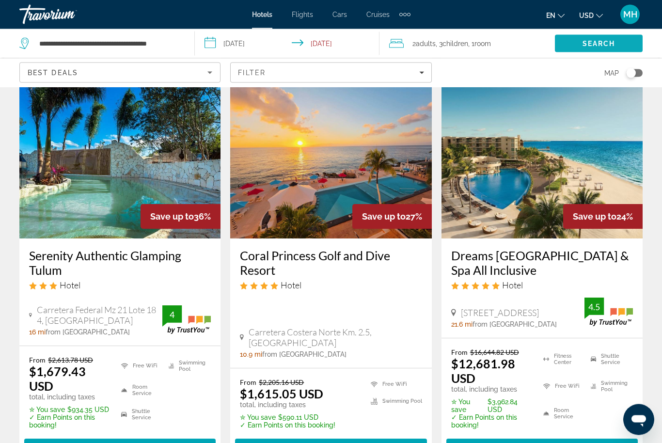
scroll to position [466, 0]
click at [365, 179] on img "Main content" at bounding box center [330, 160] width 201 height 155
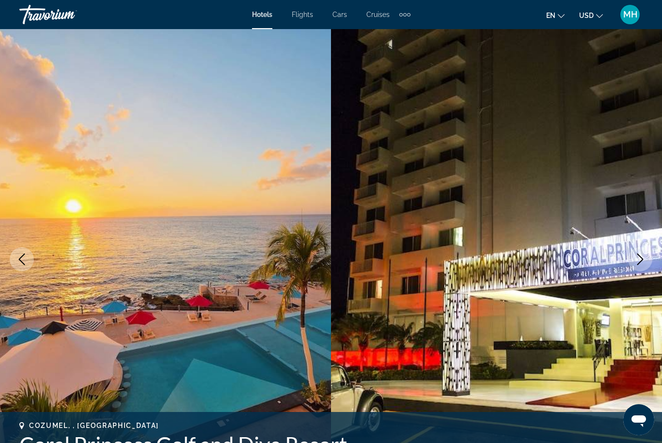
click at [634, 257] on button "Next image" at bounding box center [640, 259] width 24 height 24
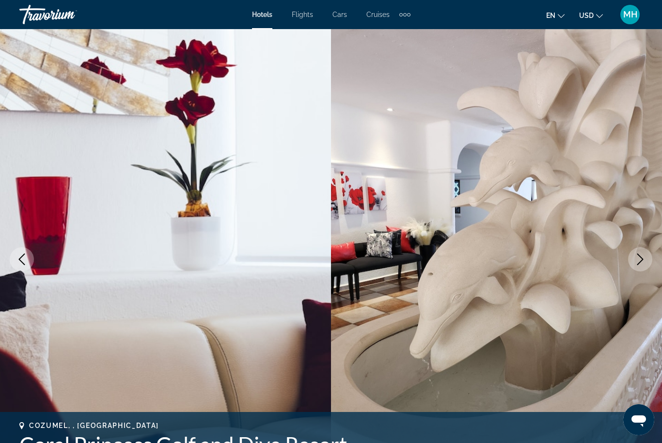
click at [647, 262] on button "Next image" at bounding box center [640, 259] width 24 height 24
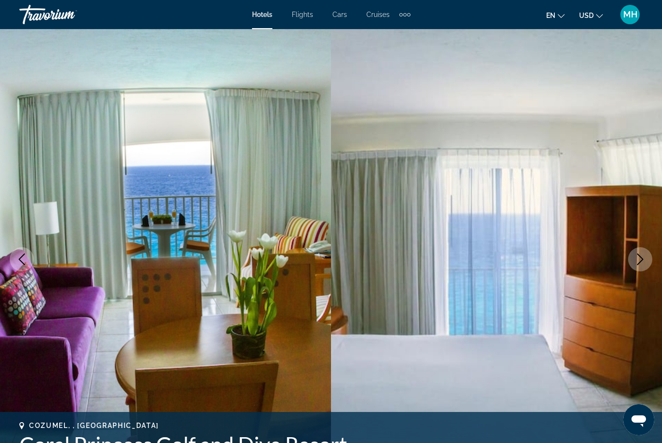
click at [645, 260] on icon "Next image" at bounding box center [641, 260] width 12 height 12
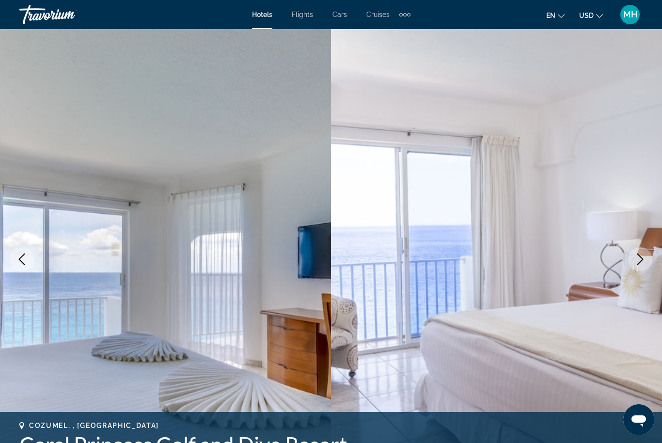
click at [645, 259] on icon "Next image" at bounding box center [641, 260] width 12 height 12
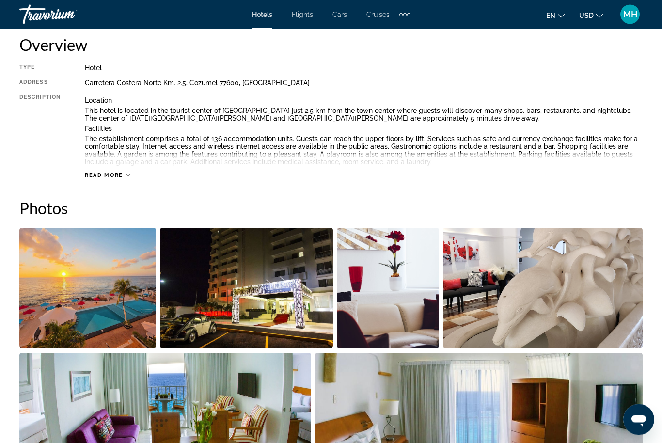
scroll to position [504, 0]
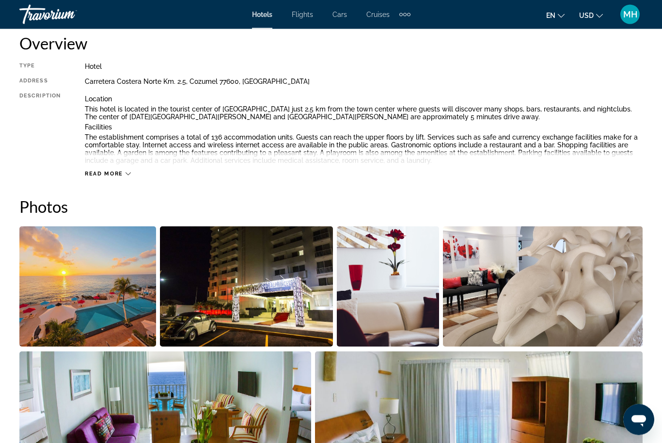
click at [96, 317] on img "Open full-screen image slider" at bounding box center [87, 287] width 137 height 120
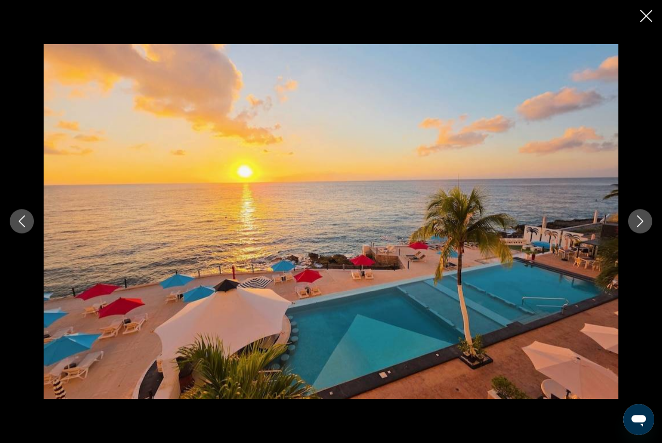
scroll to position [505, 0]
click at [634, 234] on button "Next image" at bounding box center [640, 221] width 24 height 24
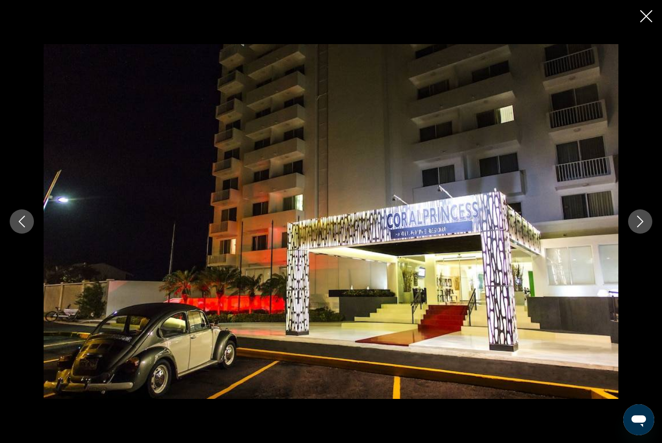
click at [639, 234] on button "Next image" at bounding box center [640, 221] width 24 height 24
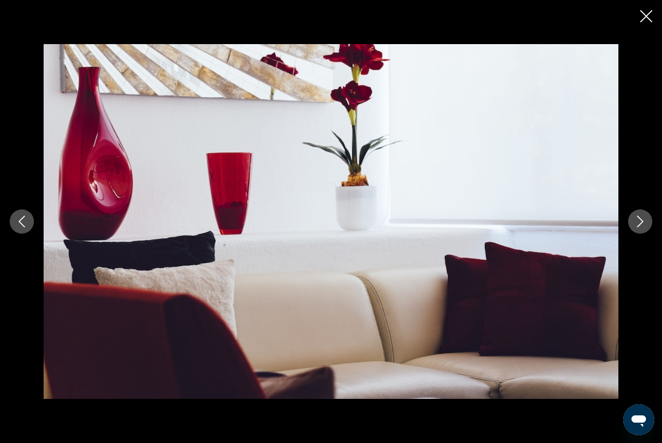
click at [639, 234] on button "Next image" at bounding box center [640, 221] width 24 height 24
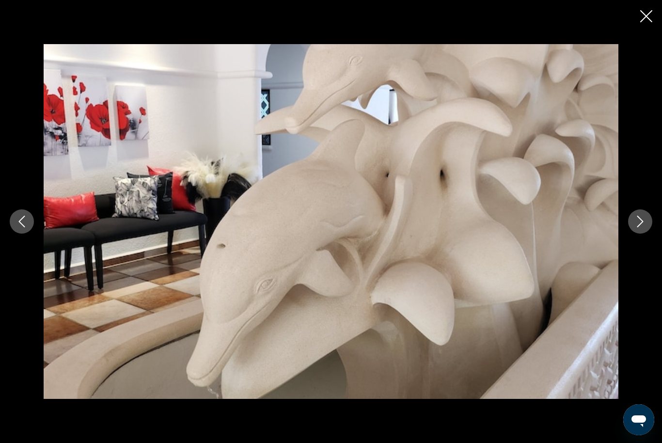
click at [641, 227] on icon "Next image" at bounding box center [641, 222] width 6 height 12
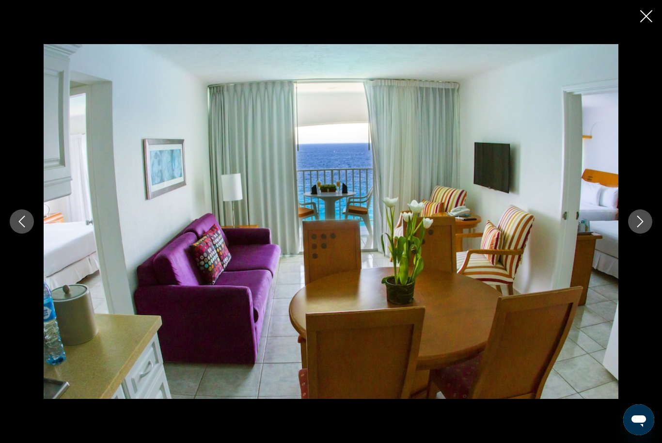
click at [633, 234] on button "Next image" at bounding box center [640, 221] width 24 height 24
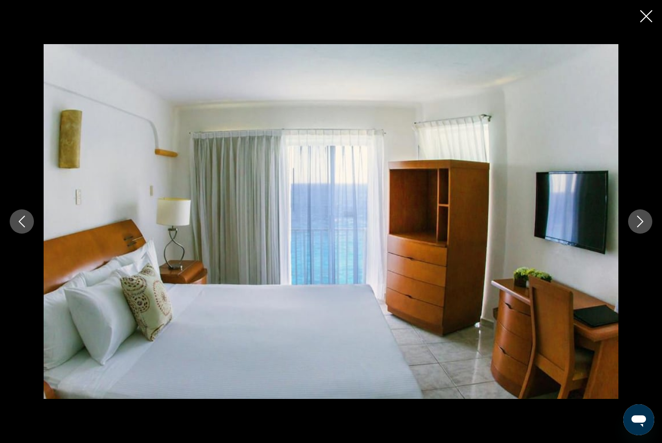
click at [636, 227] on icon "Next image" at bounding box center [641, 222] width 12 height 12
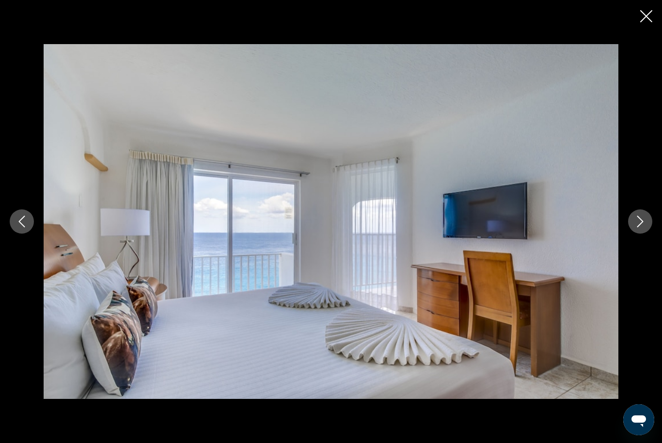
click at [636, 234] on button "Next image" at bounding box center [640, 221] width 24 height 24
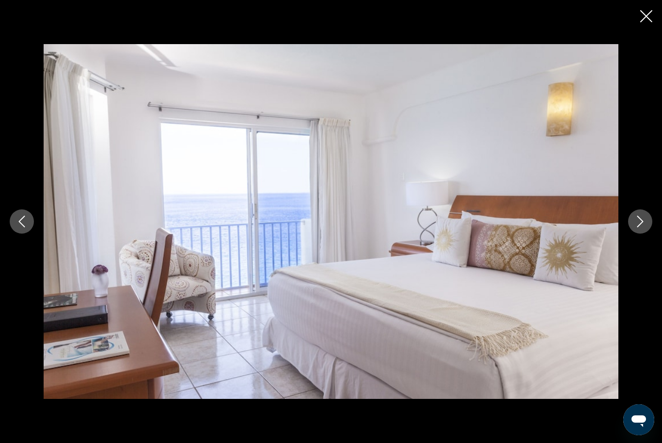
click at [641, 227] on icon "Next image" at bounding box center [641, 222] width 6 height 12
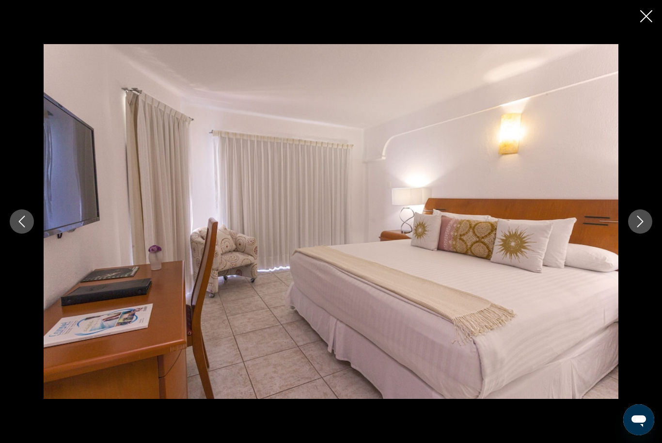
click at [632, 234] on button "Next image" at bounding box center [640, 221] width 24 height 24
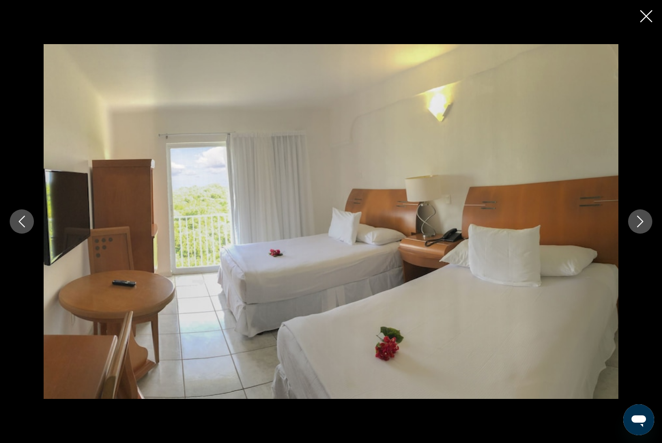
click at [641, 227] on icon "Next image" at bounding box center [641, 222] width 12 height 12
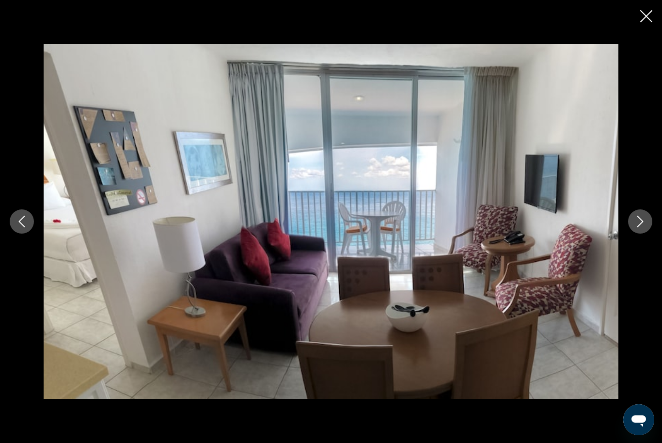
click at [638, 227] on icon "Next image" at bounding box center [641, 222] width 12 height 12
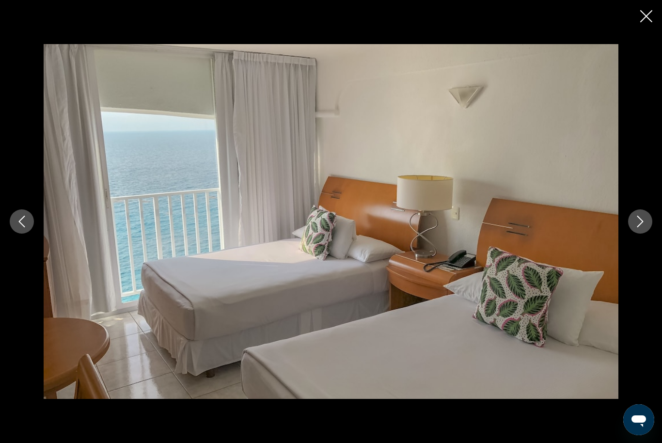
click at [639, 227] on icon "Next image" at bounding box center [641, 222] width 12 height 12
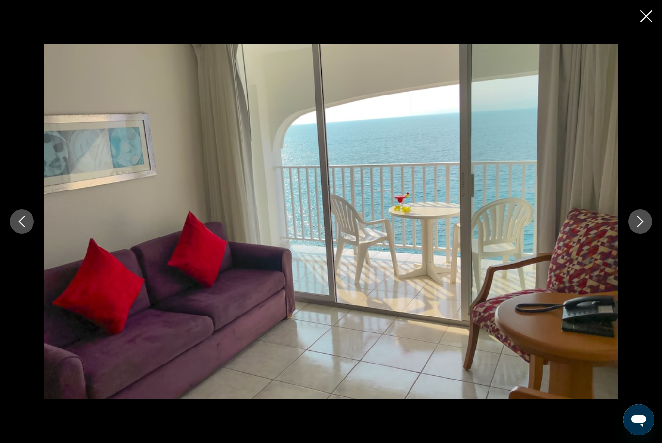
click at [636, 234] on button "Next image" at bounding box center [640, 221] width 24 height 24
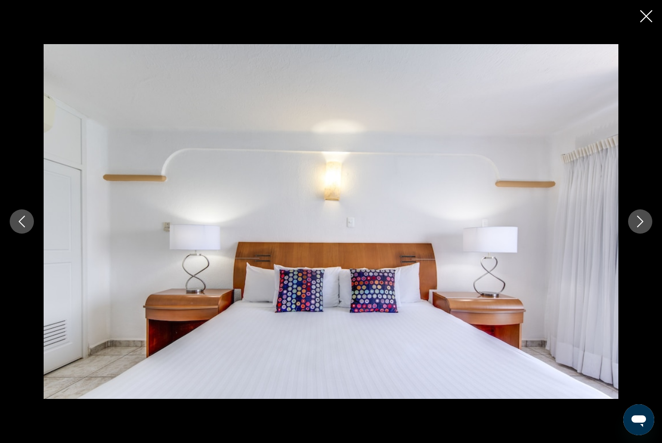
click at [643, 234] on button "Next image" at bounding box center [640, 221] width 24 height 24
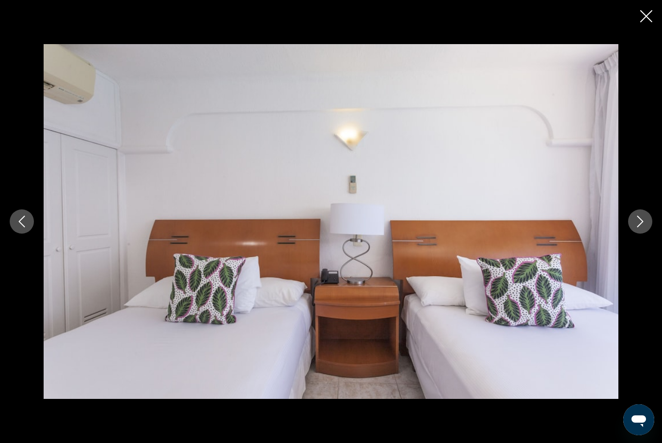
click at [640, 234] on button "Next image" at bounding box center [640, 221] width 24 height 24
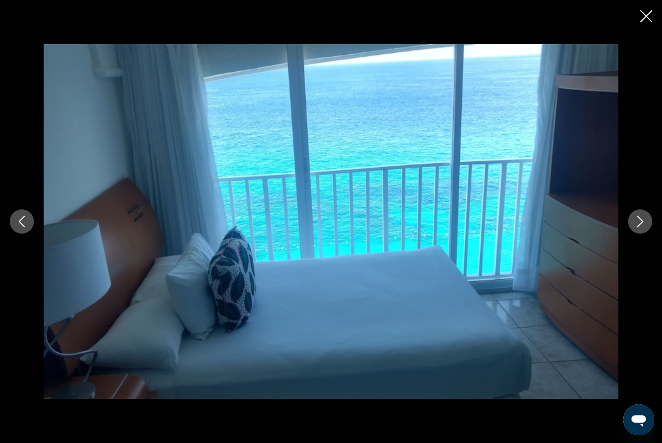
click at [631, 250] on div "prev next" at bounding box center [331, 221] width 662 height 354
click at [640, 227] on icon "Next image" at bounding box center [641, 222] width 6 height 12
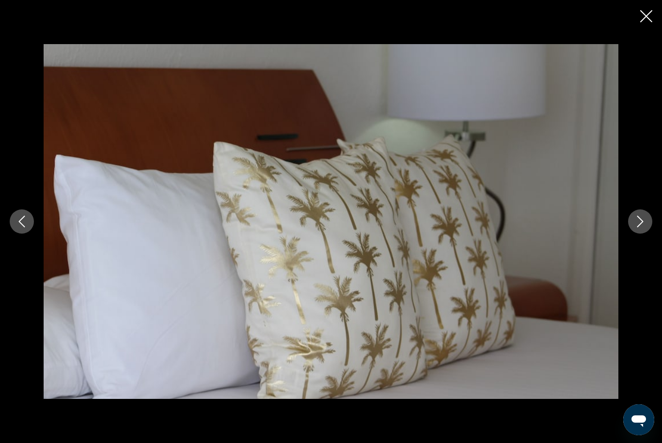
click at [644, 227] on icon "Next image" at bounding box center [641, 222] width 12 height 12
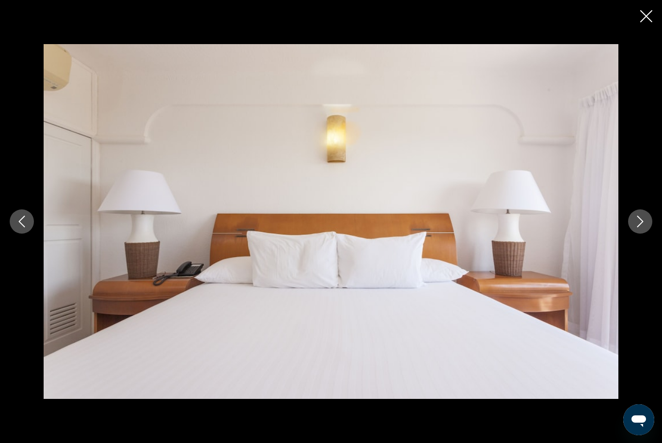
click at [643, 227] on icon "Next image" at bounding box center [641, 222] width 12 height 12
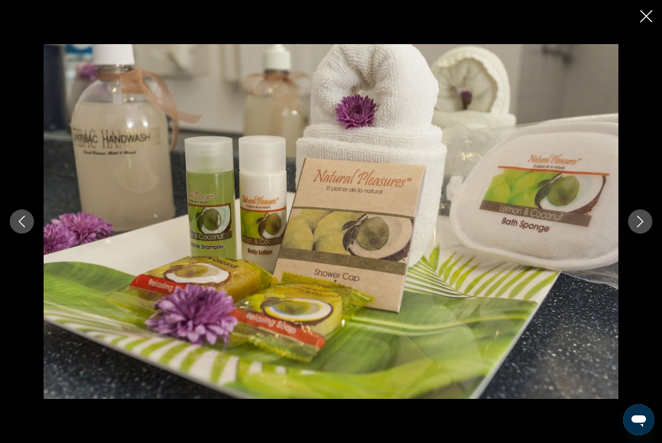
click at [641, 227] on icon "Next image" at bounding box center [641, 222] width 6 height 12
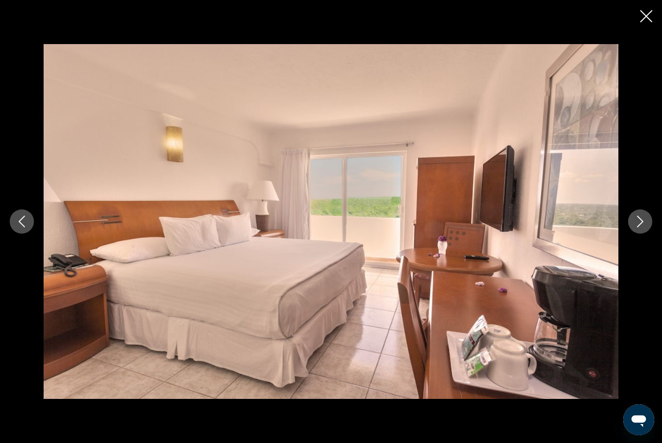
click at [626, 245] on div "prev next" at bounding box center [331, 221] width 662 height 354
click at [632, 234] on button "Next image" at bounding box center [640, 221] width 24 height 24
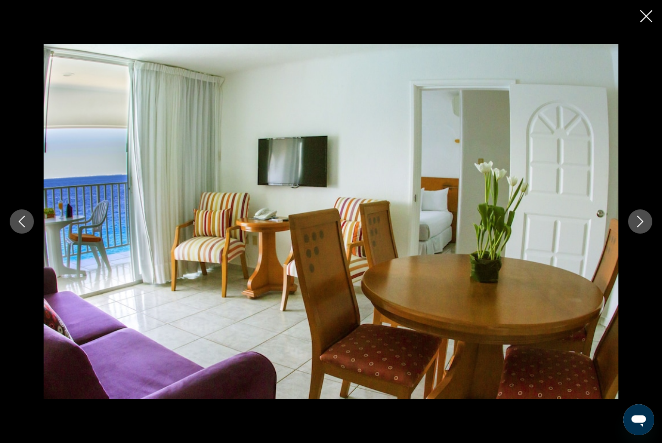
click at [646, 227] on icon "Next image" at bounding box center [641, 222] width 12 height 12
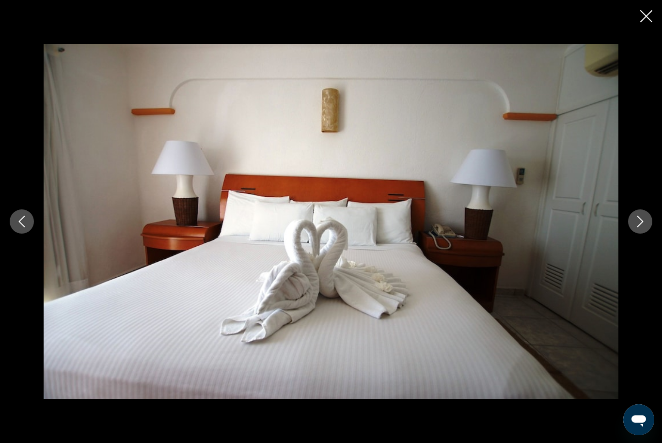
click at [646, 227] on icon "Next image" at bounding box center [641, 222] width 12 height 12
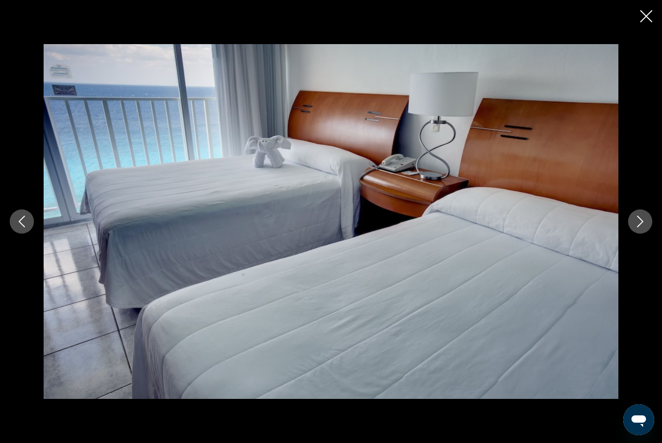
click at [636, 227] on icon "Next image" at bounding box center [641, 222] width 12 height 12
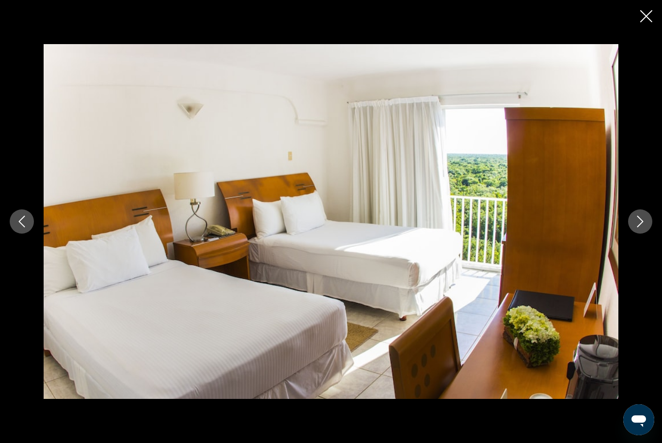
click at [641, 227] on icon "Next image" at bounding box center [641, 222] width 12 height 12
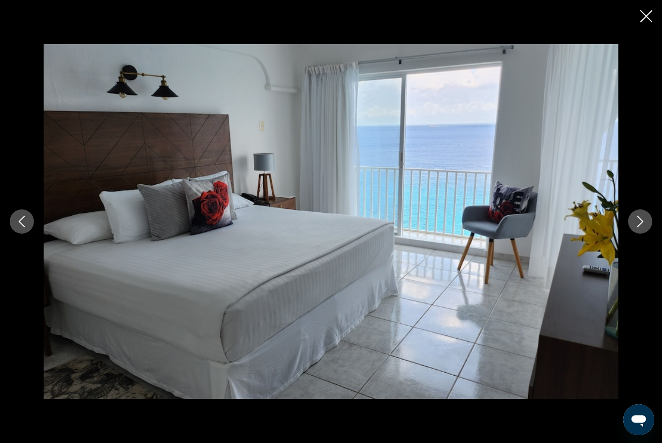
click at [642, 14] on icon "Close slideshow" at bounding box center [647, 16] width 12 height 12
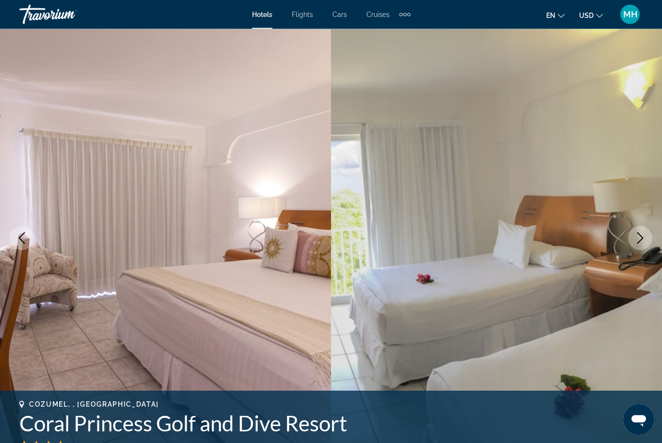
scroll to position [0, 0]
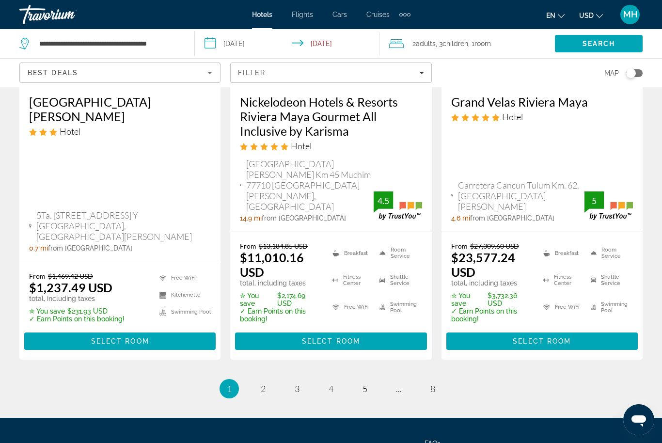
scroll to position [1476, 0]
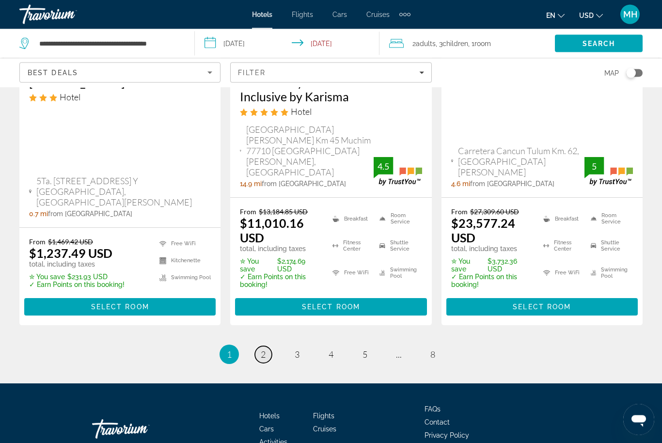
click at [264, 350] on span "2" at bounding box center [263, 355] width 5 height 11
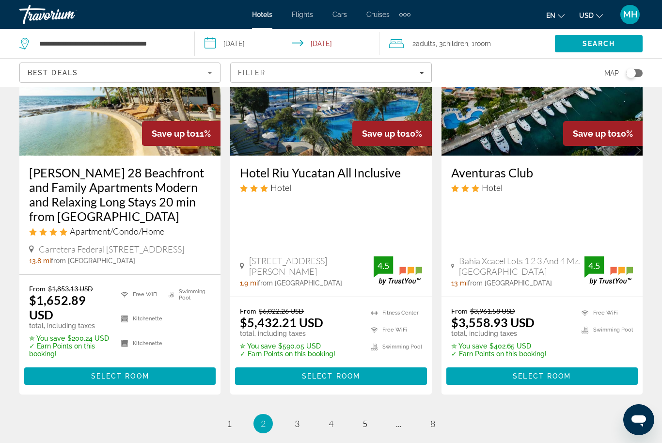
scroll to position [1446, 0]
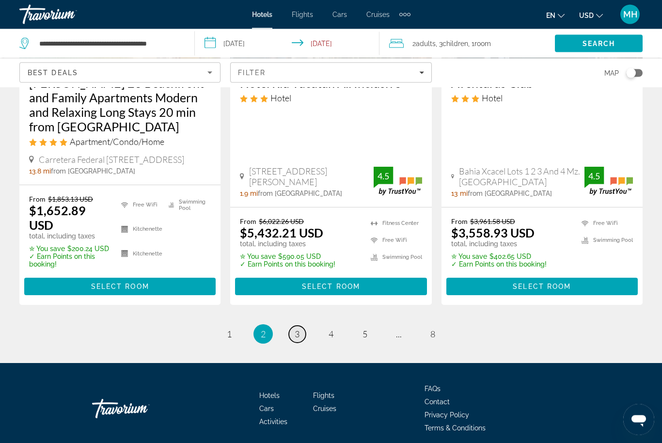
click at [300, 331] on link "page 3" at bounding box center [297, 334] width 17 height 17
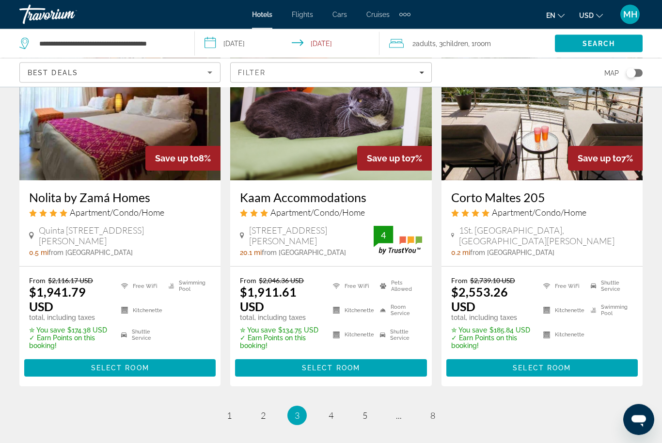
scroll to position [1337, 0]
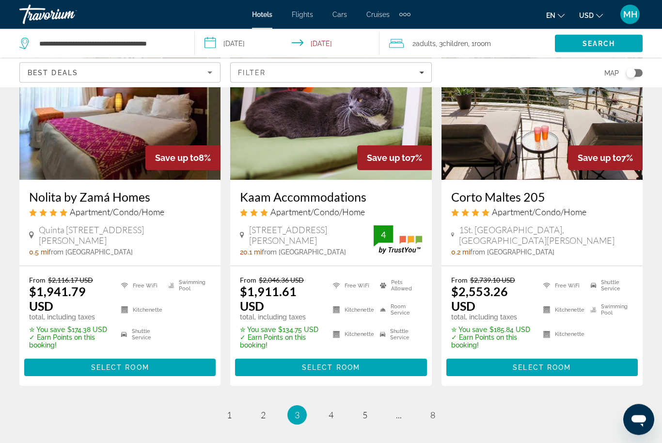
click at [335, 406] on li "page 4" at bounding box center [330, 415] width 19 height 19
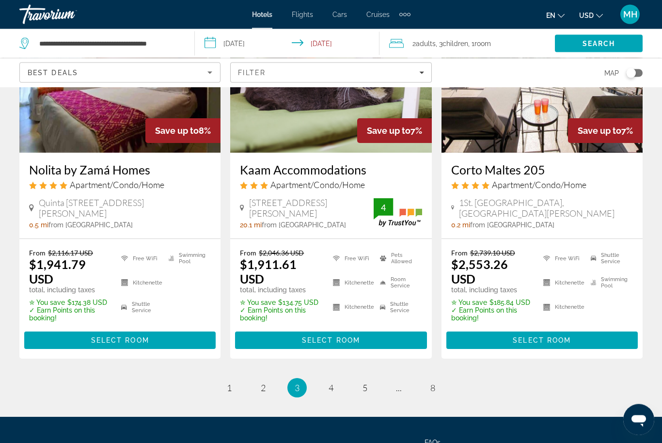
scroll to position [1371, 0]
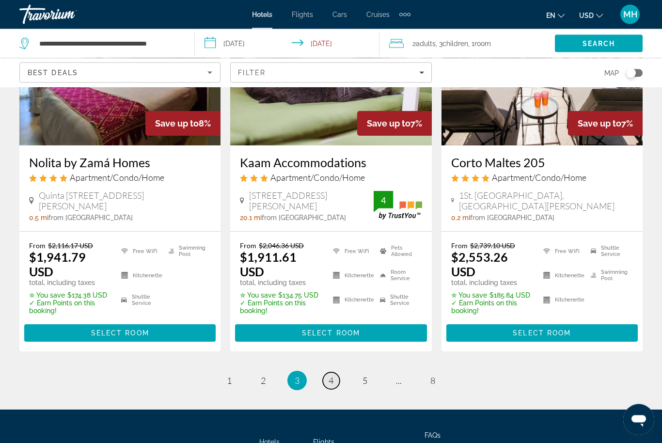
click at [332, 373] on link "page 4" at bounding box center [331, 381] width 17 height 17
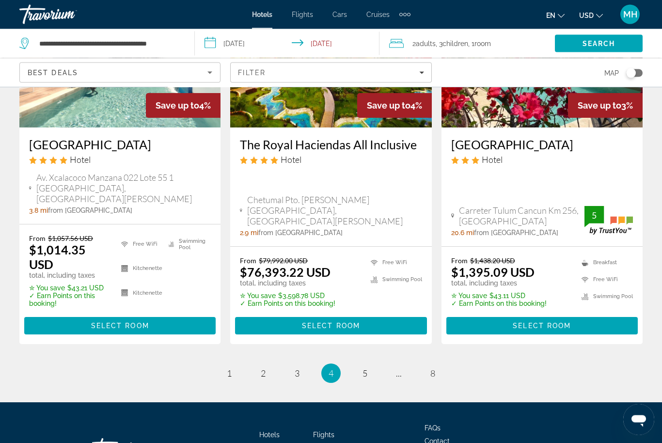
scroll to position [1341, 0]
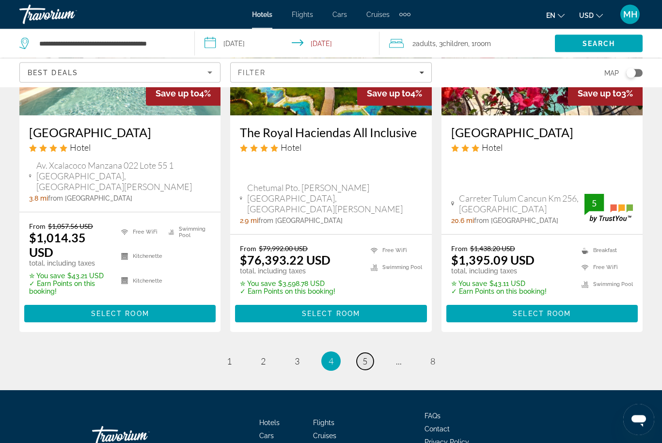
click at [369, 354] on link "page 5" at bounding box center [365, 362] width 17 height 17
